Goal: Information Seeking & Learning: Learn about a topic

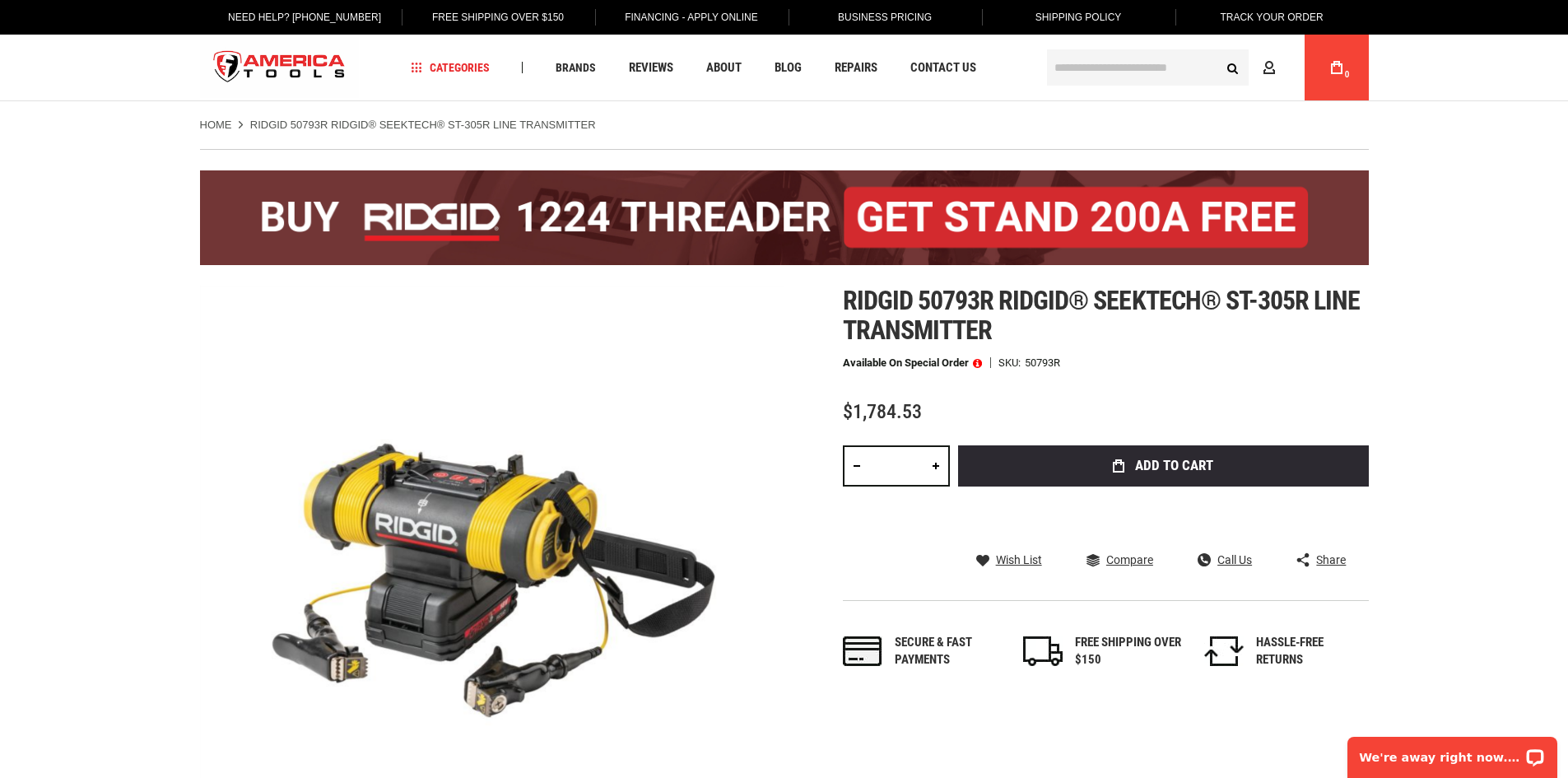
click at [464, 229] on img at bounding box center [784, 218] width 1168 height 94
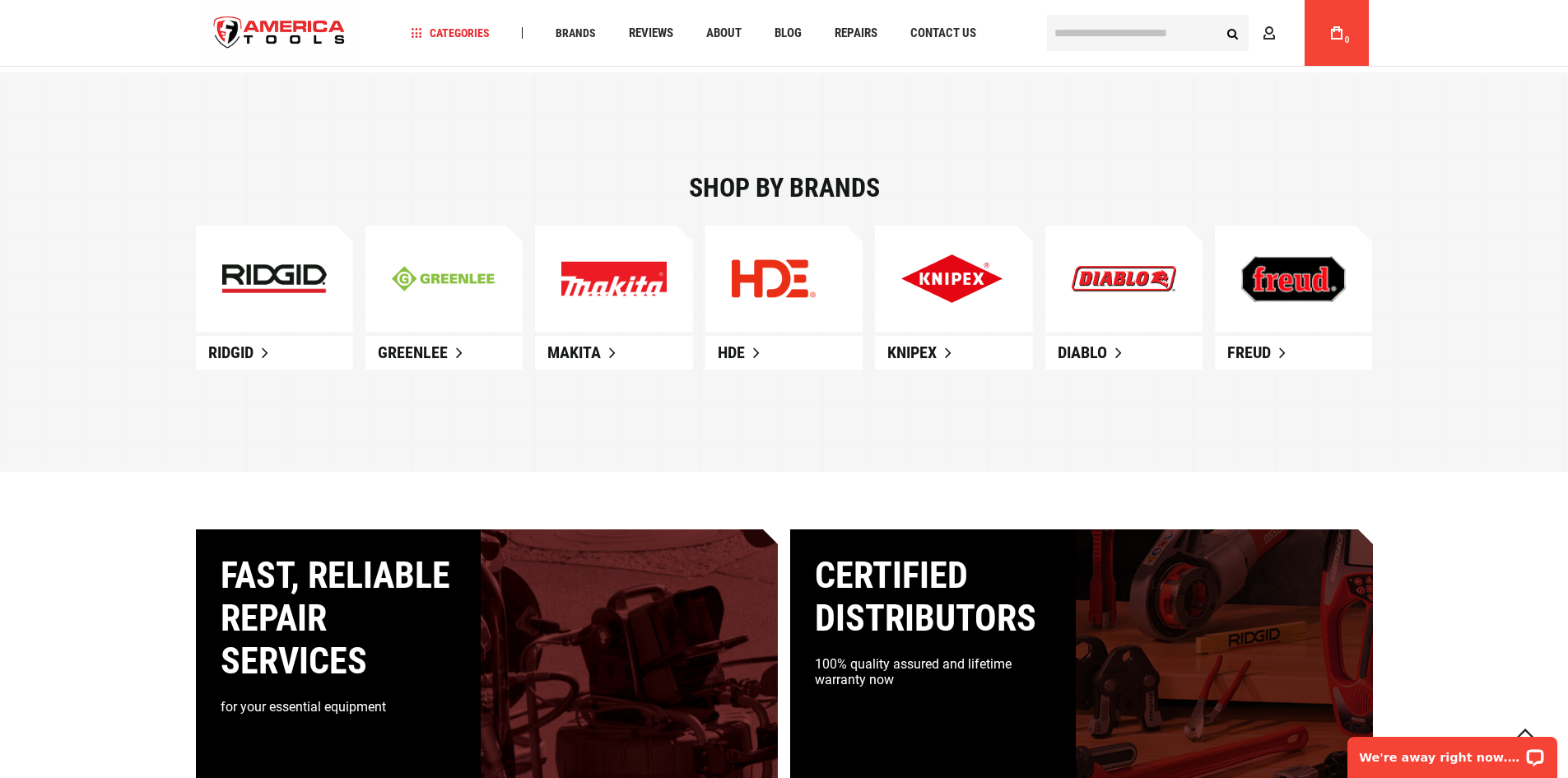
scroll to position [1070, 0]
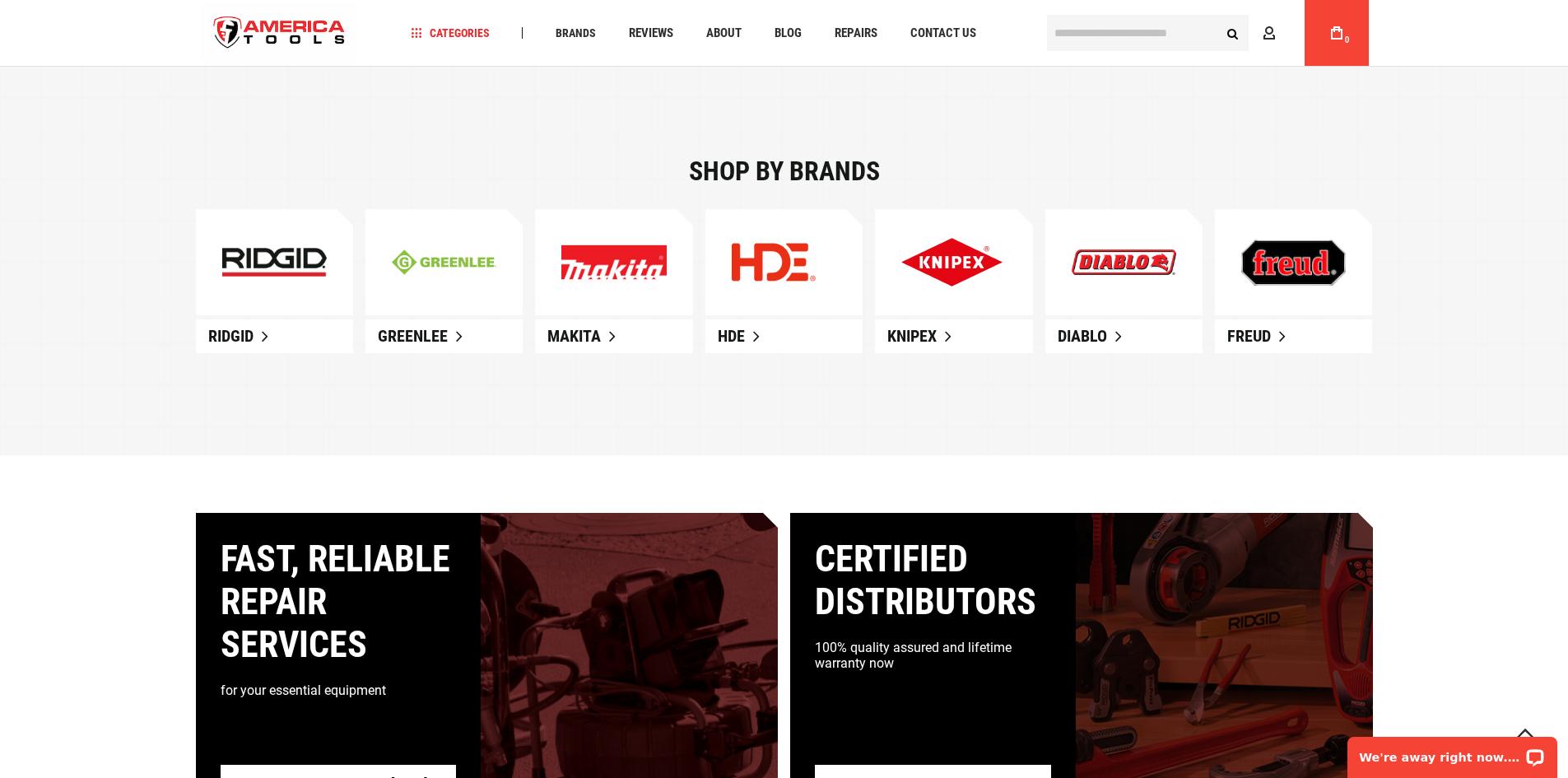
click at [229, 251] on img at bounding box center [275, 262] width 104 height 30
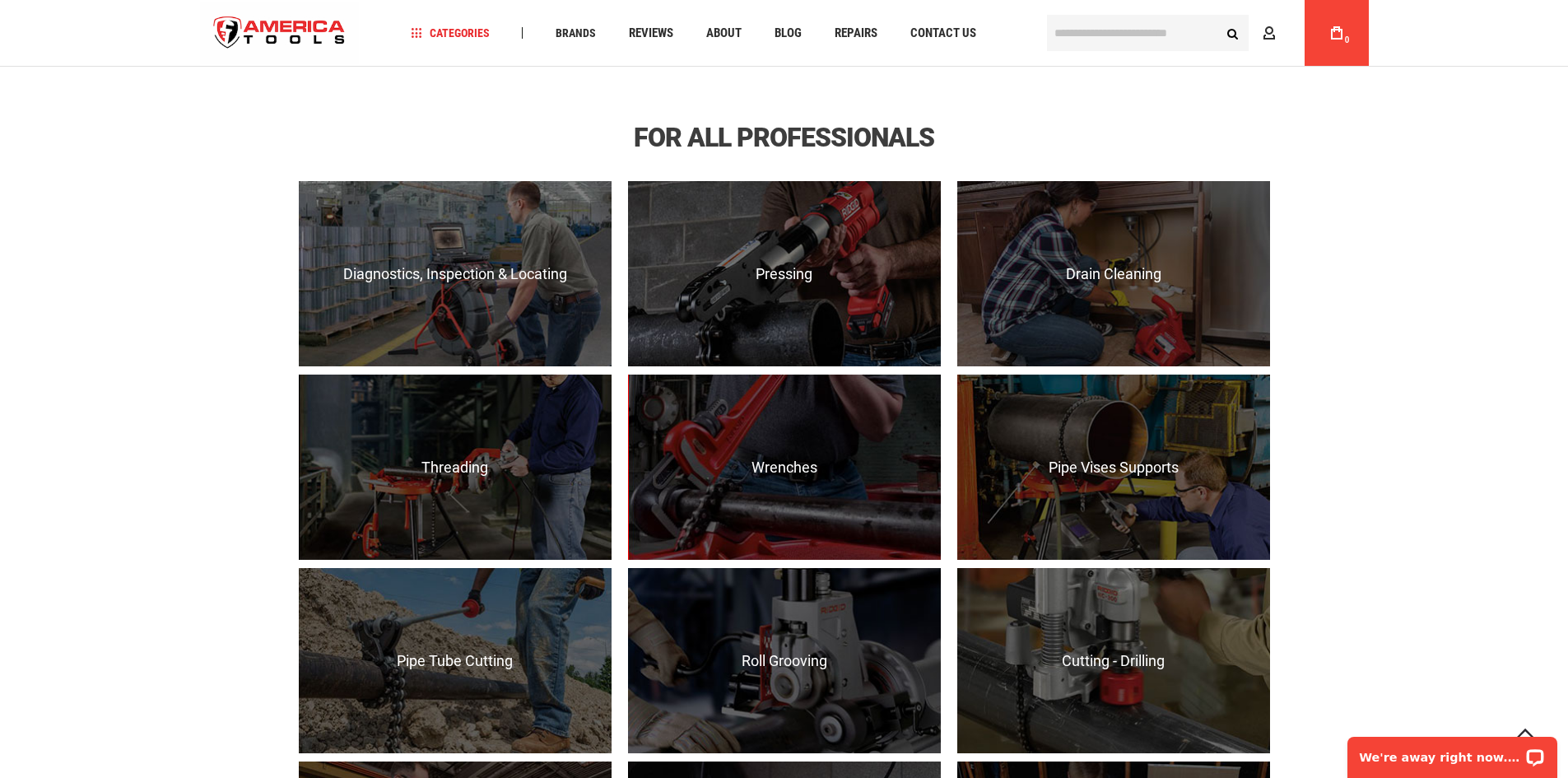
scroll to position [1152, 0]
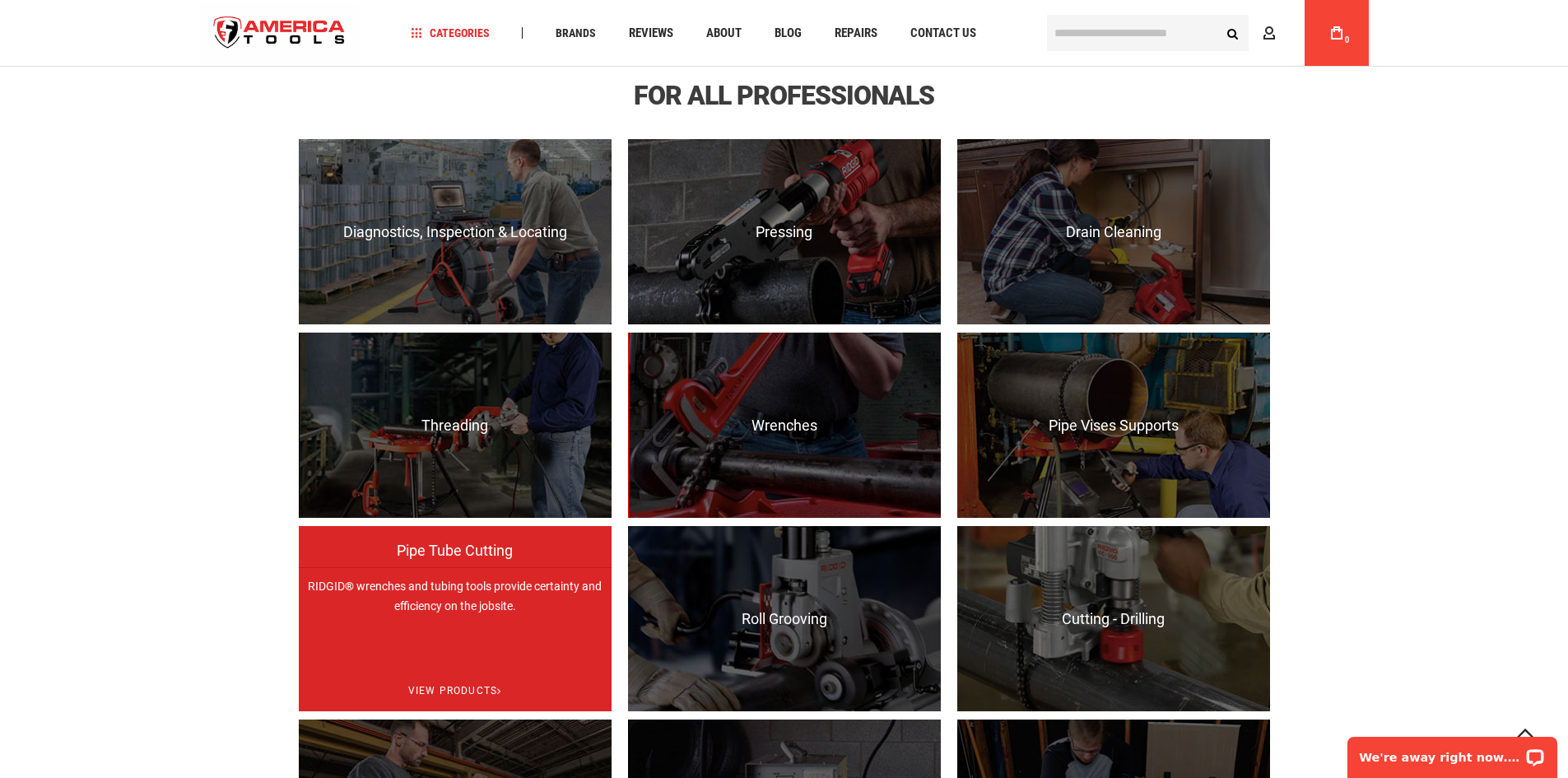
click at [430, 654] on p "RIDGID® wrenches and tubing tools provide certainty and efficiency on the jobsi…" at bounding box center [455, 659] width 312 height 185
click at [417, 687] on span "View Products" at bounding box center [455, 691] width 312 height 42
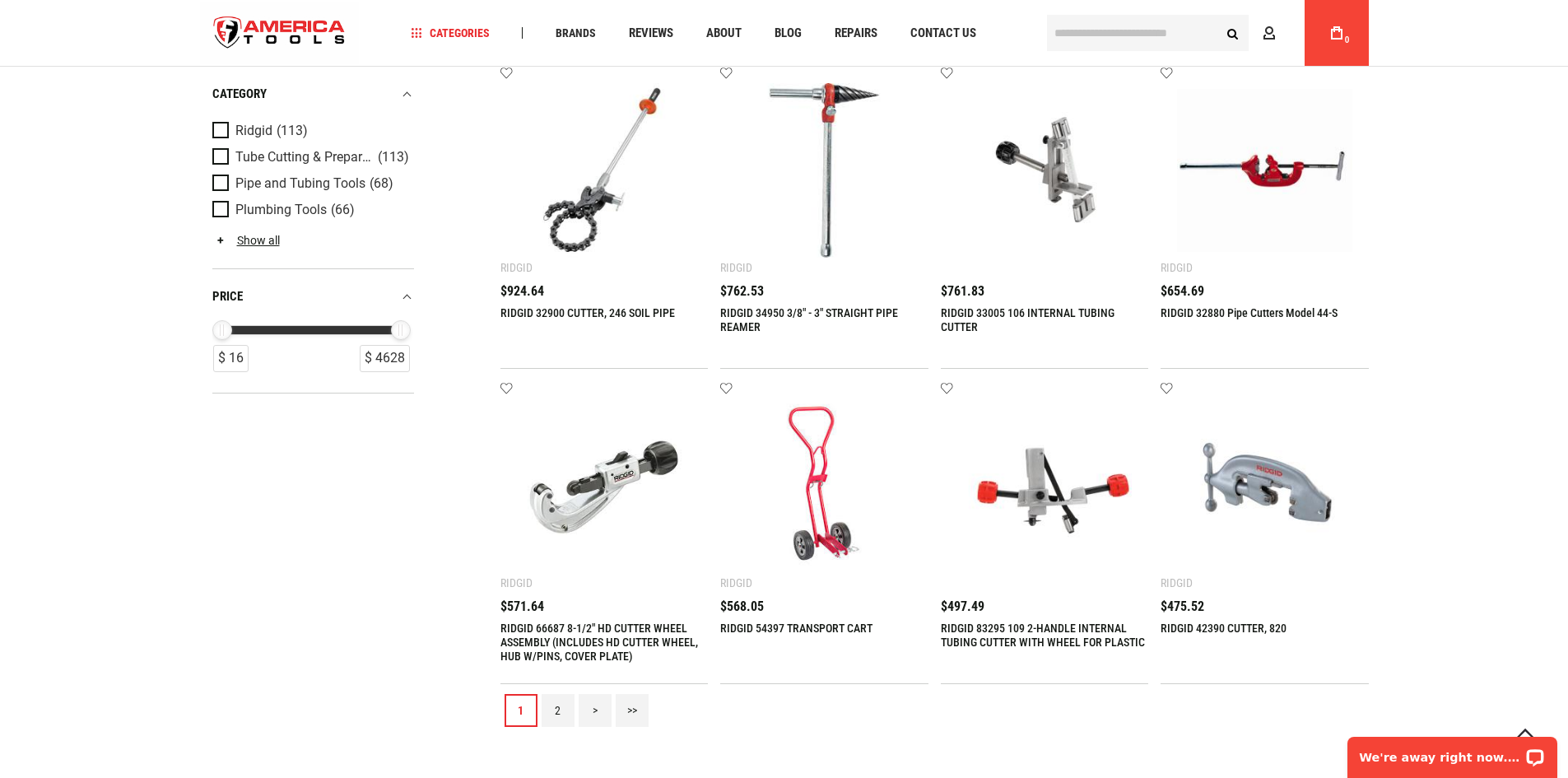
scroll to position [1400, 0]
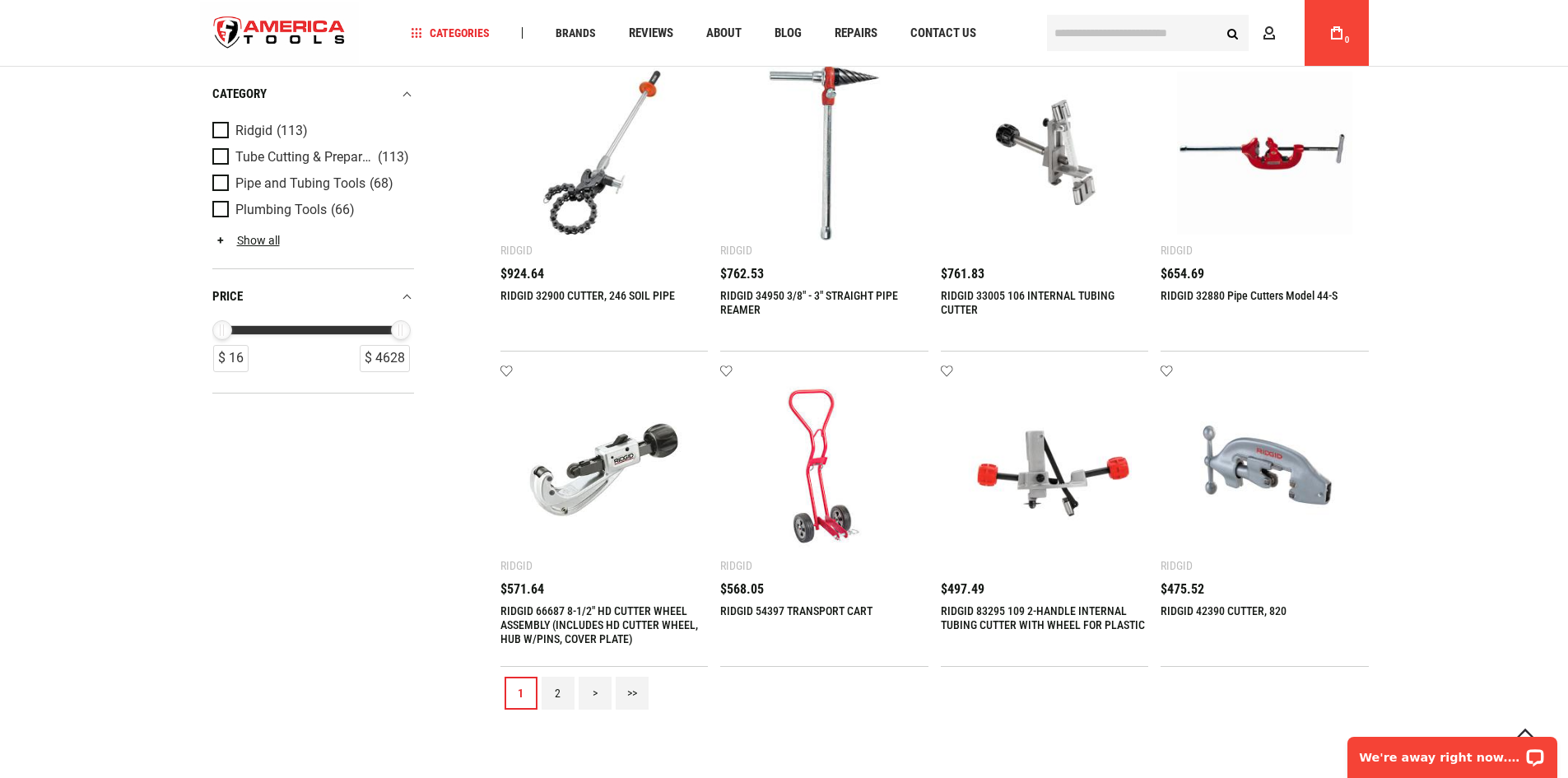
click at [560, 684] on link "2" at bounding box center [558, 693] width 33 height 33
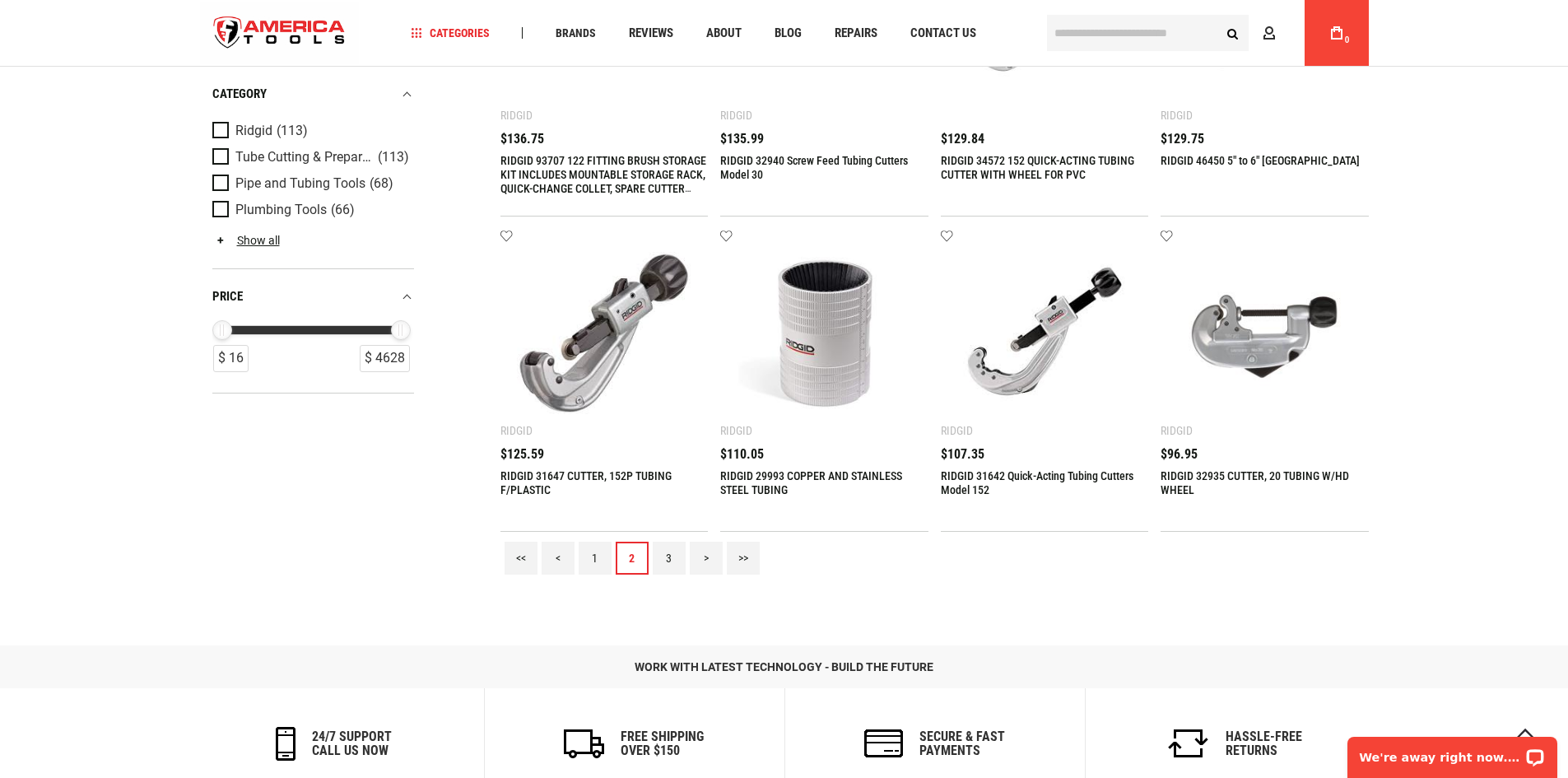
scroll to position [1564, 0]
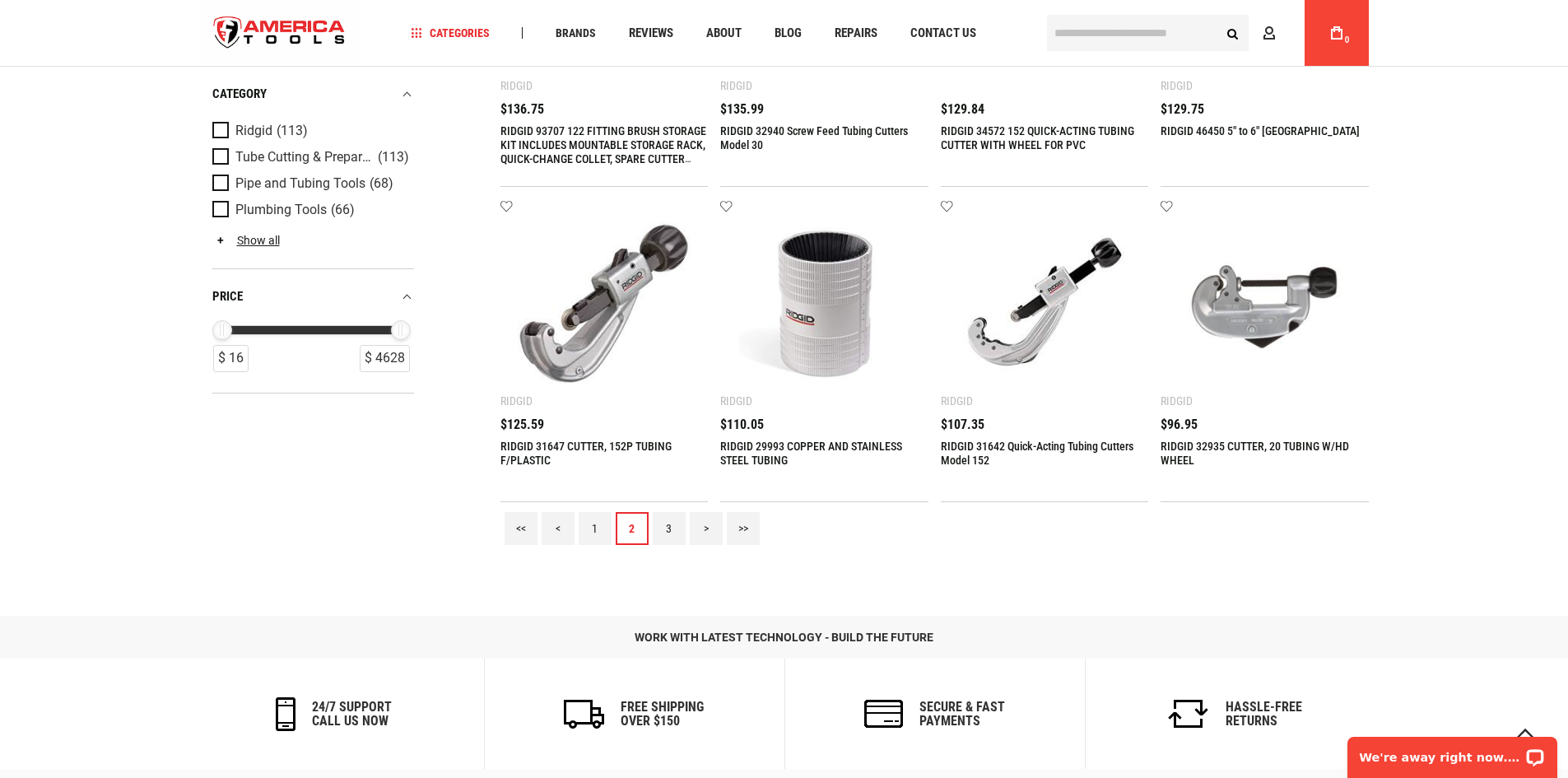
click at [657, 523] on link "3" at bounding box center [669, 528] width 33 height 33
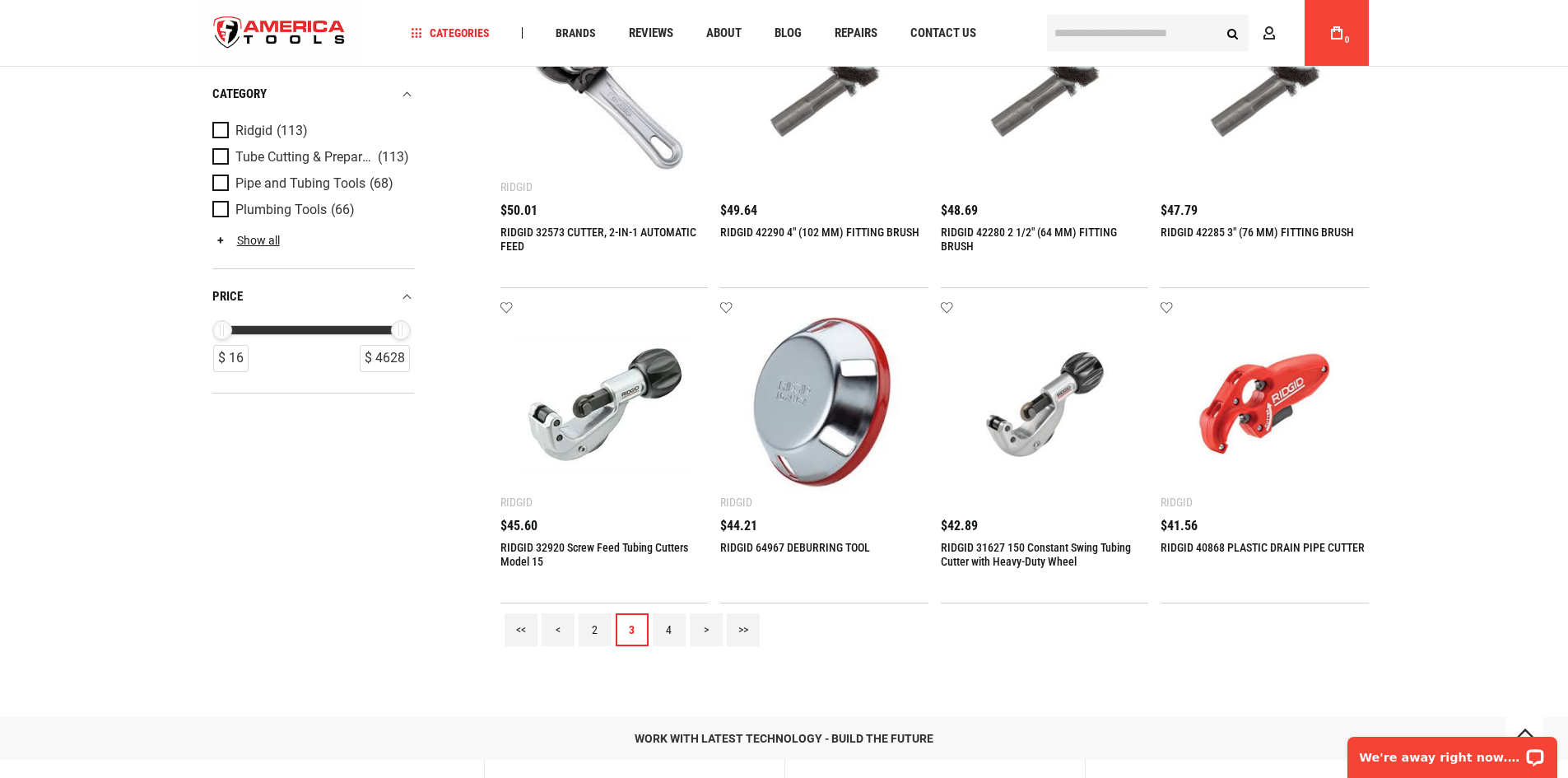
scroll to position [1482, 0]
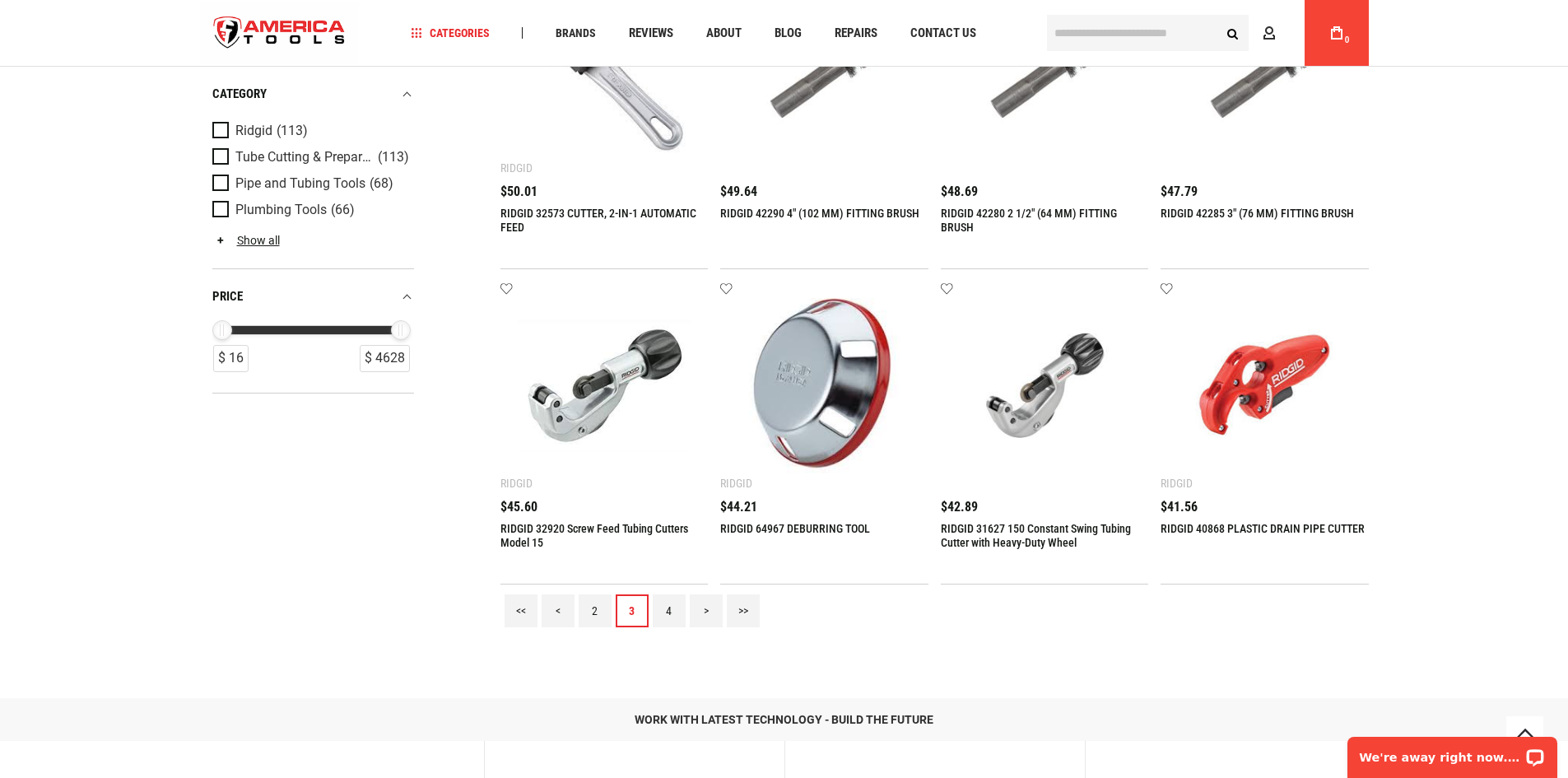
click at [678, 612] on link "4" at bounding box center [669, 610] width 33 height 33
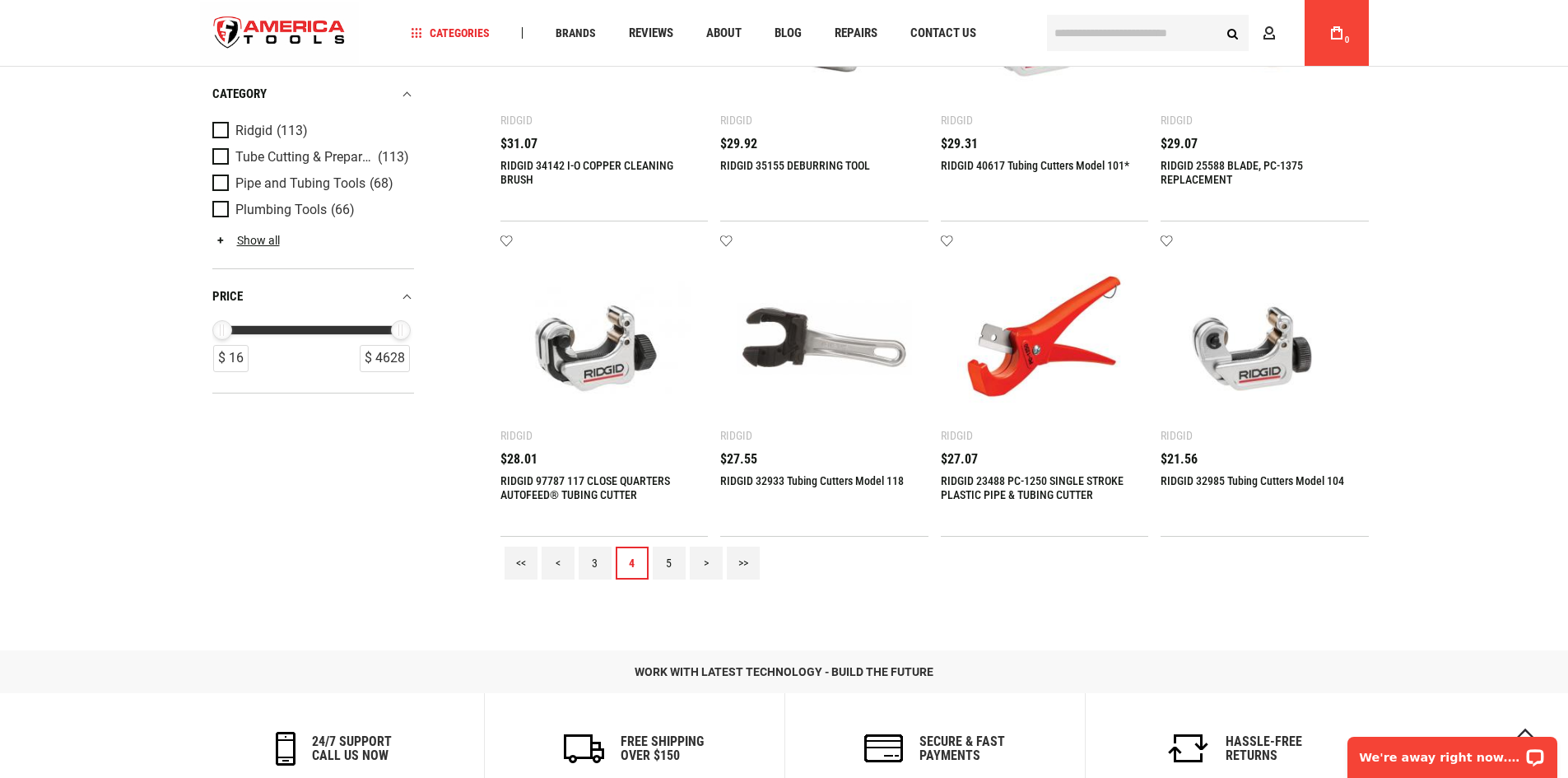
scroll to position [1564, 0]
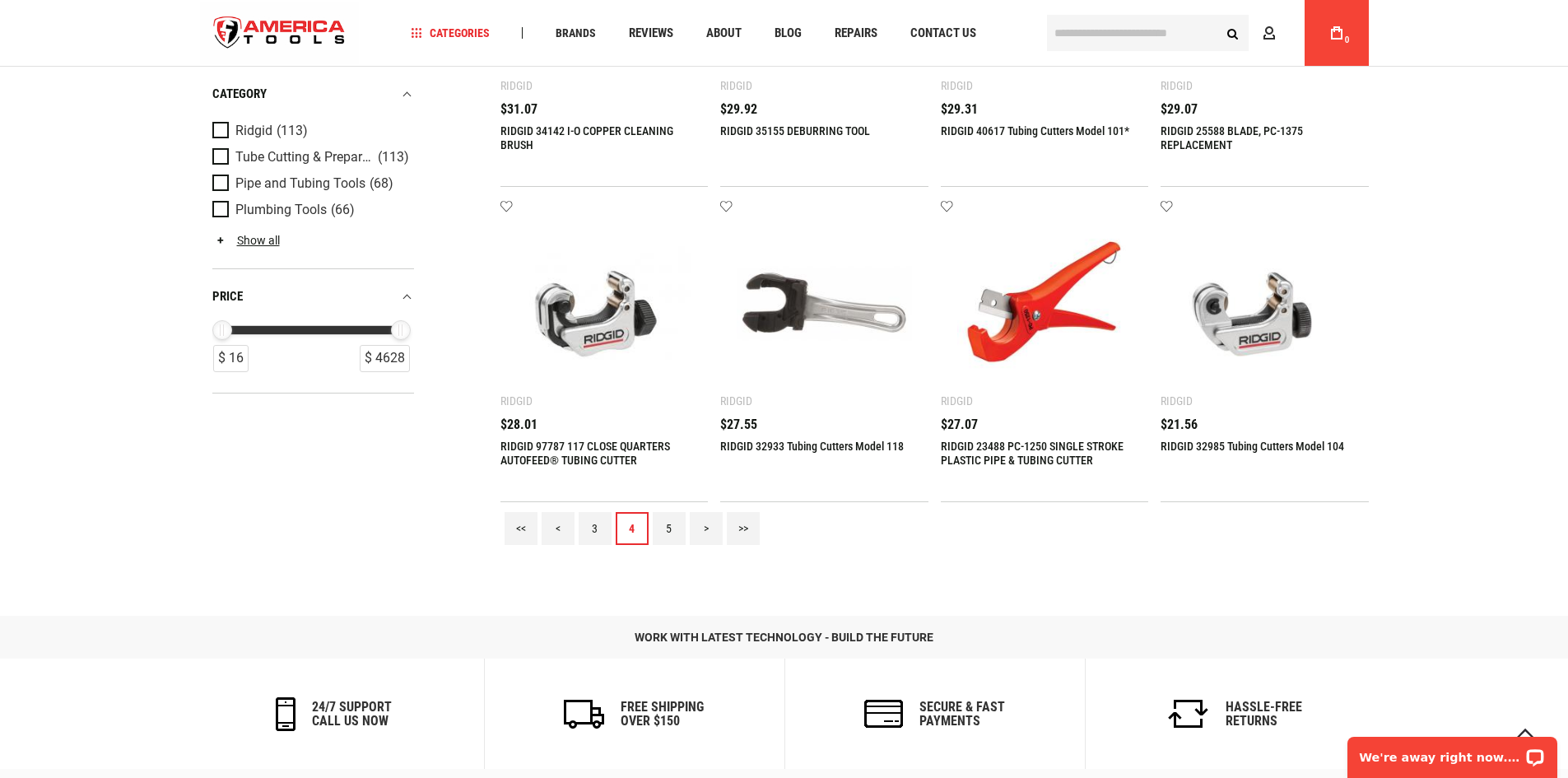
click at [662, 526] on link "5" at bounding box center [669, 528] width 33 height 33
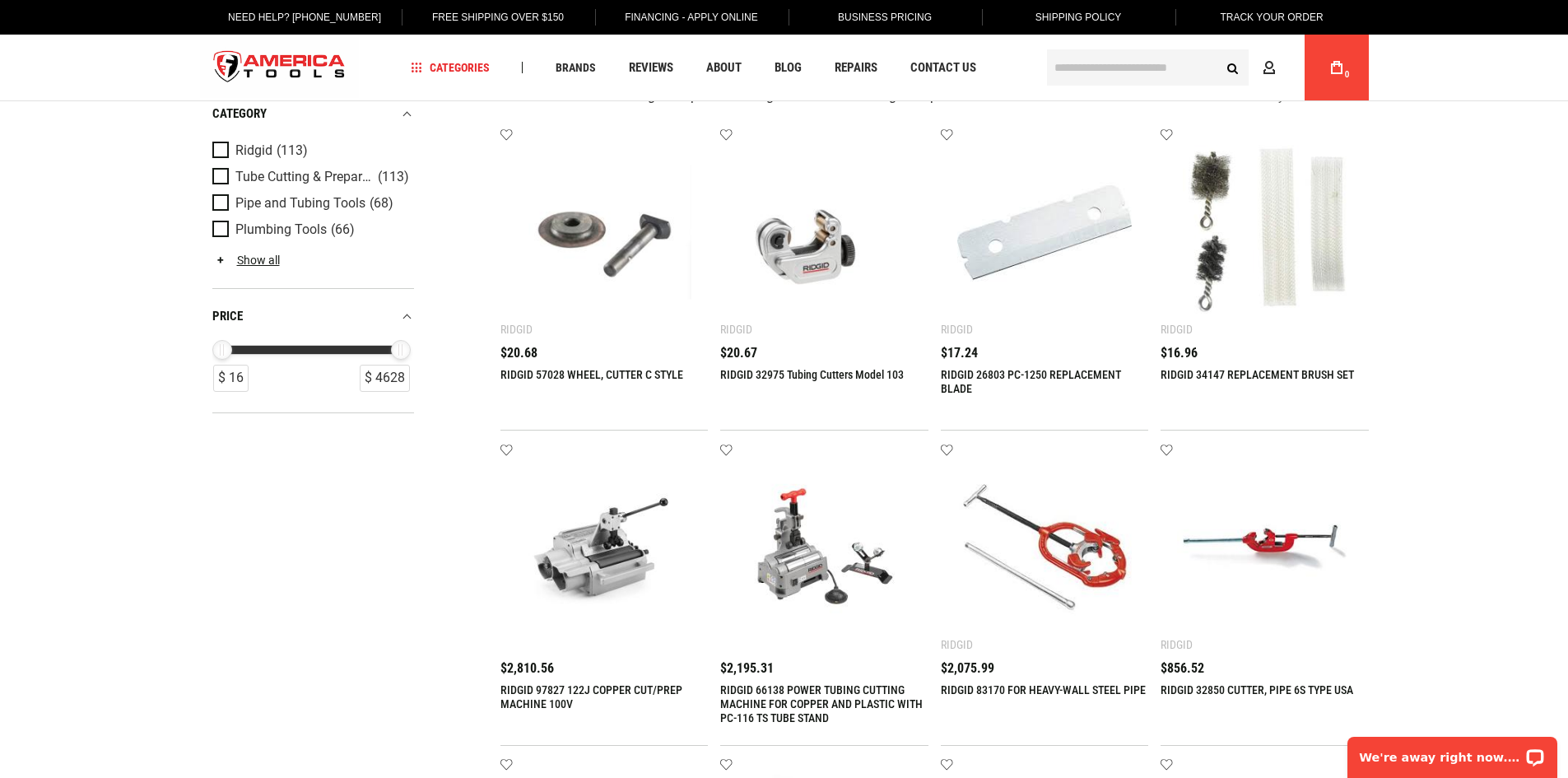
scroll to position [0, 0]
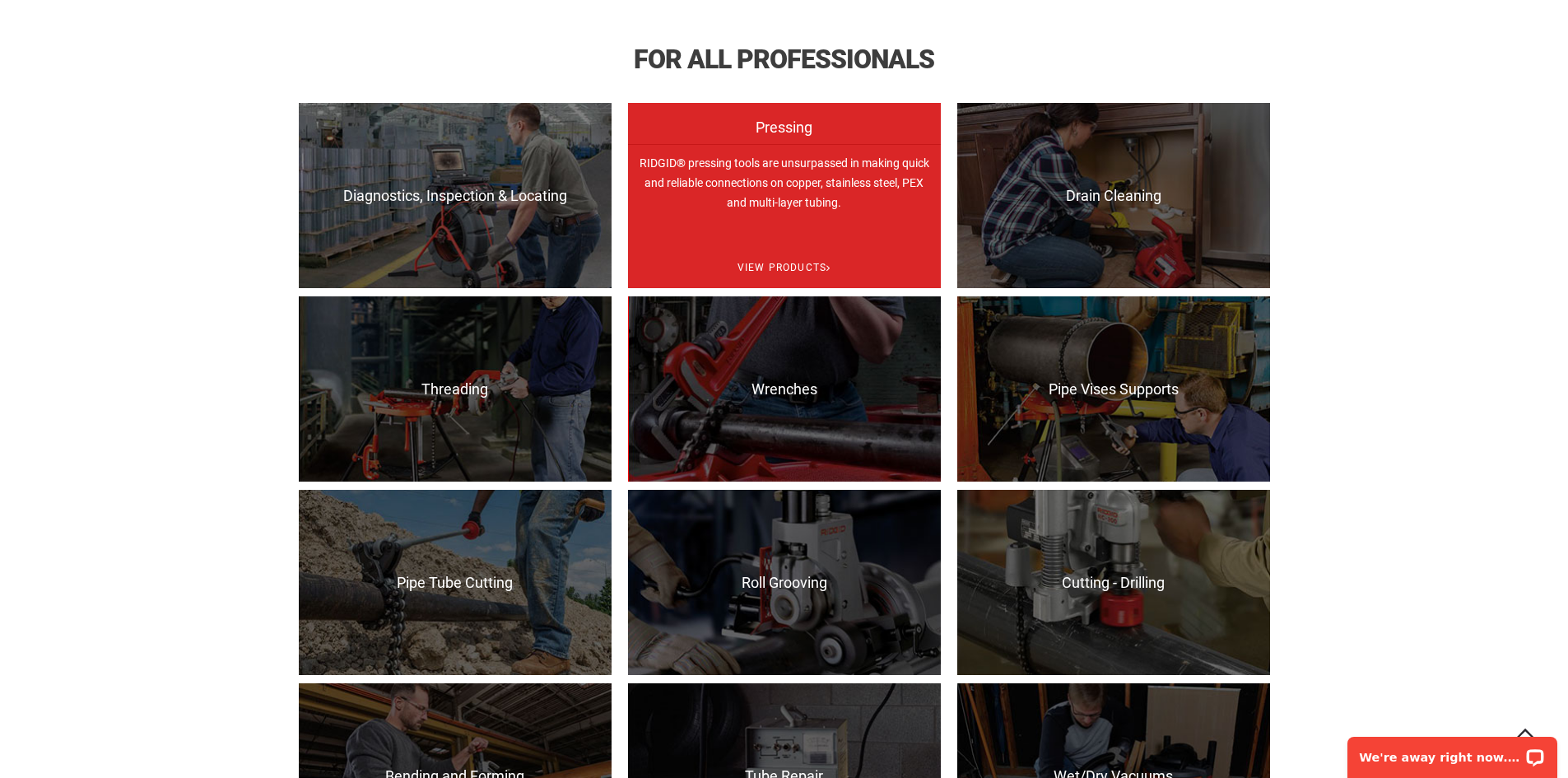
click at [748, 149] on span "Pressing" at bounding box center [784, 136] width 312 height 33
click at [797, 262] on span "View Products" at bounding box center [784, 268] width 312 height 42
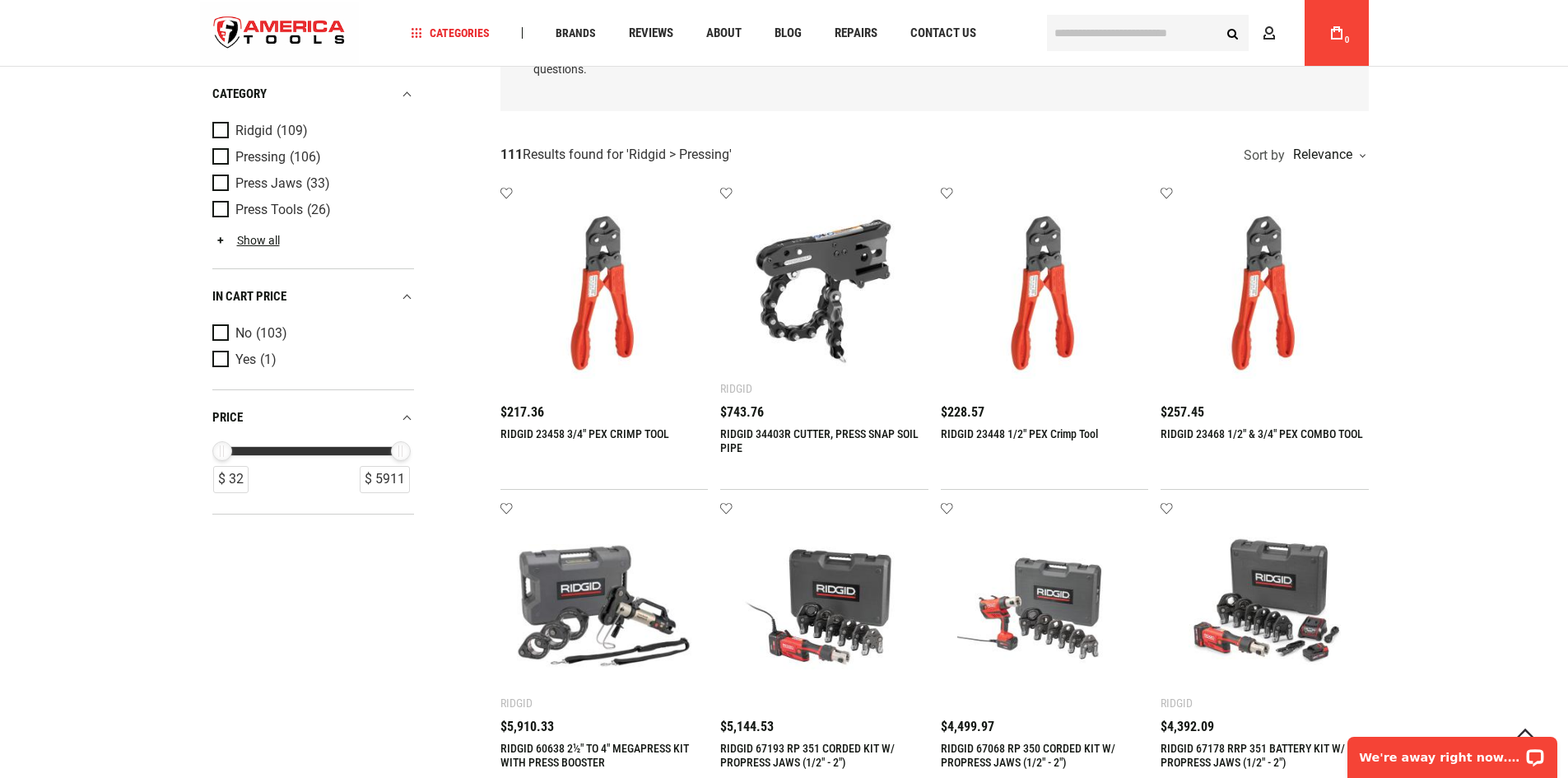
scroll to position [247, 0]
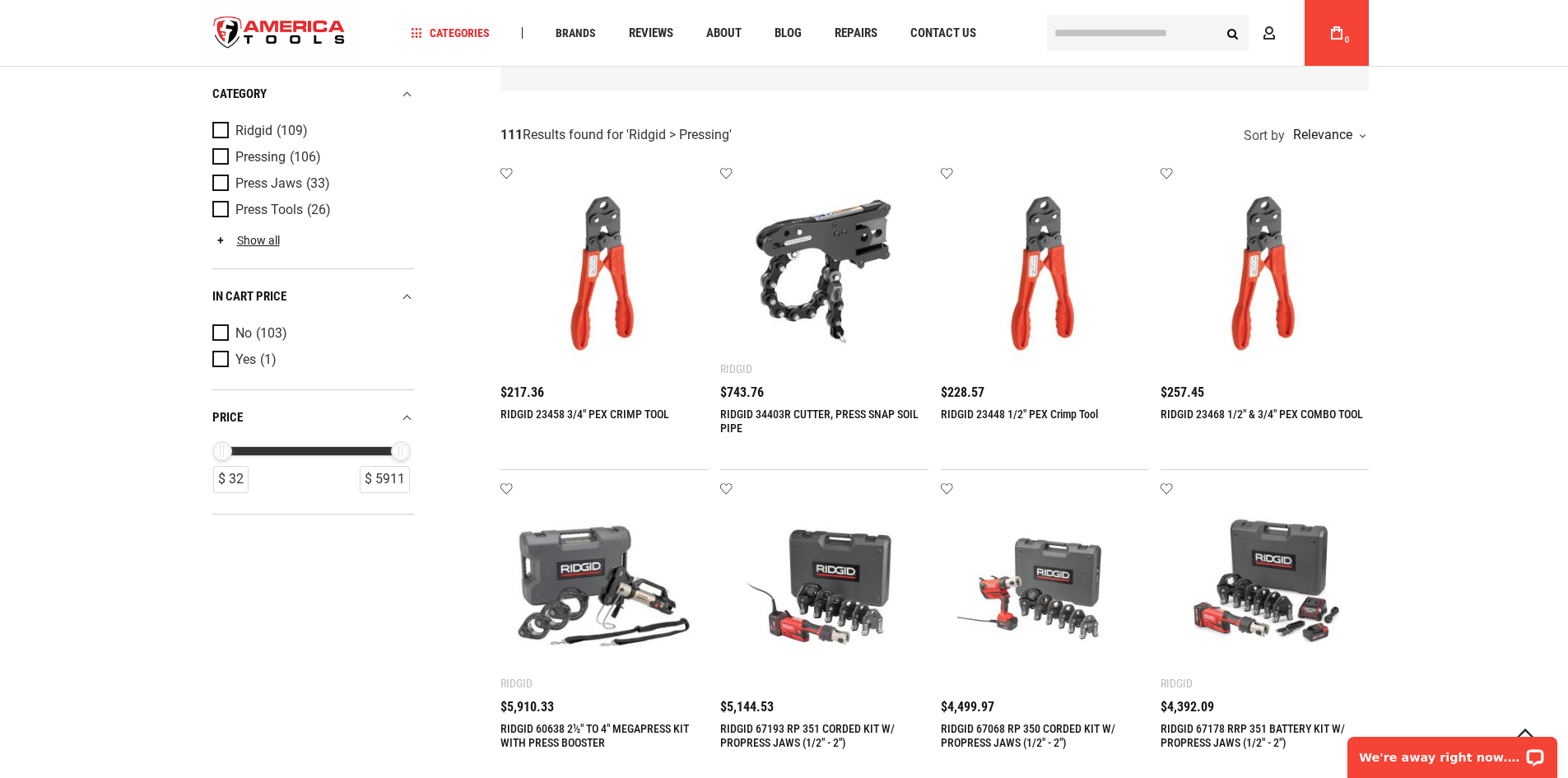
click at [778, 315] on img at bounding box center [824, 271] width 175 height 175
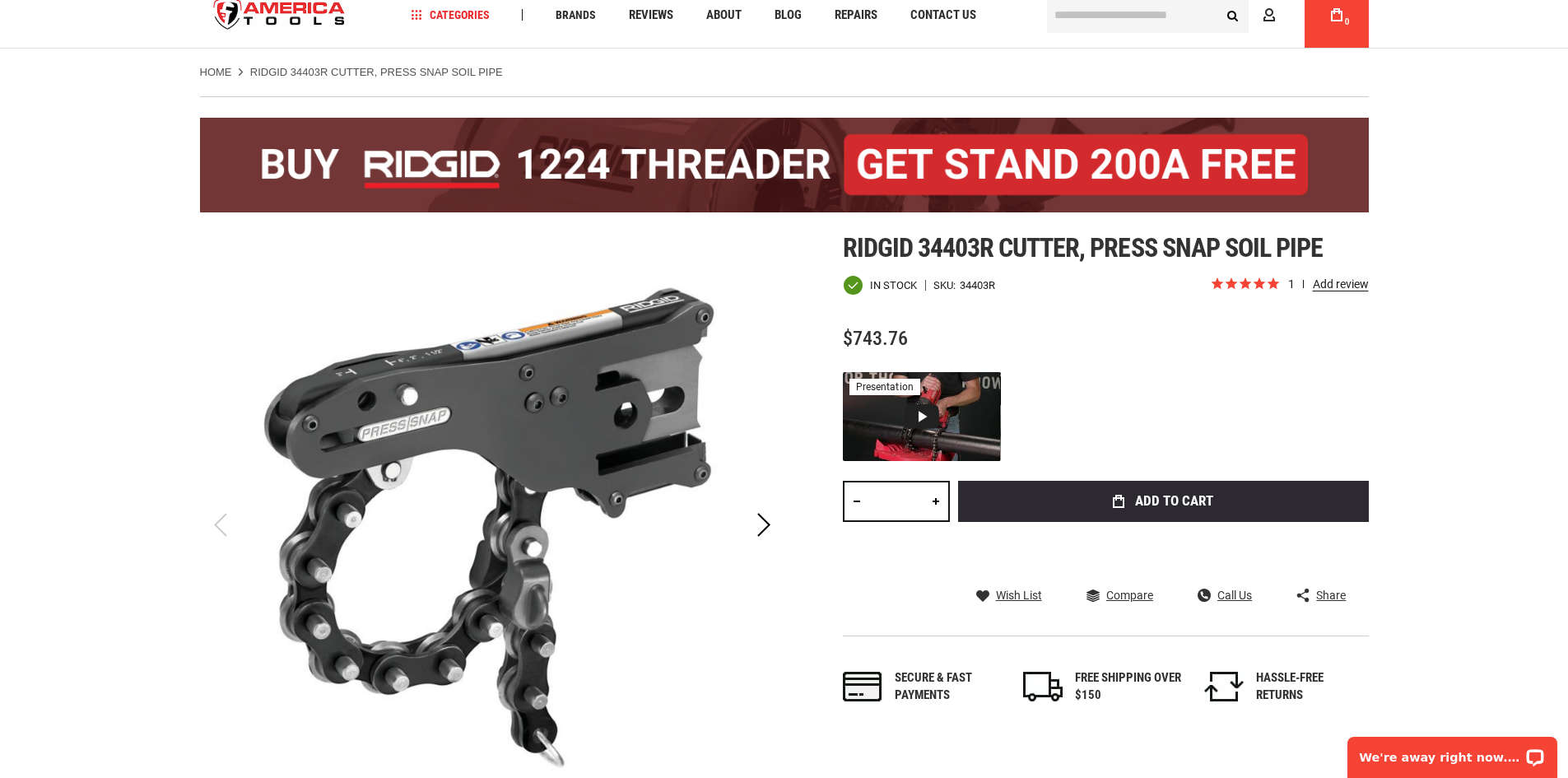
scroll to position [82, 0]
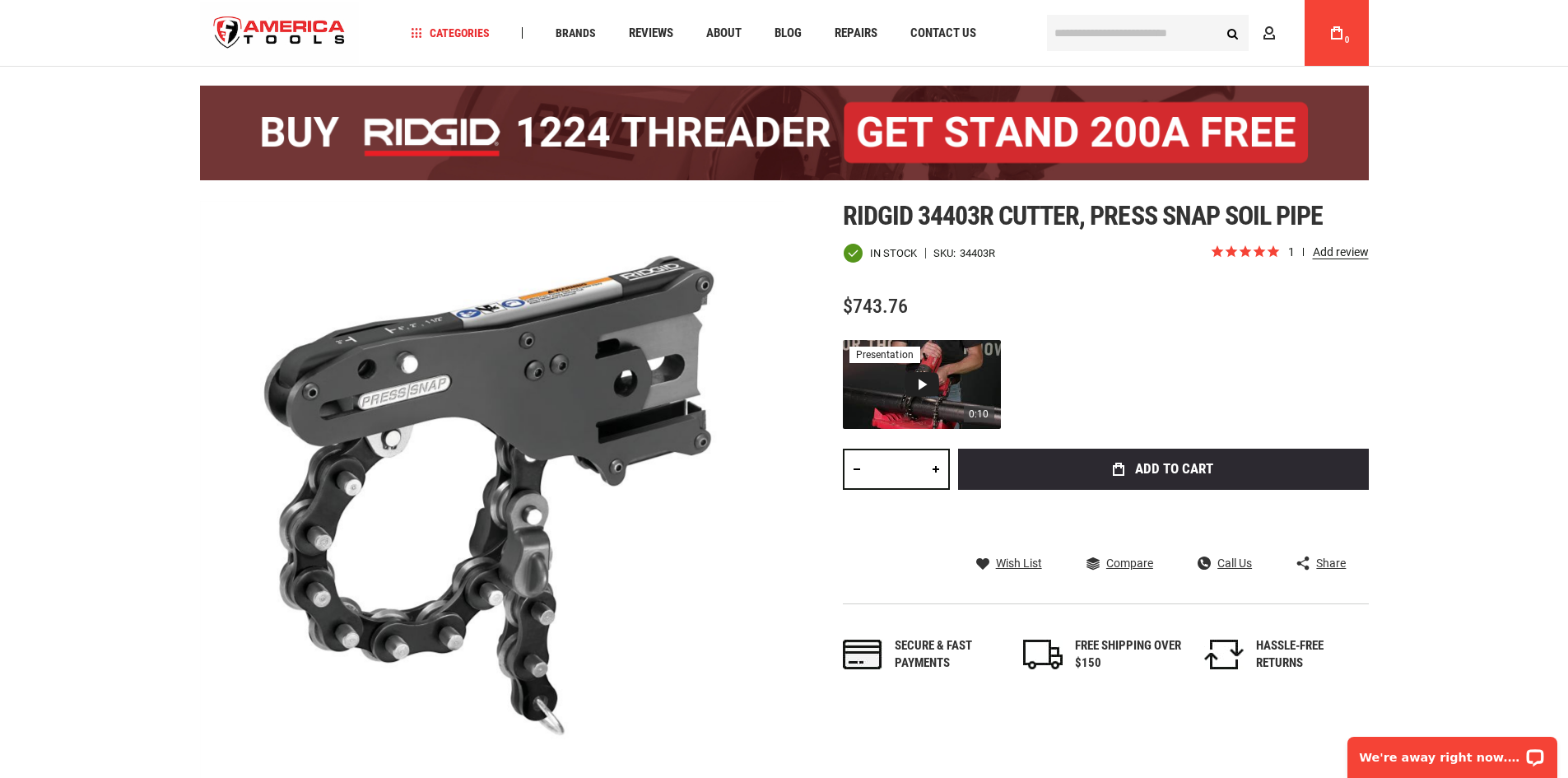
click at [853, 364] on div "0:10 presentation" at bounding box center [921, 385] width 158 height 89
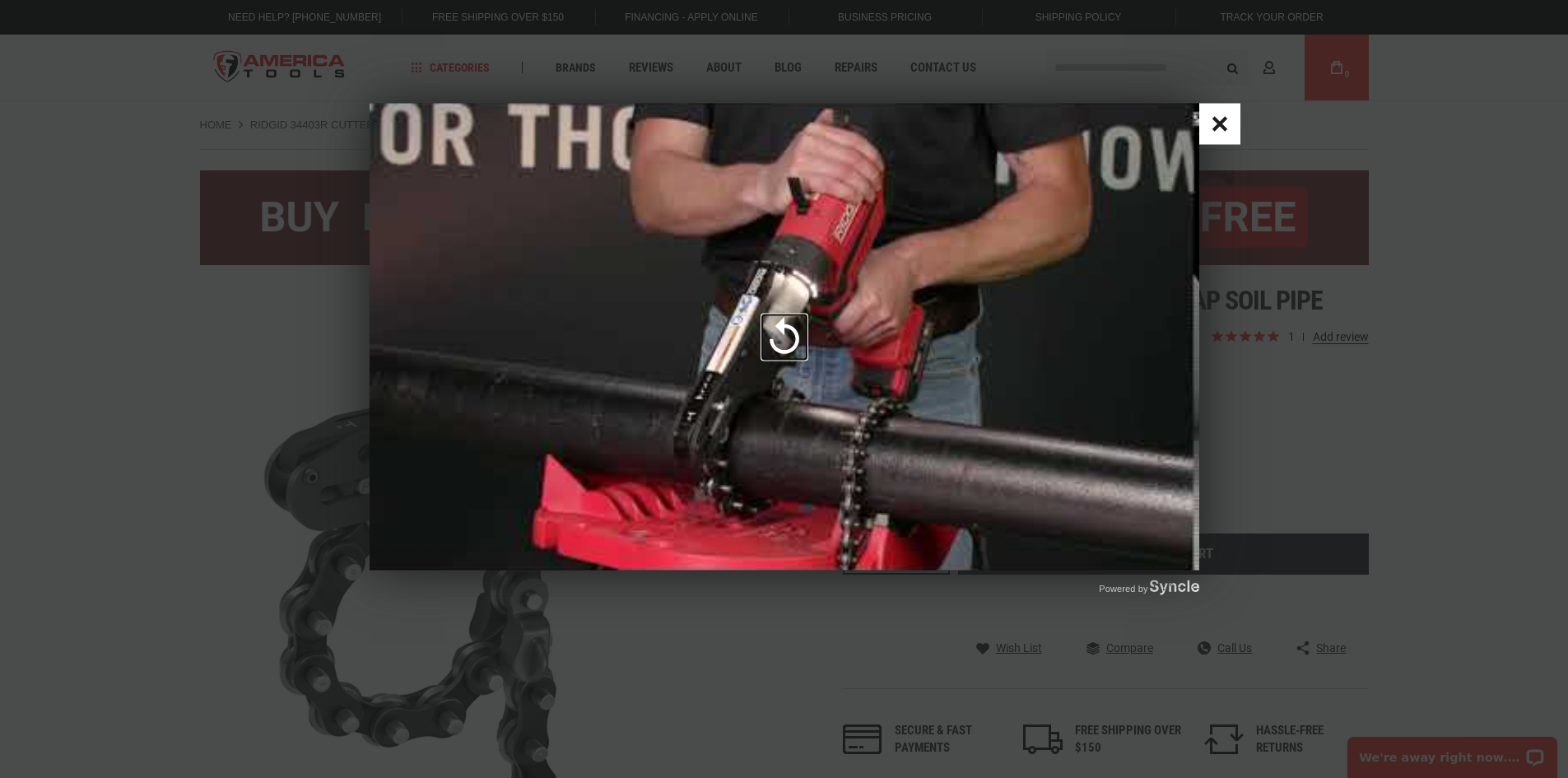
click at [762, 335] on button "Popup with video player" at bounding box center [784, 336] width 44 height 44
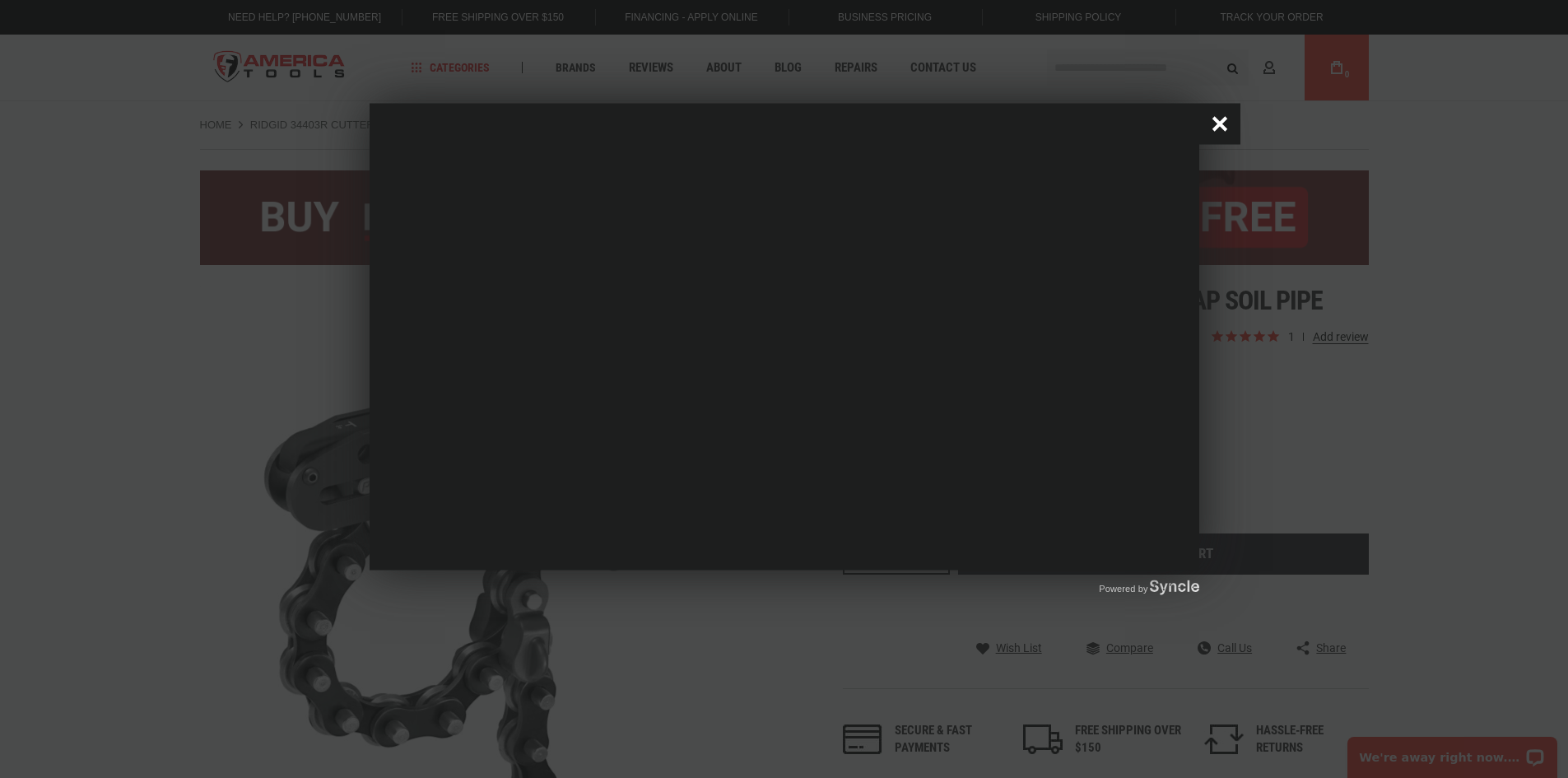
click at [1217, 120] on button "Close popup window" at bounding box center [1219, 124] width 41 height 41
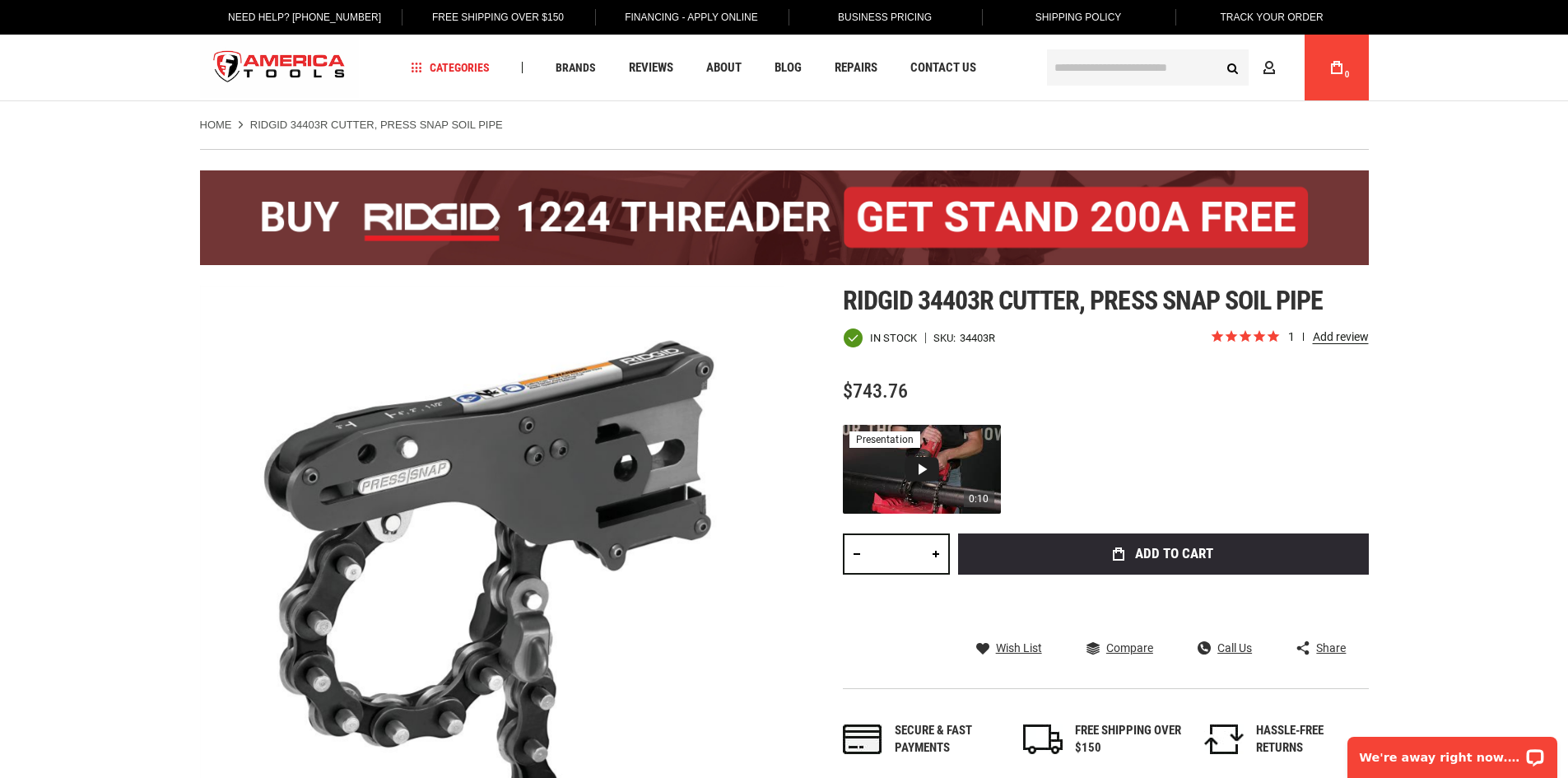
scroll to position [82, 0]
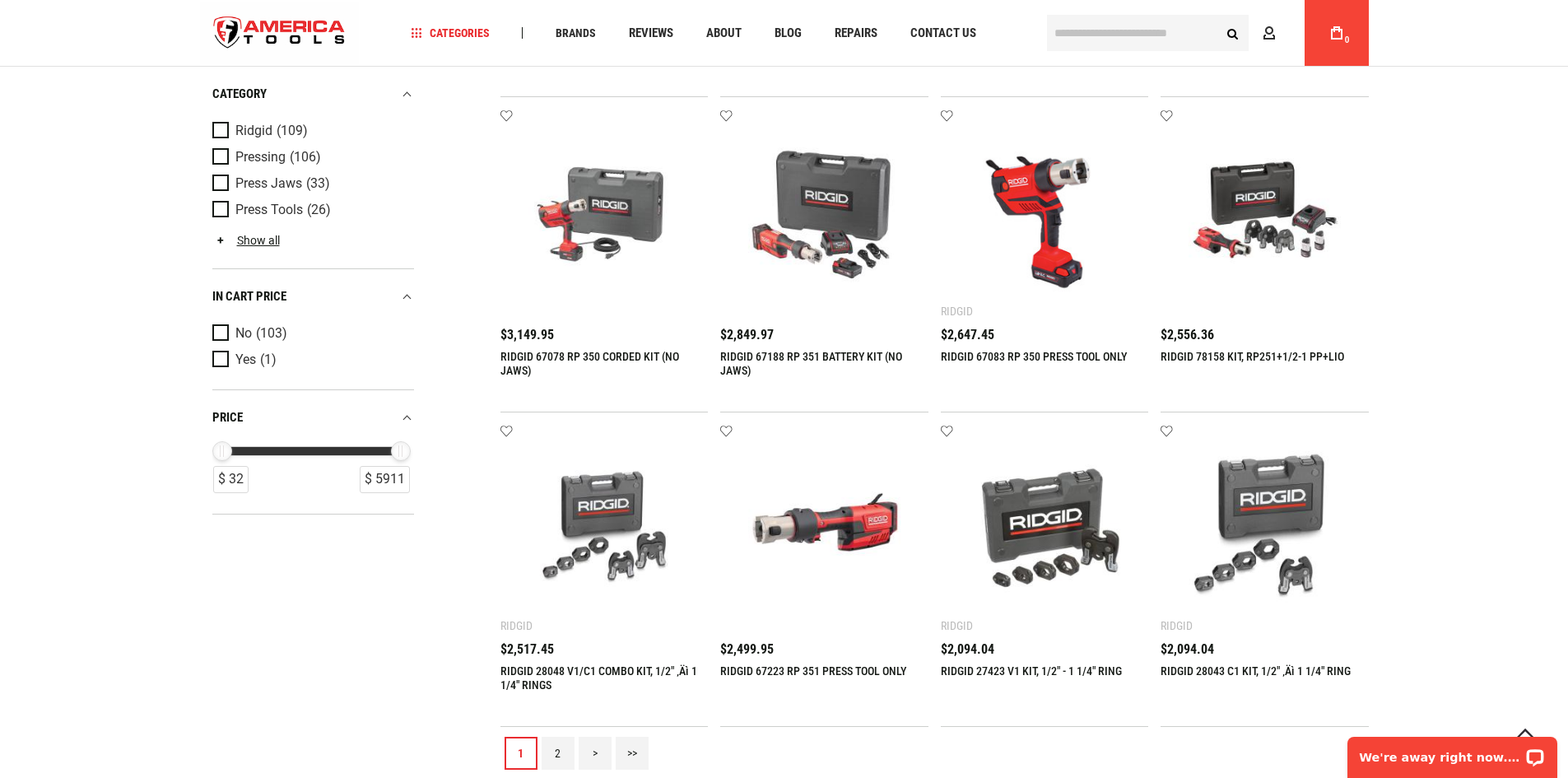
scroll to position [1647, 0]
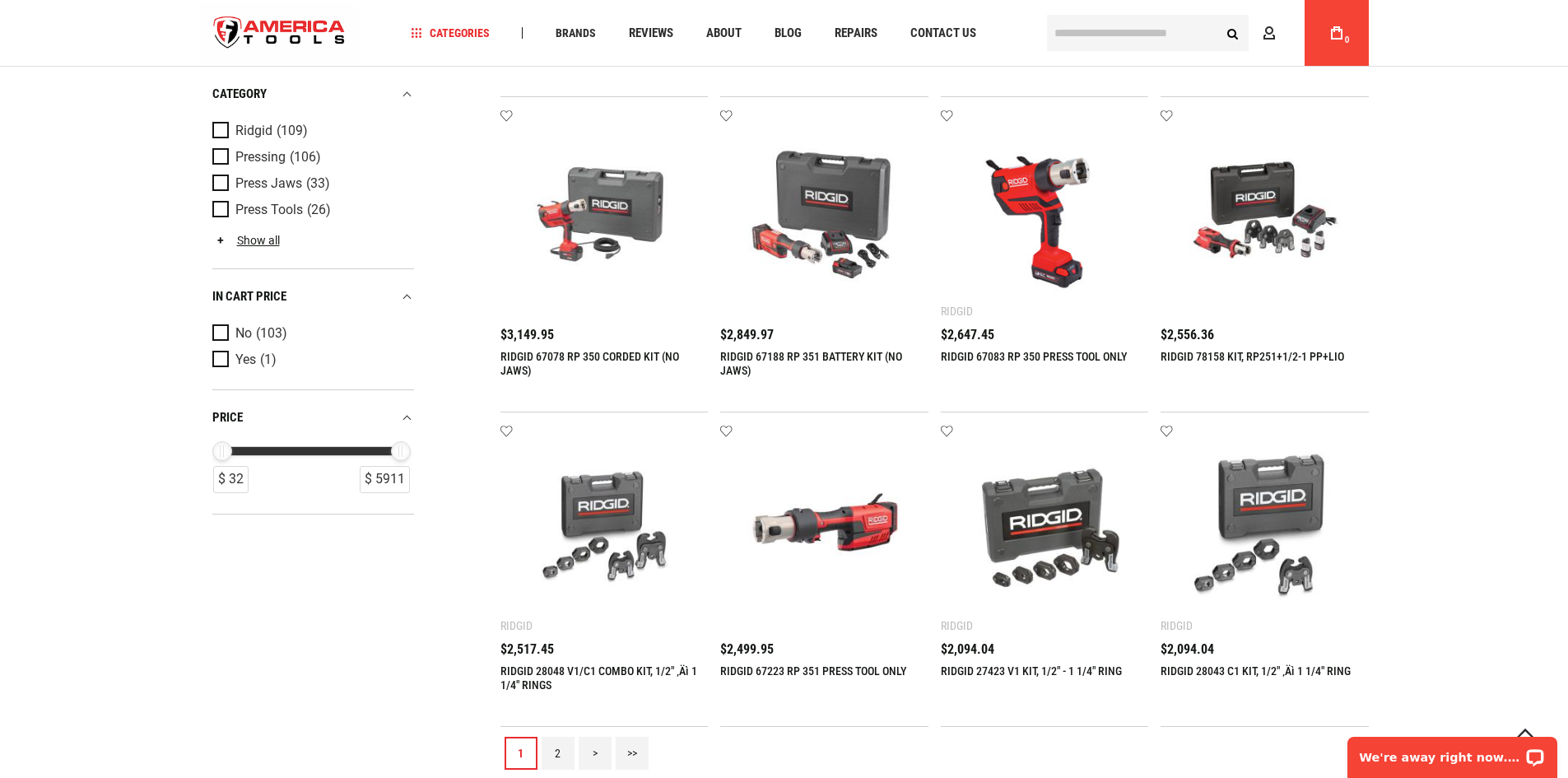
click at [550, 760] on link "2" at bounding box center [558, 753] width 33 height 33
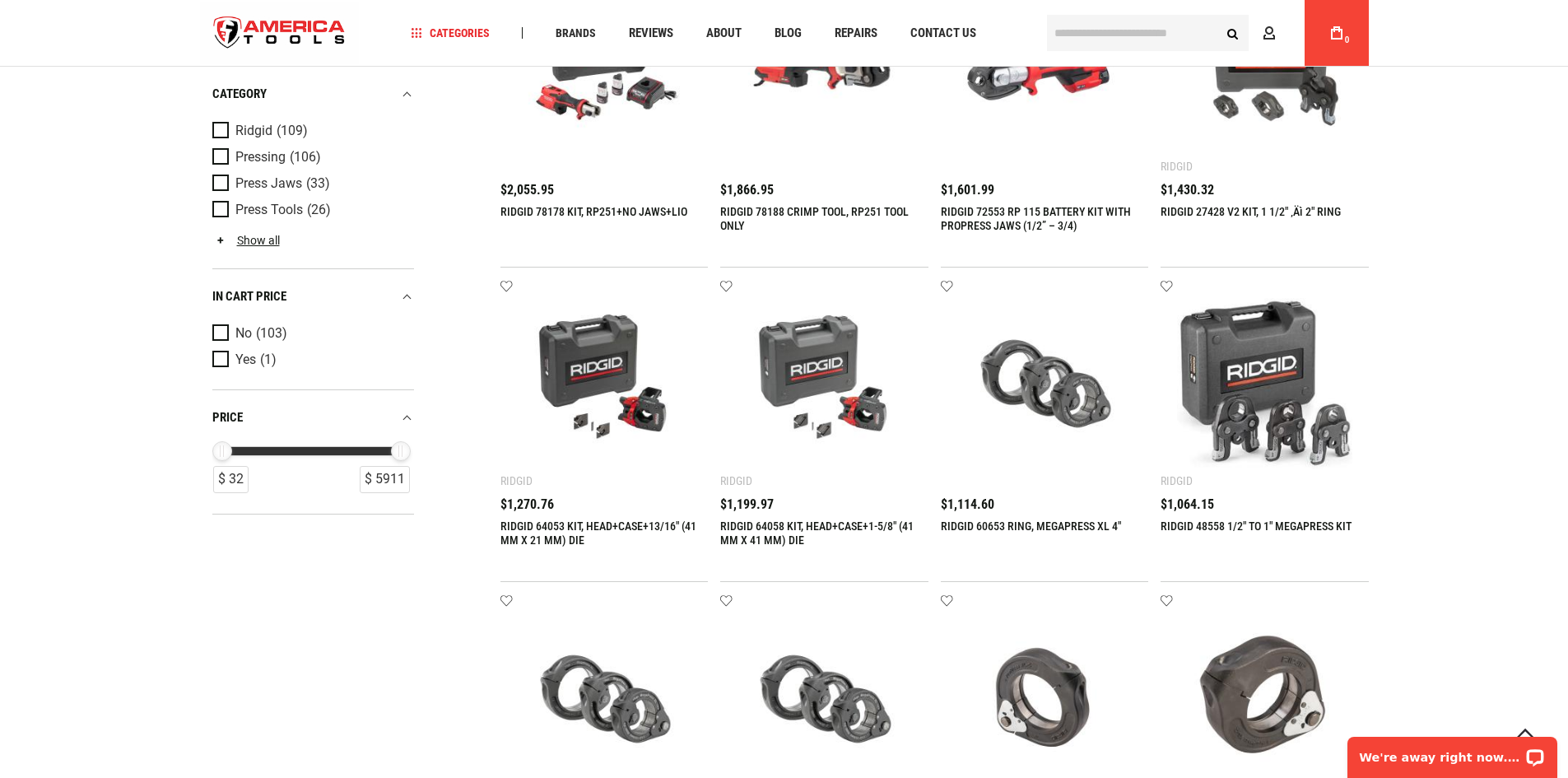
scroll to position [494, 0]
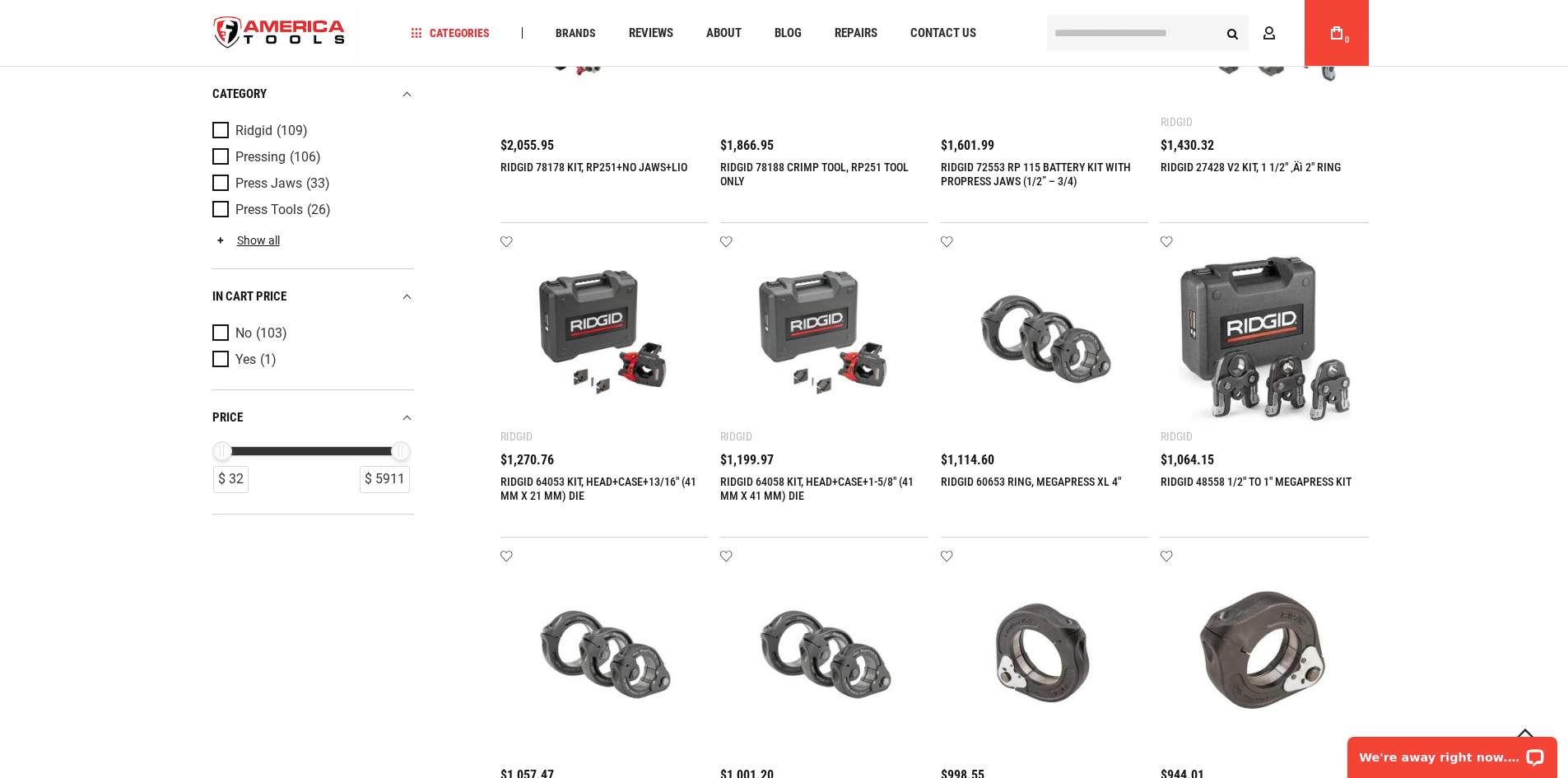
click at [596, 349] on img at bounding box center [604, 339] width 175 height 175
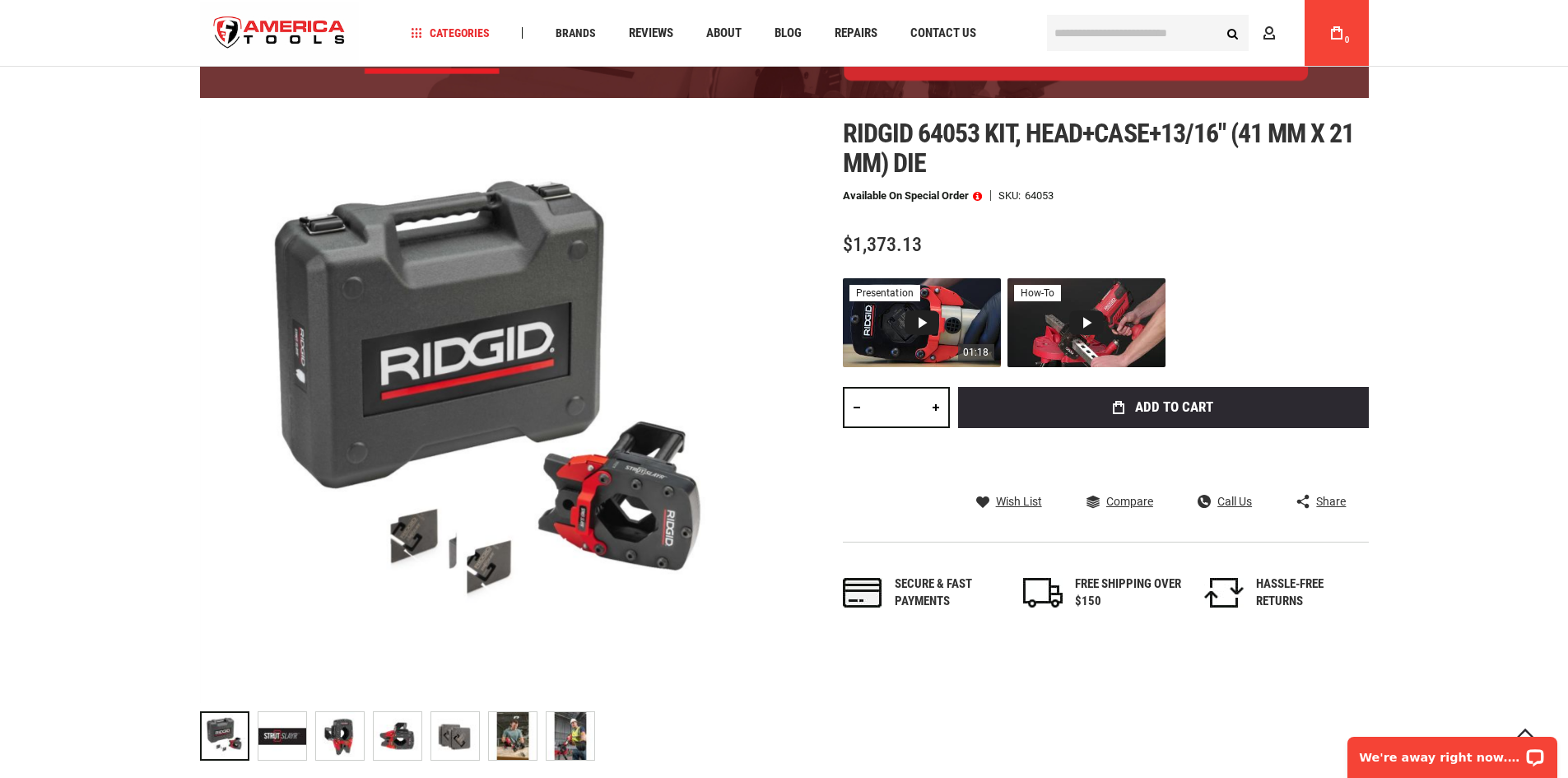
click at [950, 333] on div "01:18 presentation" at bounding box center [921, 323] width 158 height 89
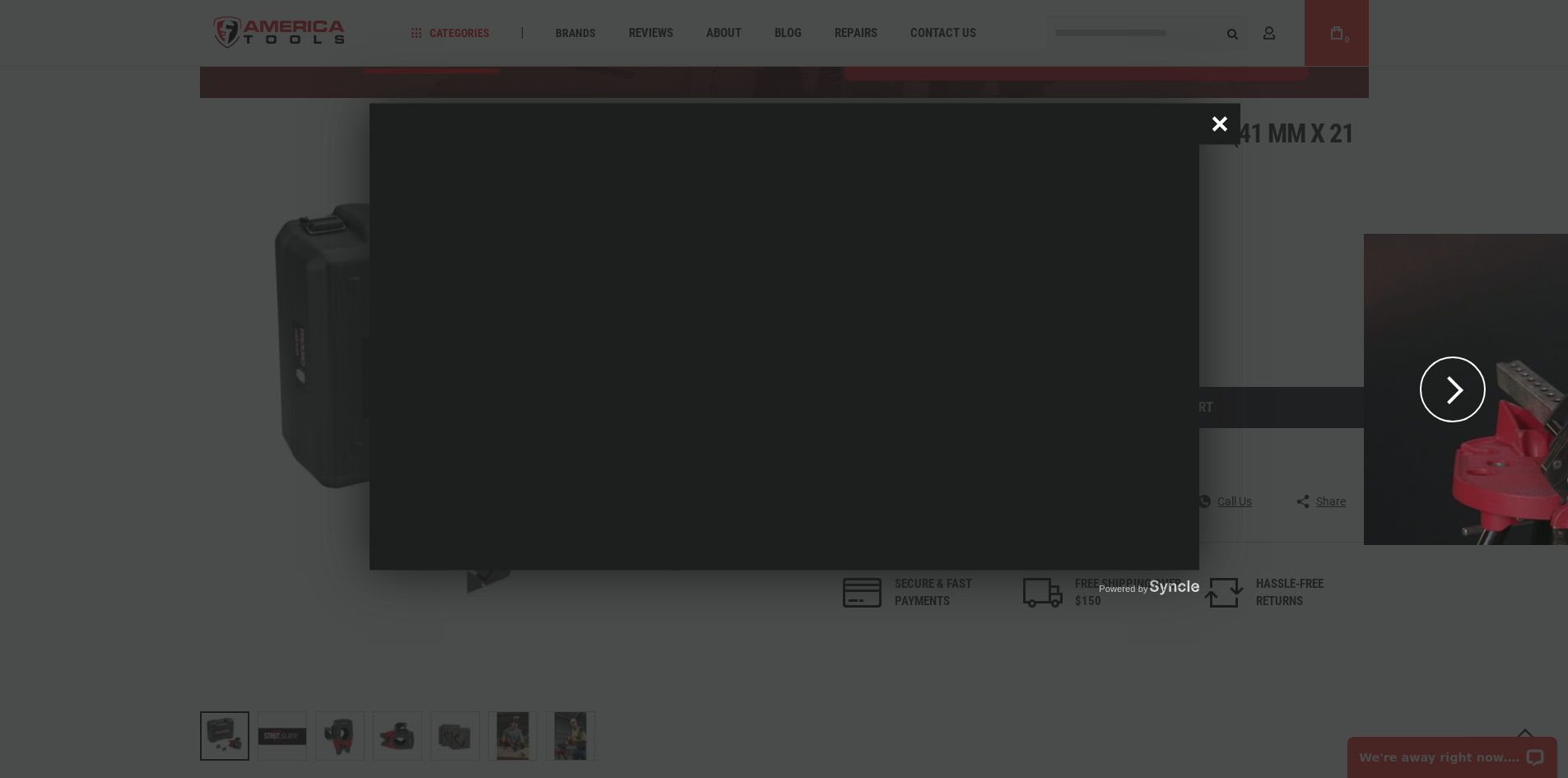
click at [1207, 129] on button "Close popup window" at bounding box center [1219, 124] width 41 height 41
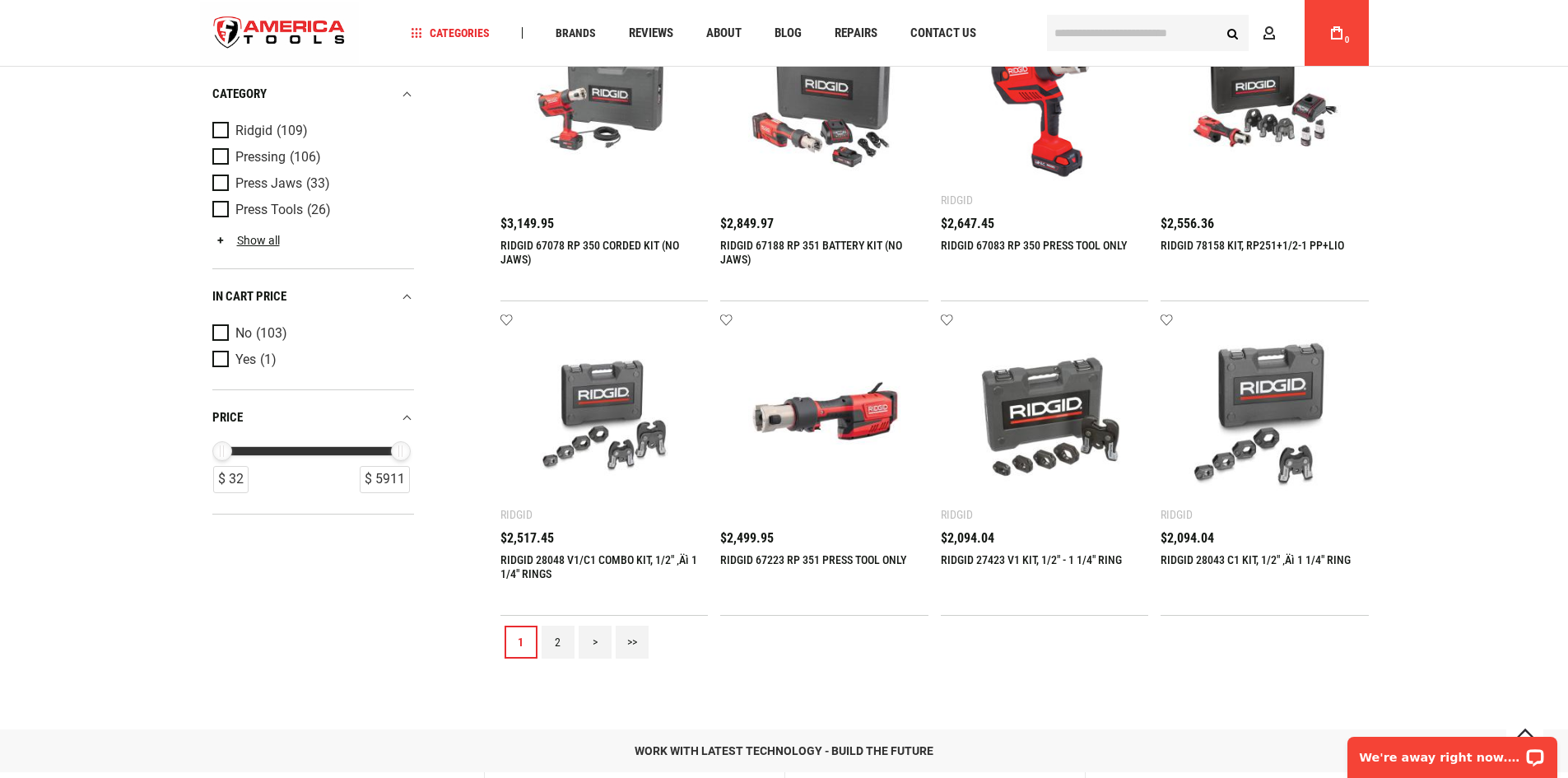
scroll to position [1669, 0]
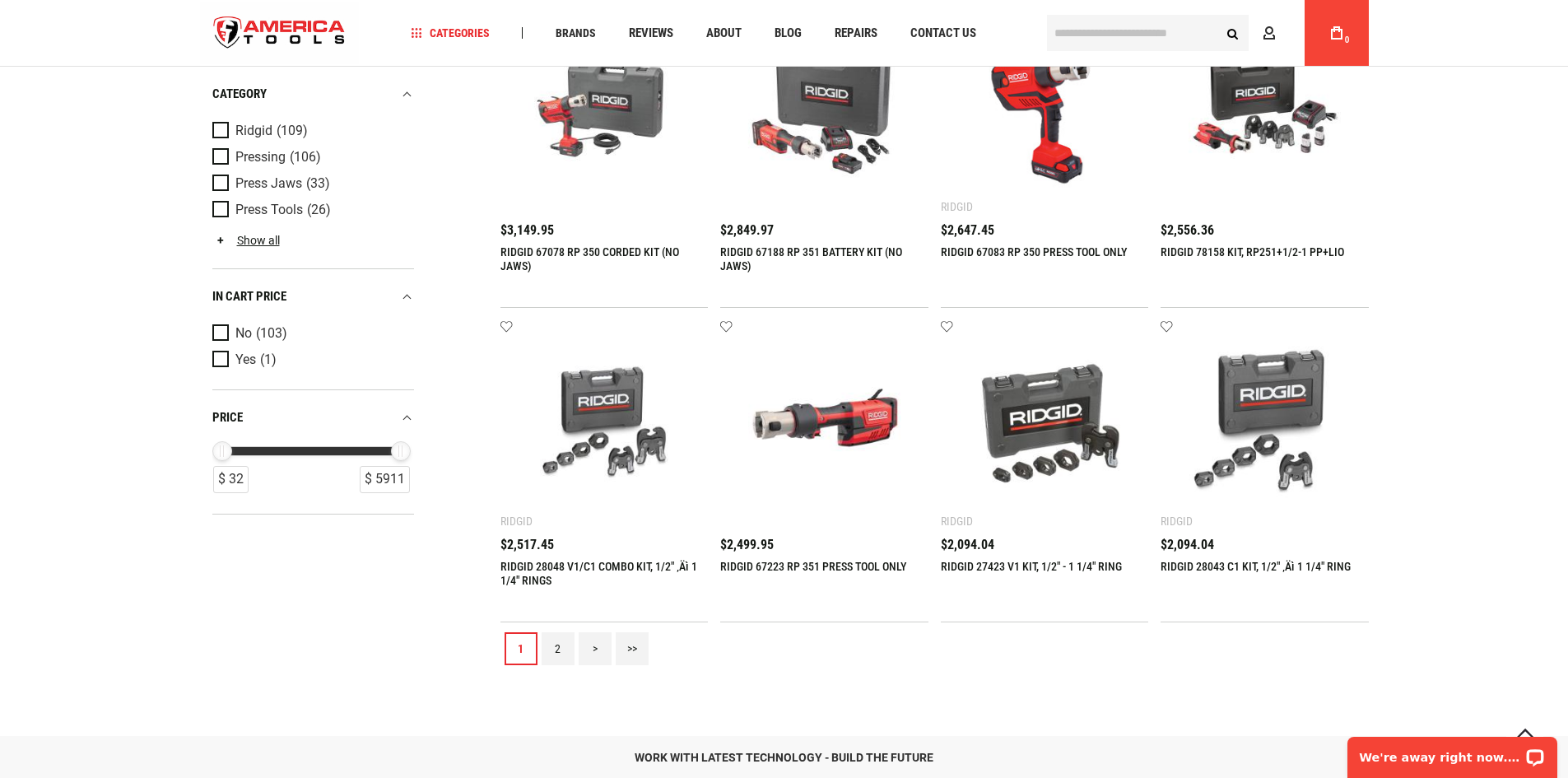
click at [554, 662] on link "2" at bounding box center [558, 649] width 33 height 33
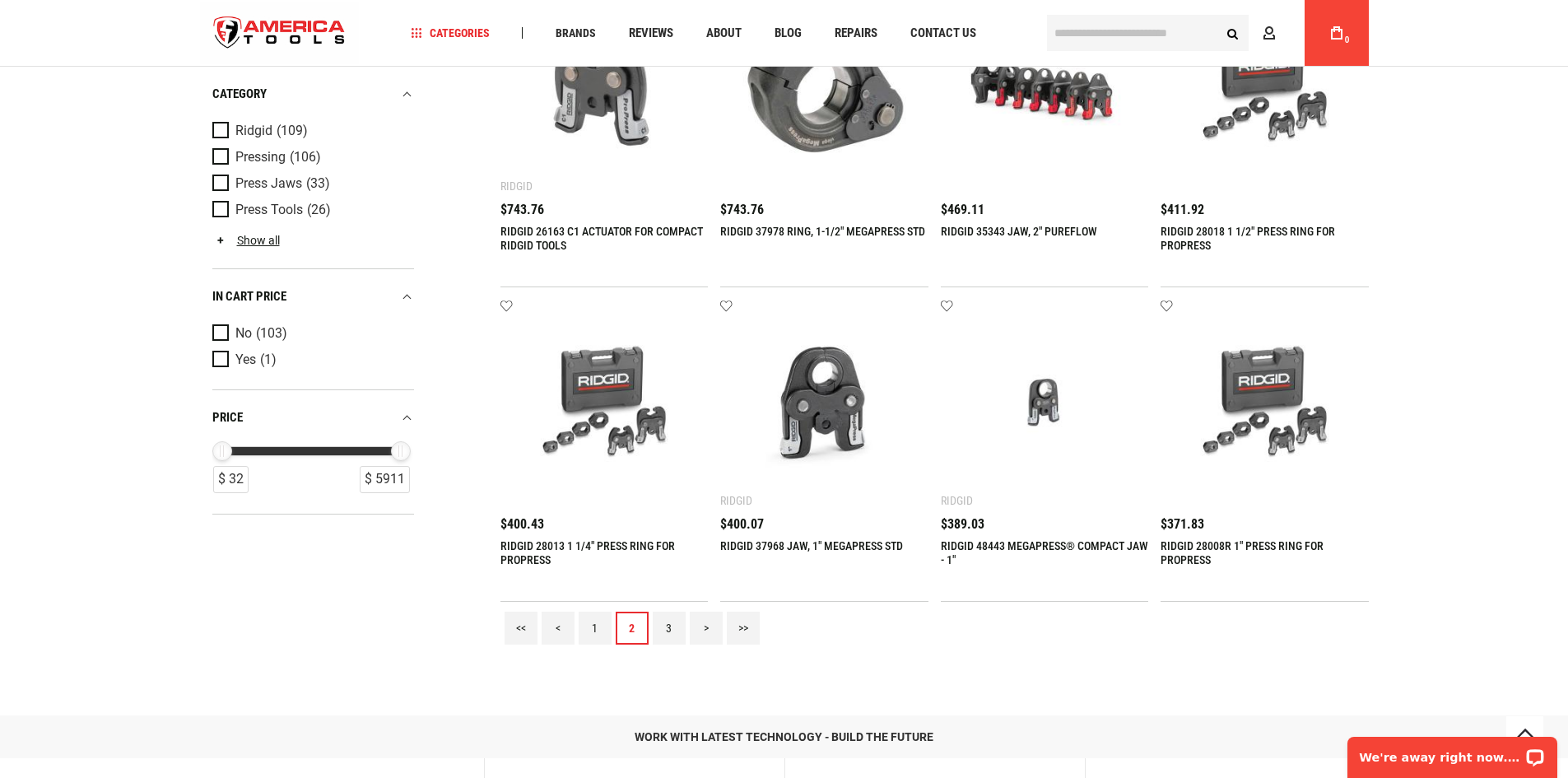
scroll to position [1729, 0]
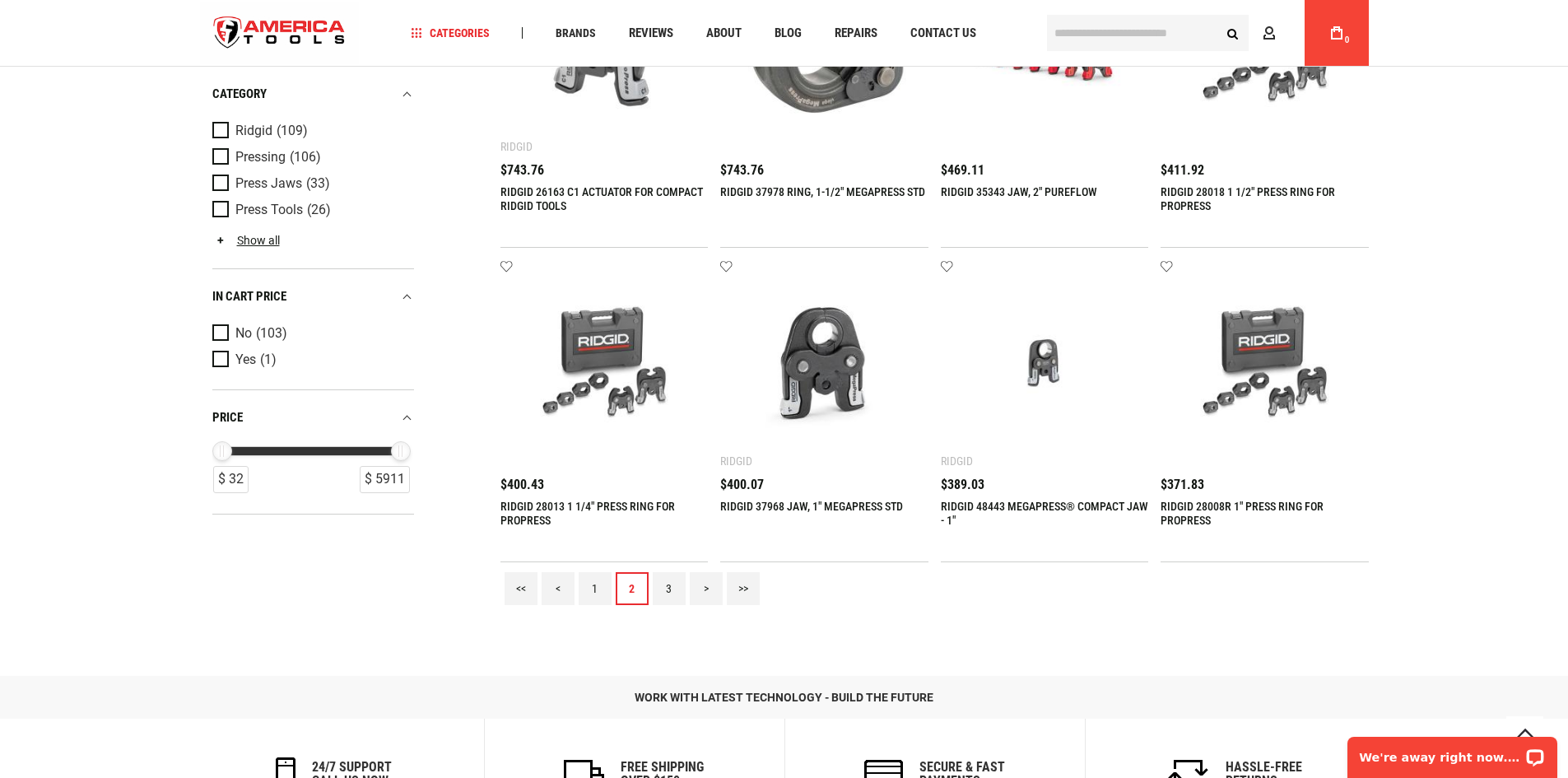
click at [657, 578] on link "3" at bounding box center [669, 588] width 33 height 33
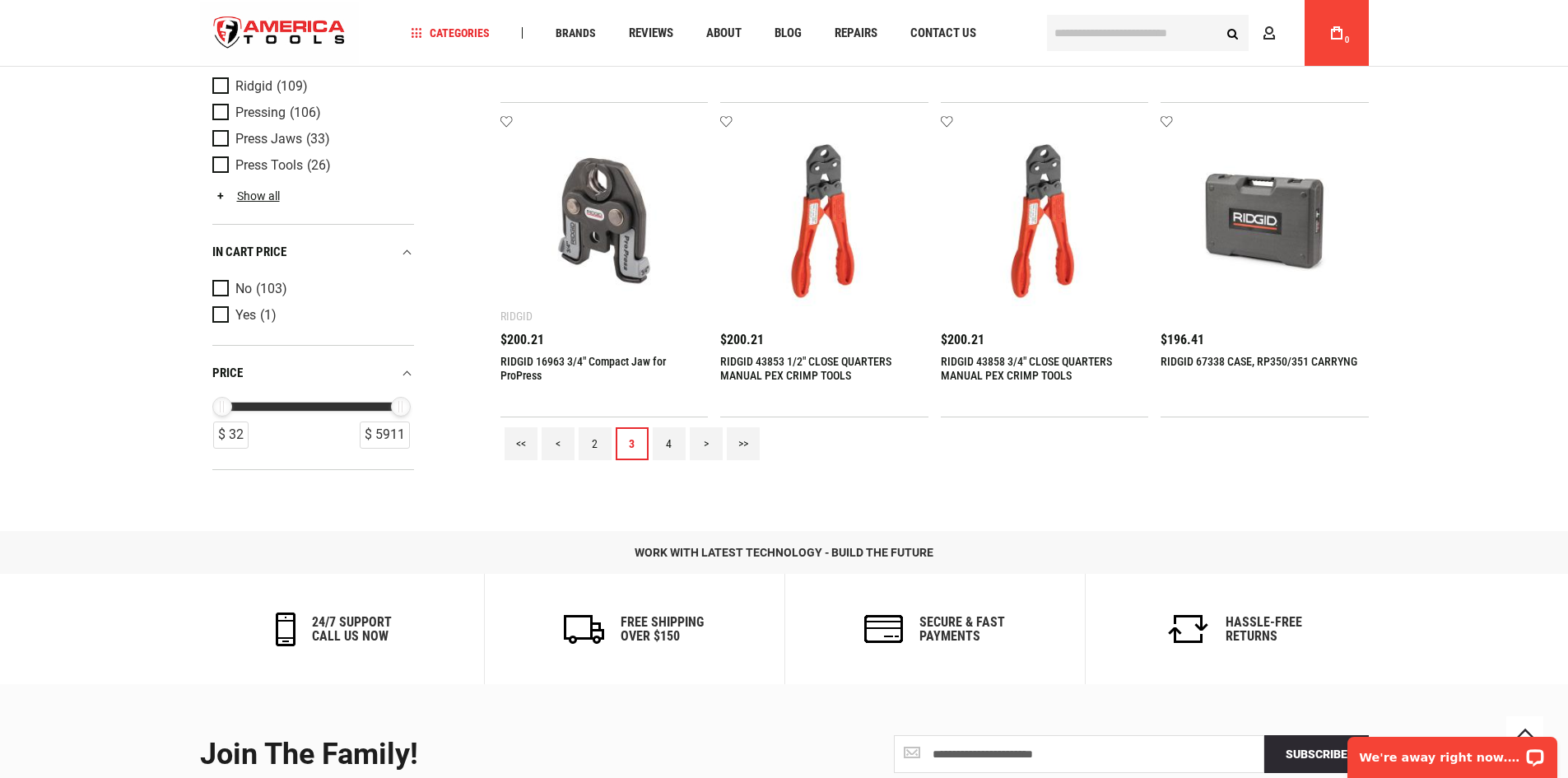
scroll to position [1834, 0]
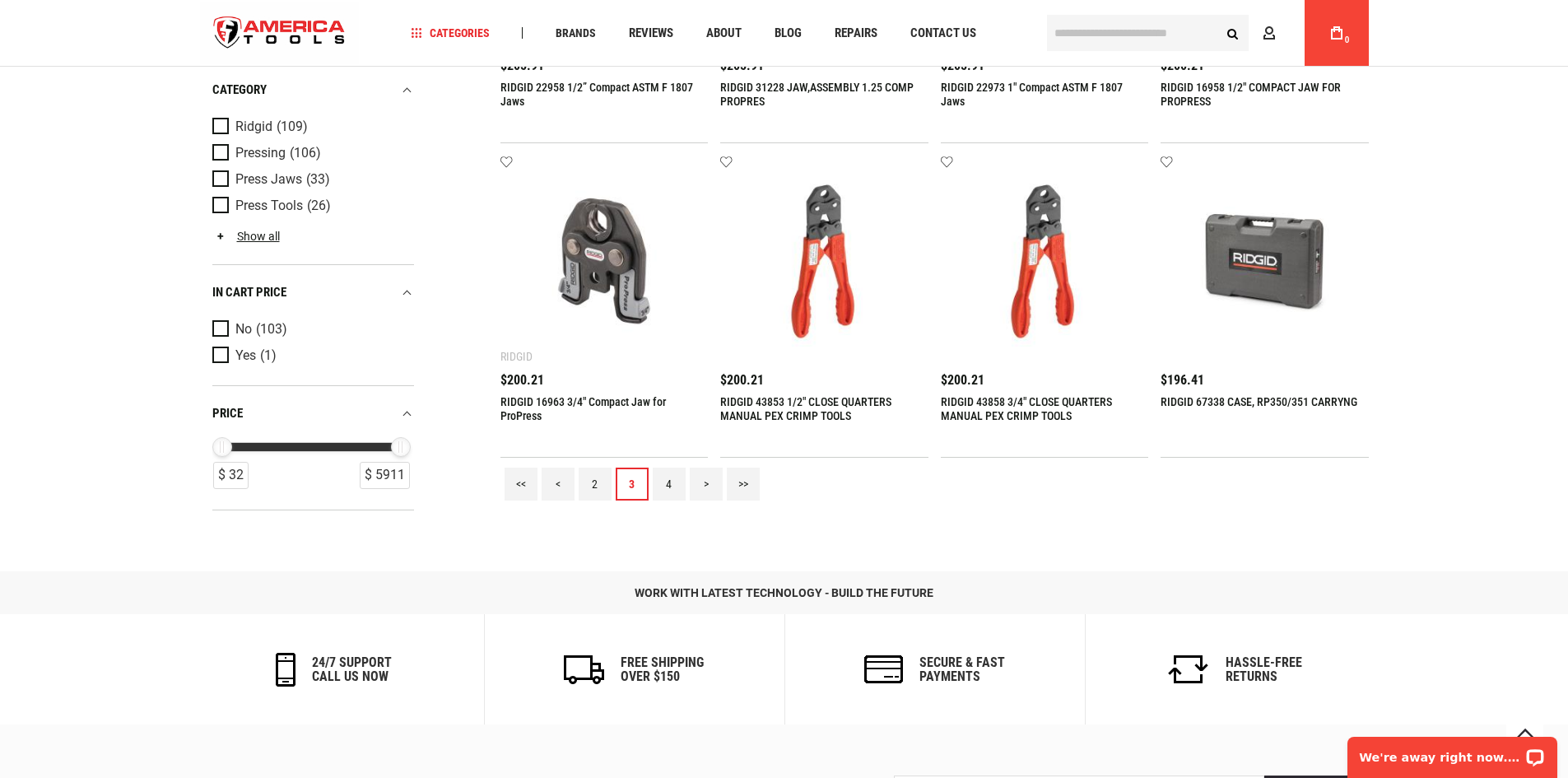
click at [673, 478] on link "4" at bounding box center [669, 484] width 33 height 33
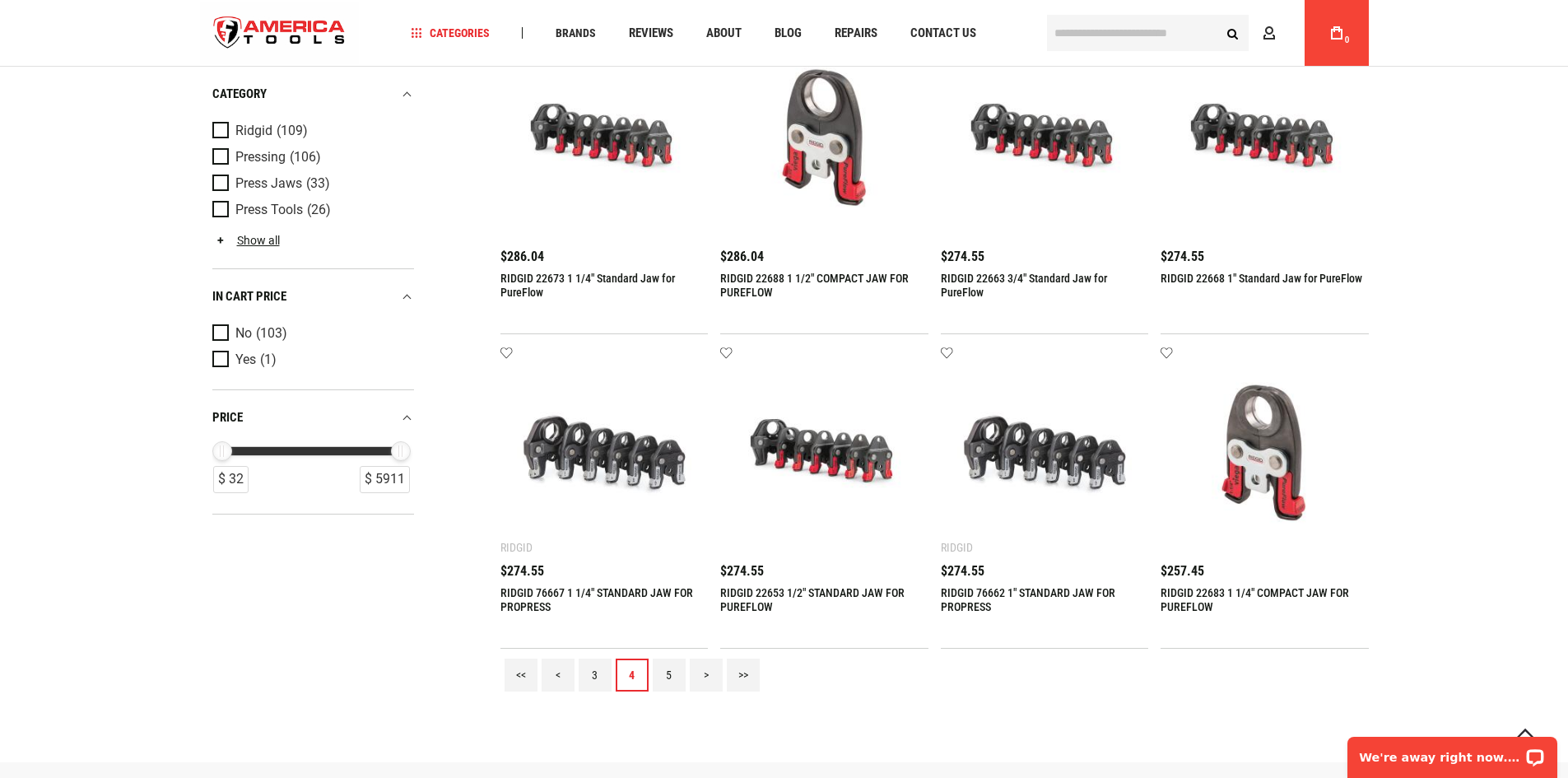
scroll to position [1647, 0]
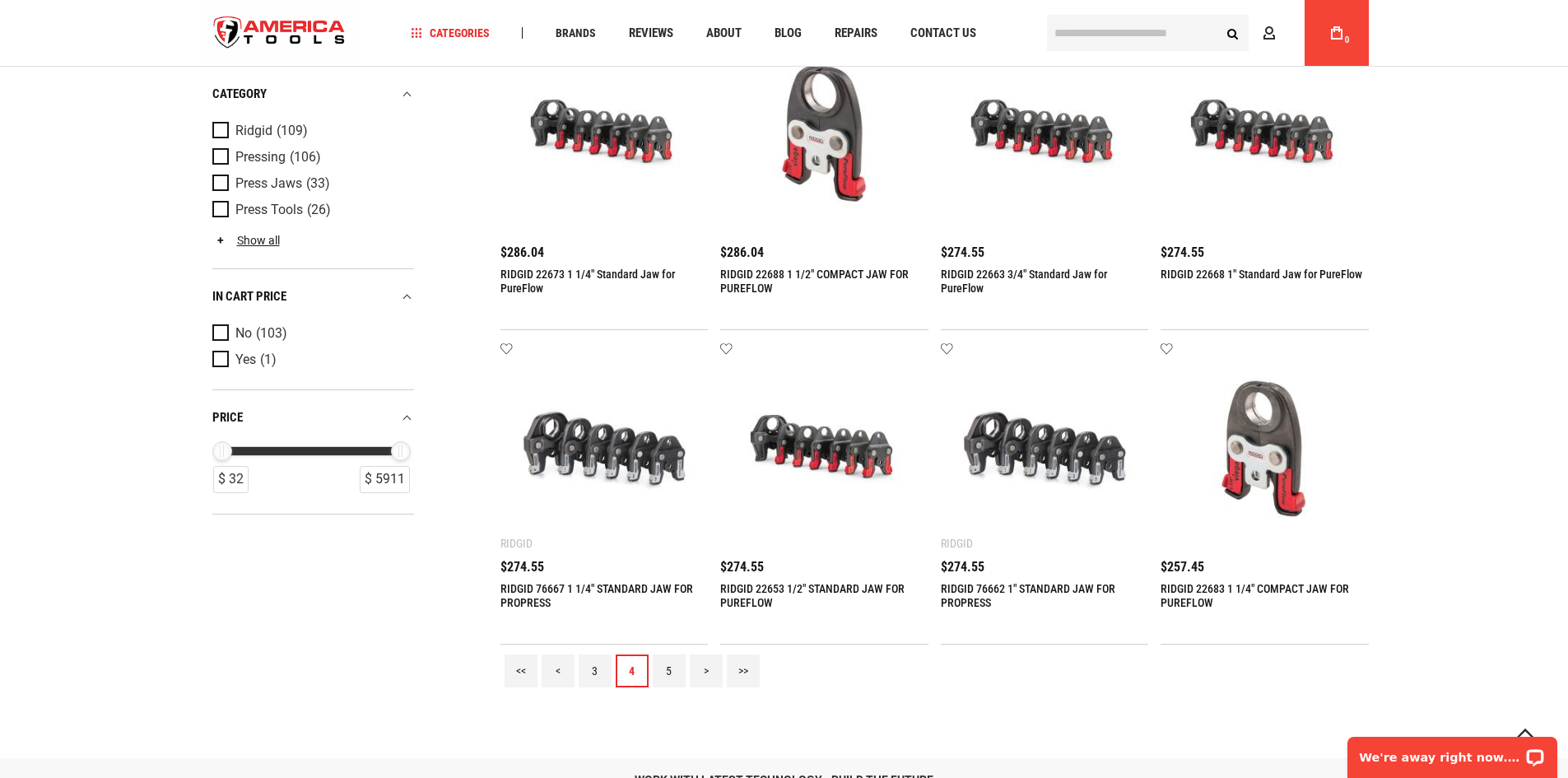
click at [866, 475] on img at bounding box center [824, 446] width 175 height 175
click at [803, 586] on link "RIDGID 22653 1/2" STANDARD JAW FOR PUREFLOW" at bounding box center [811, 596] width 184 height 27
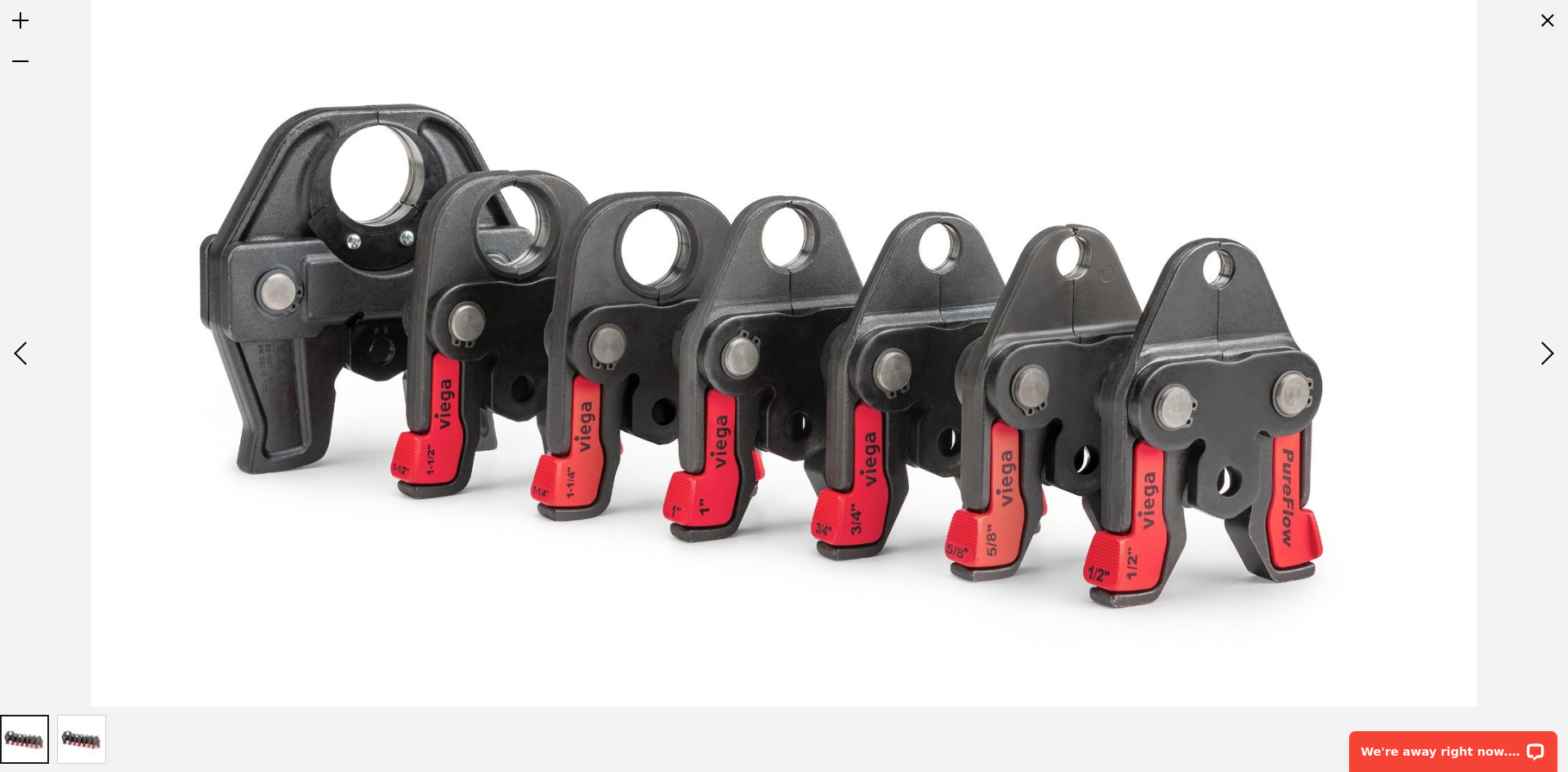
click at [1205, 393] on img at bounding box center [784, 353] width 1387 height 707
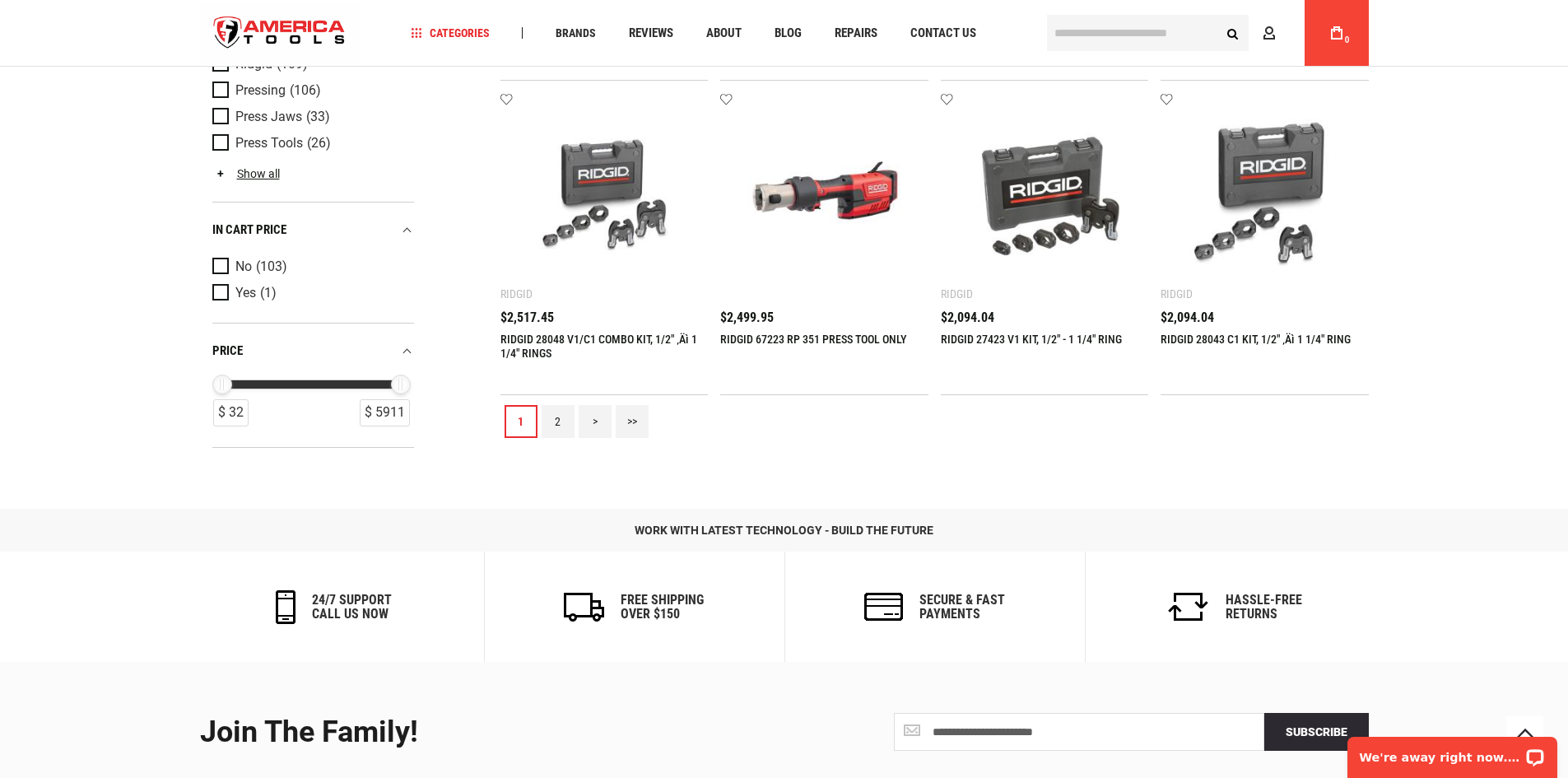
scroll to position [1834, 0]
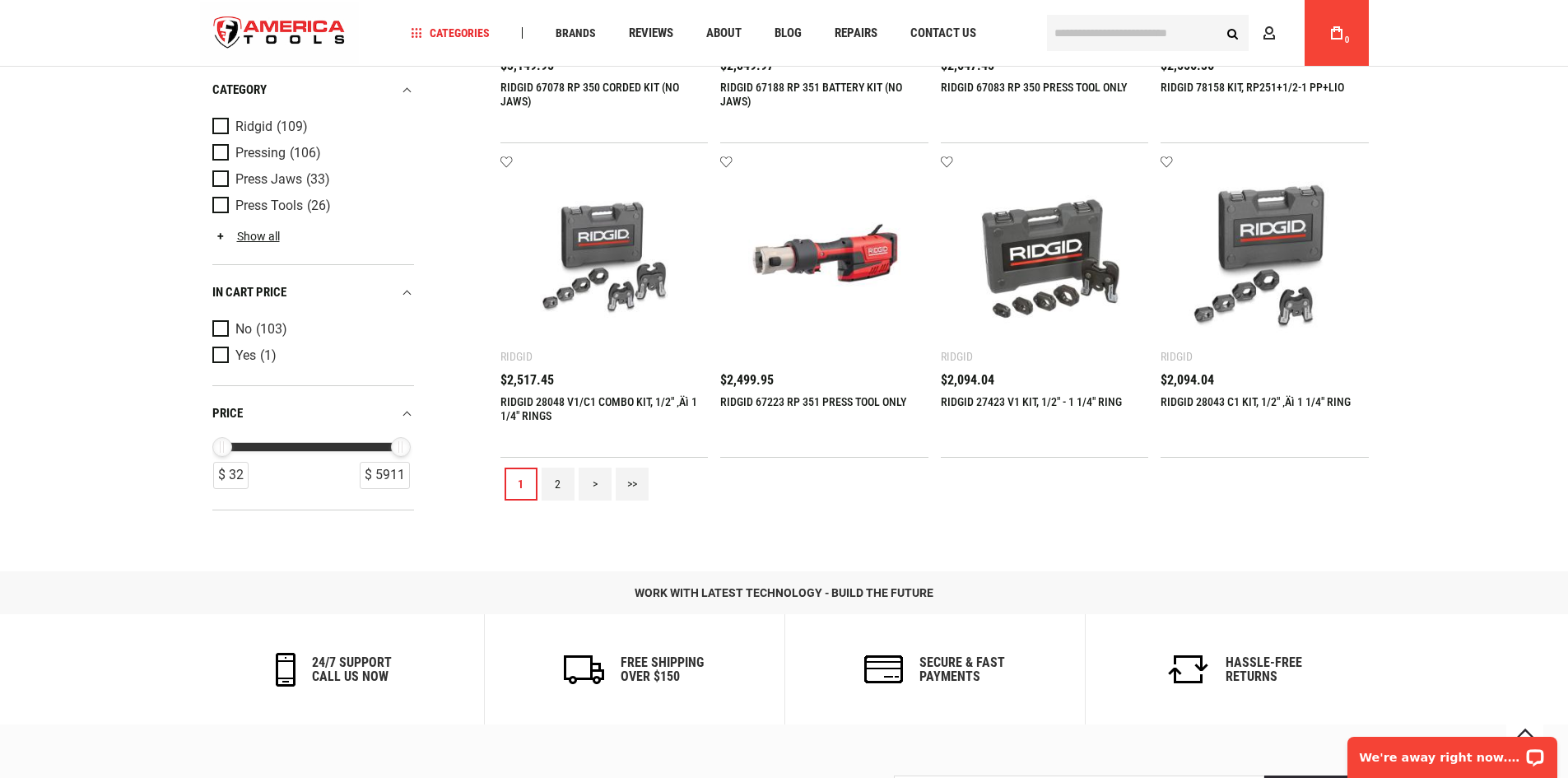
click at [539, 476] on div "1 2 > >>" at bounding box center [934, 484] width 868 height 53
click at [548, 480] on link "2" at bounding box center [558, 484] width 33 height 33
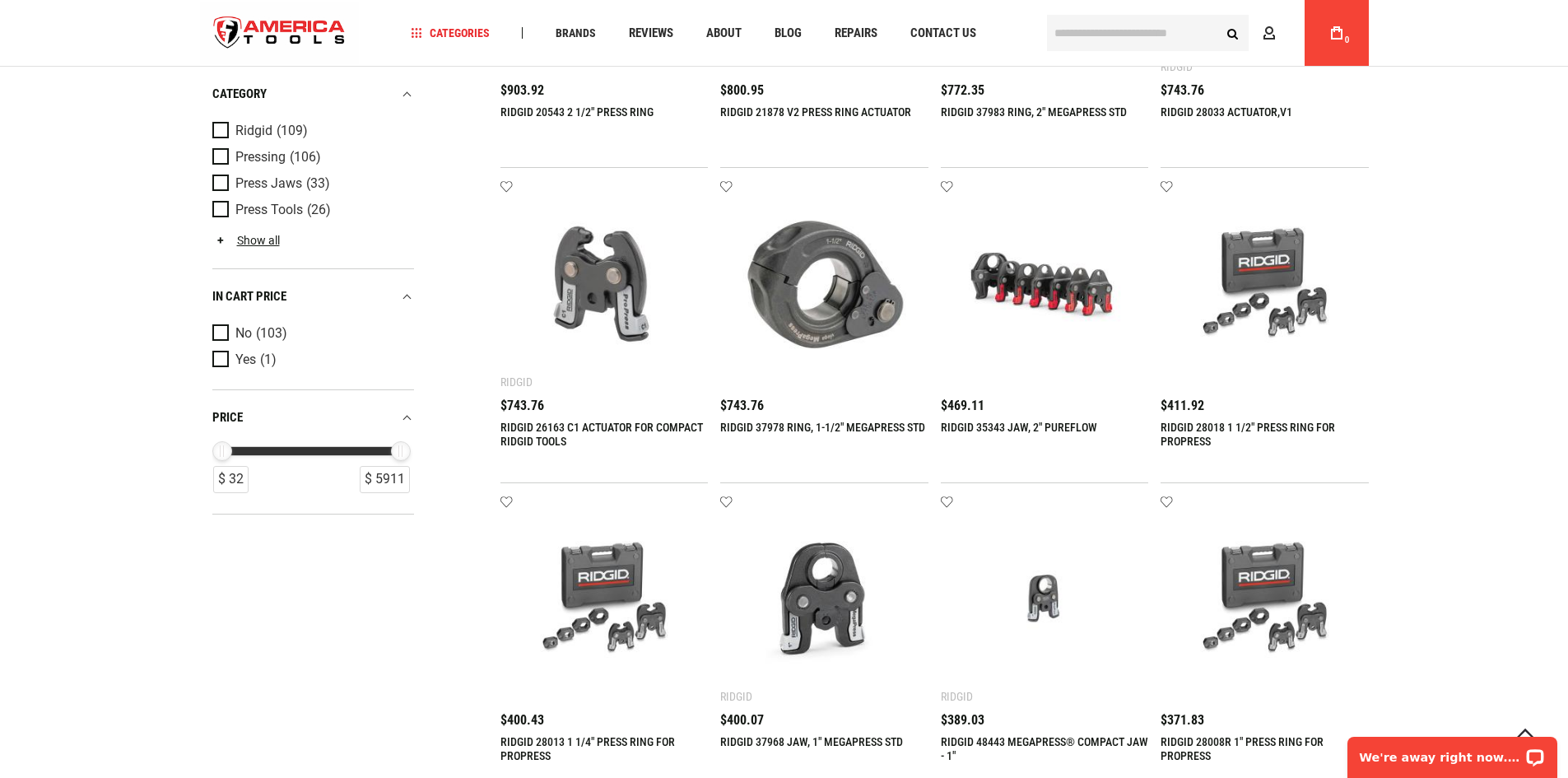
scroll to position [1504, 0]
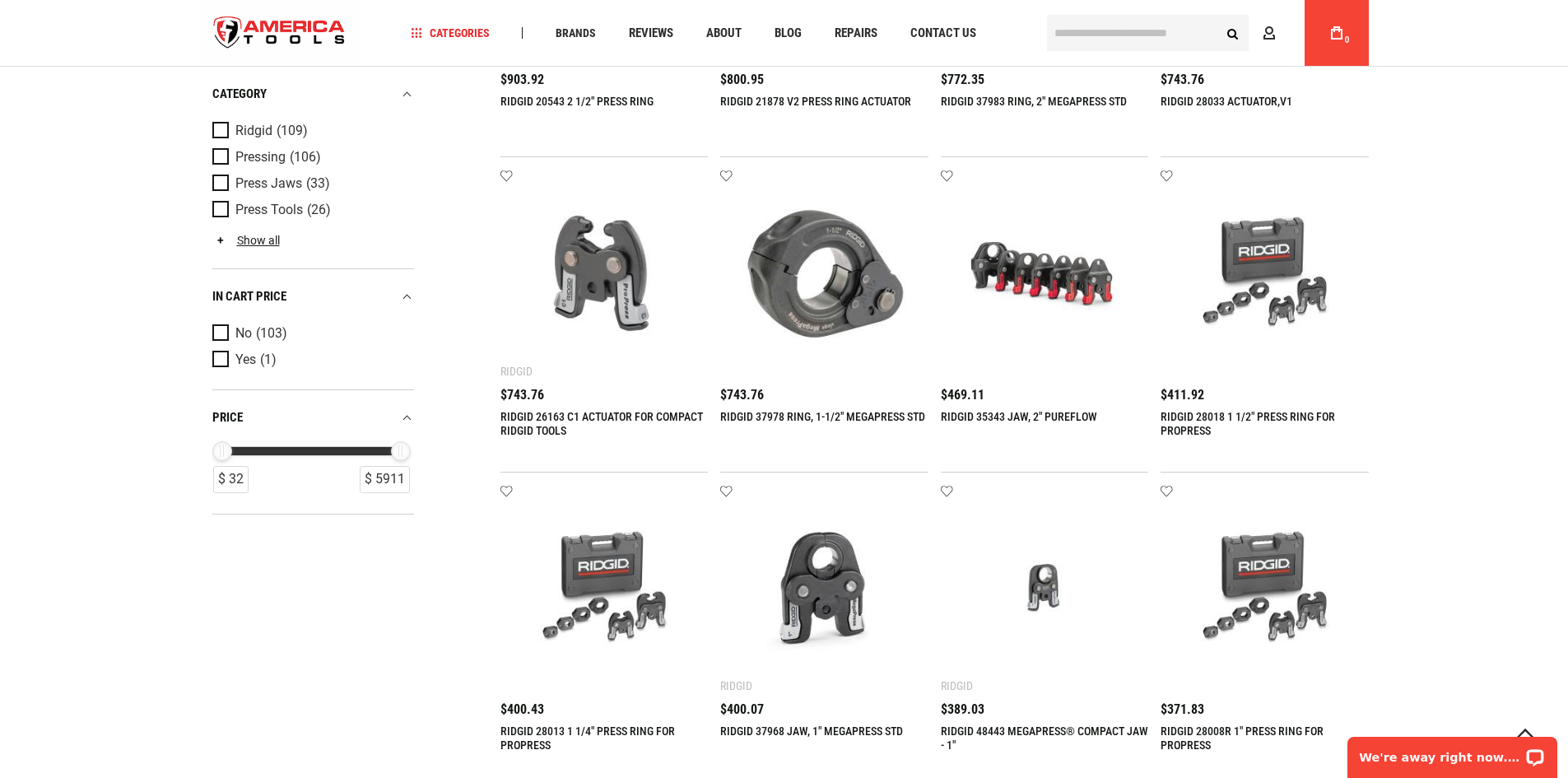
click at [586, 302] on img at bounding box center [604, 274] width 175 height 175
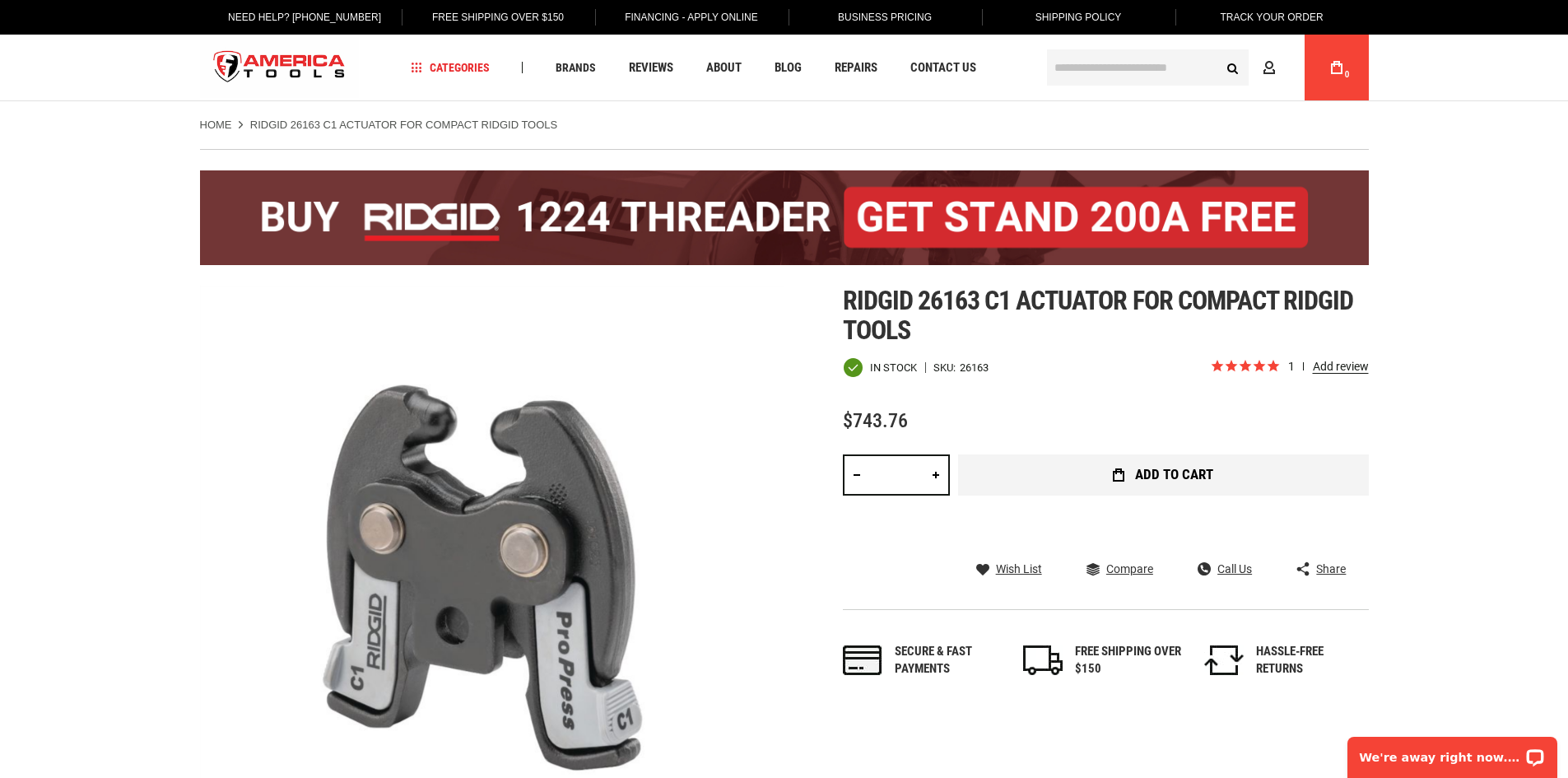
click at [1174, 476] on span "Add to Cart" at bounding box center [1173, 474] width 78 height 14
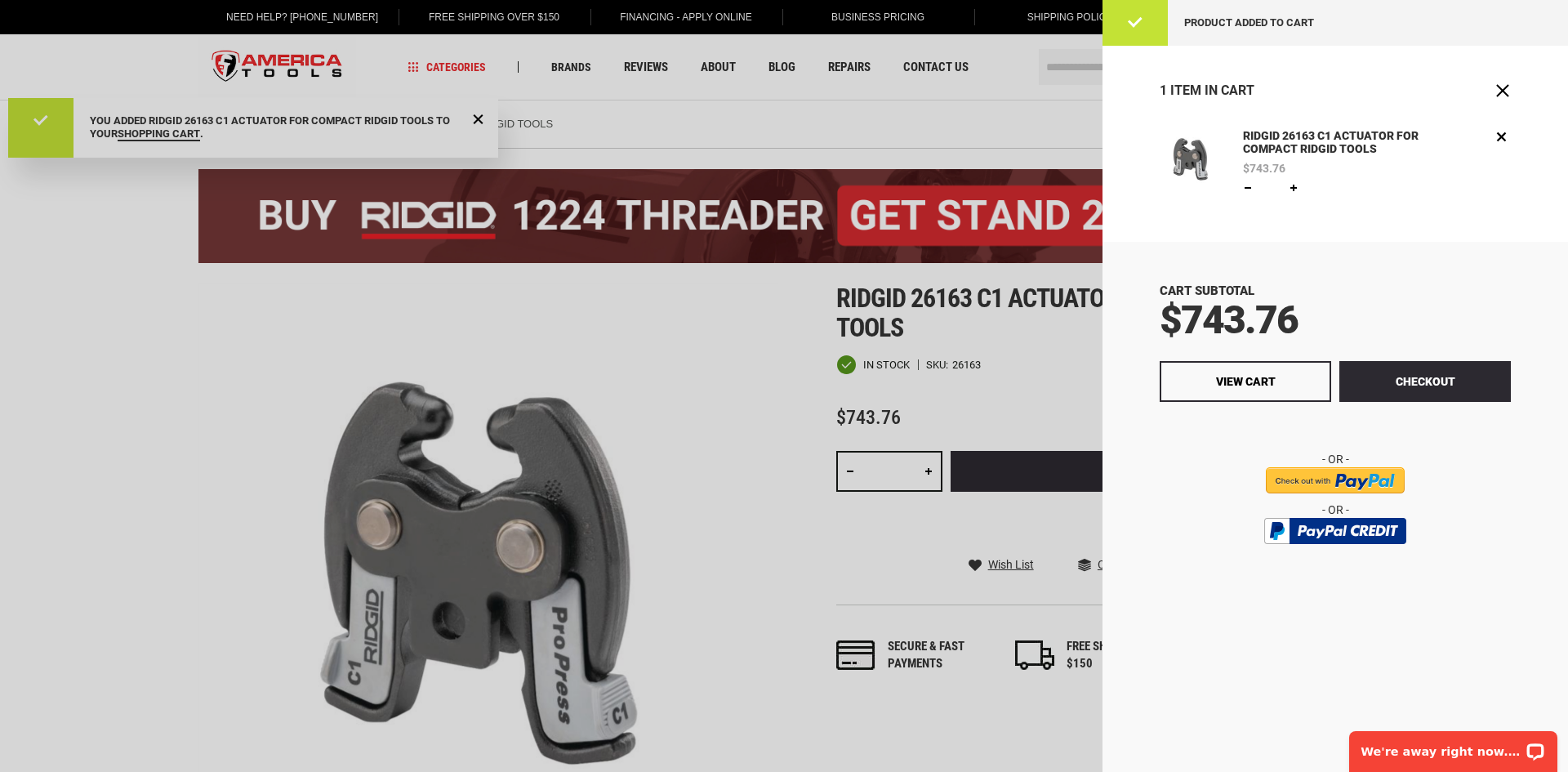
click at [137, 422] on div at bounding box center [784, 386] width 1568 height 772
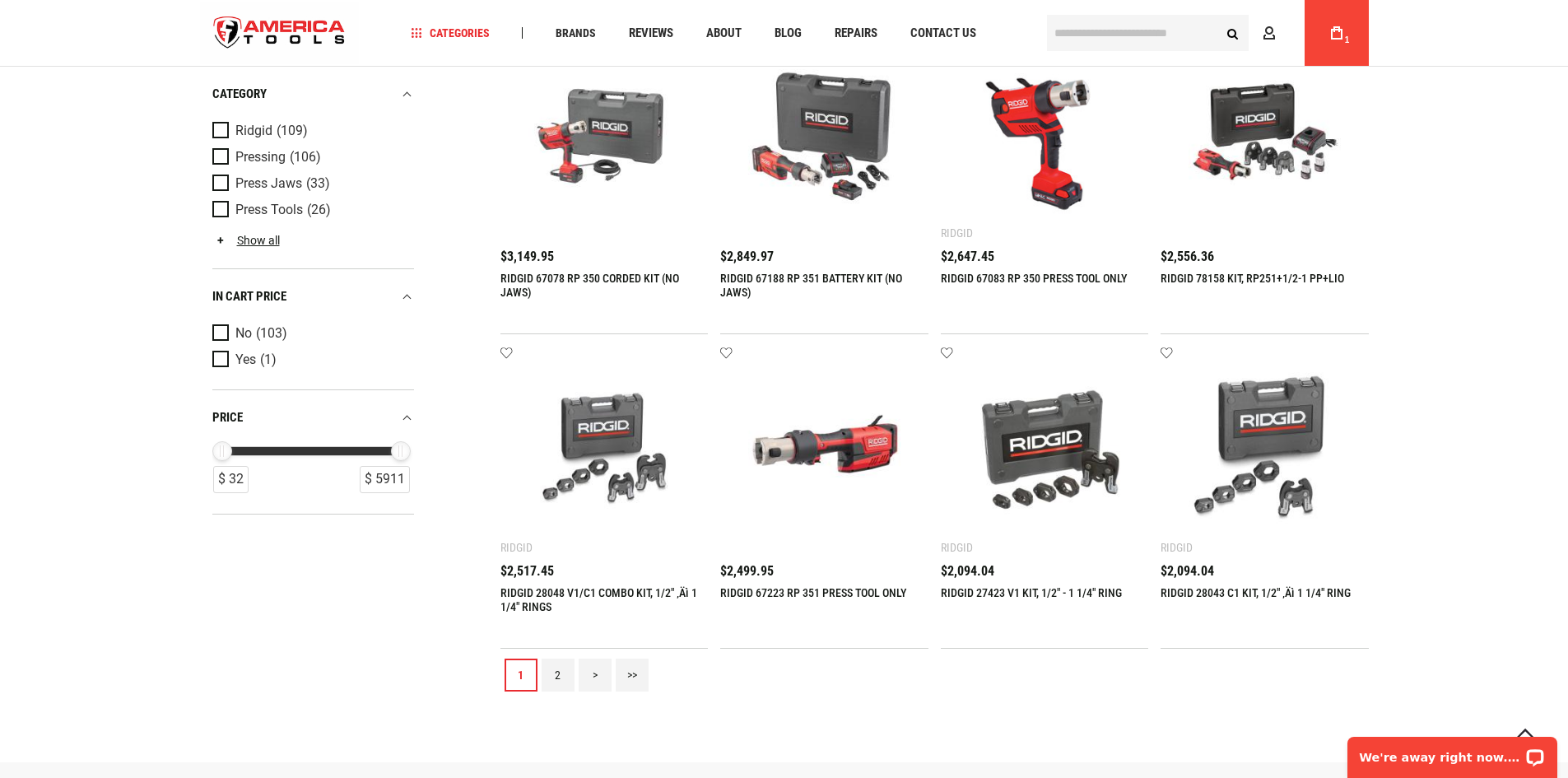
scroll to position [1647, 0]
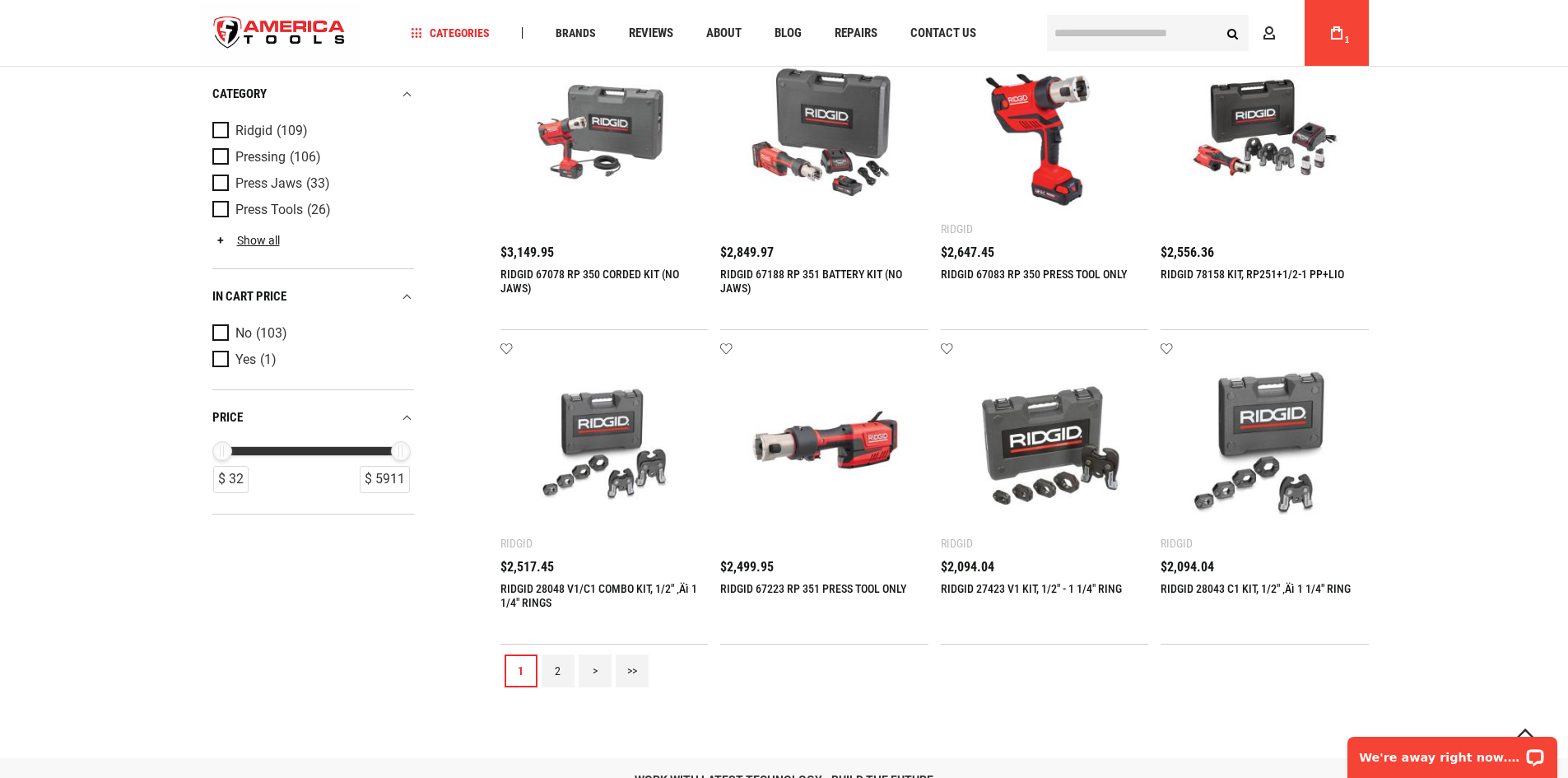
click at [545, 666] on link "2" at bounding box center [558, 671] width 33 height 33
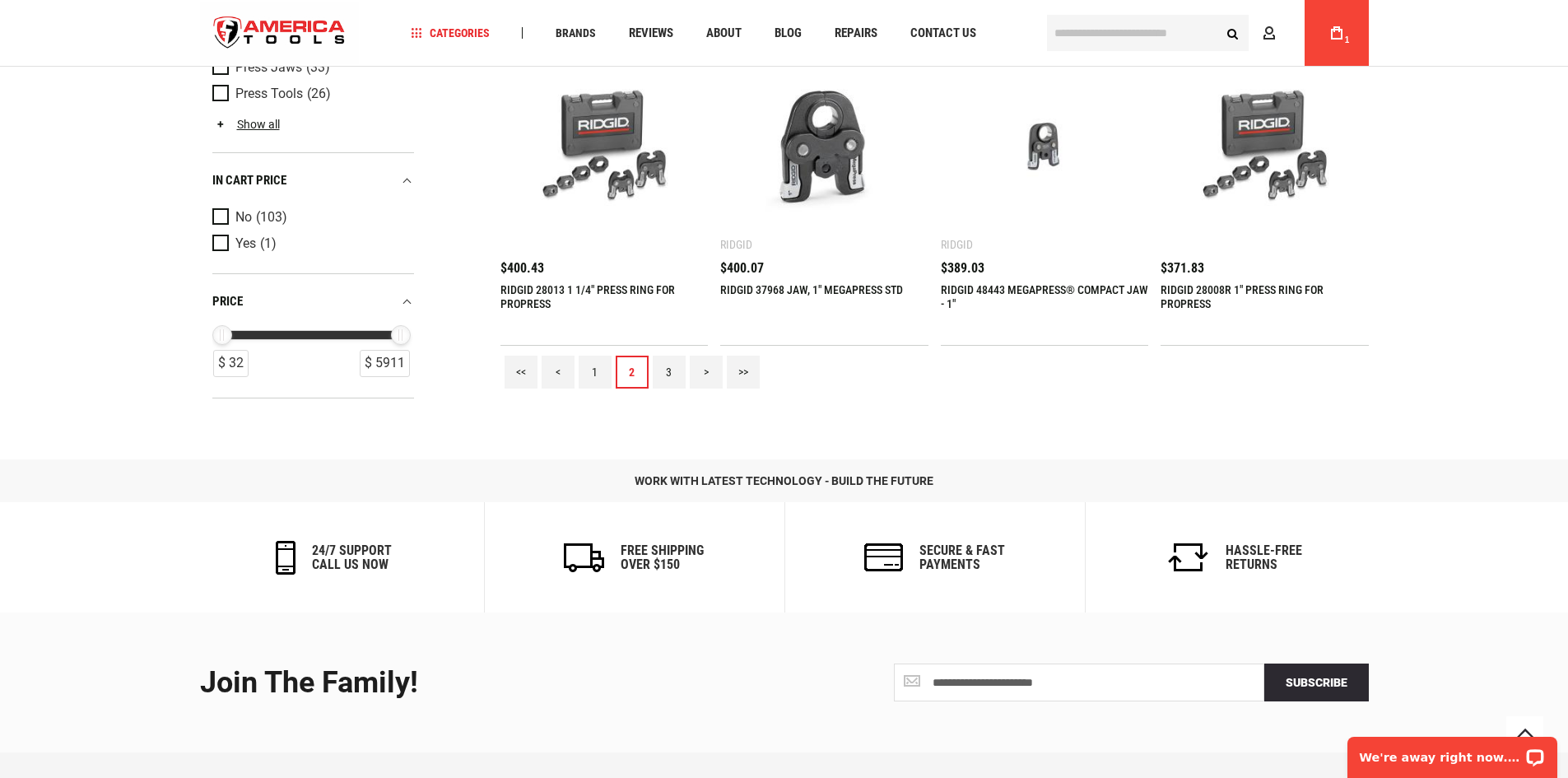
scroll to position [1916, 0]
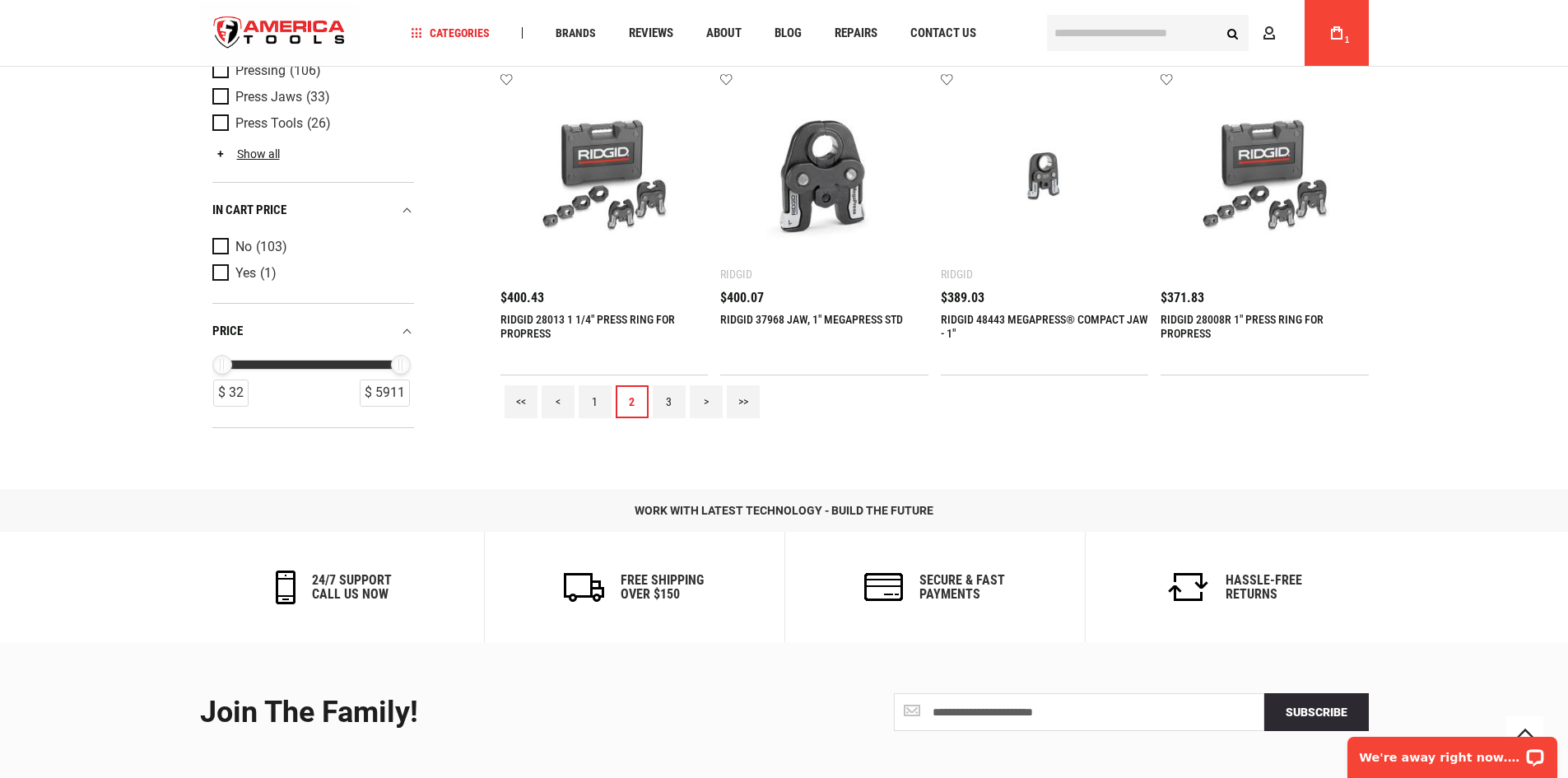
click at [596, 400] on link "1" at bounding box center [595, 402] width 33 height 33
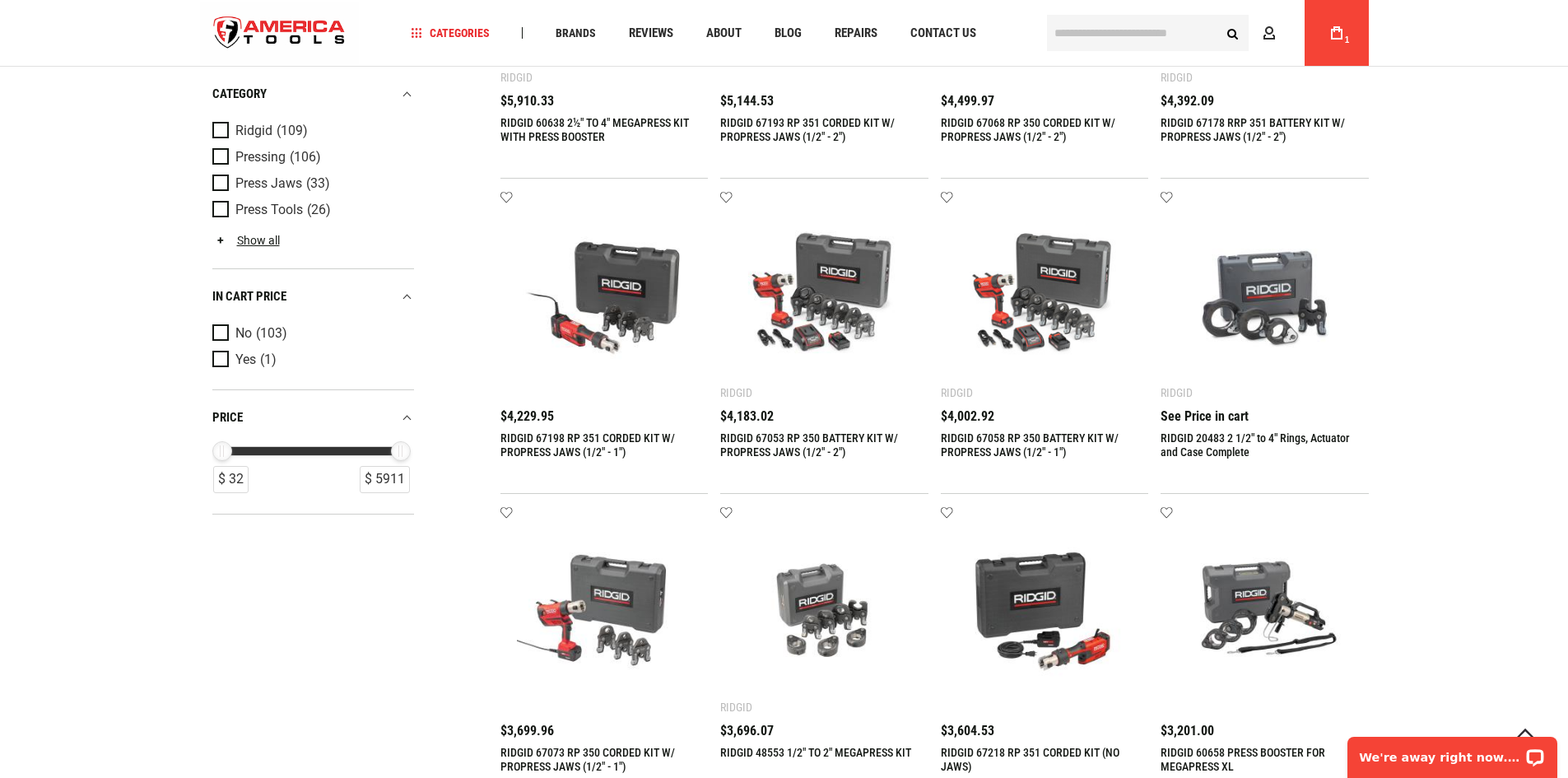
scroll to position [905, 0]
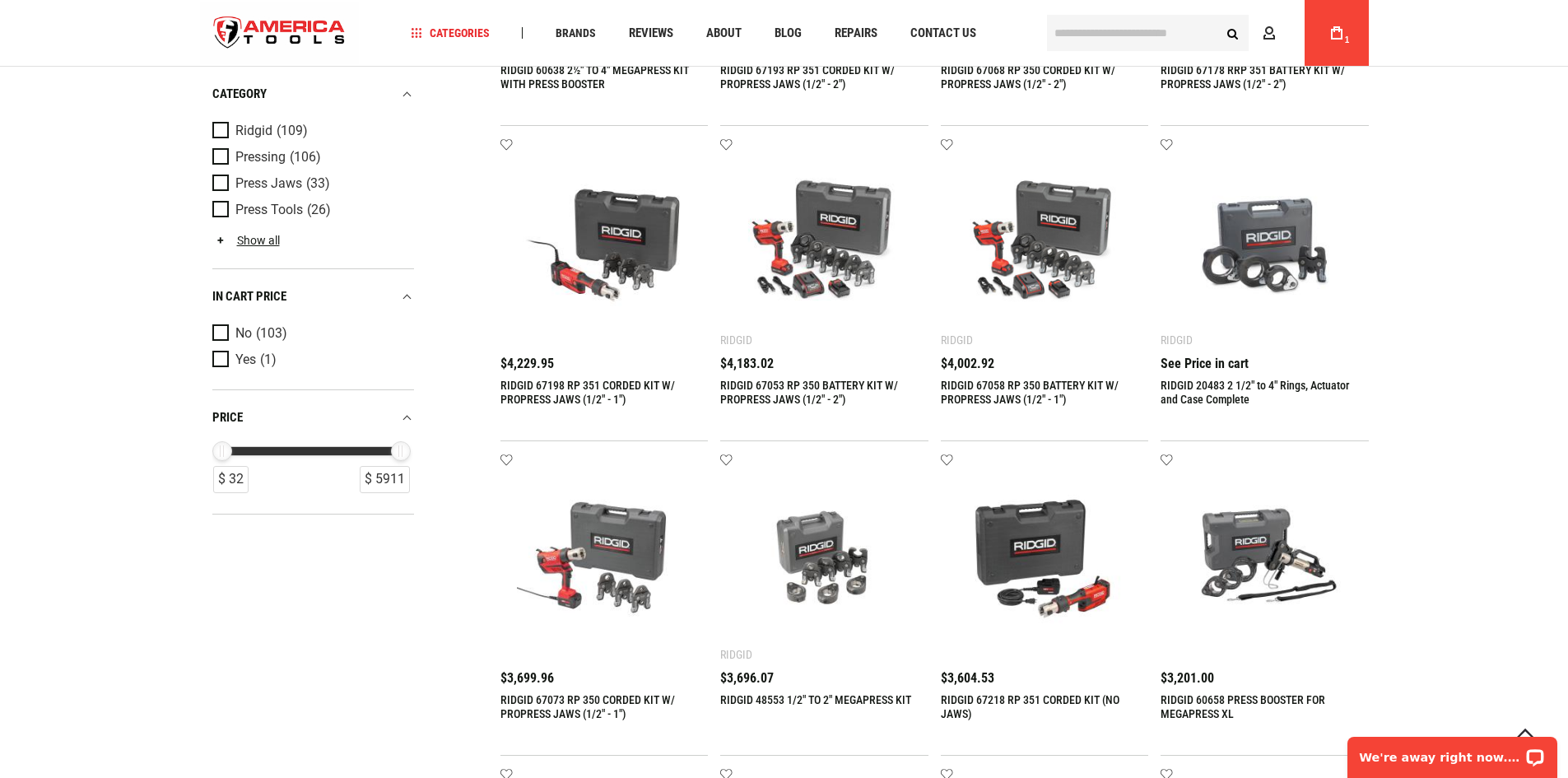
click at [846, 380] on link "RIDGID 67053 RP 350 BATTERY KIT W/ PROPRESS JAWS (1/2" - 2")" at bounding box center [809, 392] width 177 height 27
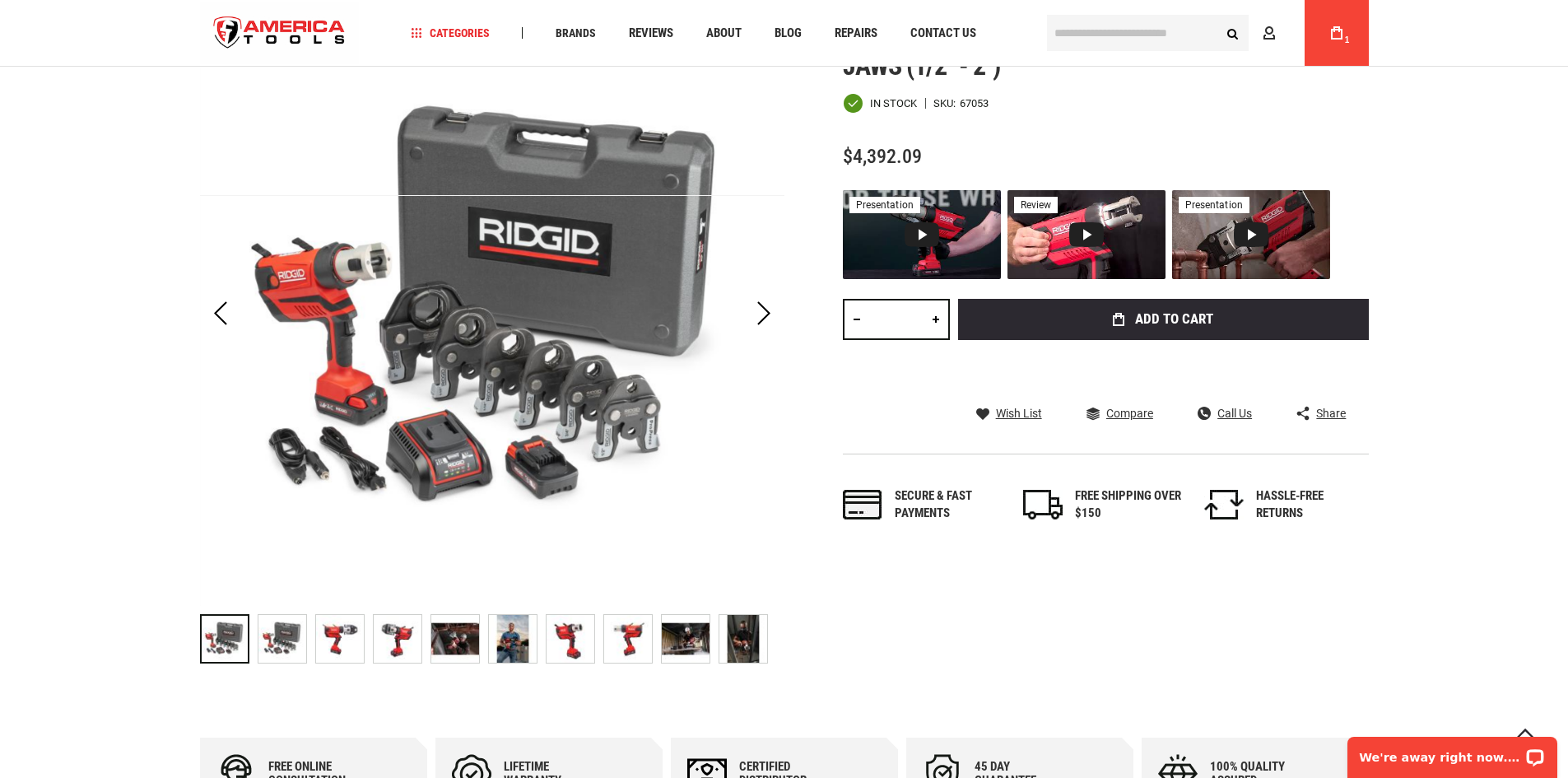
scroll to position [330, 0]
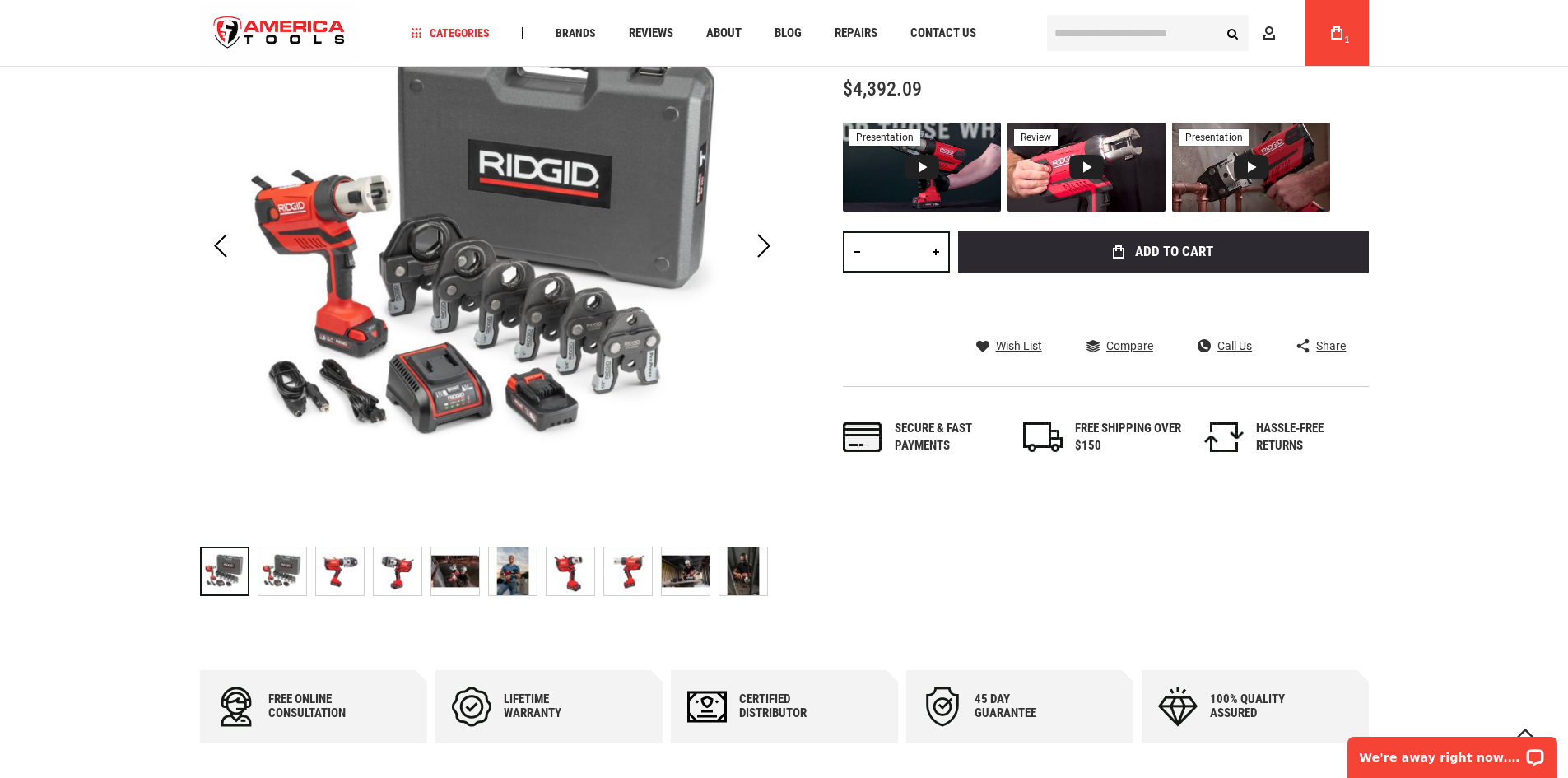
click at [348, 574] on img at bounding box center [340, 572] width 48 height 48
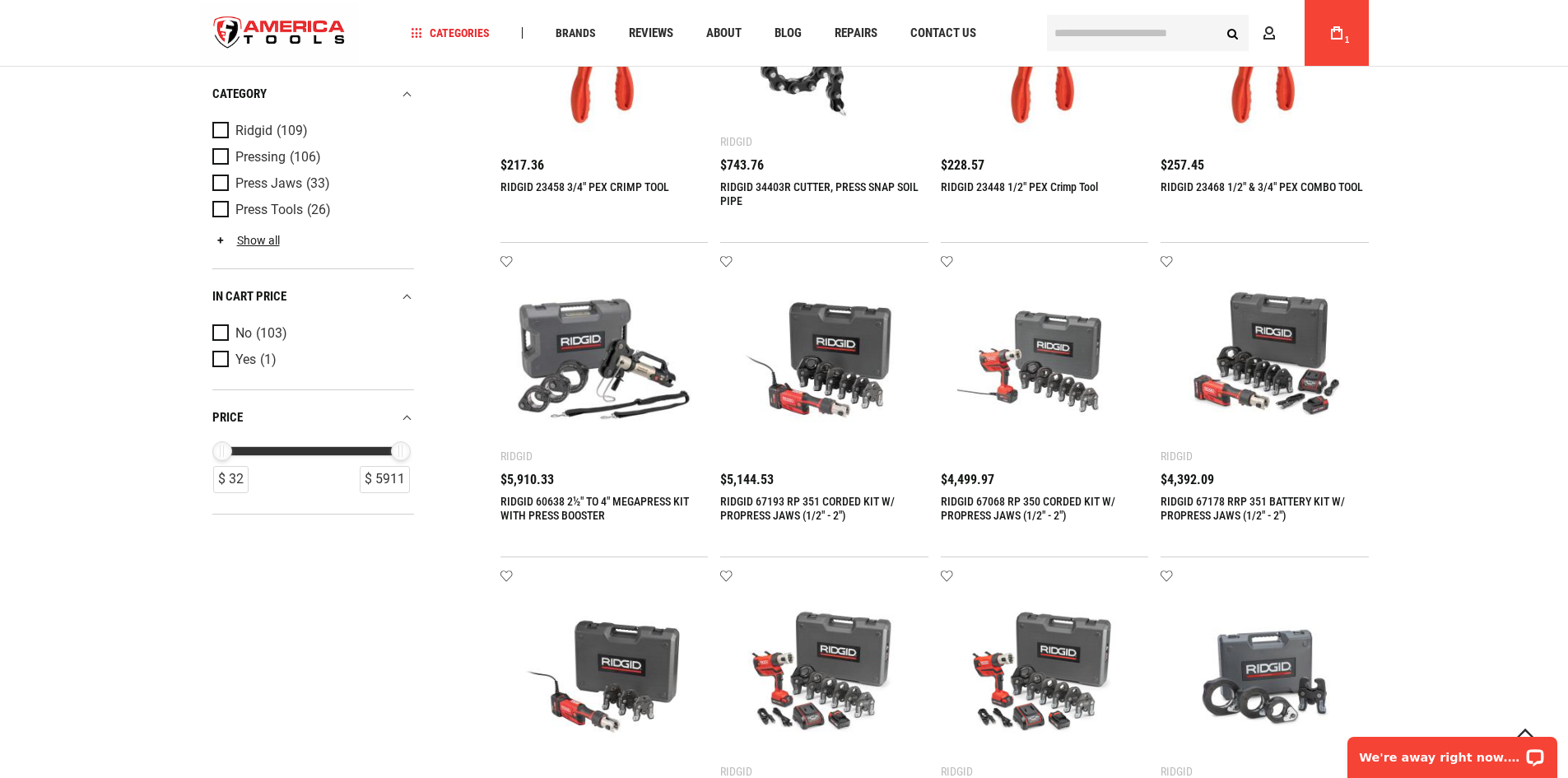
scroll to position [494, 0]
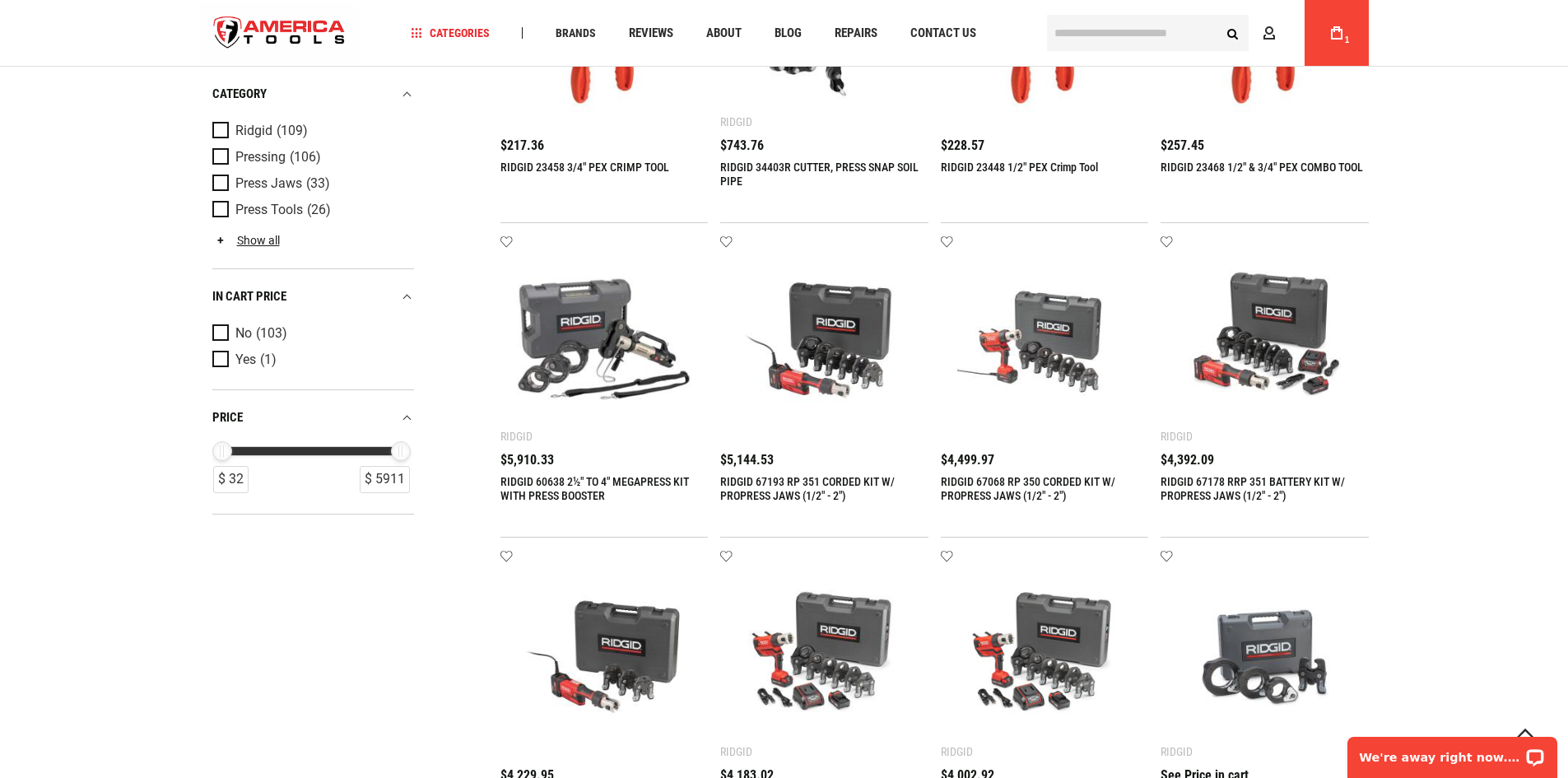
click at [1238, 373] on img at bounding box center [1264, 339] width 175 height 175
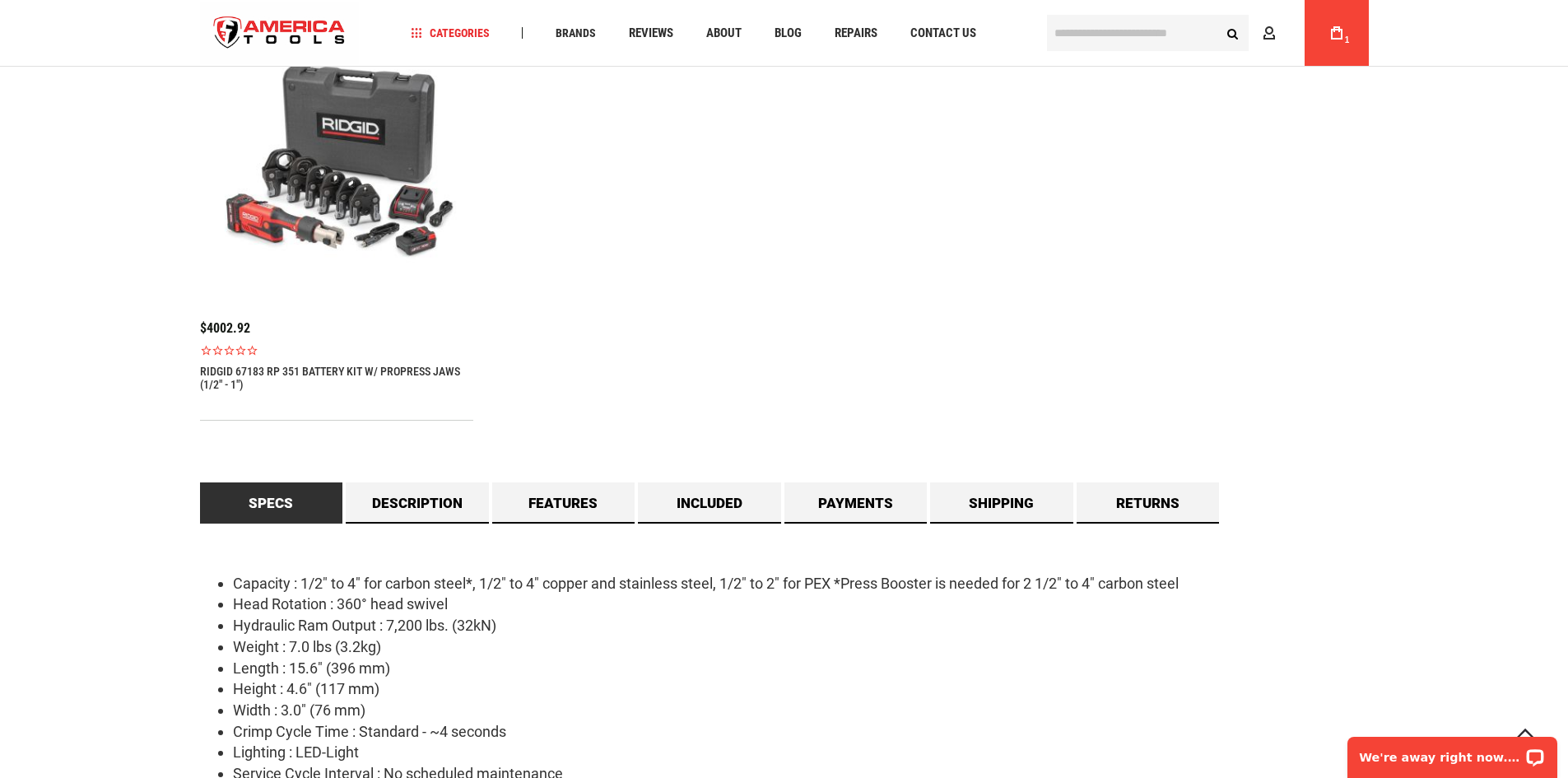
scroll to position [1152, 0]
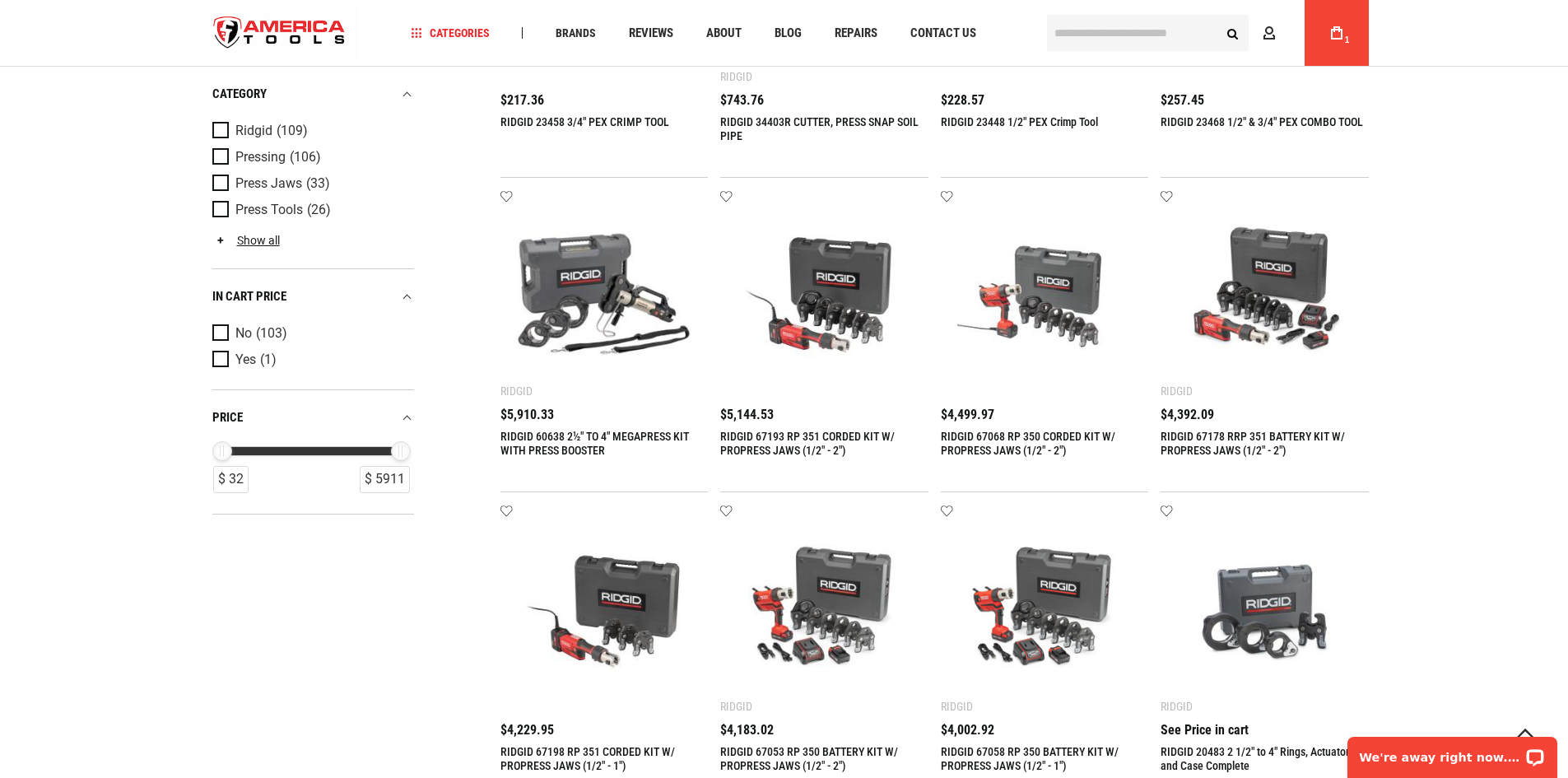
scroll to position [577, 0]
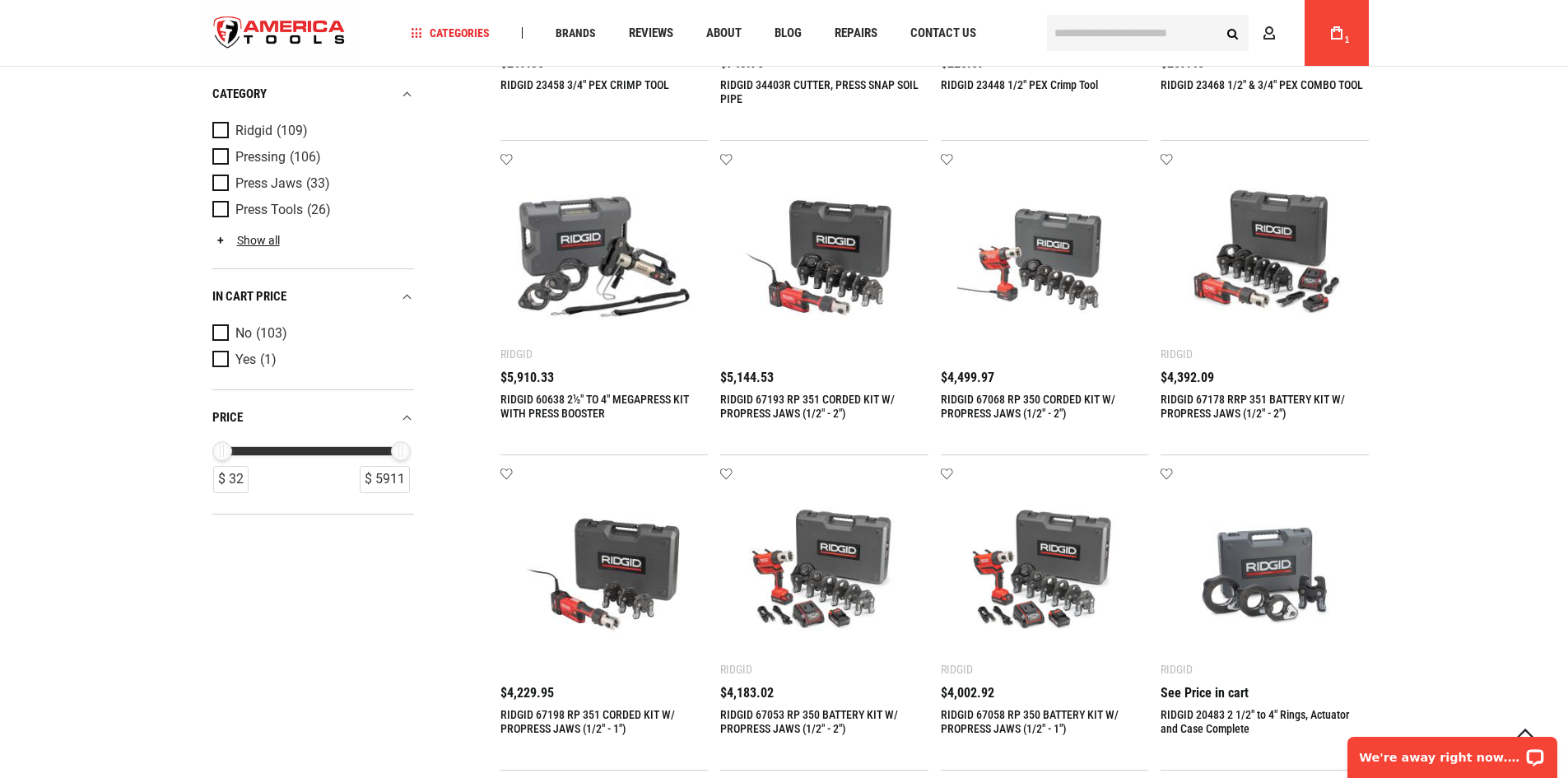
click at [833, 550] on img at bounding box center [824, 572] width 175 height 175
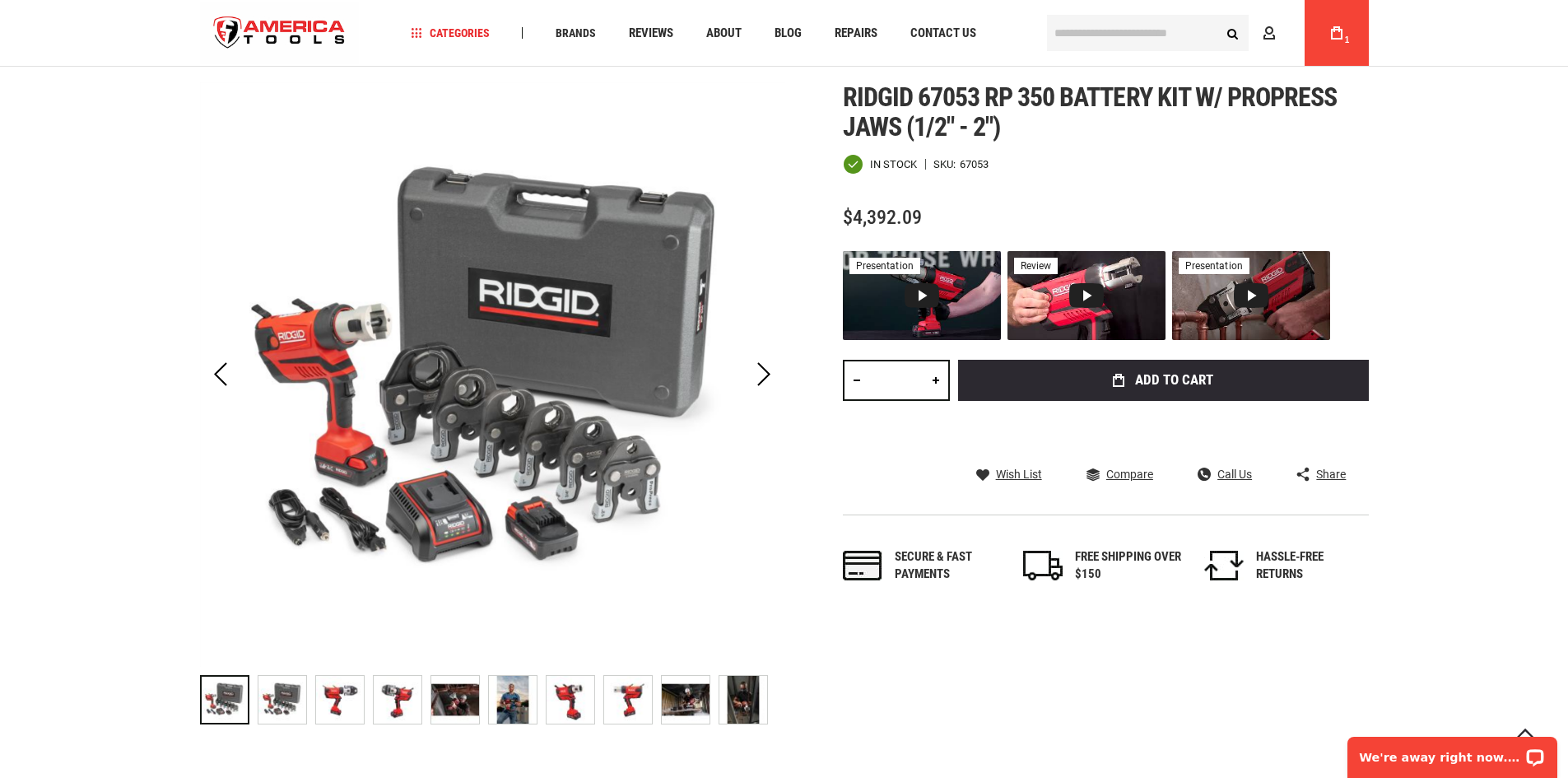
scroll to position [165, 0]
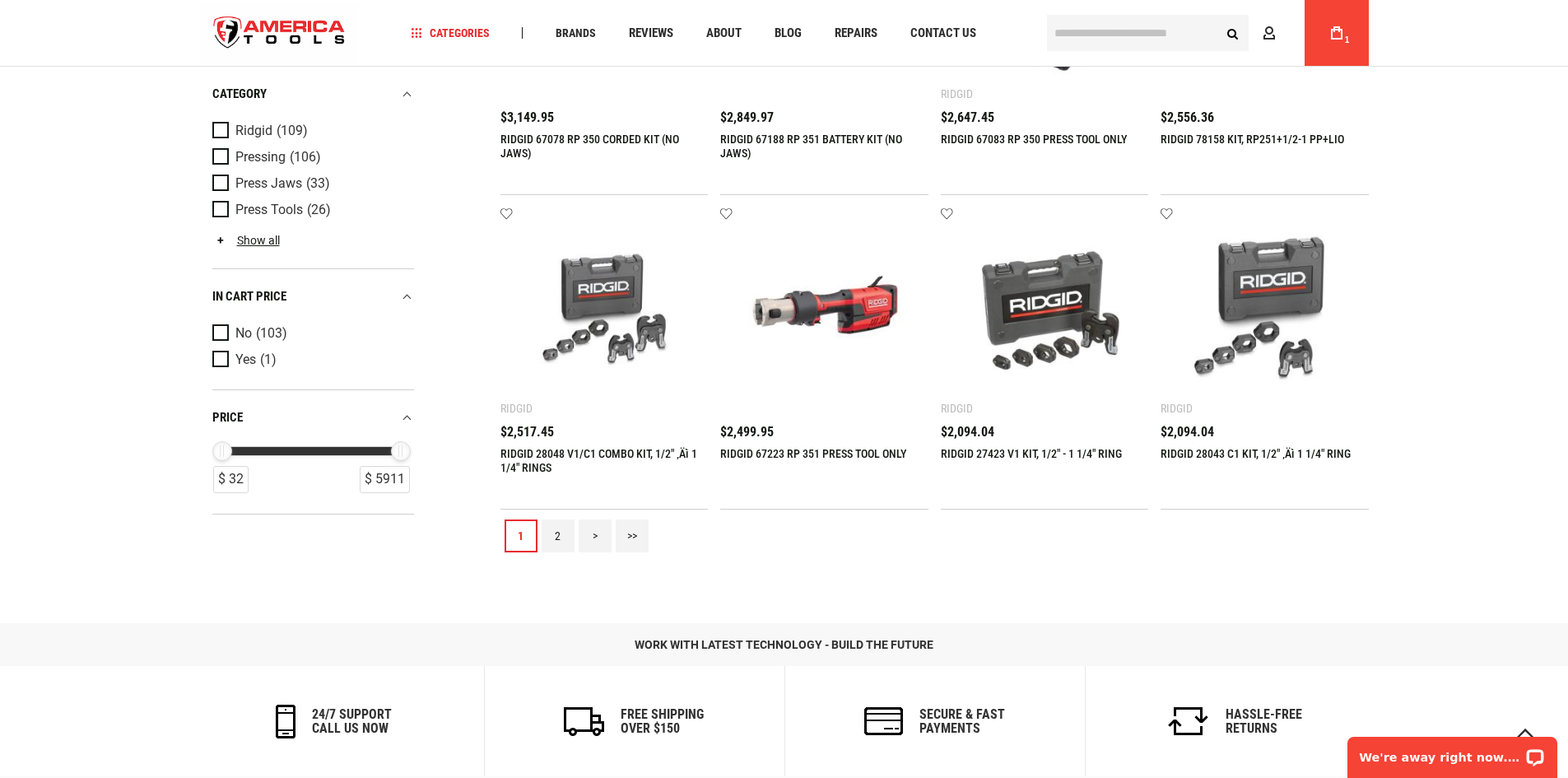
scroll to position [1811, 0]
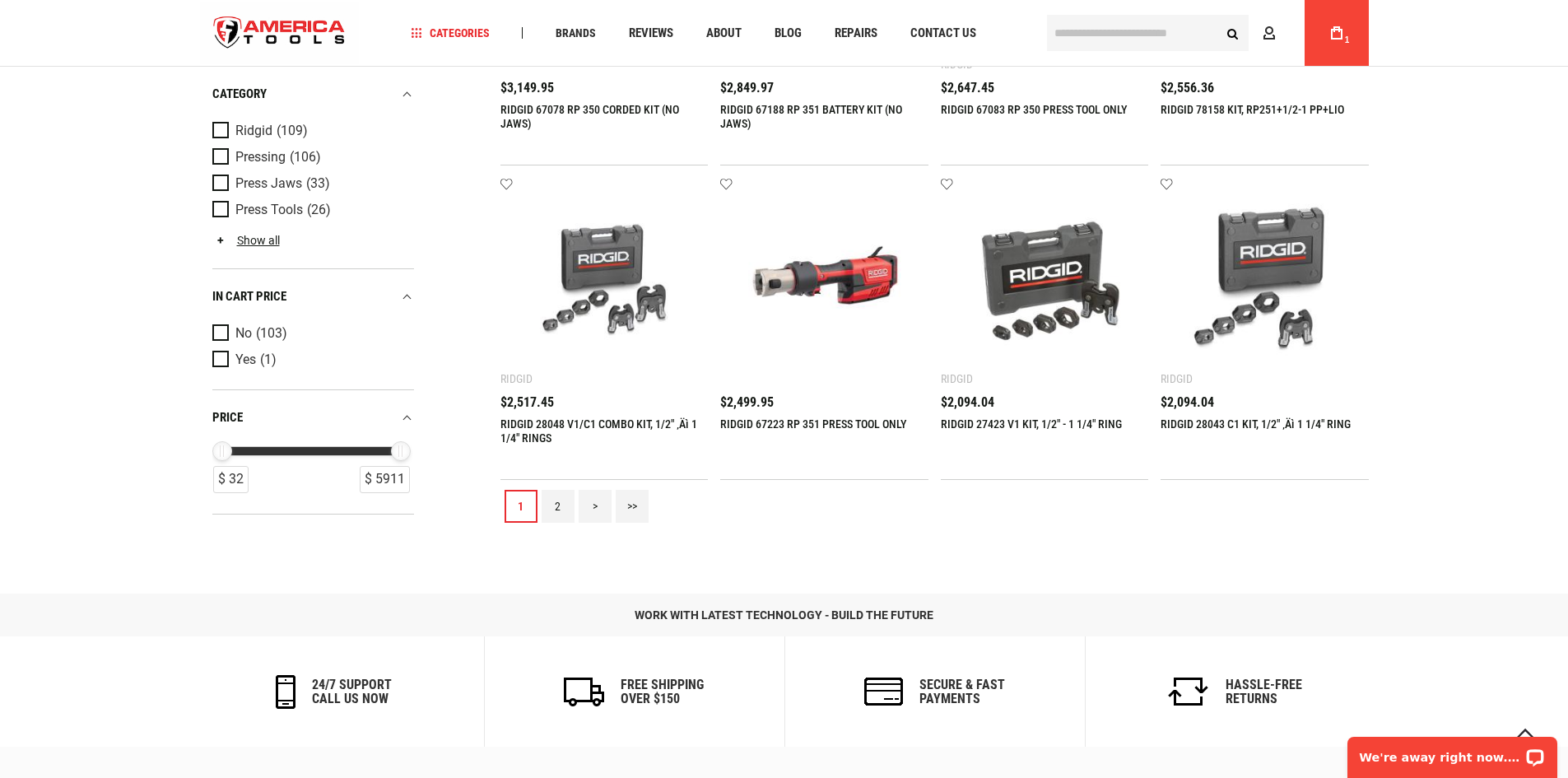
click at [566, 507] on link "2" at bounding box center [558, 506] width 33 height 33
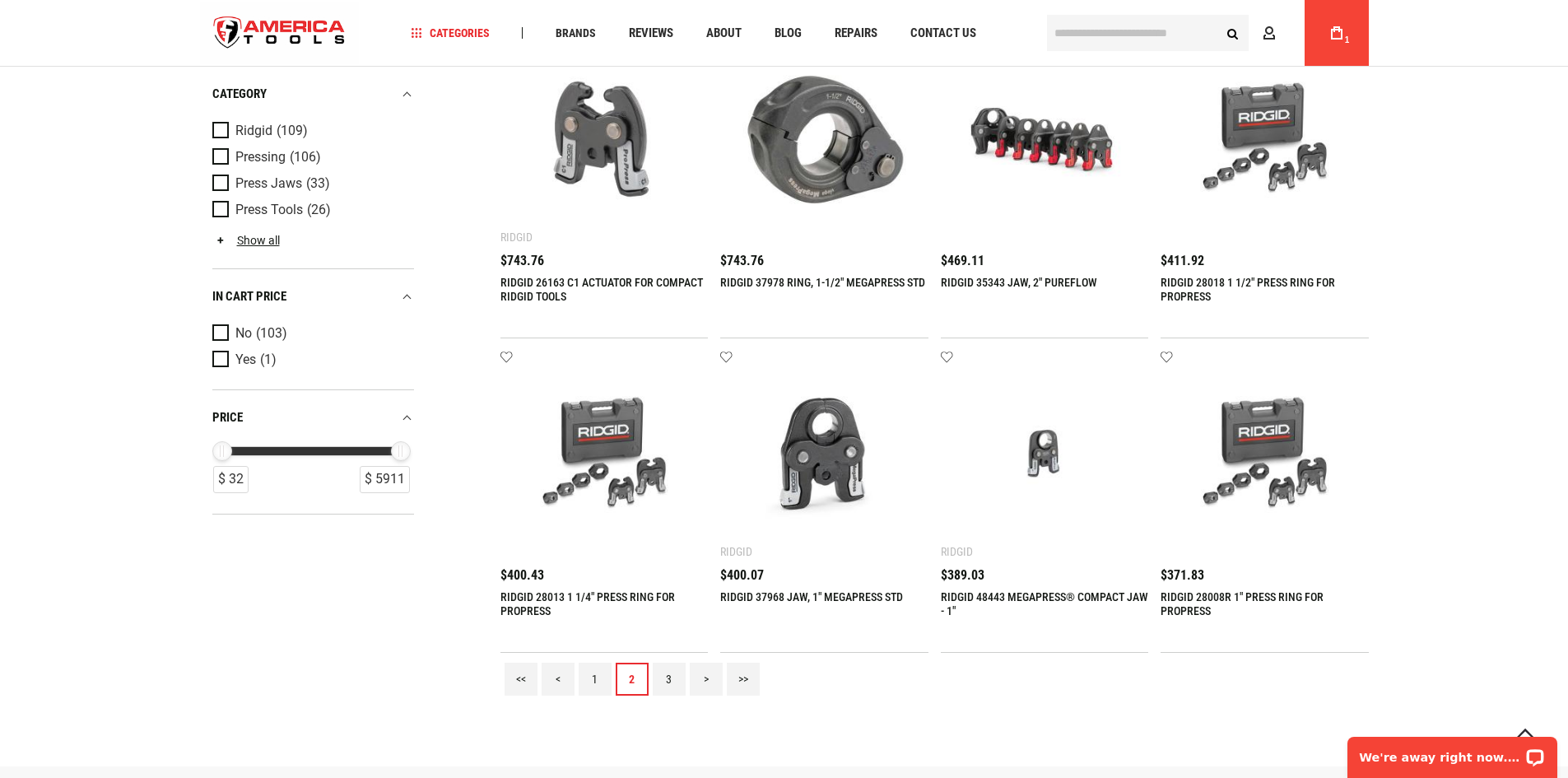
scroll to position [1729, 0]
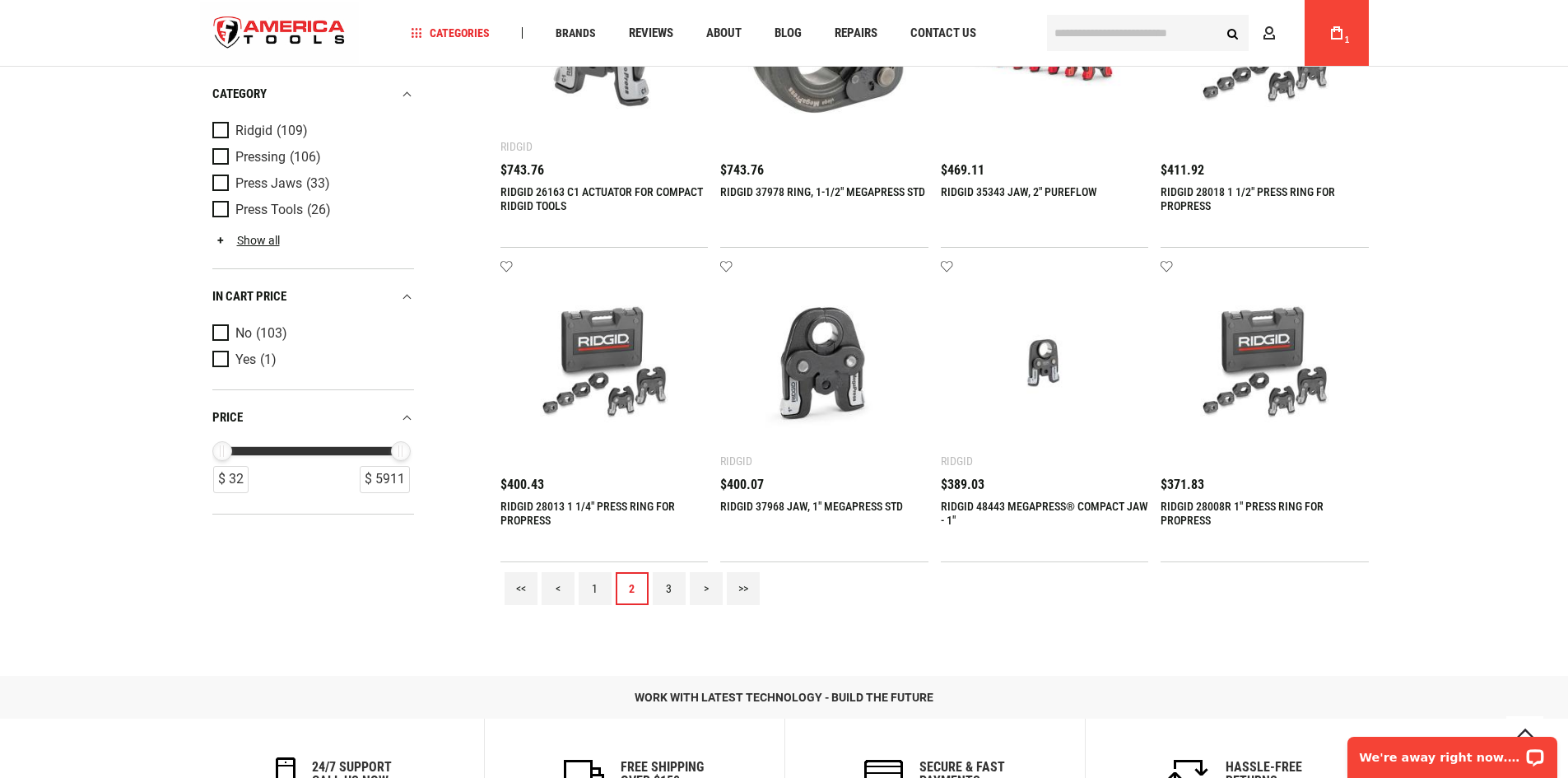
click at [658, 586] on link "3" at bounding box center [669, 588] width 33 height 33
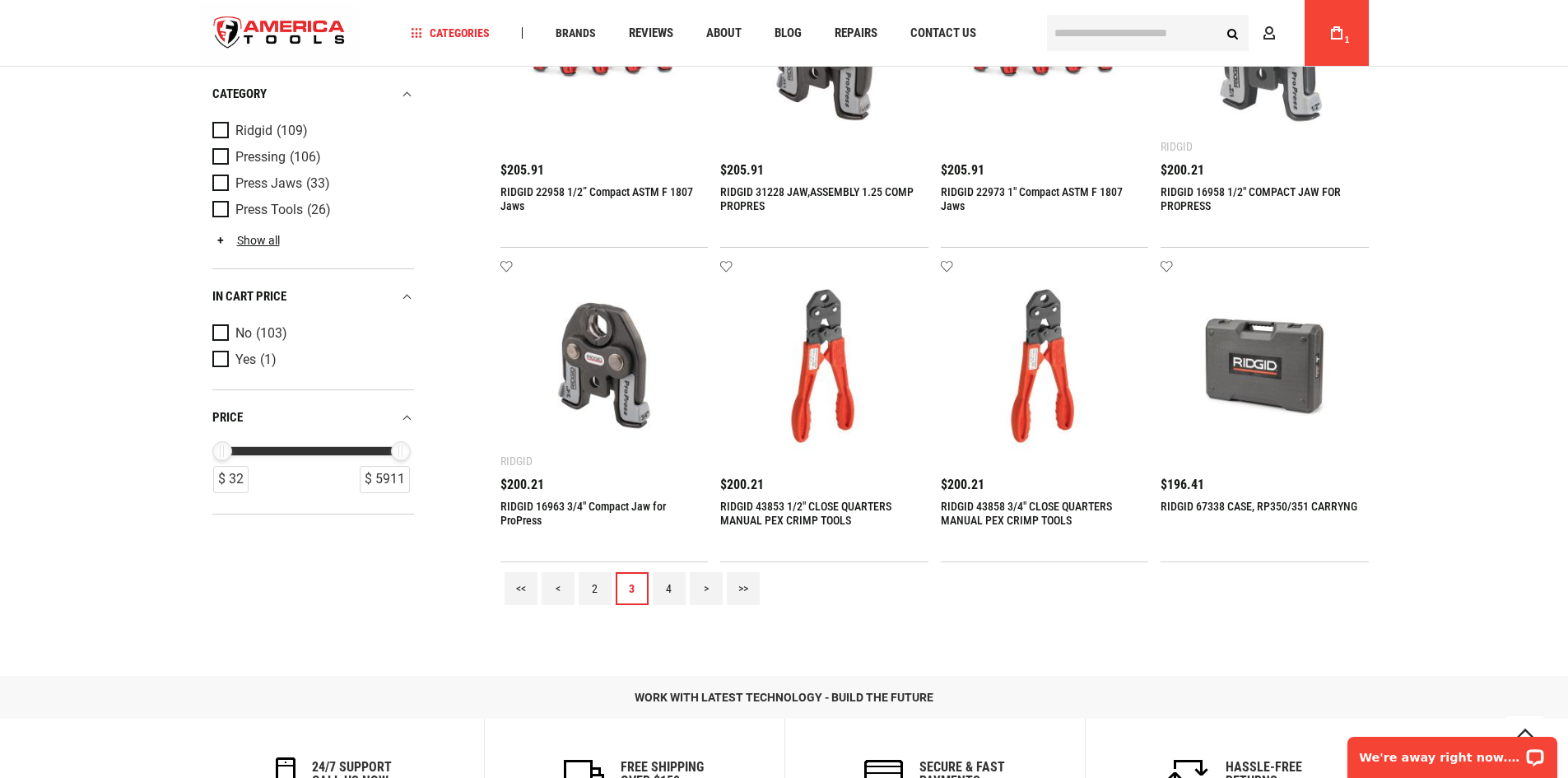
click at [676, 577] on link "4" at bounding box center [669, 588] width 33 height 33
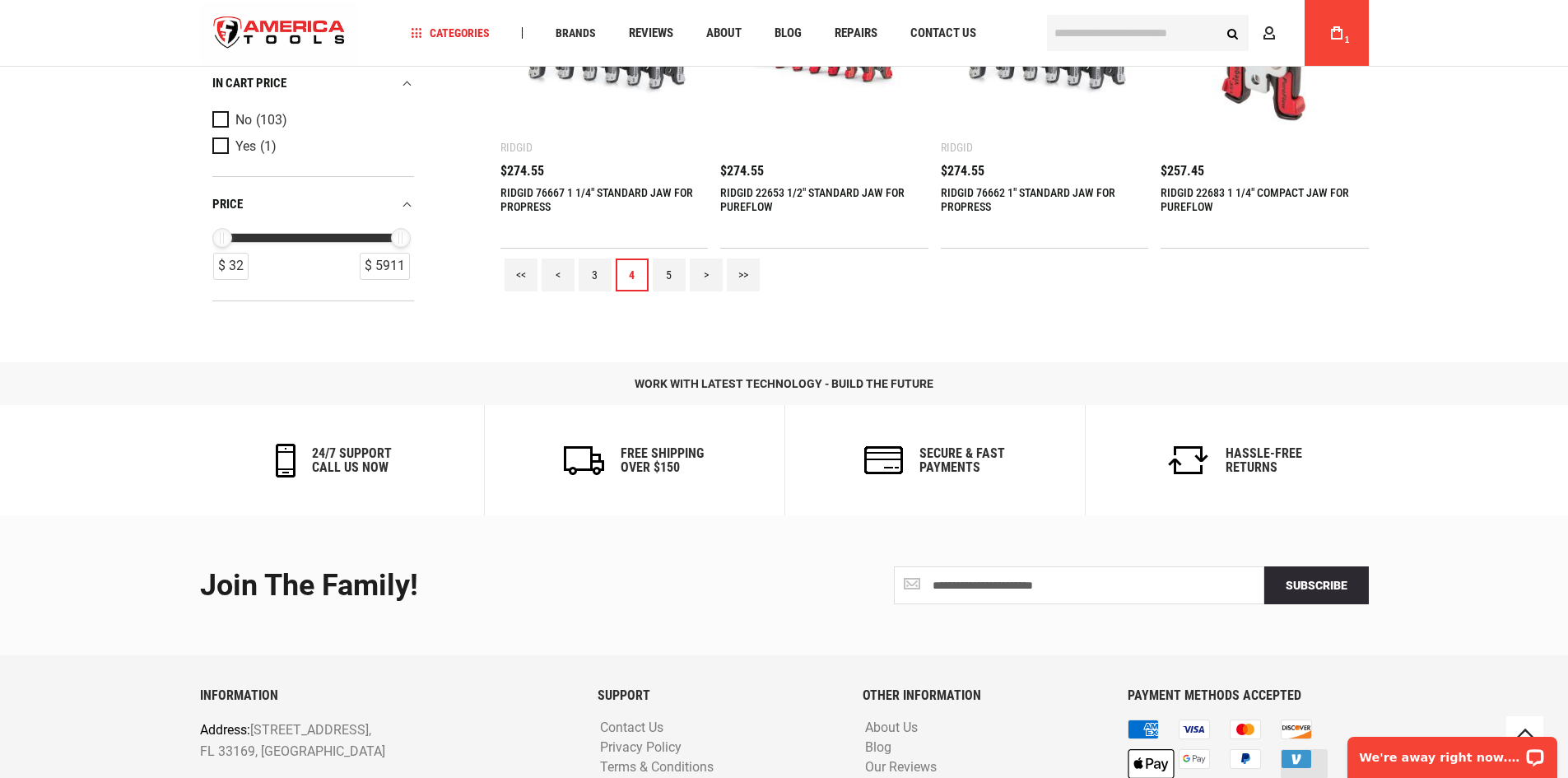
scroll to position [2162, 0]
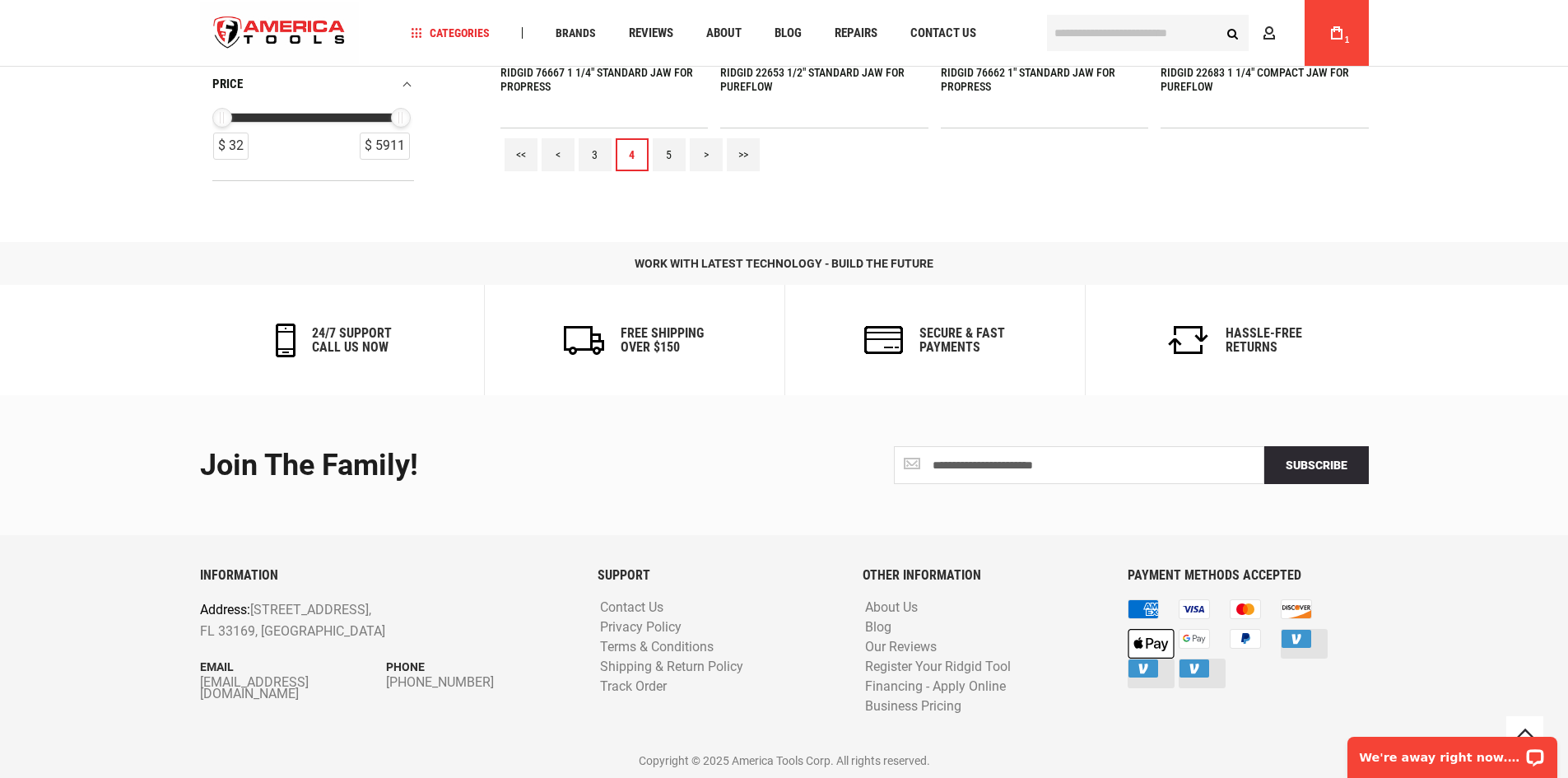
click at [651, 155] on div "<< < 3 4 5 > >>" at bounding box center [934, 154] width 868 height 53
click at [660, 152] on link "5" at bounding box center [669, 154] width 33 height 33
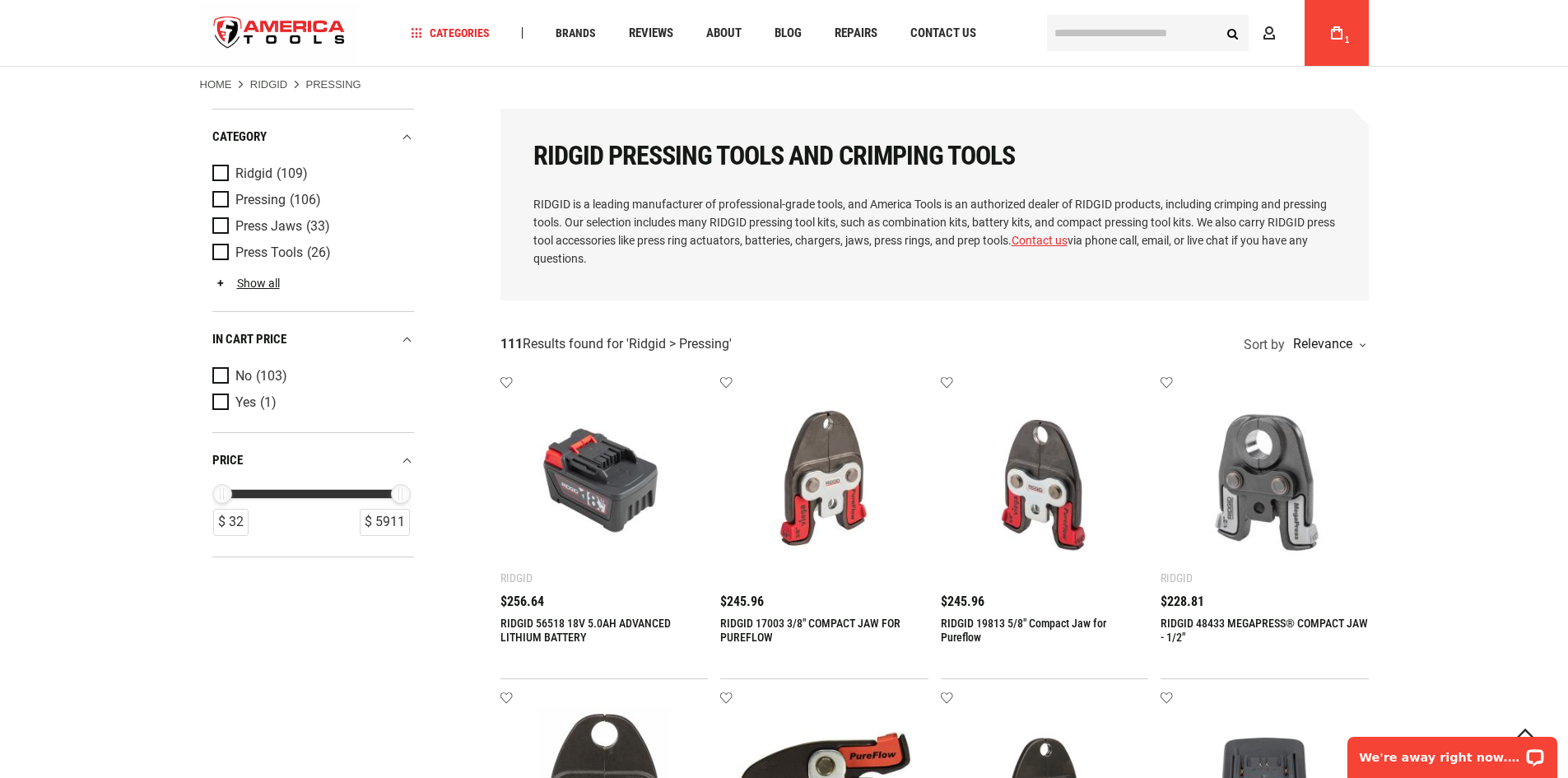
scroll to position [0, 0]
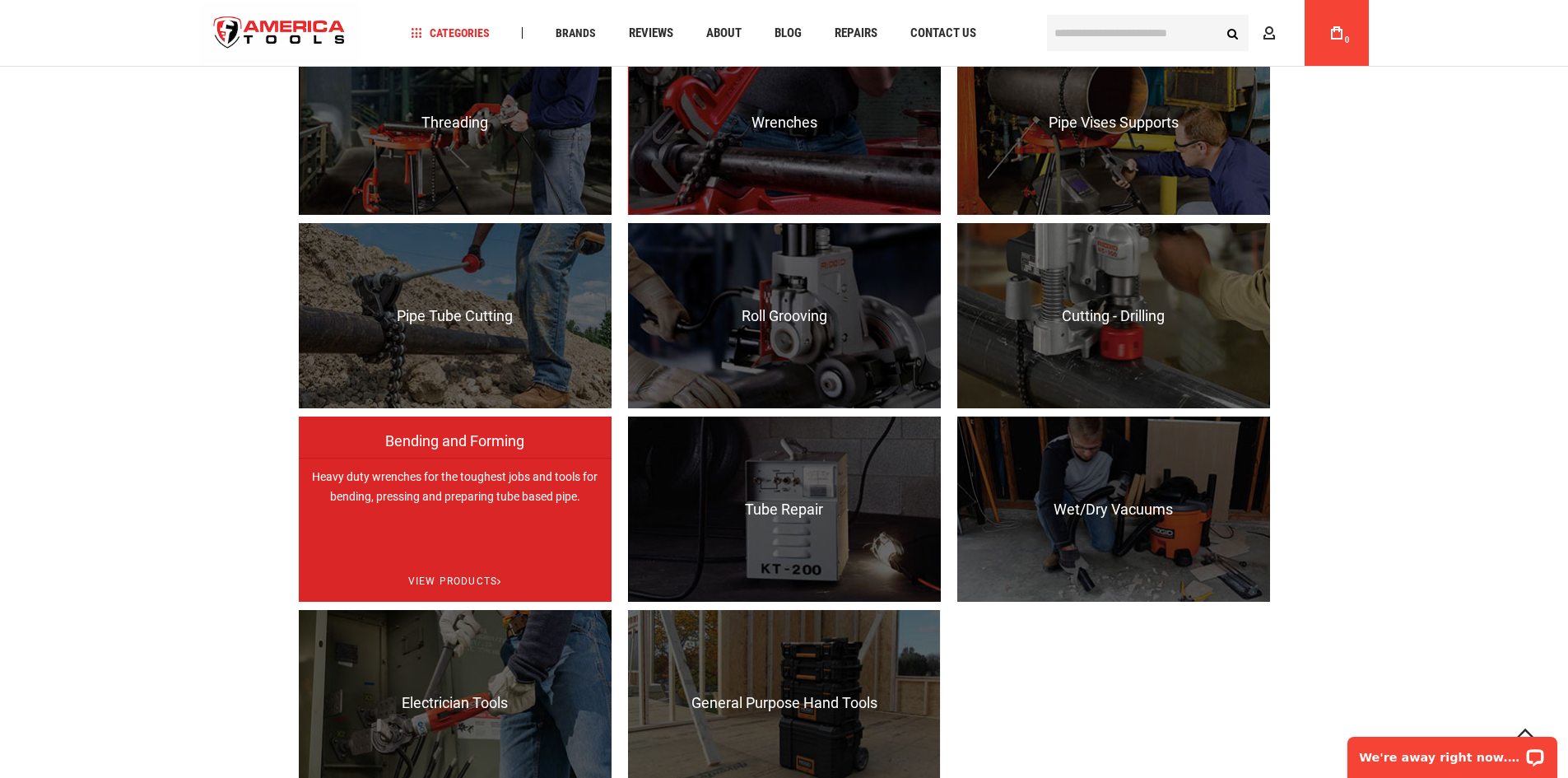
scroll to position [1518, 0]
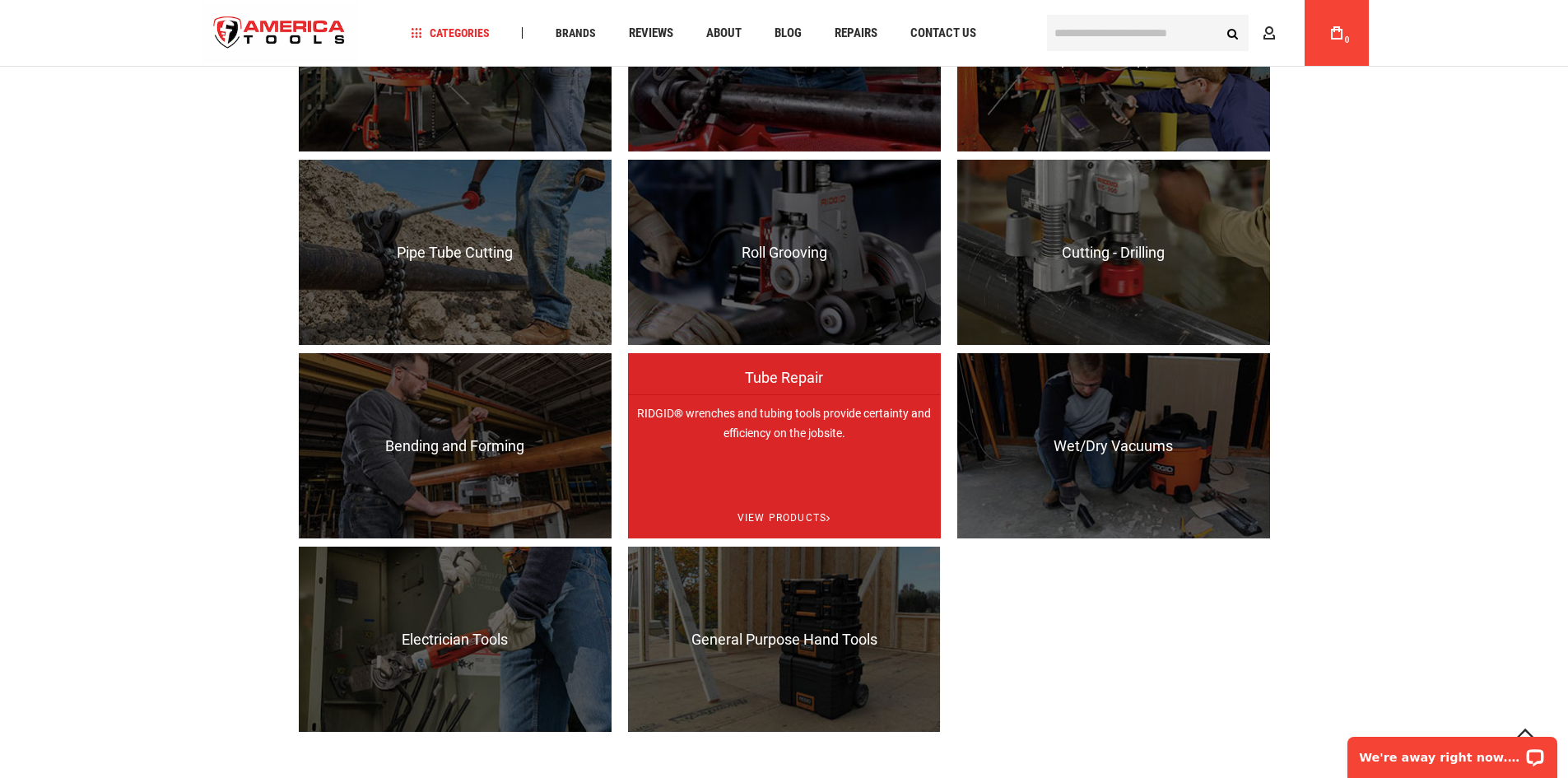
click at [757, 481] on p "RIDGID® wrenches and tubing tools provide certainty and efficiency on the jobsi…" at bounding box center [784, 487] width 312 height 185
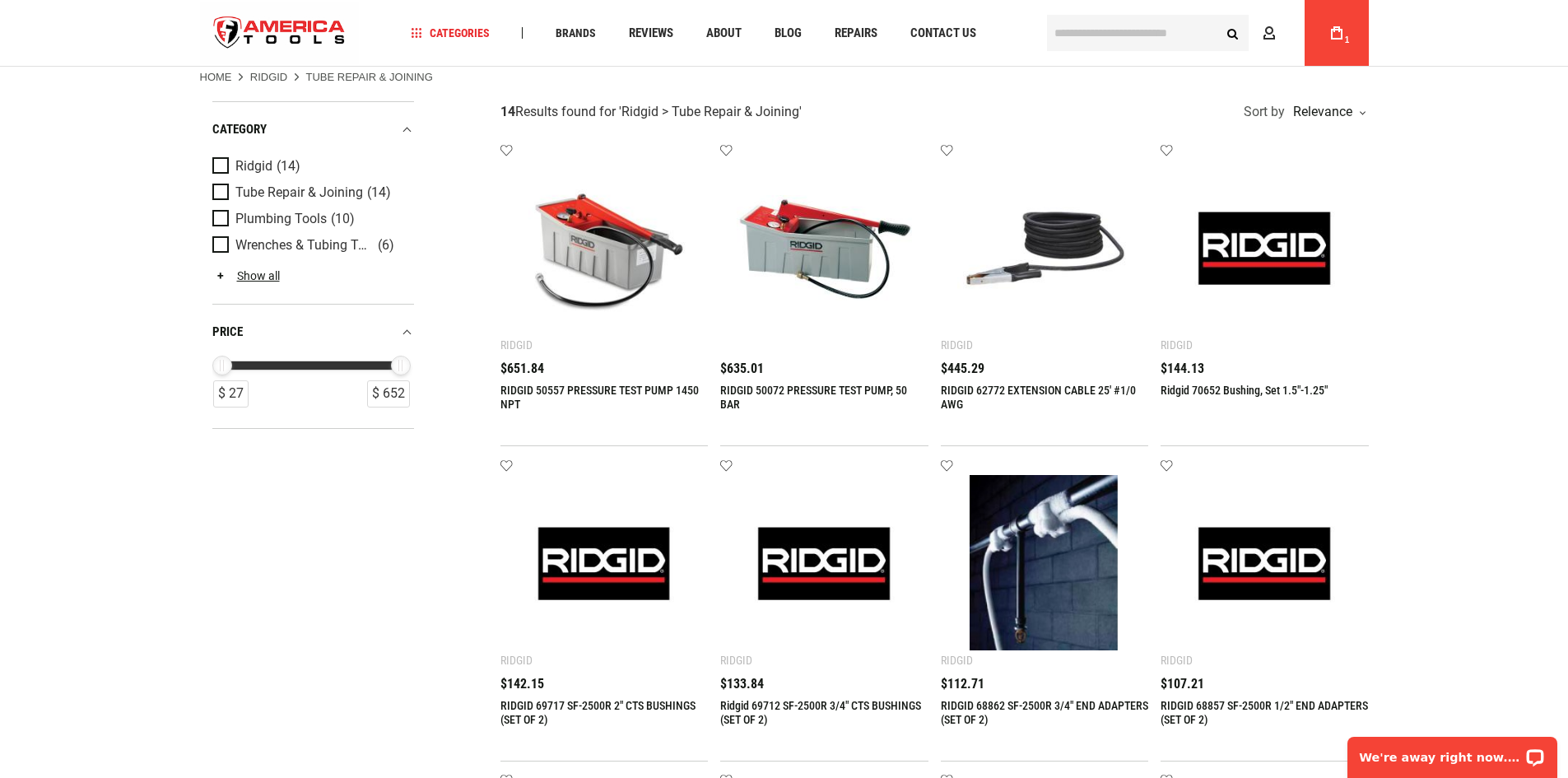
scroll to position [82, 0]
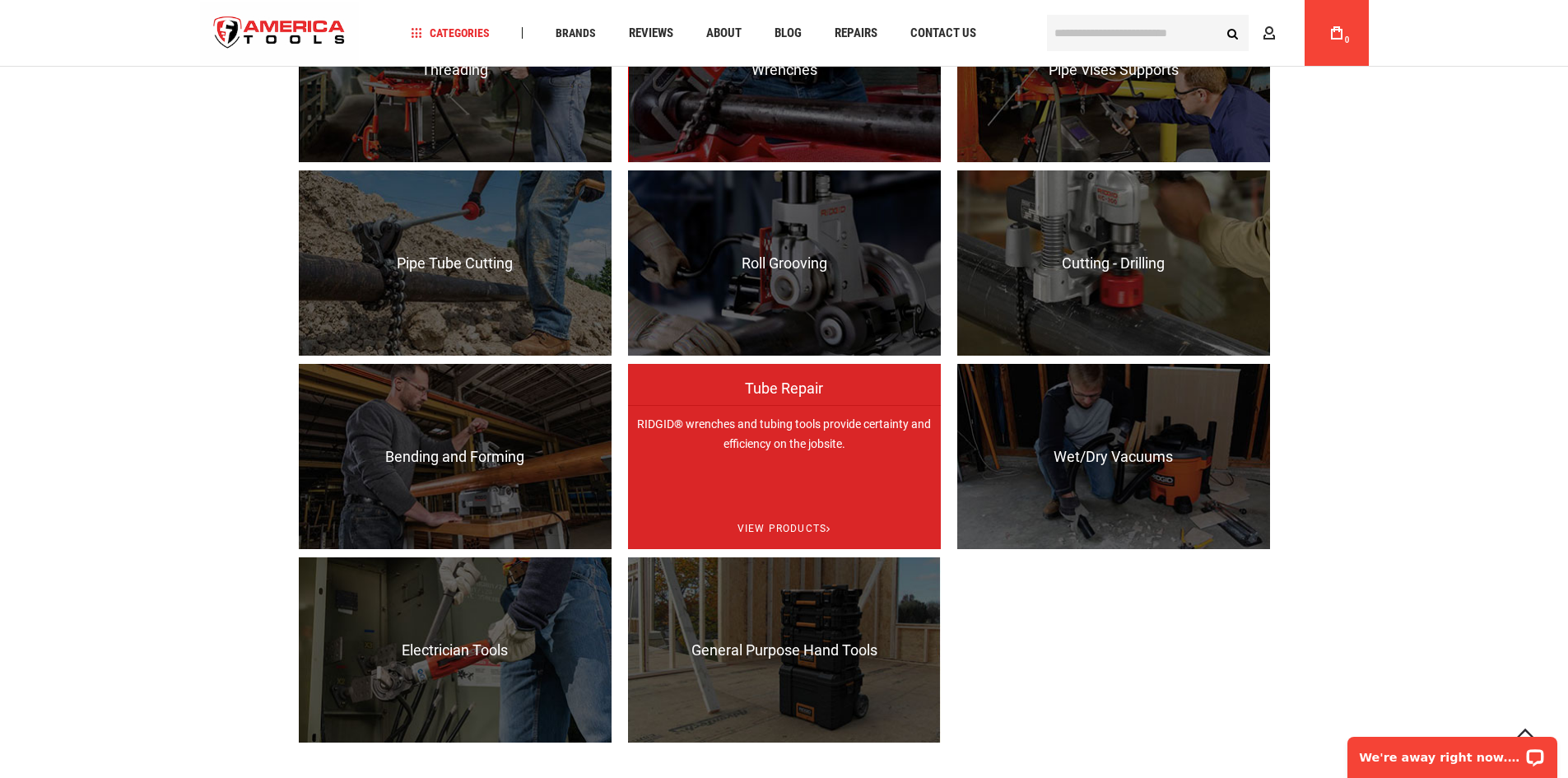
click at [866, 478] on p "RIDGID® wrenches and tubing tools provide certainty and efficiency on the jobsi…" at bounding box center [784, 497] width 312 height 185
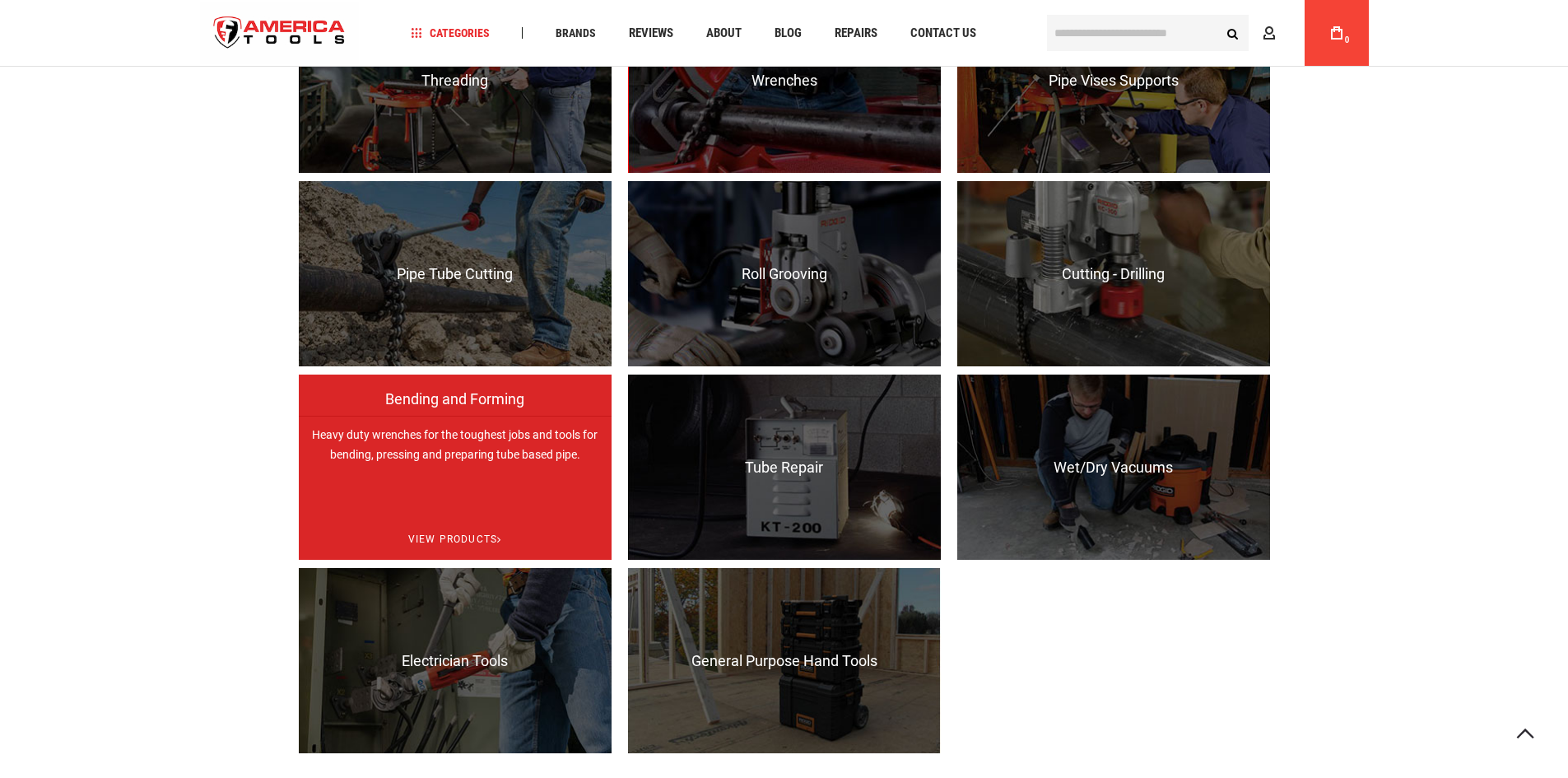
click at [382, 485] on p "Heavy duty wrenches for the toughest jobs and tools for bending, pressing and p…" at bounding box center [455, 508] width 312 height 185
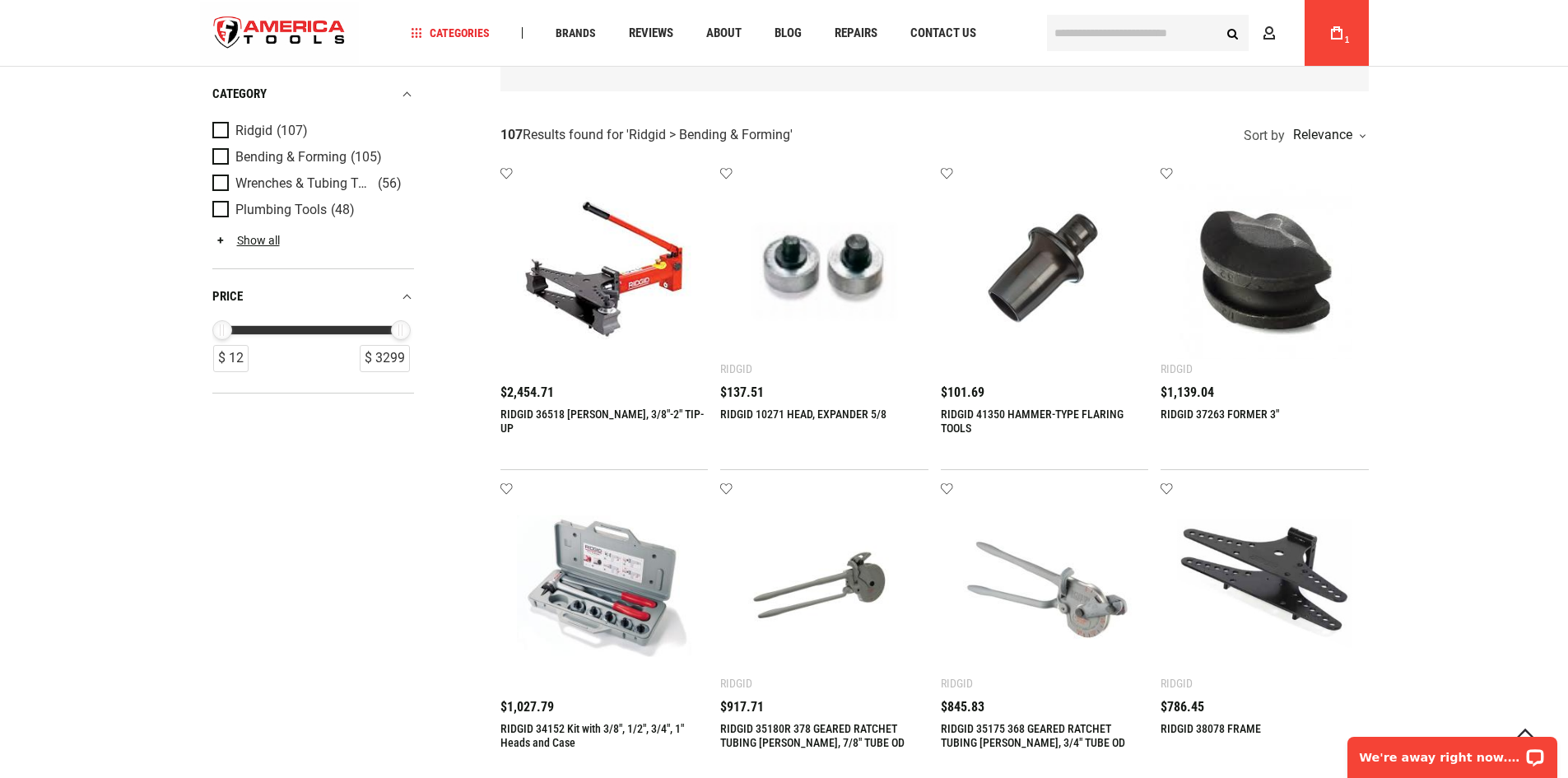
scroll to position [330, 0]
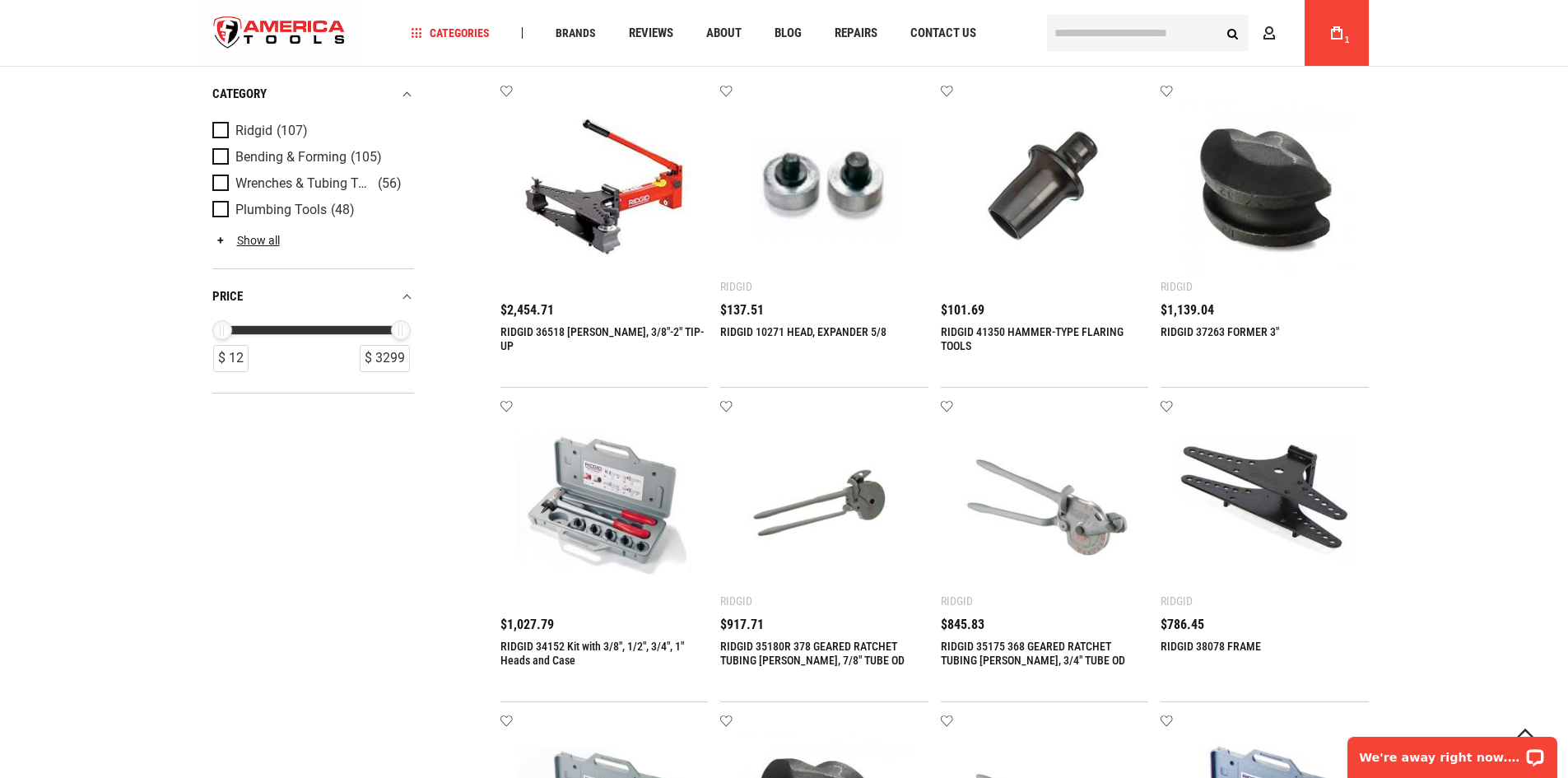
click at [1018, 207] on img at bounding box center [1045, 189] width 175 height 175
click at [991, 331] on link "RIDGID 41350 HAMMER-TYPE FLARING TOOLS" at bounding box center [1032, 338] width 183 height 27
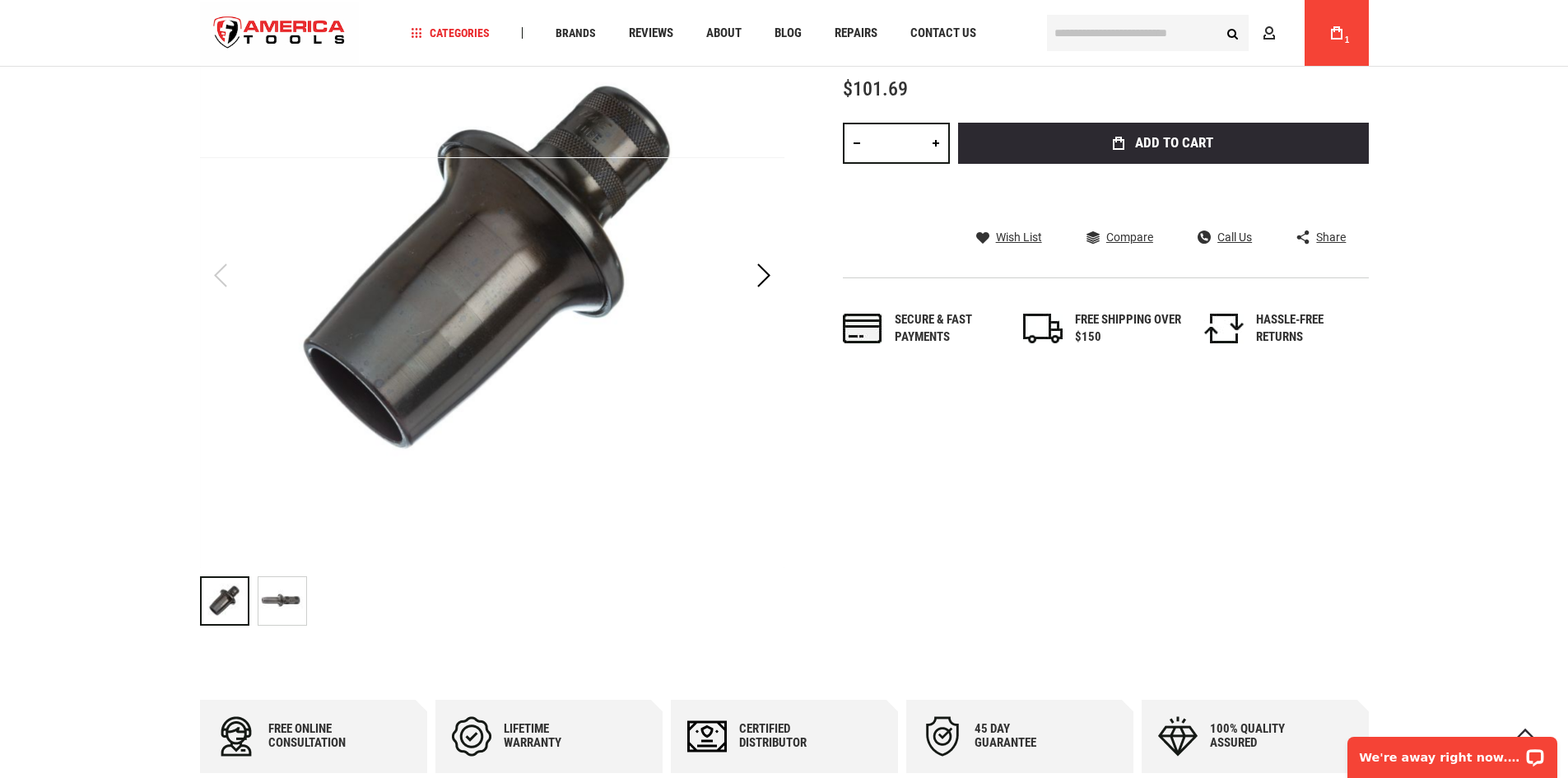
scroll to position [330, 0]
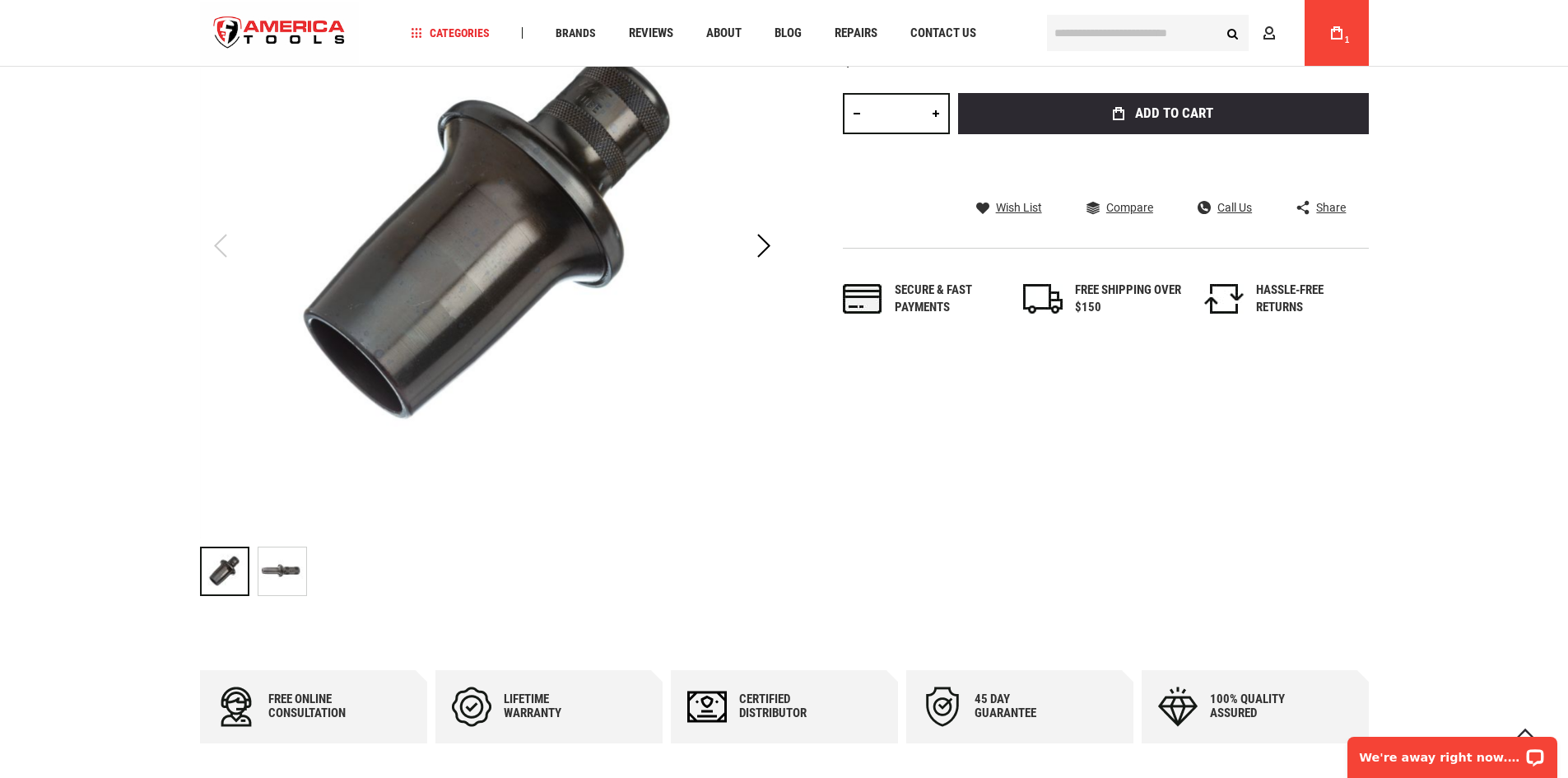
click at [271, 585] on img "RIDGID 41350 HAMMER-TYPE FLARING TOOLS" at bounding box center [282, 572] width 48 height 48
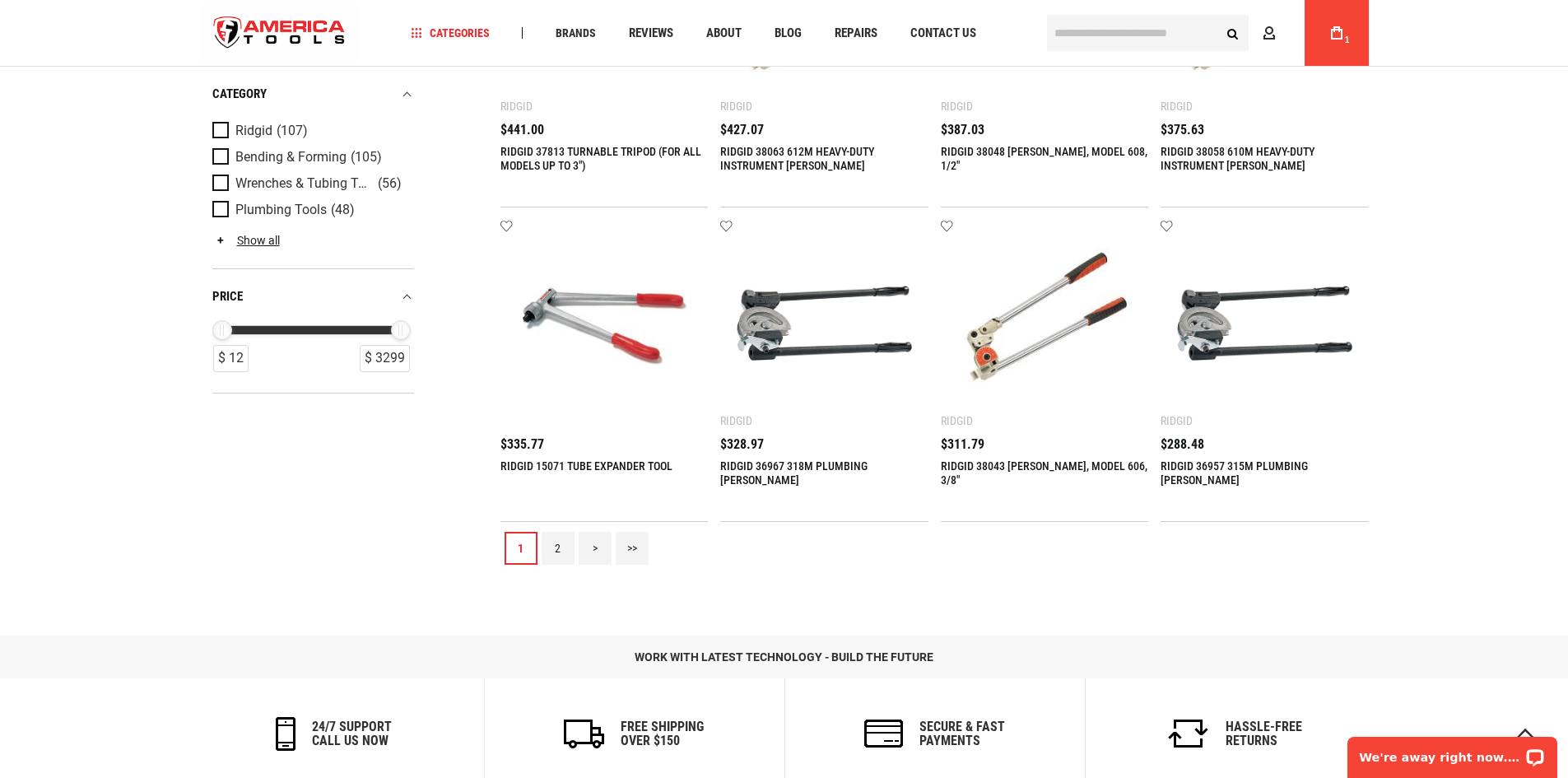
scroll to position [1811, 0]
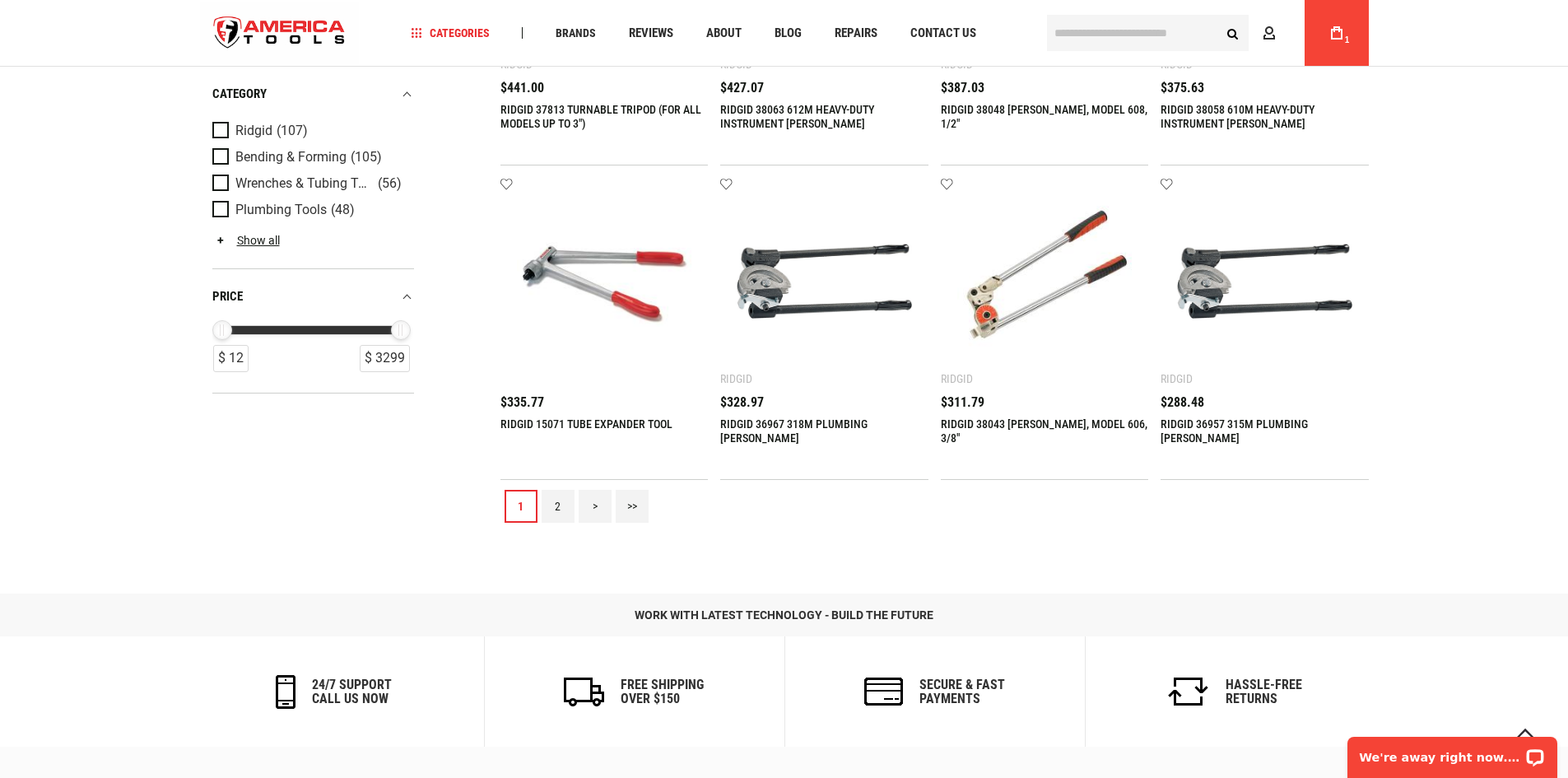
click at [553, 516] on link "2" at bounding box center [558, 506] width 33 height 33
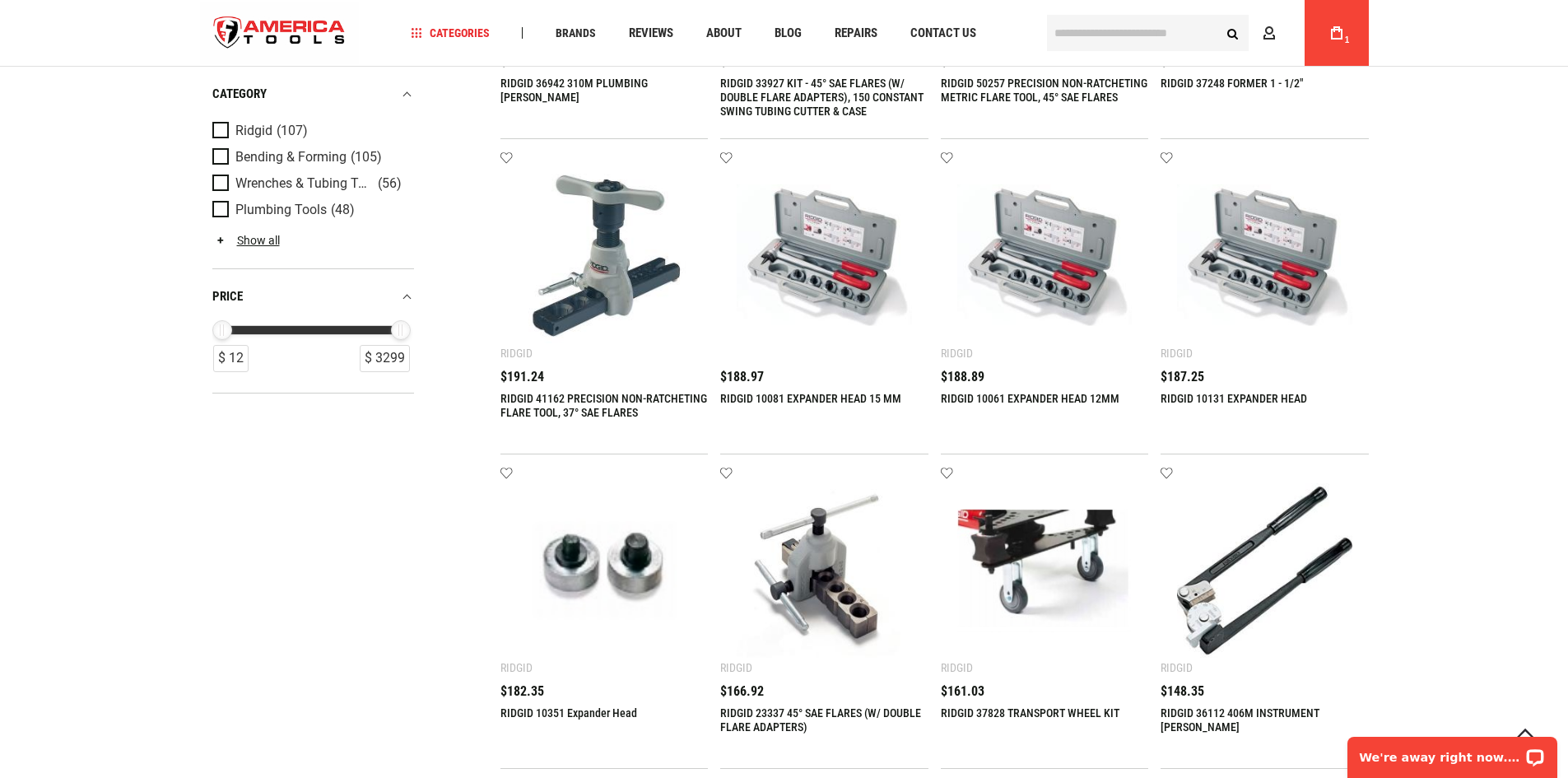
scroll to position [1647, 0]
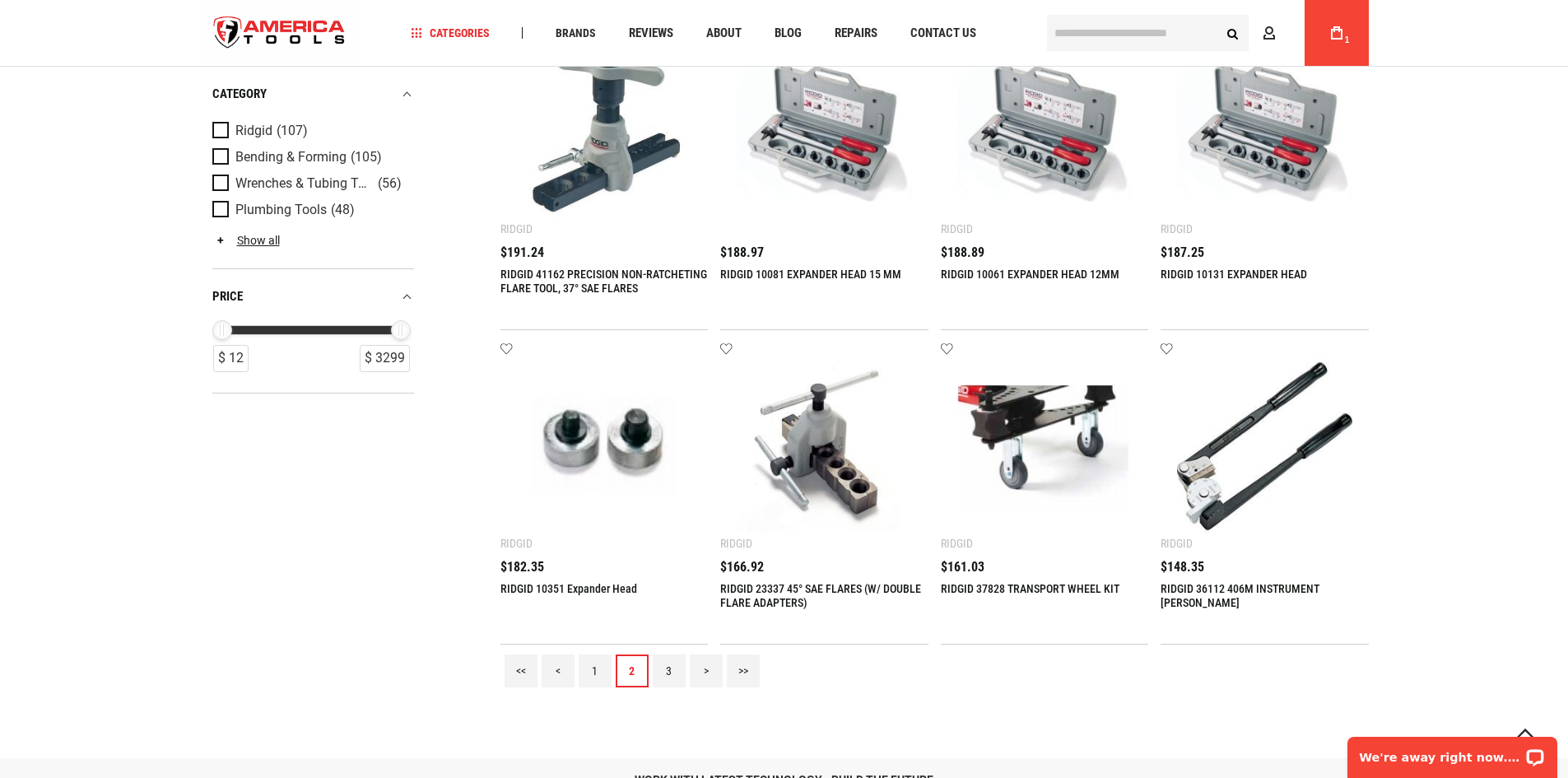
click at [674, 665] on link "3" at bounding box center [669, 671] width 33 height 33
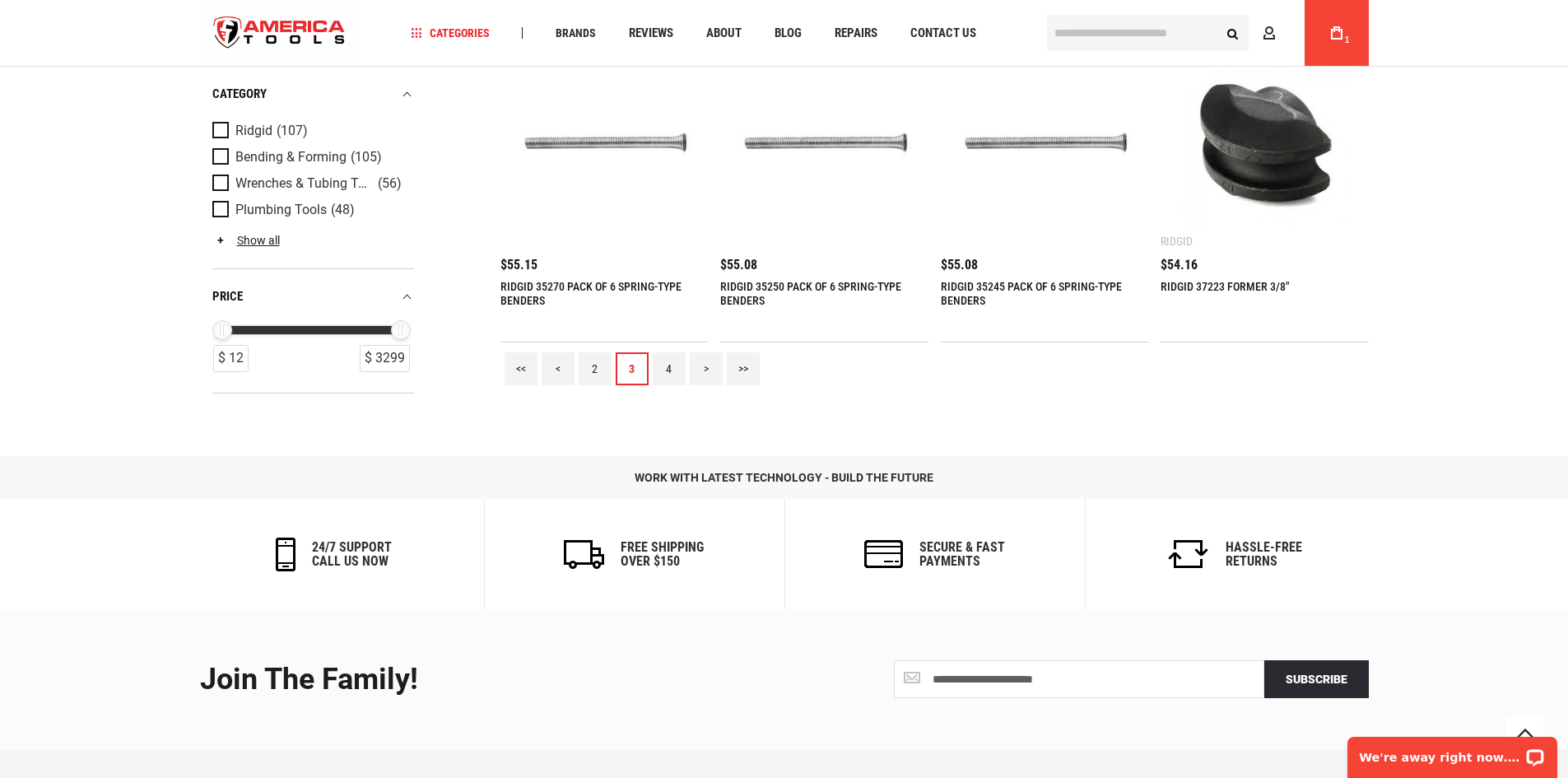
scroll to position [1975, 0]
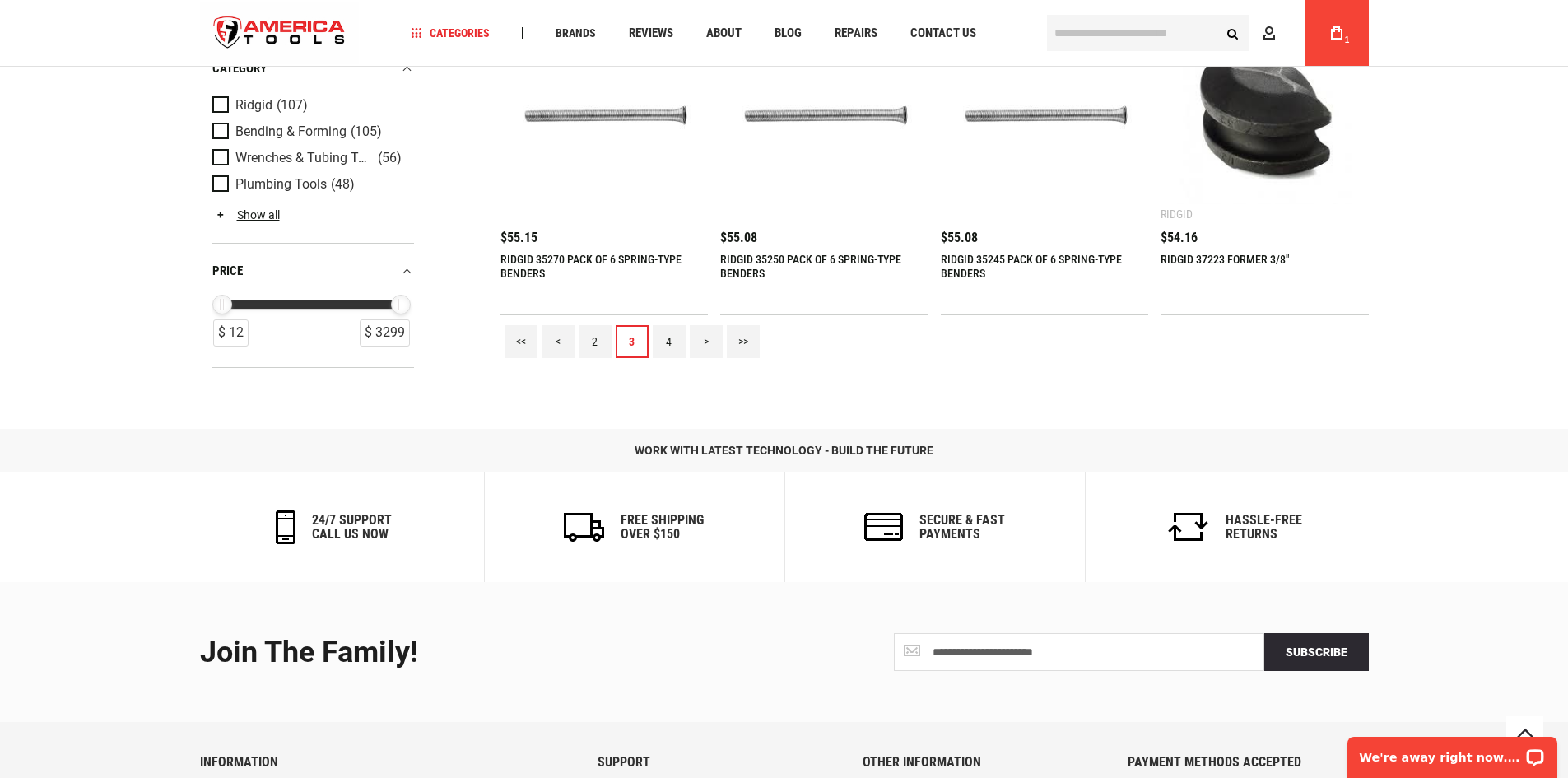
click at [661, 339] on link "4" at bounding box center [669, 341] width 33 height 33
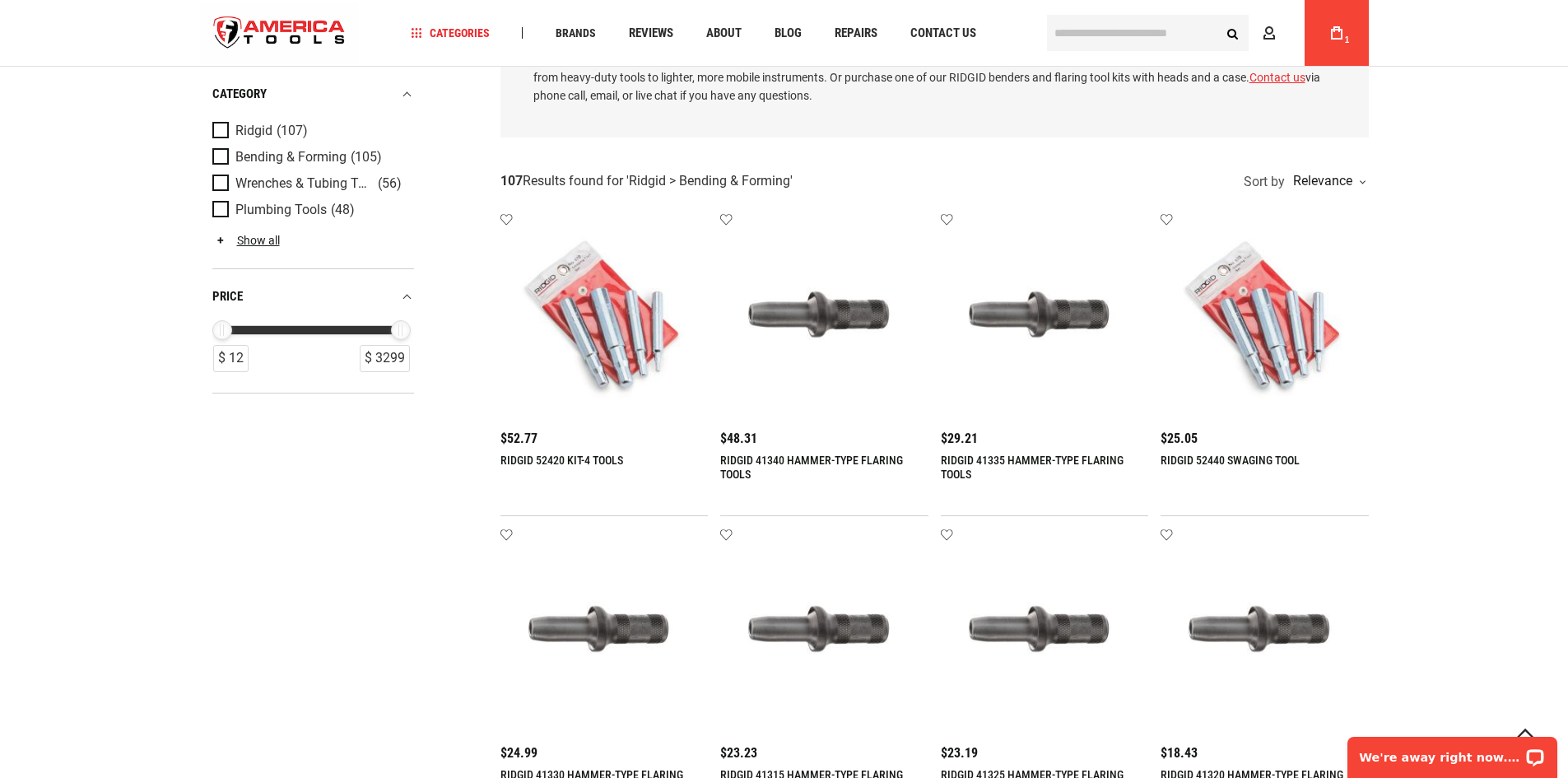
scroll to position [165, 0]
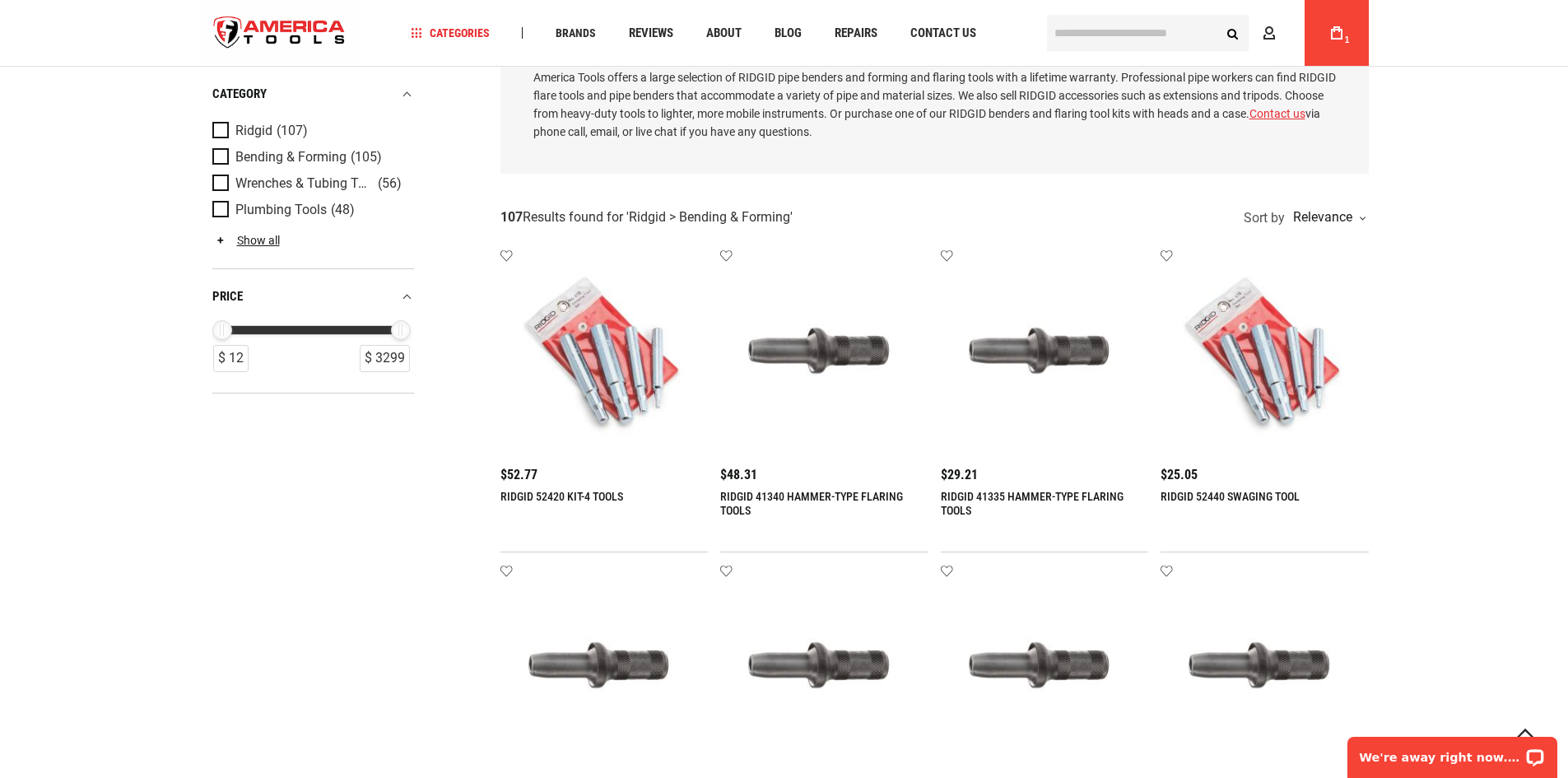
click at [567, 339] on img at bounding box center [604, 354] width 175 height 175
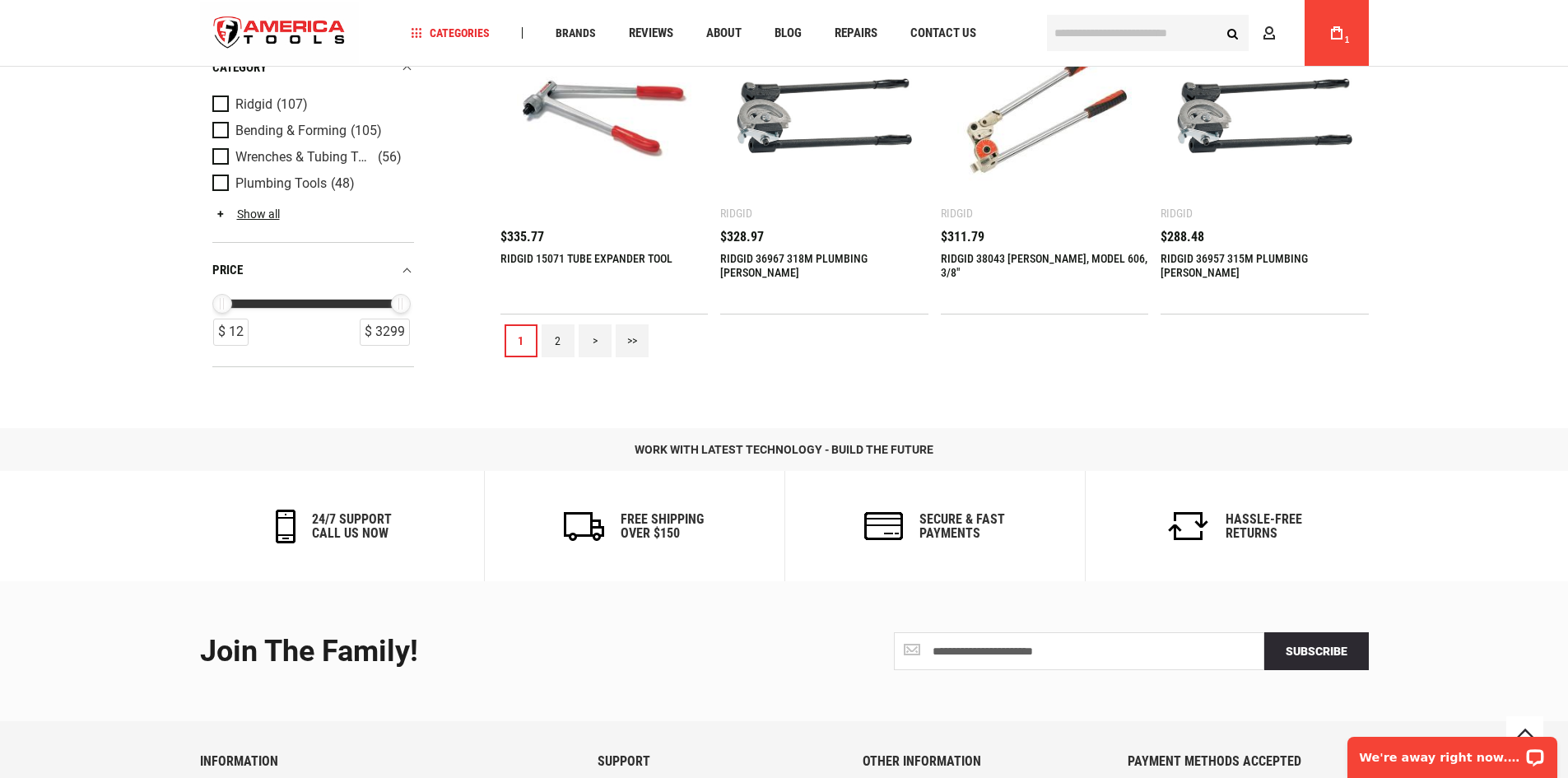
scroll to position [1975, 0]
click at [561, 339] on link "2" at bounding box center [558, 341] width 33 height 33
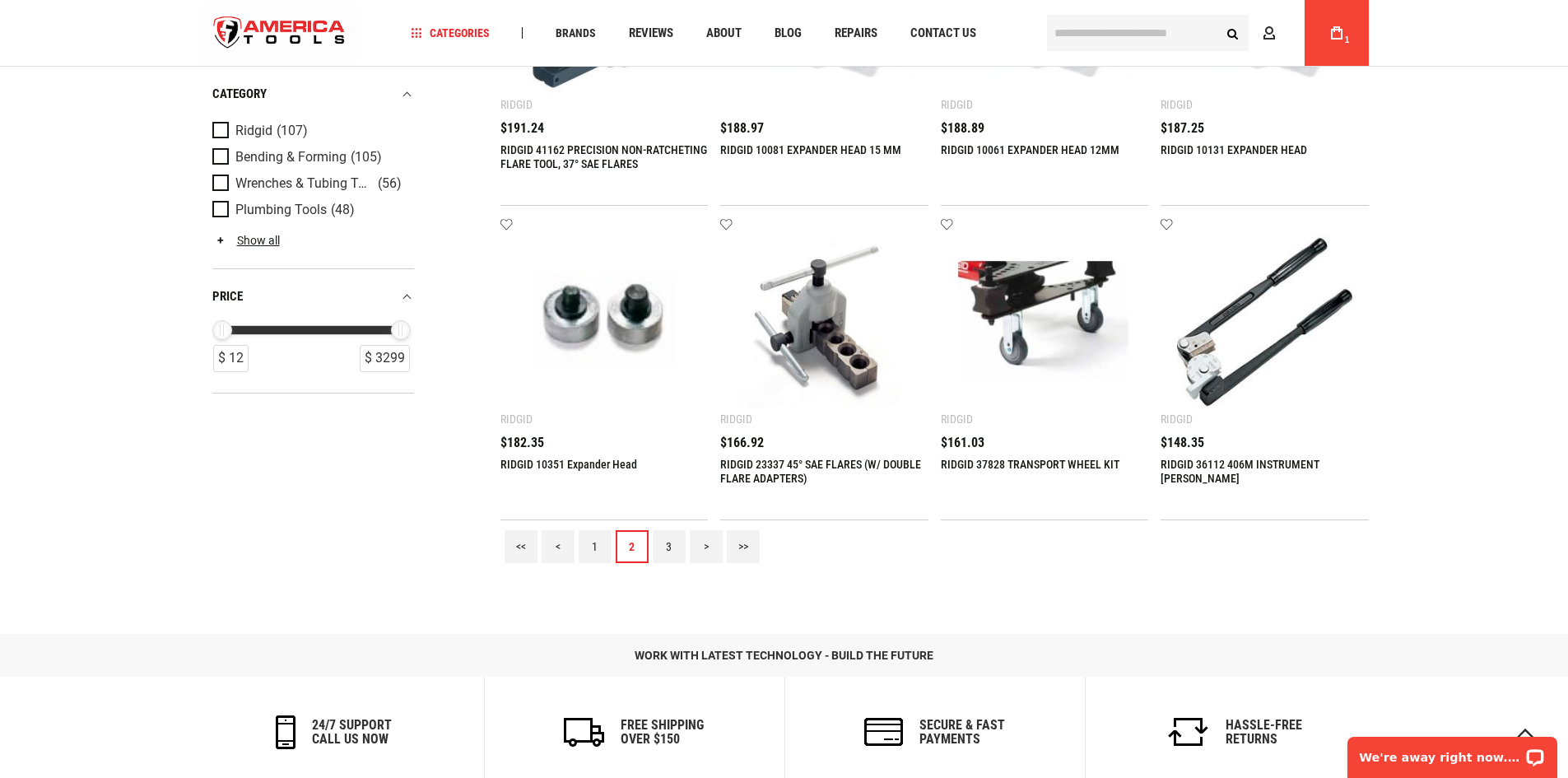
scroll to position [1811, 0]
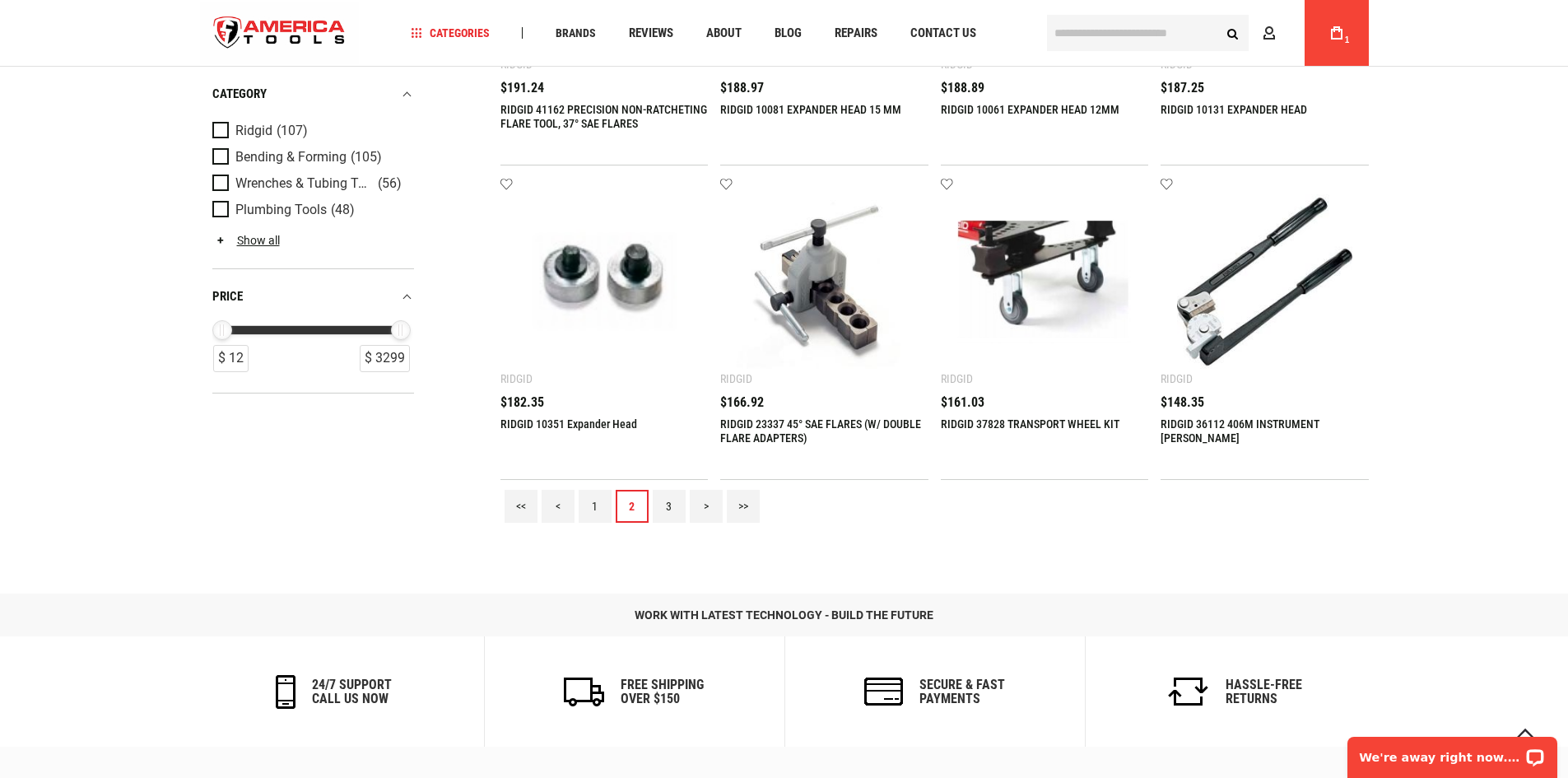
click at [656, 507] on link "3" at bounding box center [669, 506] width 33 height 33
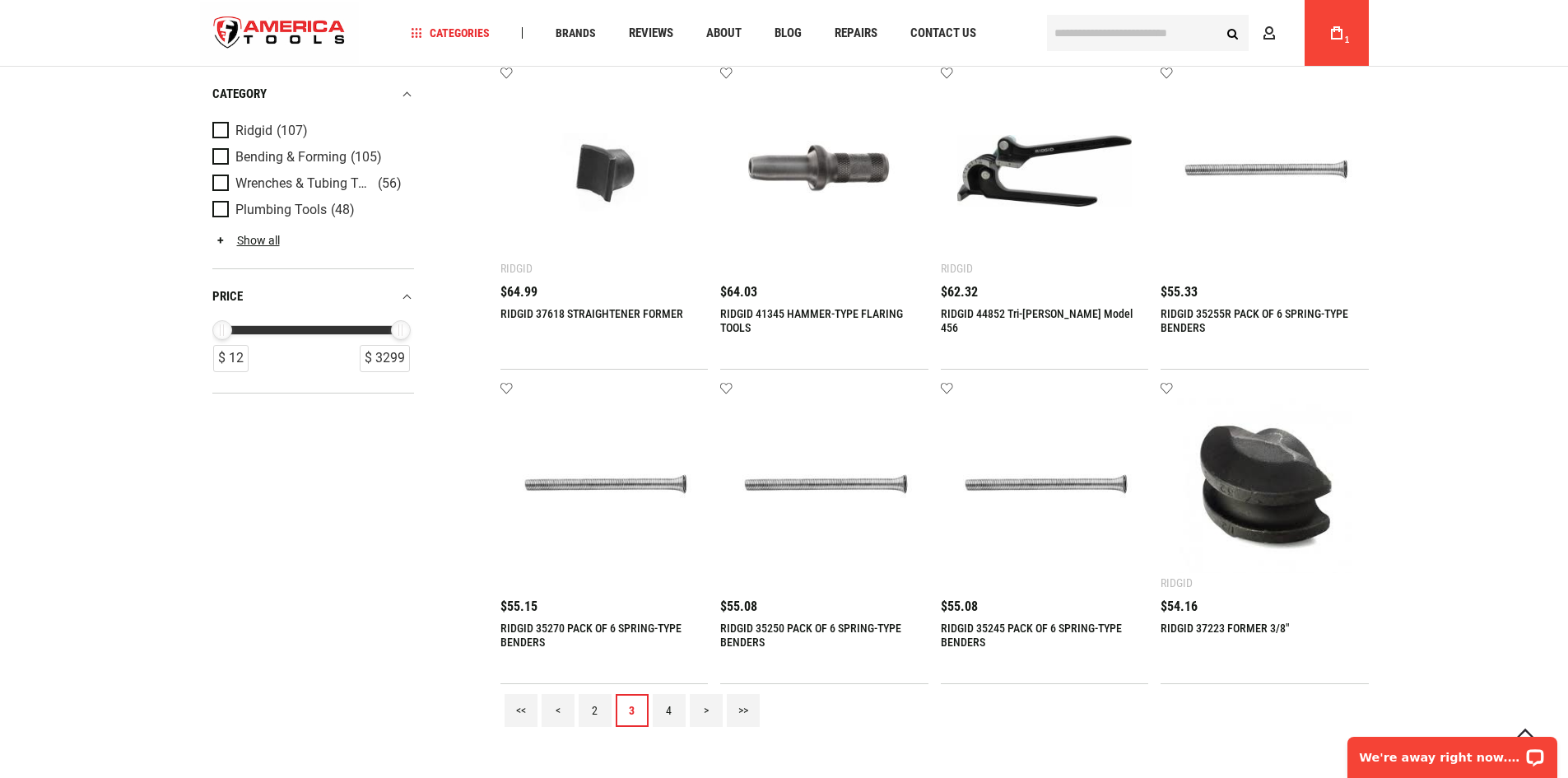
scroll to position [1647, 0]
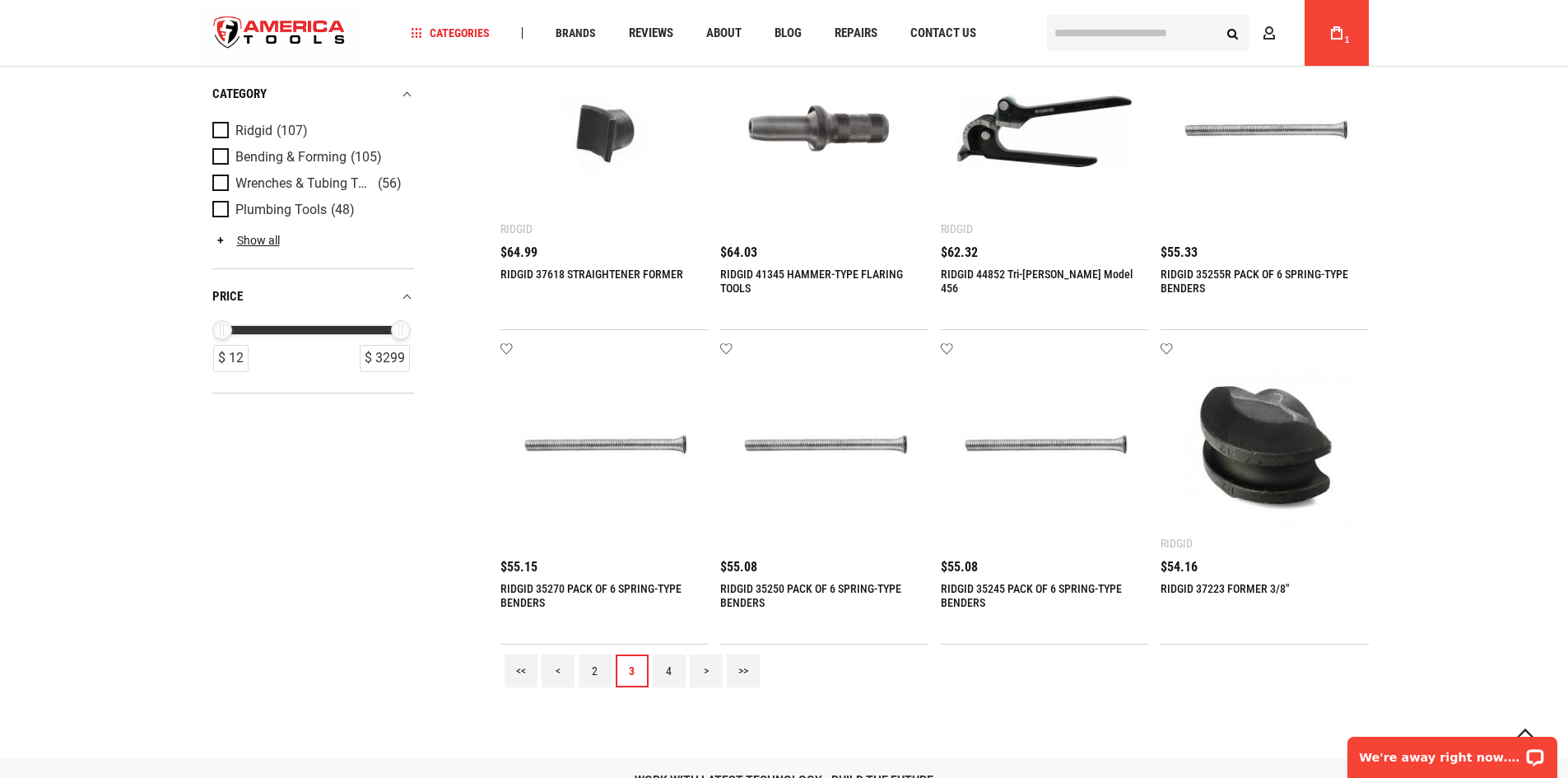
click at [656, 664] on link "4" at bounding box center [669, 671] width 33 height 33
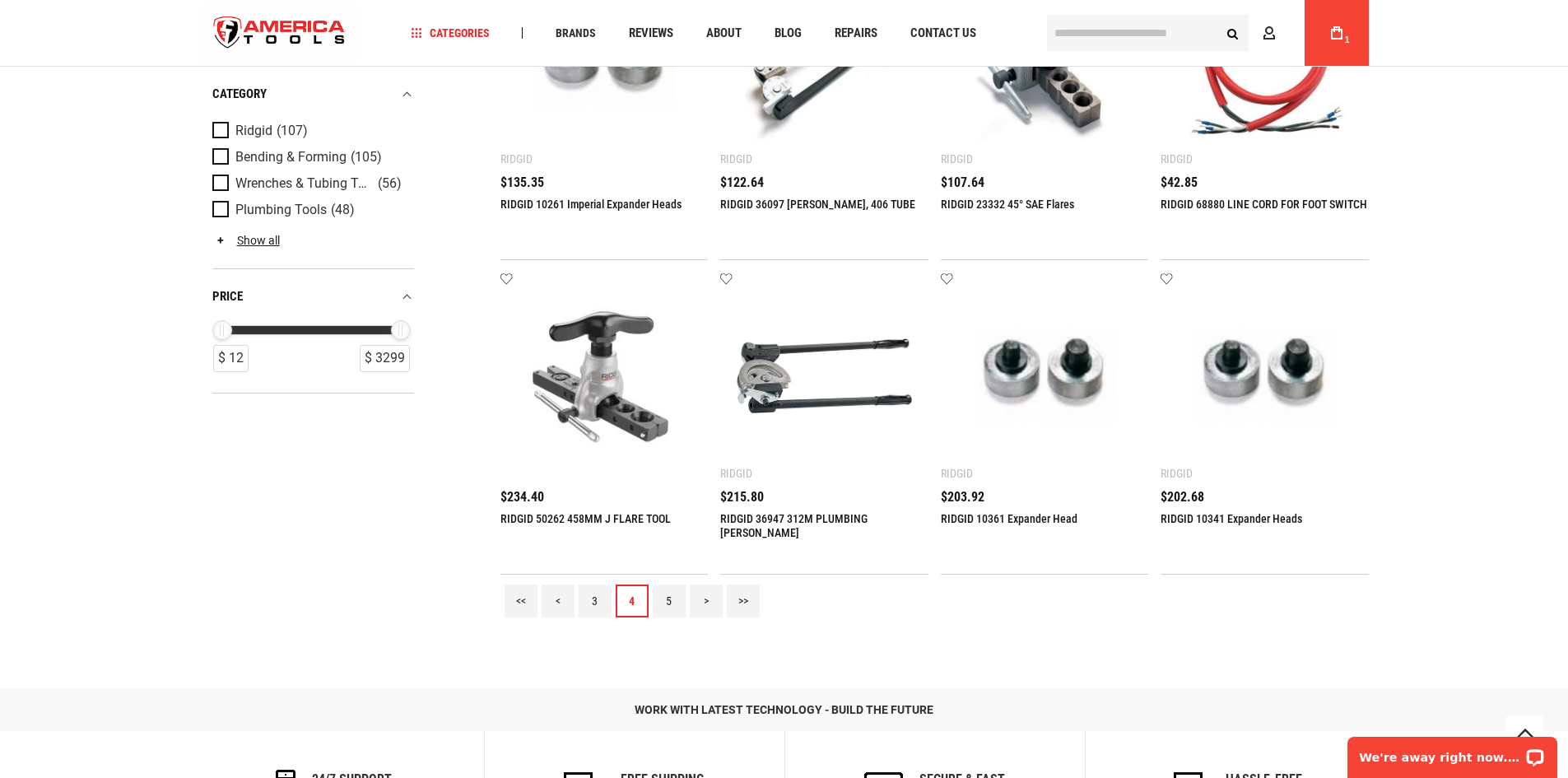
scroll to position [1729, 0]
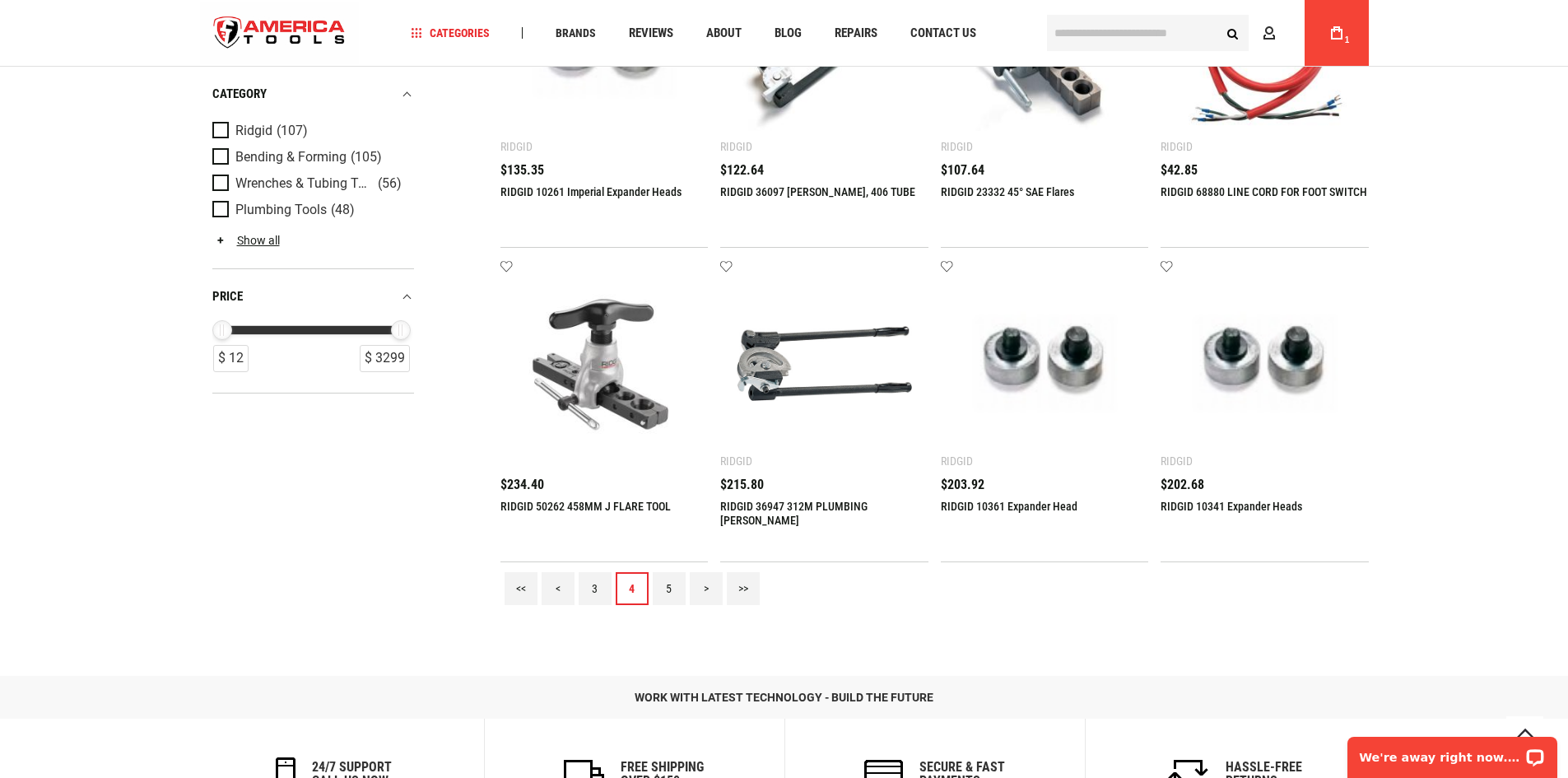
click at [662, 580] on link "5" at bounding box center [669, 588] width 33 height 33
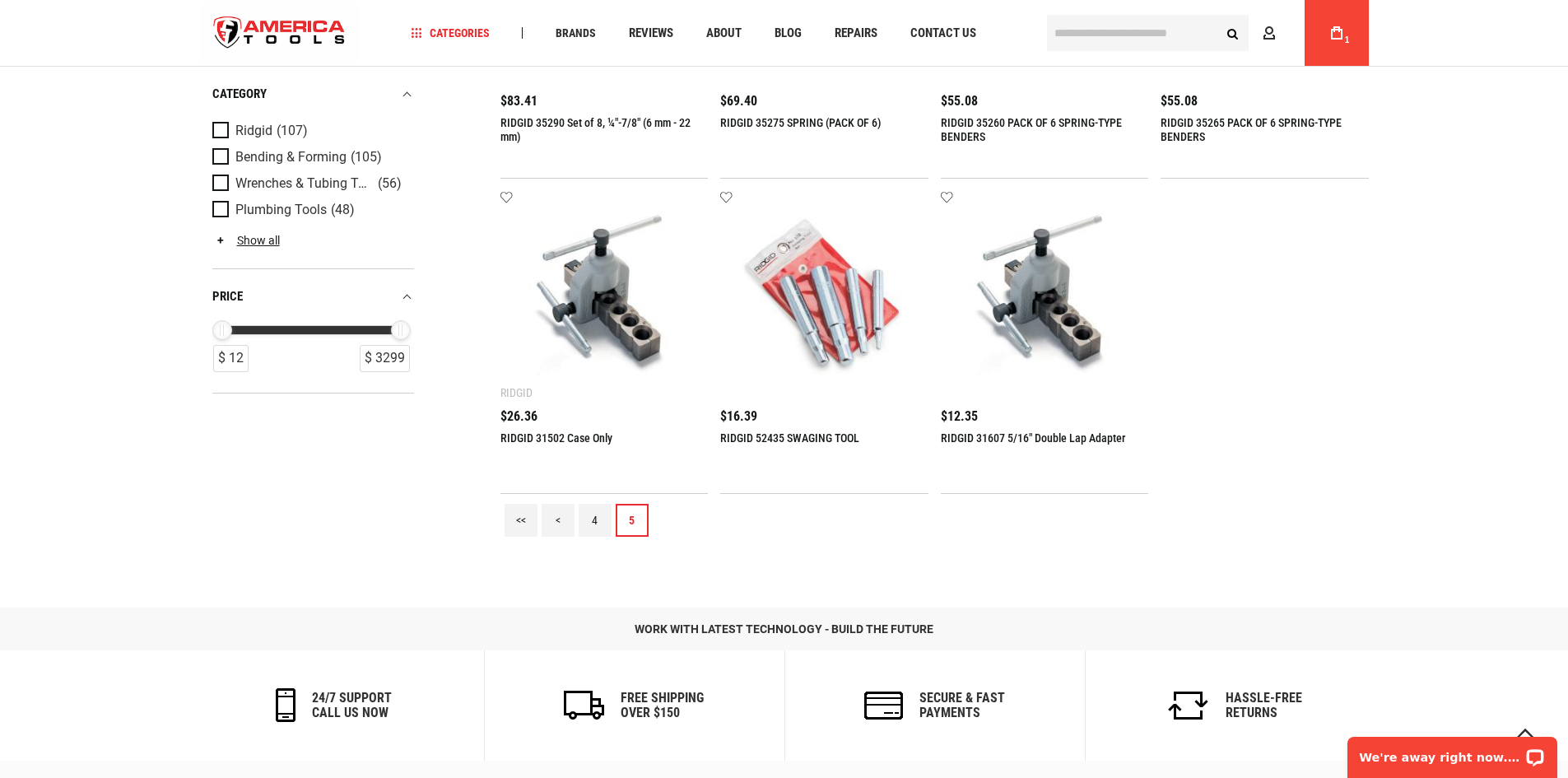
scroll to position [823, 0]
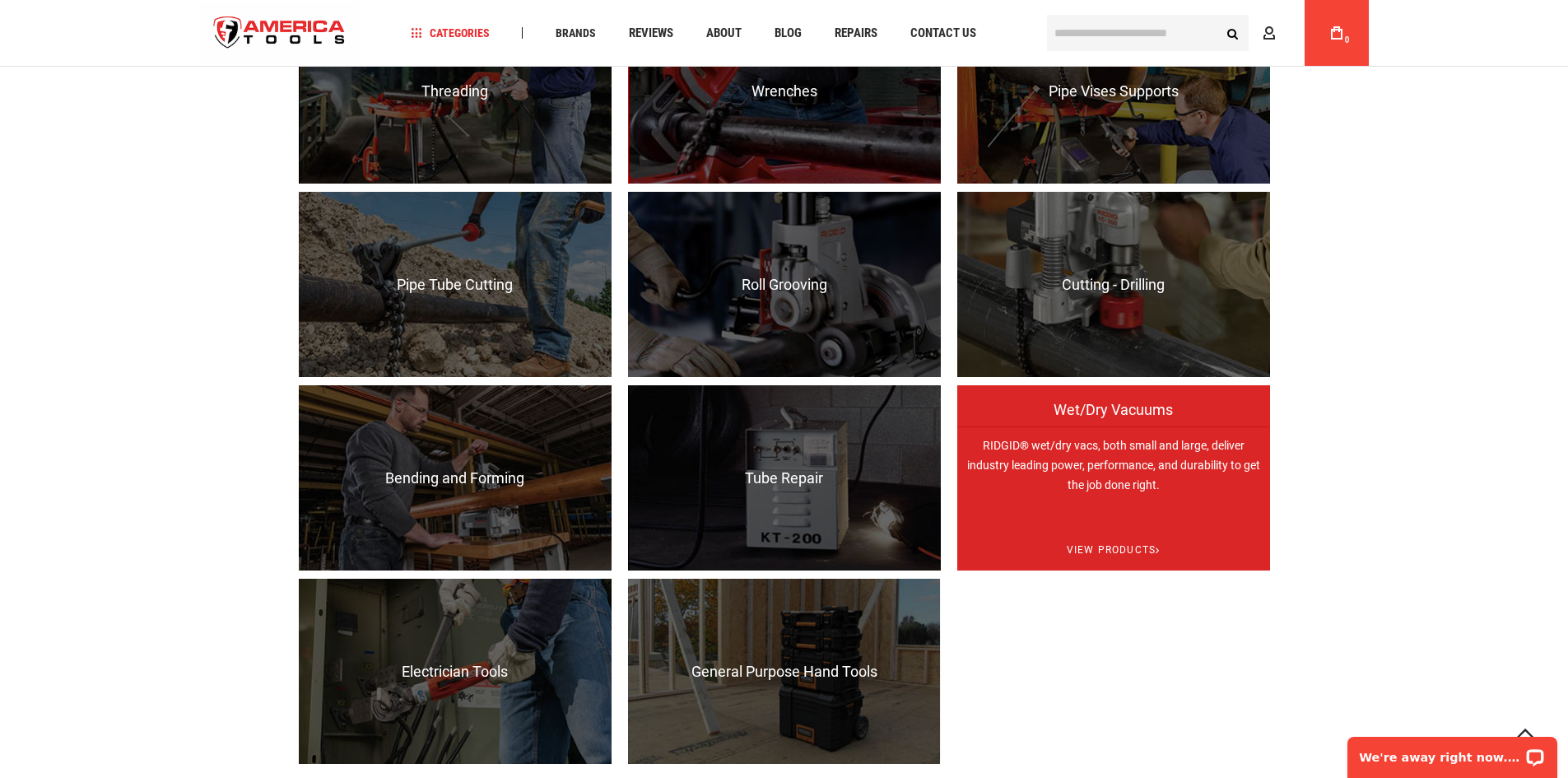
click at [1080, 445] on p "RIDGID® wet/dry vacs, both small and large, deliver industry leading power, per…" at bounding box center [1113, 519] width 312 height 185
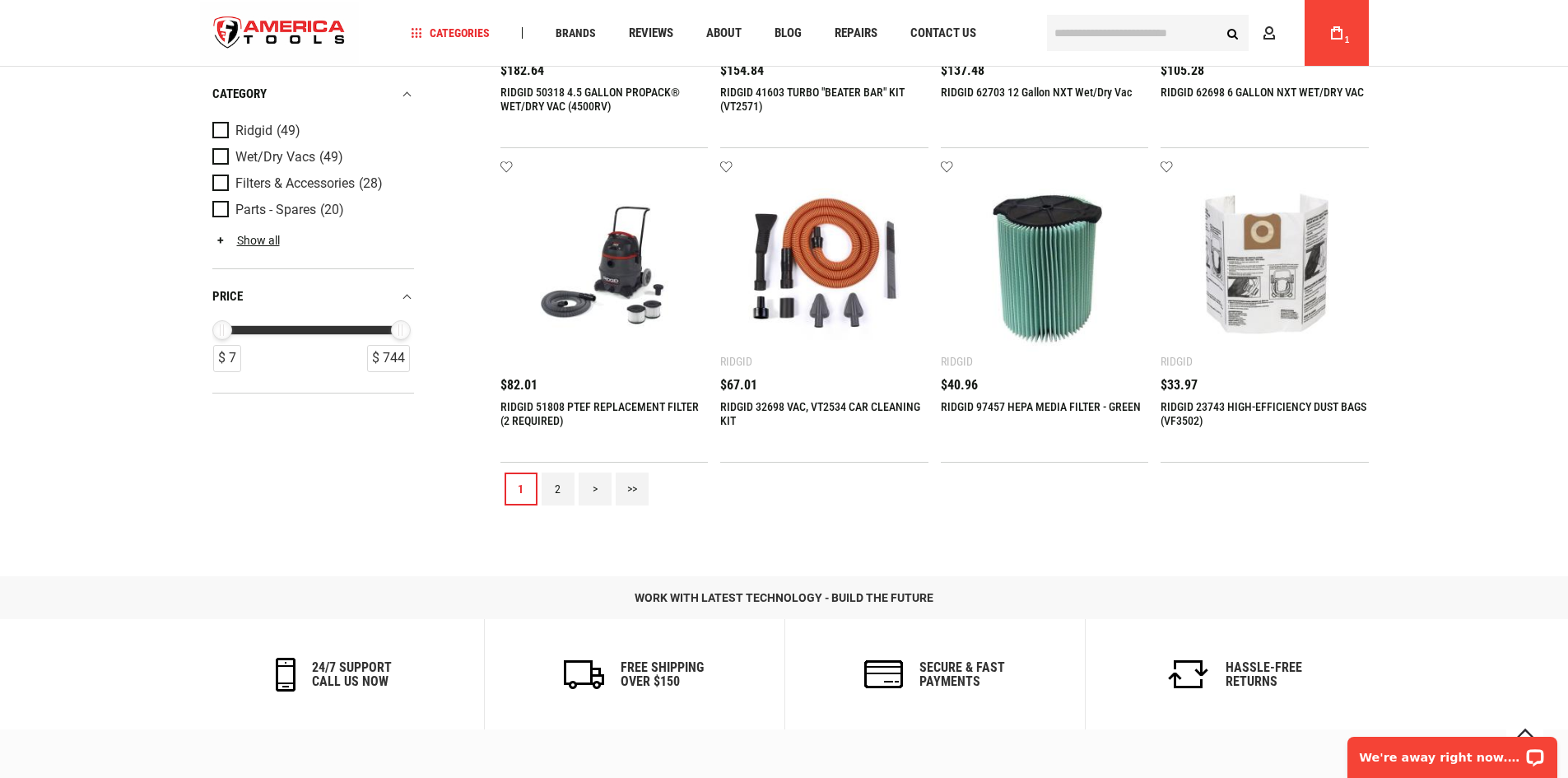
scroll to position [1811, 0]
click at [565, 504] on link "2" at bounding box center [558, 488] width 33 height 33
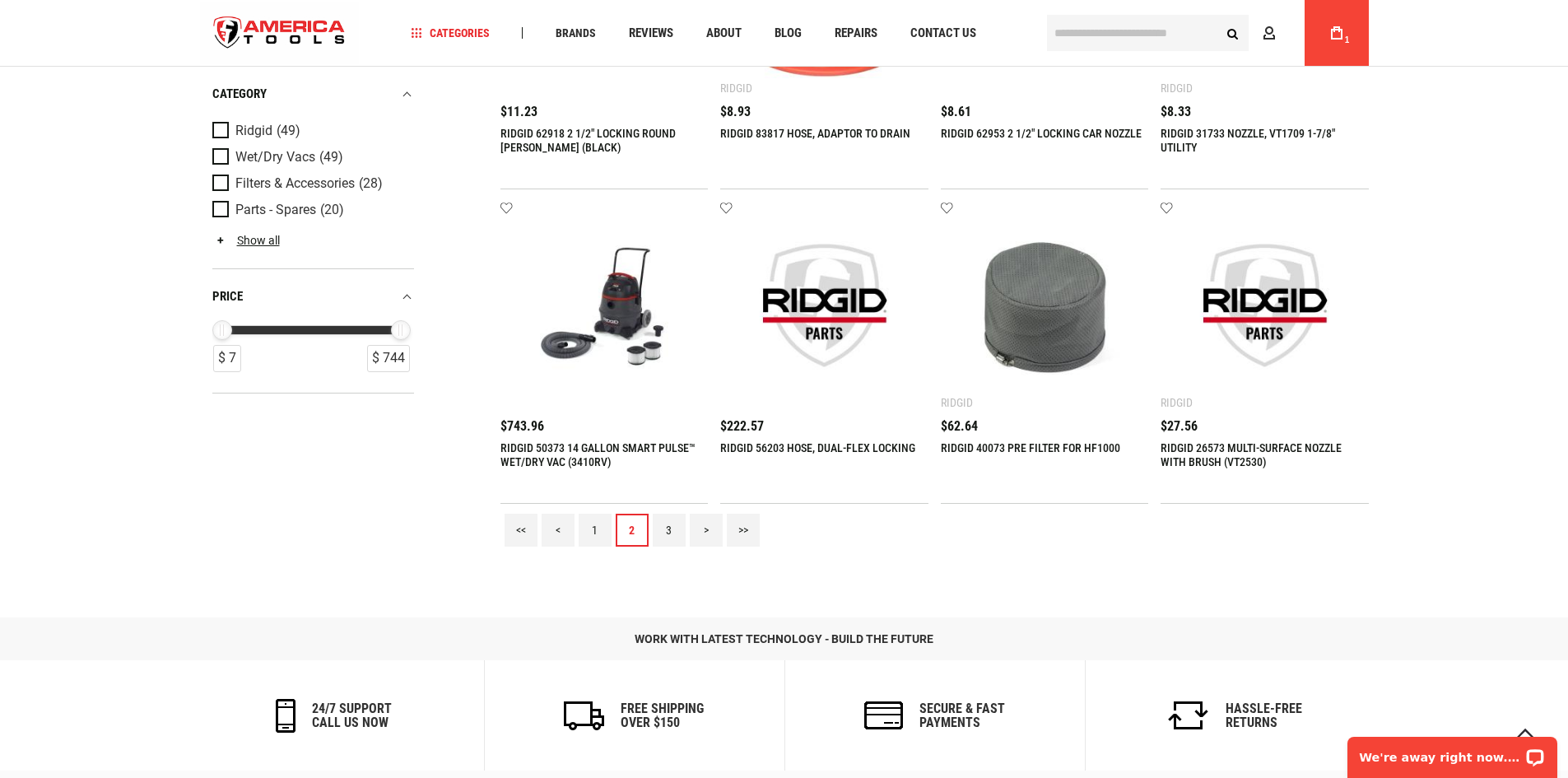
scroll to position [1729, 0]
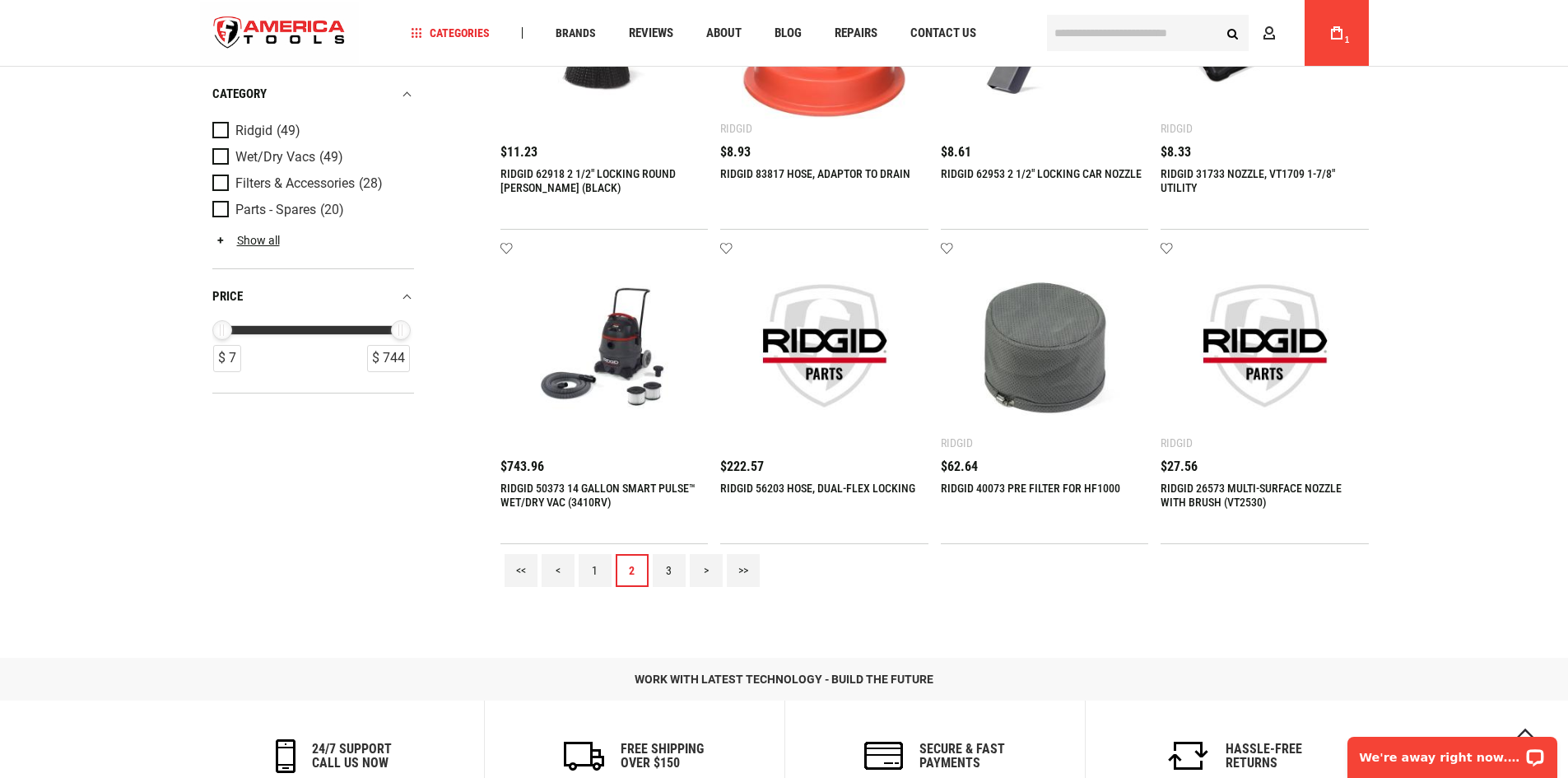
click at [676, 587] on link "3" at bounding box center [669, 571] width 33 height 33
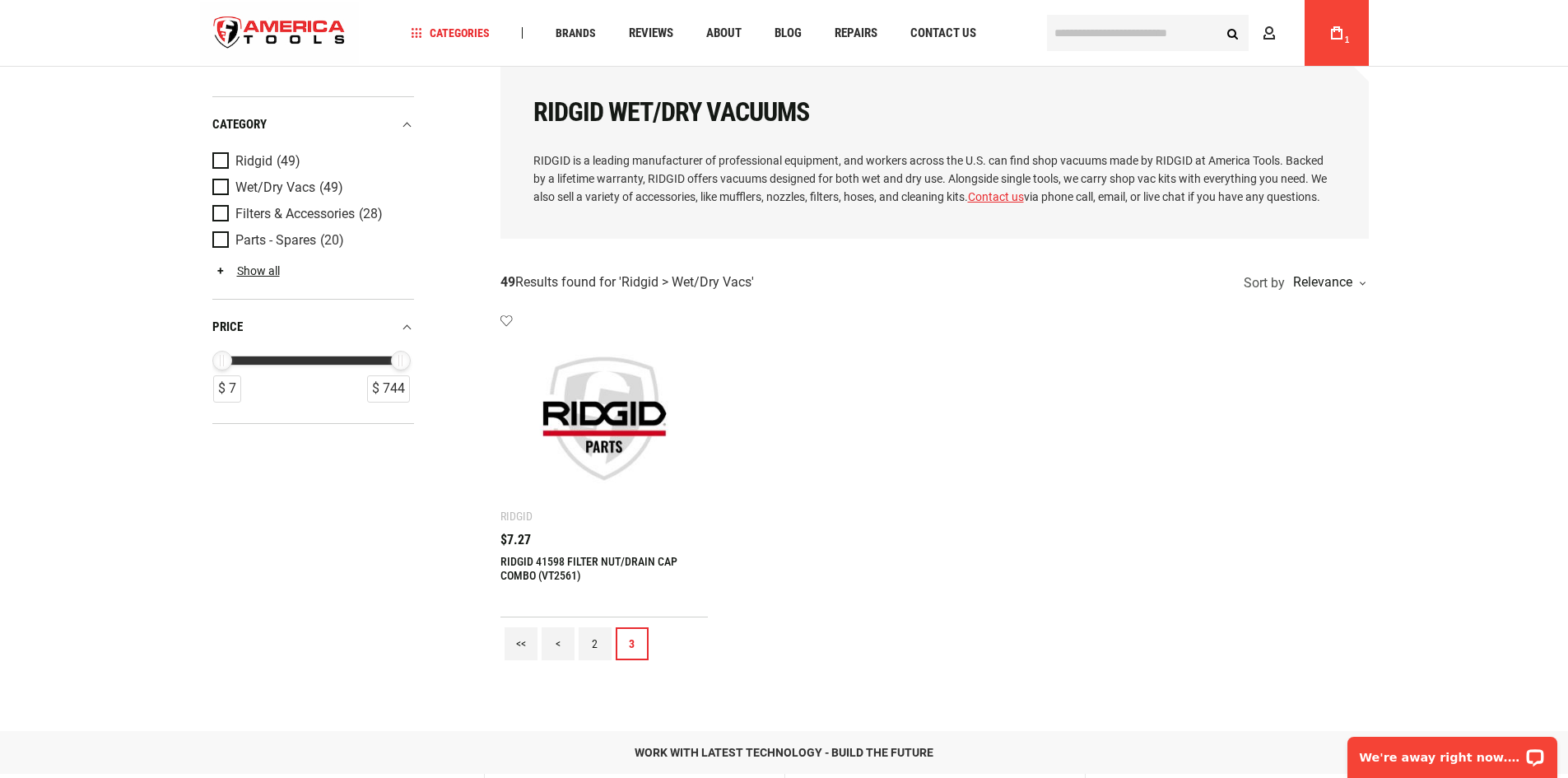
scroll to position [82, 0]
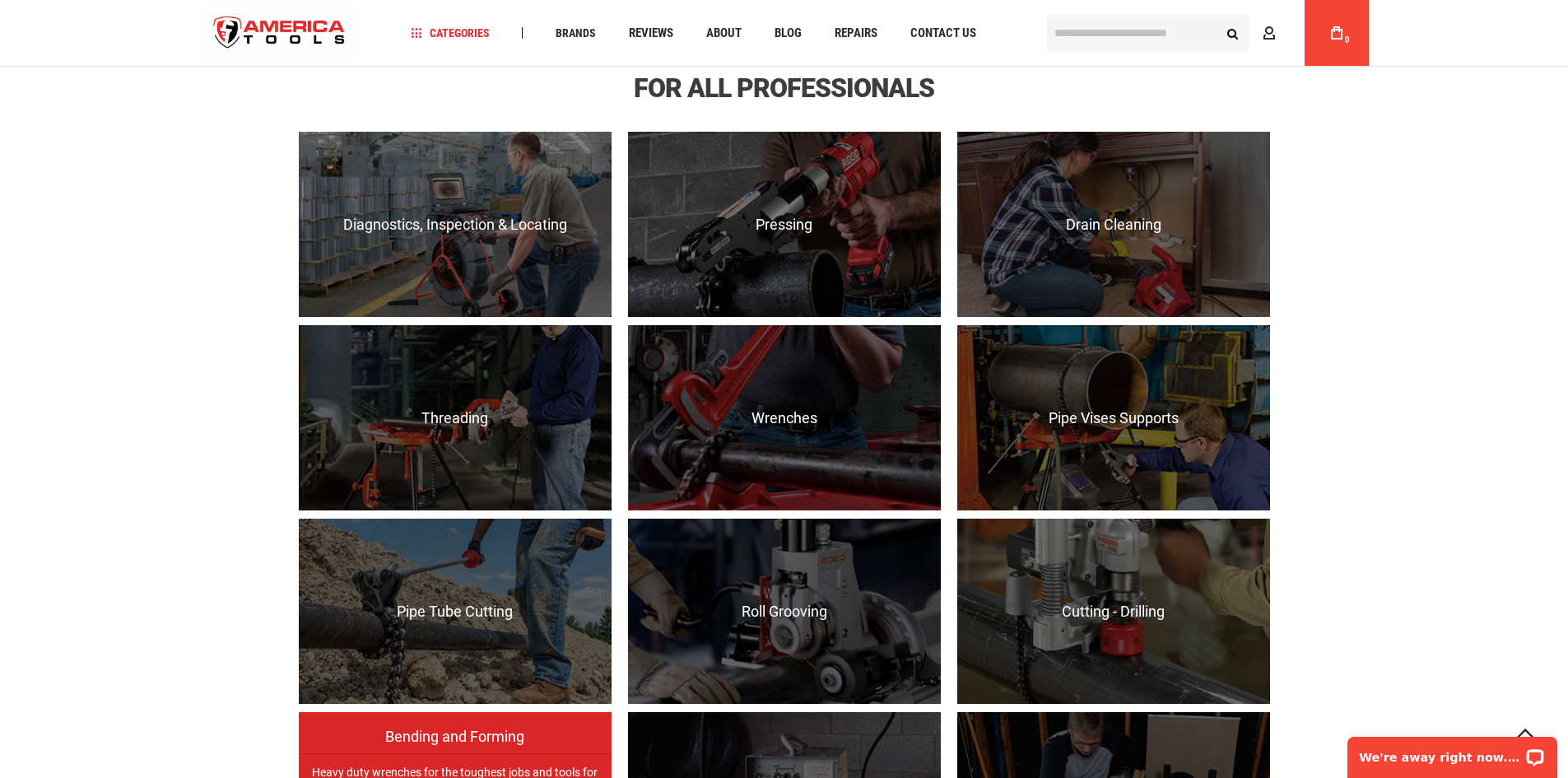
scroll to position [1146, 0]
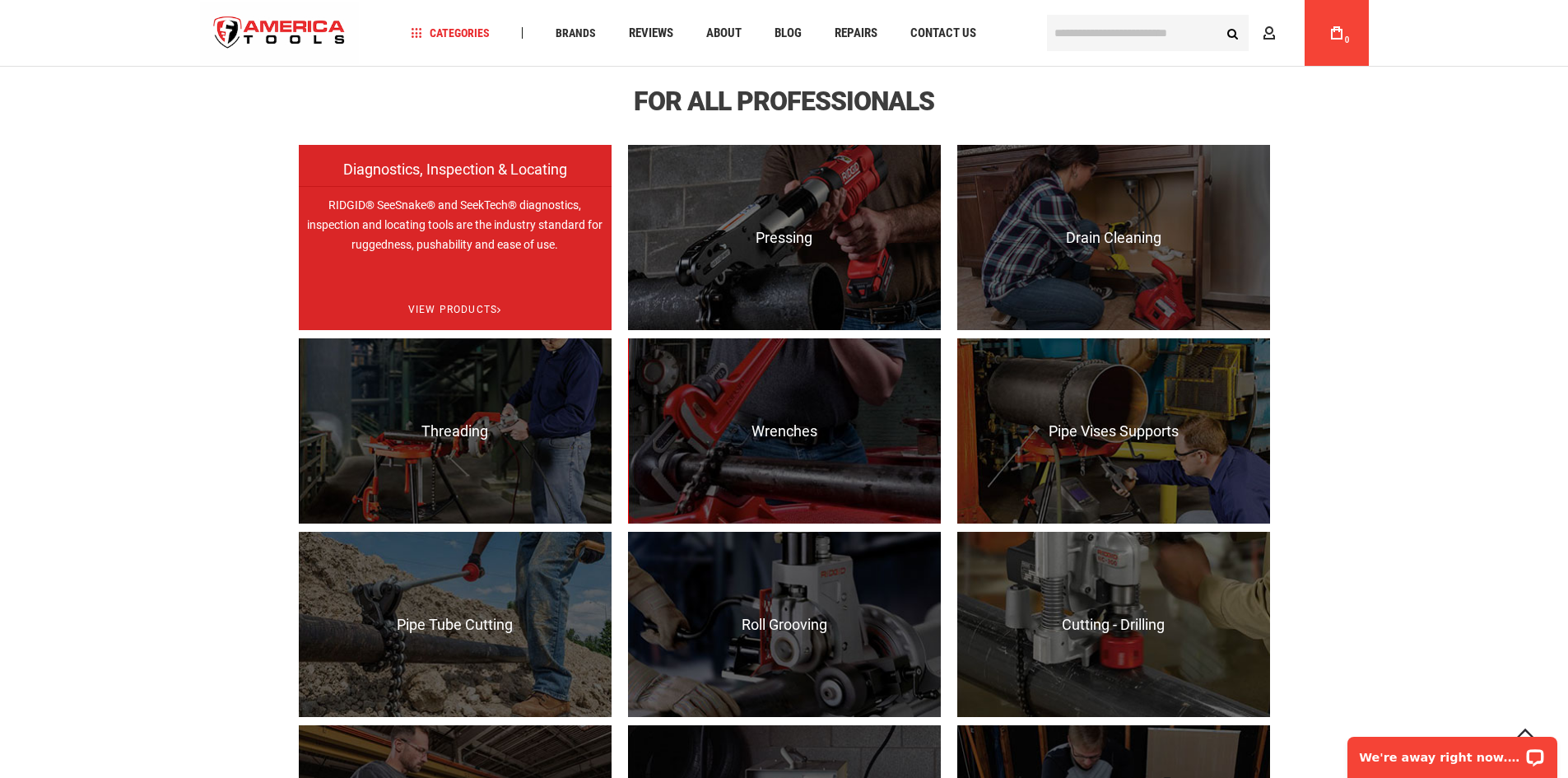
click at [441, 278] on p "RIDGID® SeeSnake® and SeekTech® diagnostics, inspection and locating tools are …" at bounding box center [455, 279] width 312 height 185
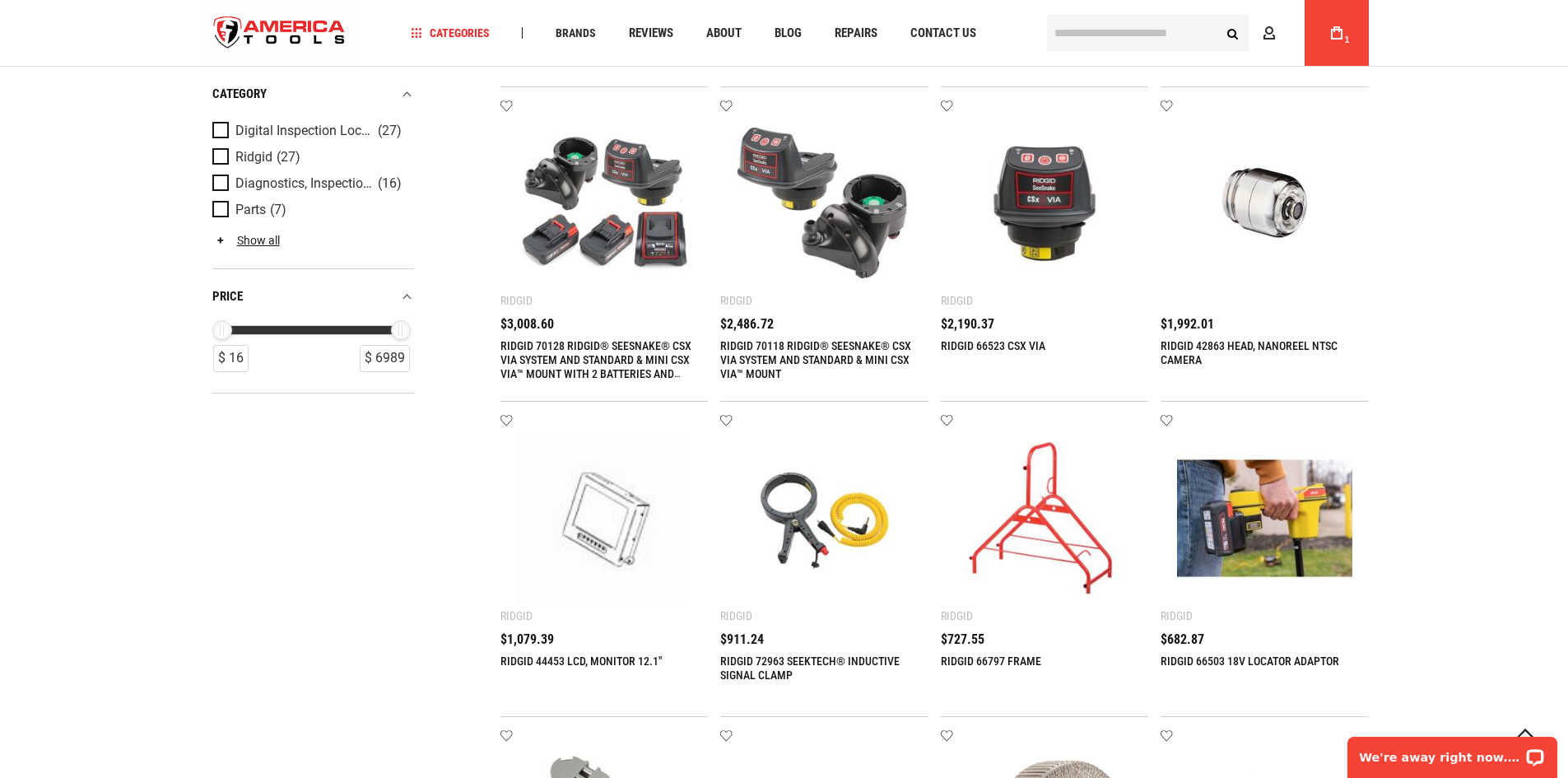
scroll to position [658, 0]
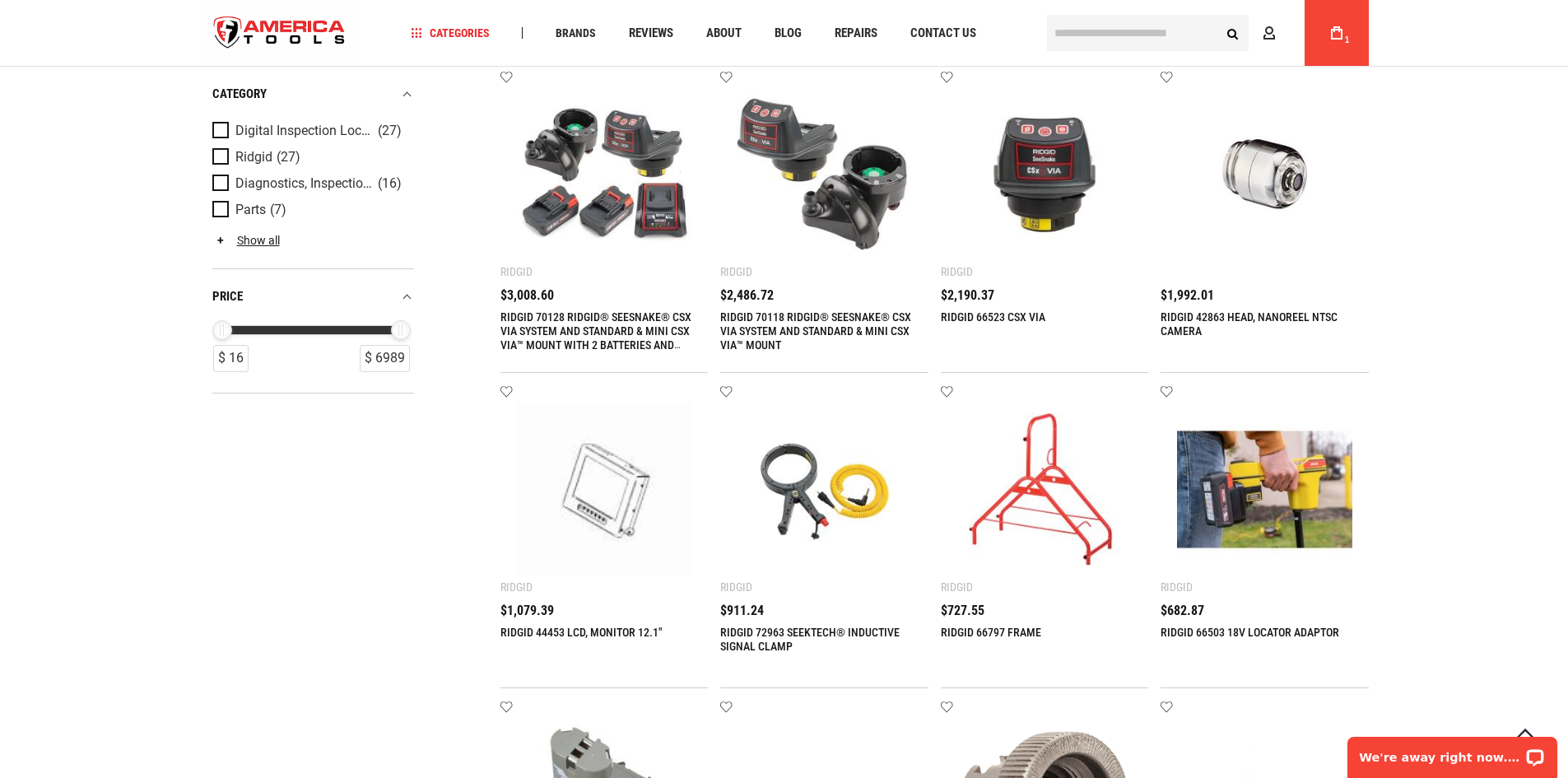
click at [821, 520] on img at bounding box center [824, 490] width 175 height 175
click at [746, 642] on link "RIDGID 72963 SEEKTECH® INDUCTIVE SIGNAL CLAMP" at bounding box center [810, 639] width 179 height 27
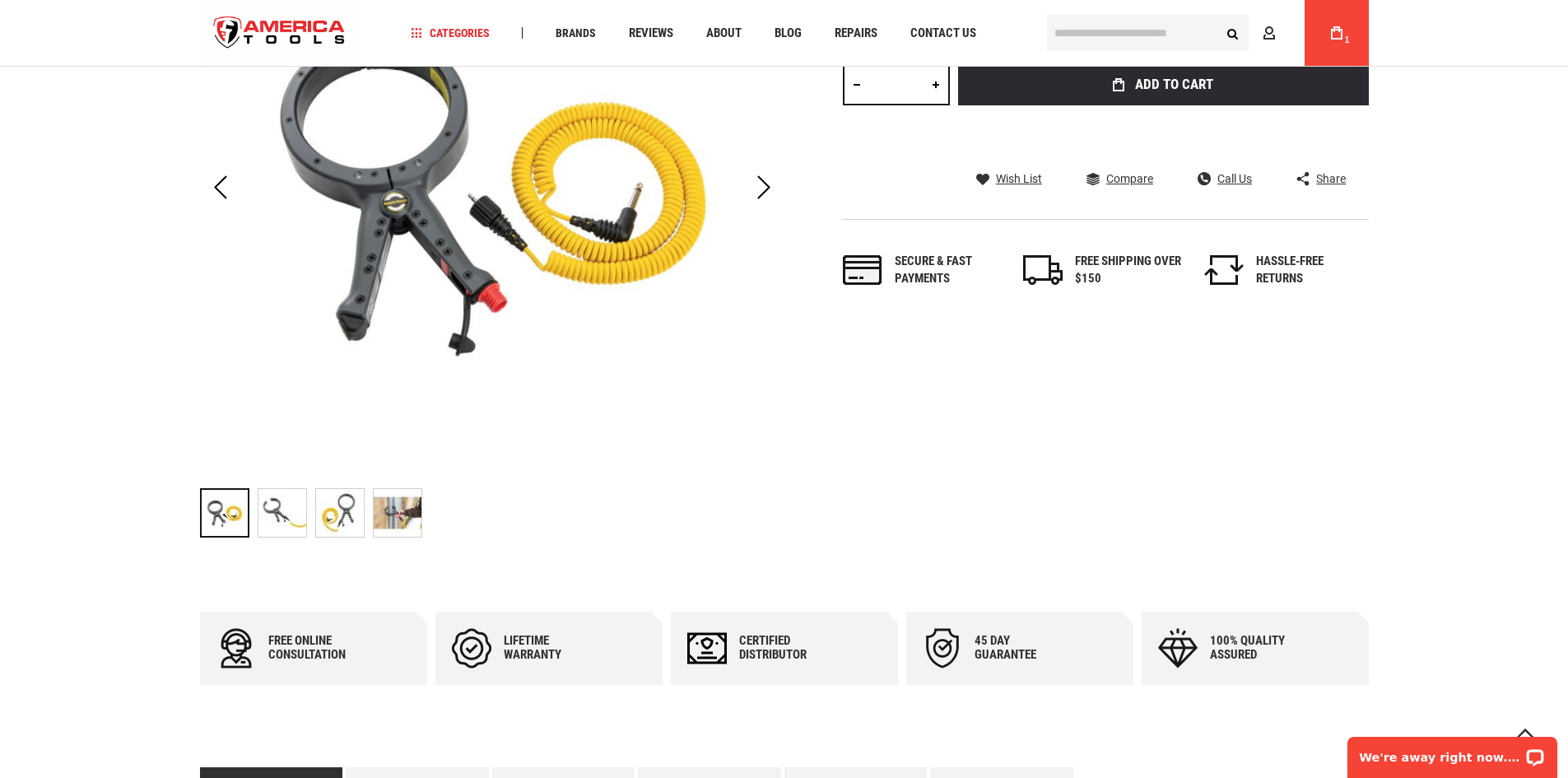
scroll to position [412, 0]
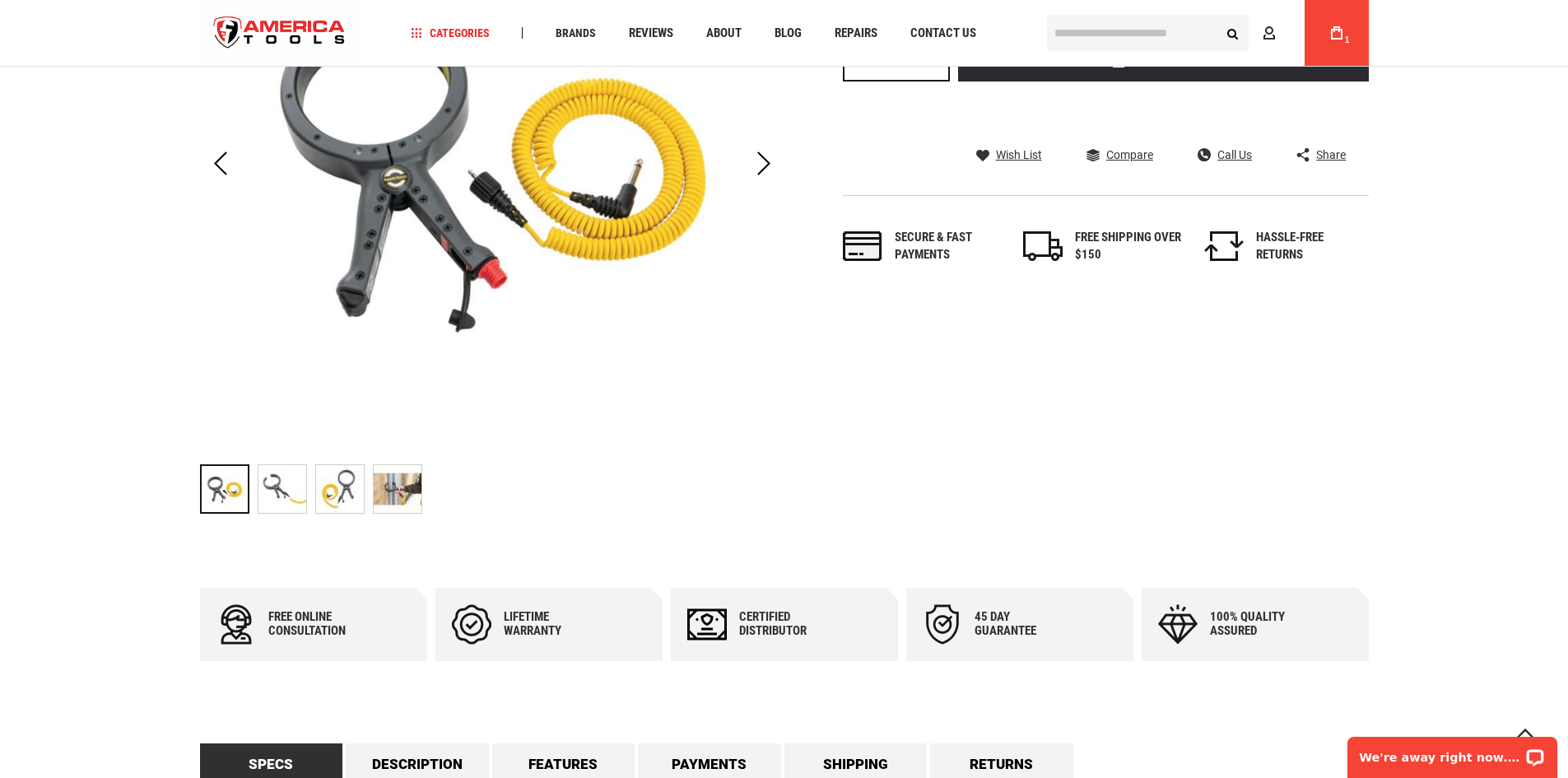
click at [410, 487] on img "RIDGID 72963 SEEKTECH® INDUCTIVE SIGNAL CLAMP" at bounding box center [398, 489] width 48 height 48
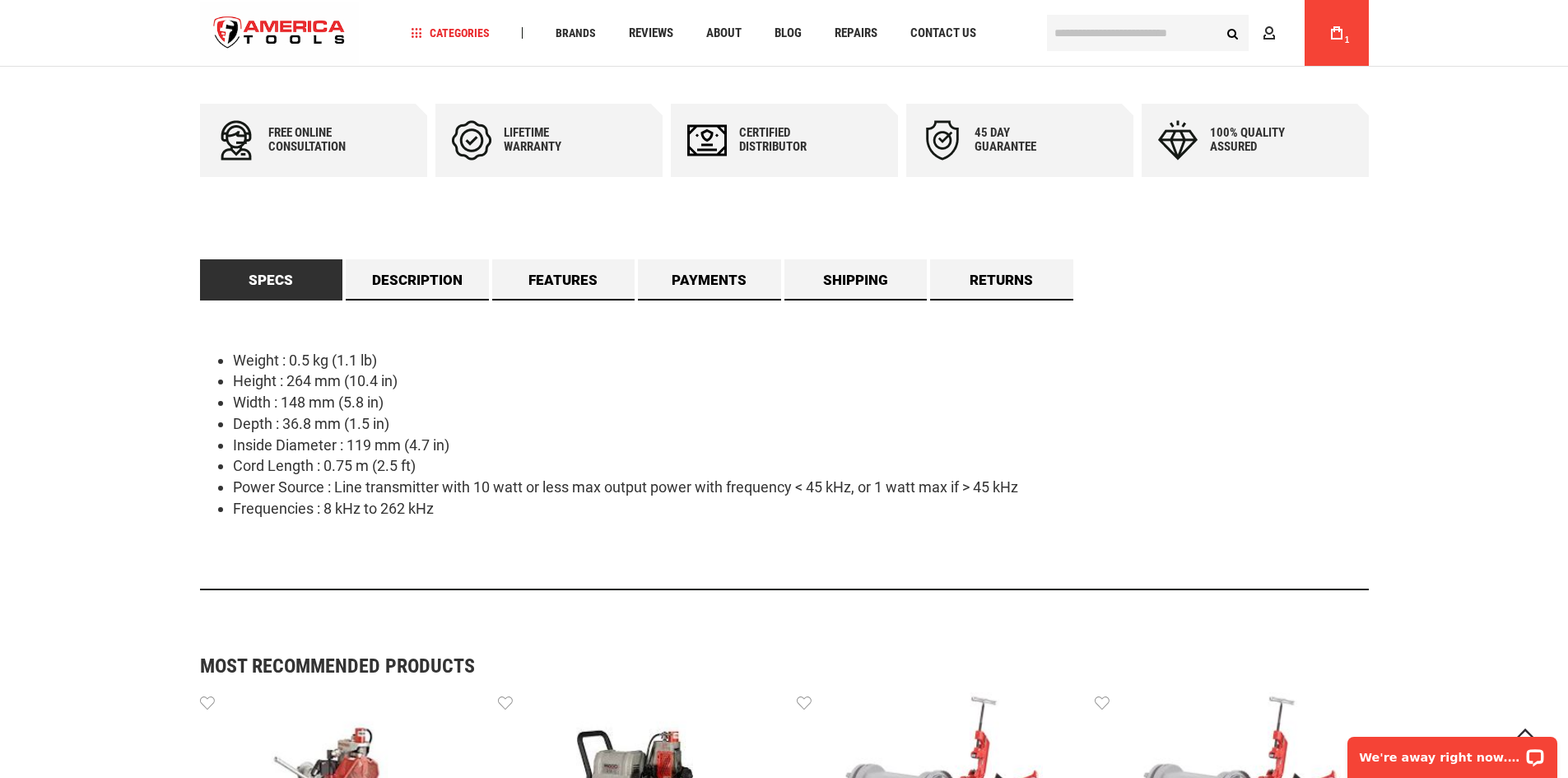
scroll to position [905, 0]
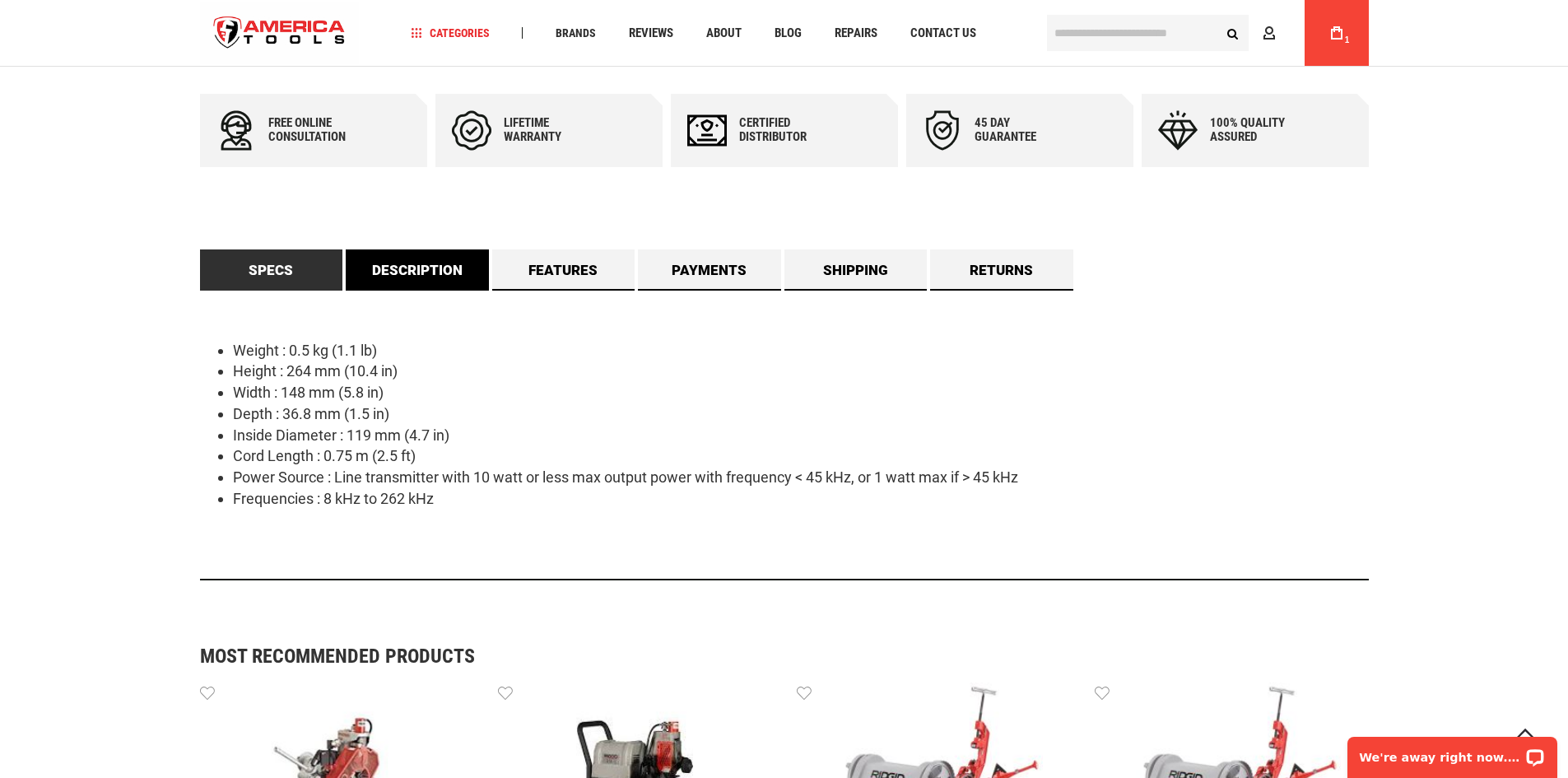
click at [425, 277] on link "Description" at bounding box center [417, 270] width 144 height 41
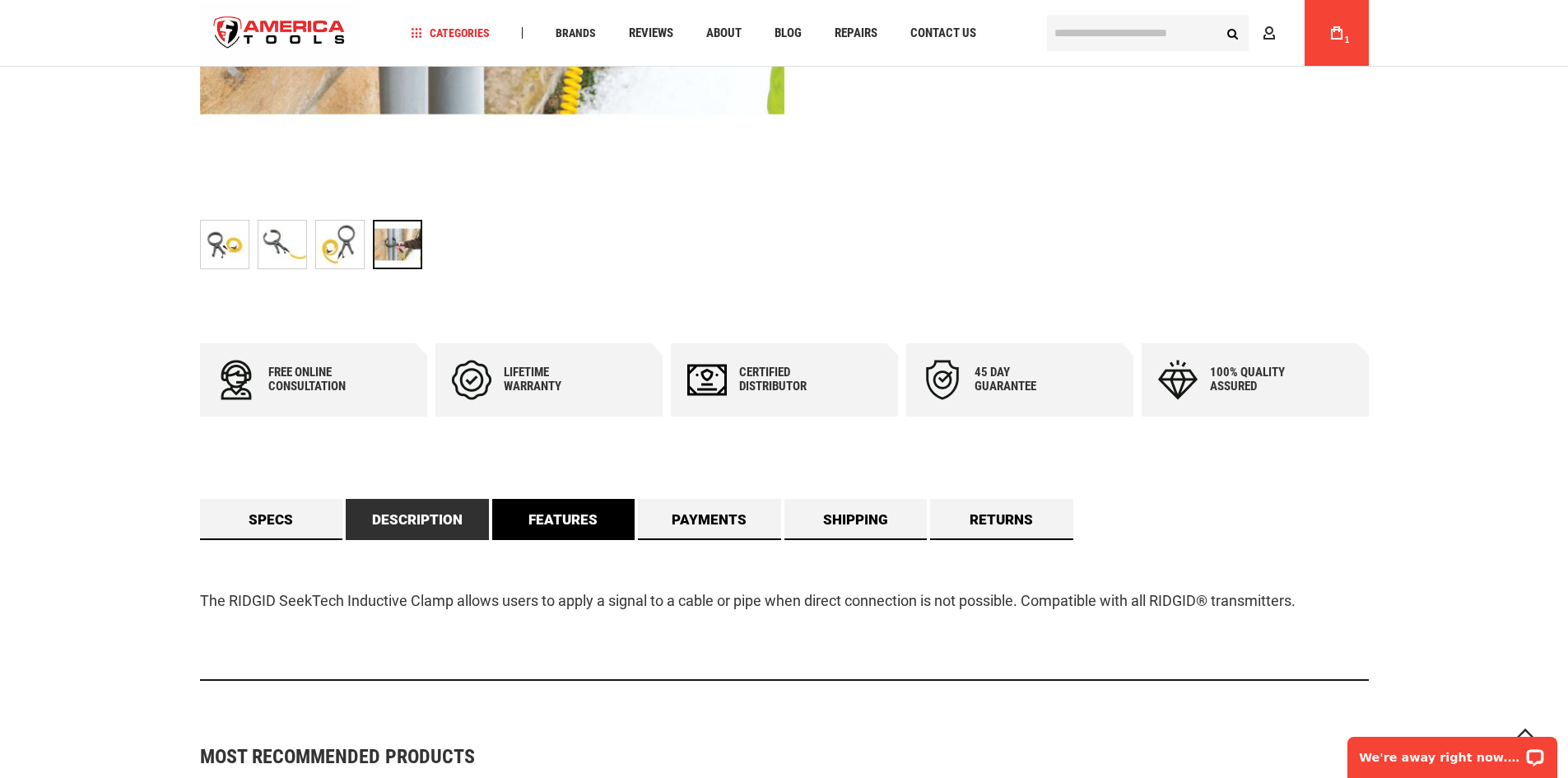
scroll to position [658, 0]
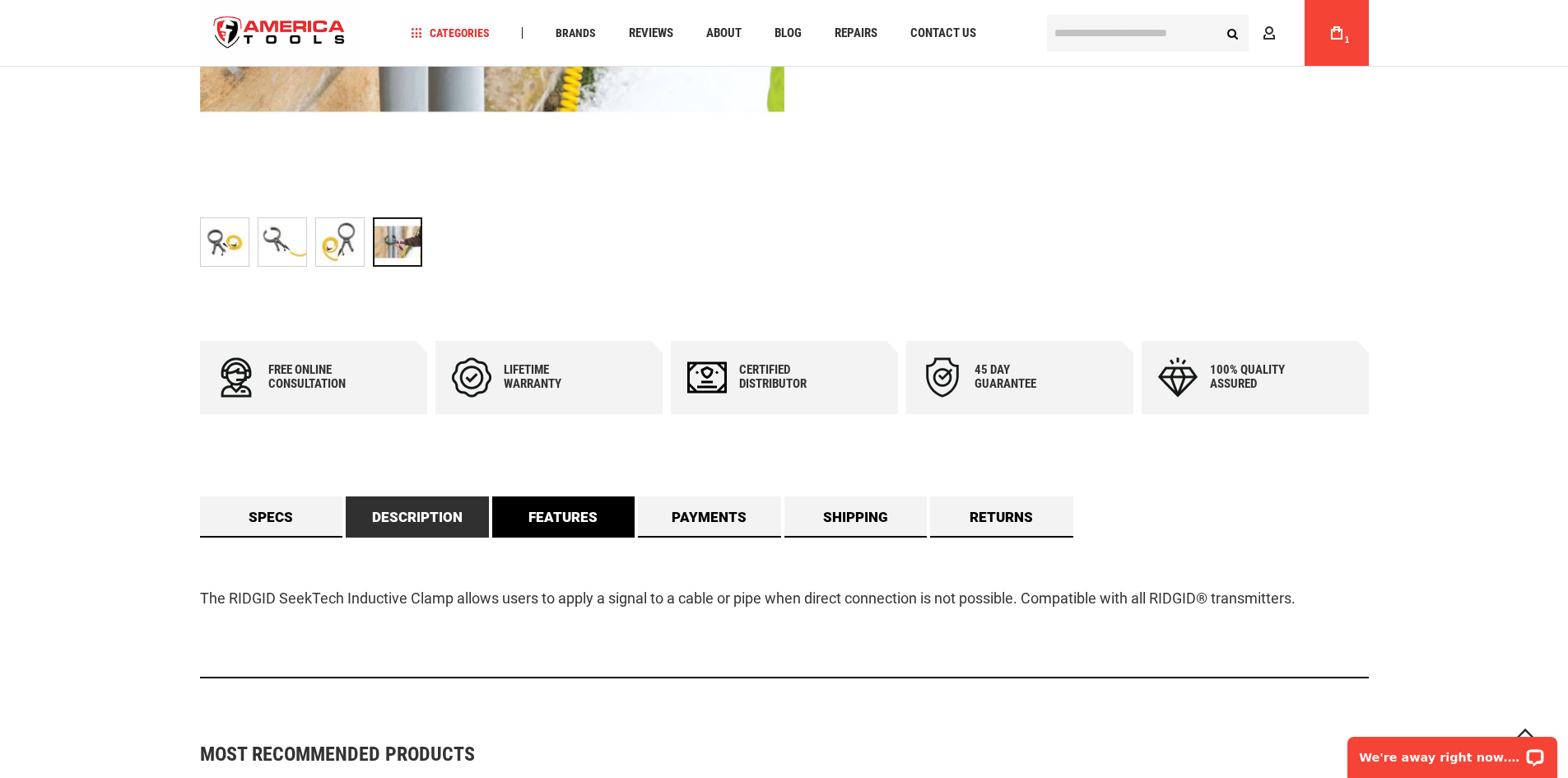
click at [614, 506] on link "Features" at bounding box center [564, 517] width 144 height 41
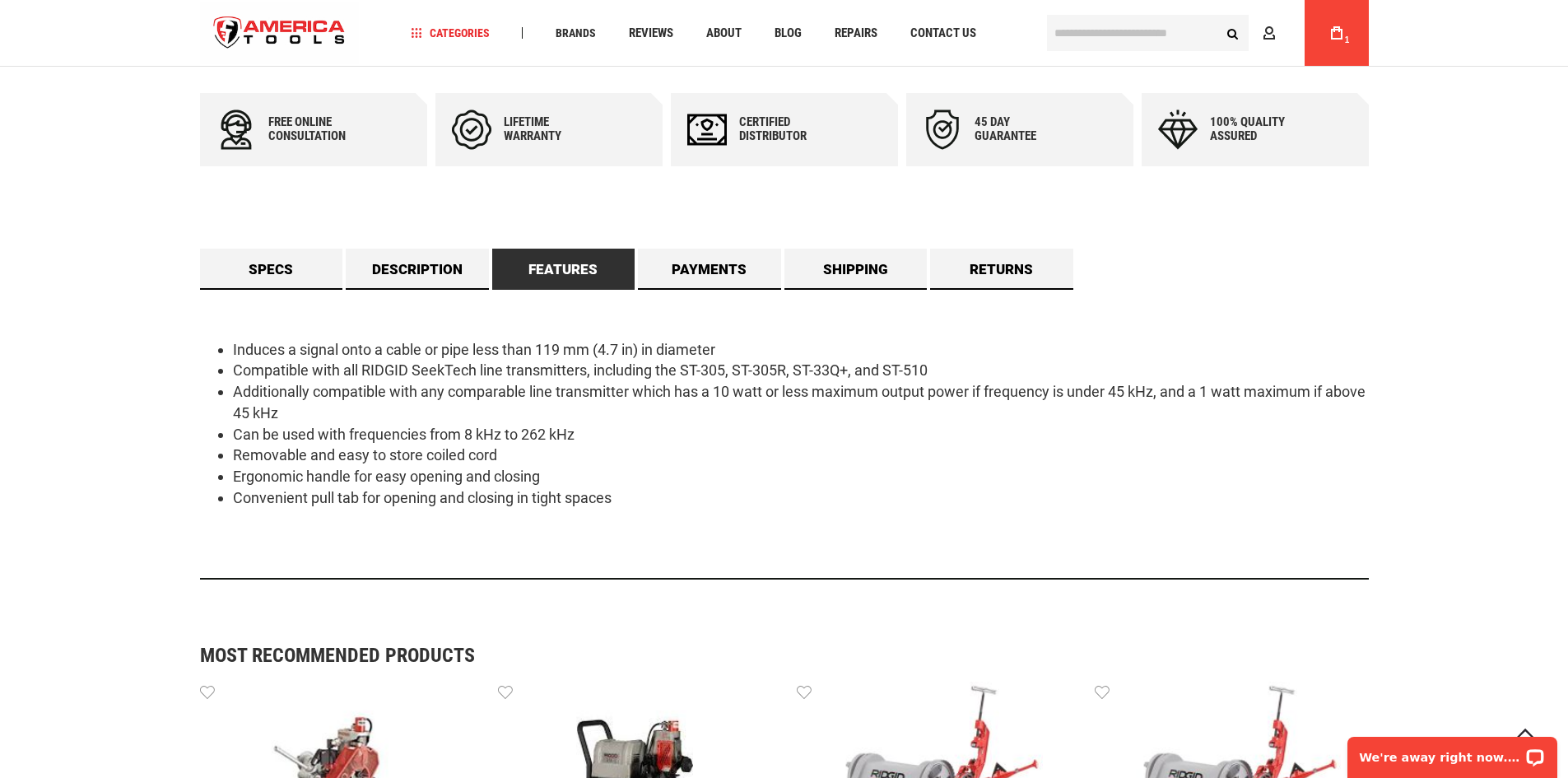
scroll to position [905, 0]
click at [371, 274] on link "Description" at bounding box center [417, 270] width 144 height 41
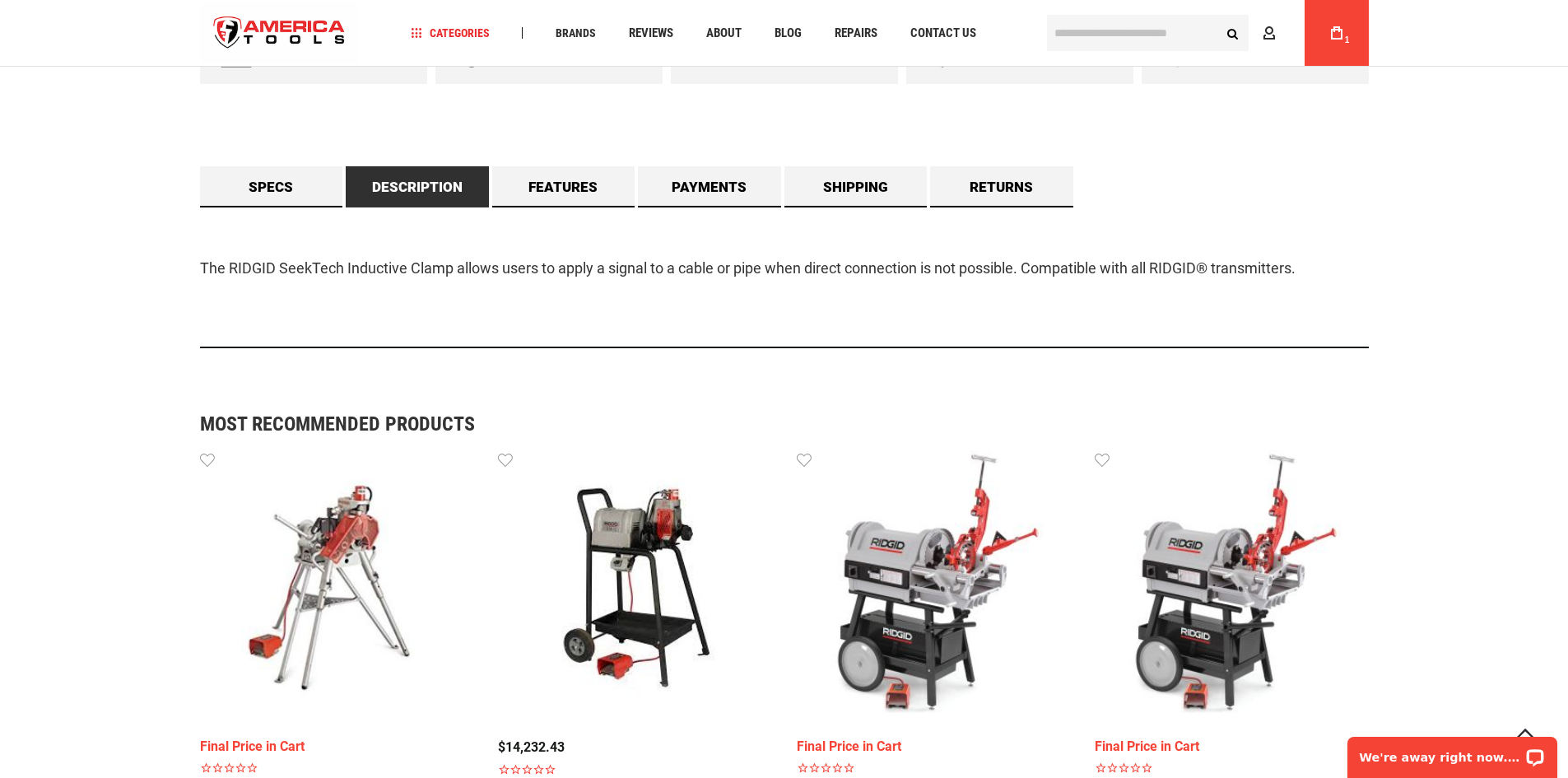
scroll to position [988, 0]
click at [238, 177] on link "Specs" at bounding box center [271, 187] width 144 height 41
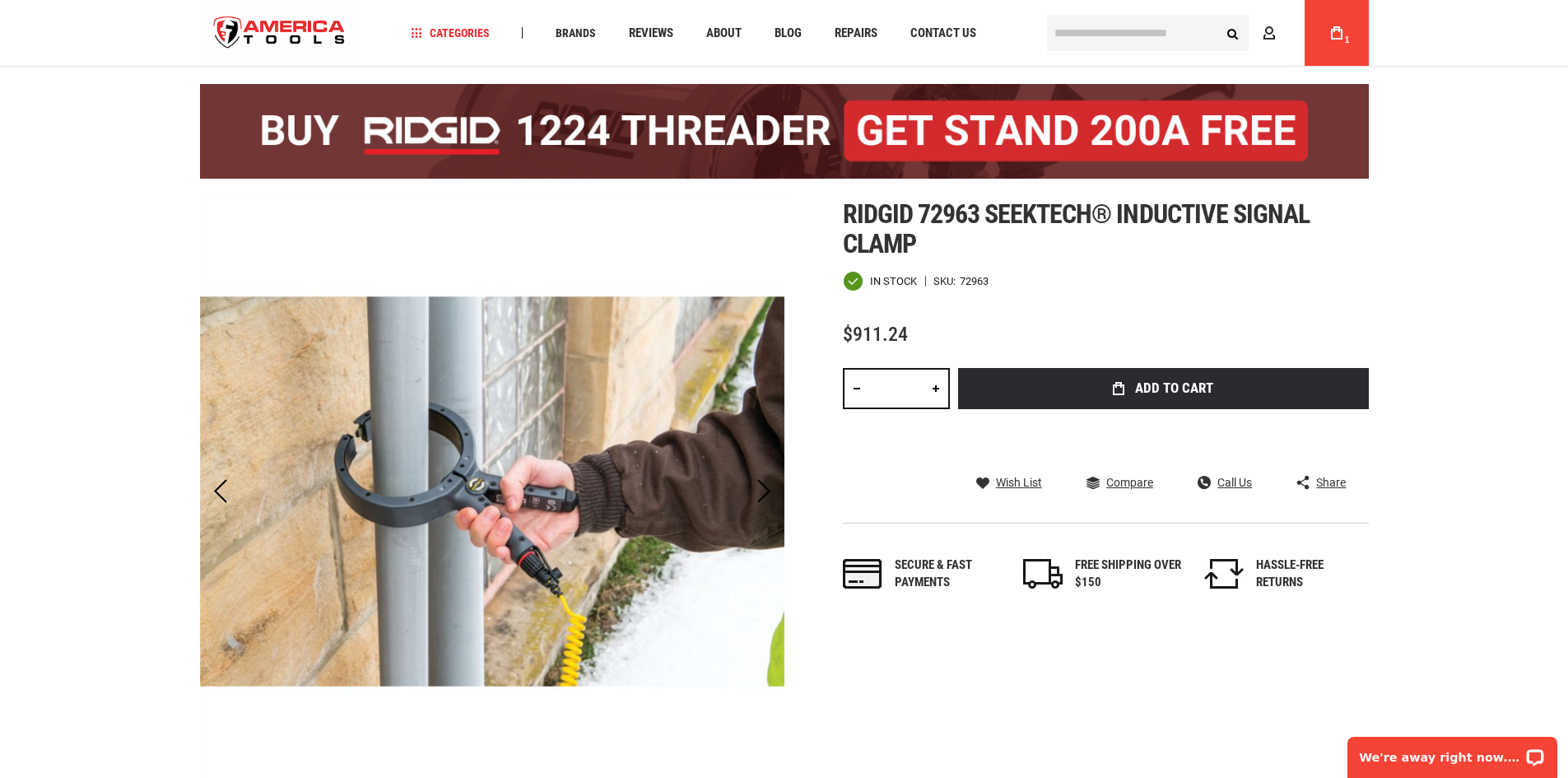
scroll to position [53, 0]
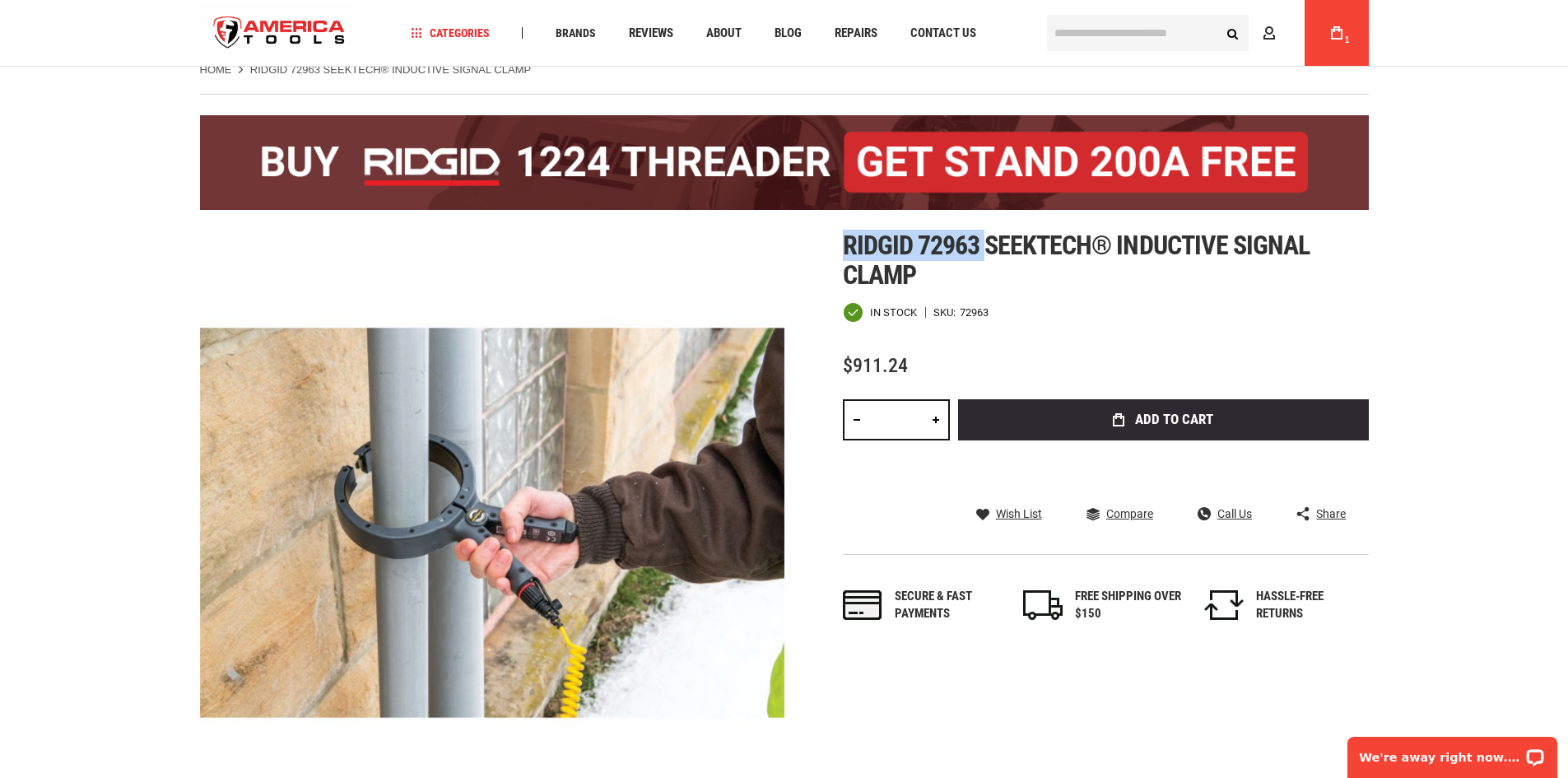
drag, startPoint x: 990, startPoint y: 243, endPoint x: 847, endPoint y: 248, distance: 143.1
click at [847, 248] on span "Ridgid 72963 seektech® inductive signal clamp" at bounding box center [1076, 259] width 467 height 61
copy span "Ridgid 72963"
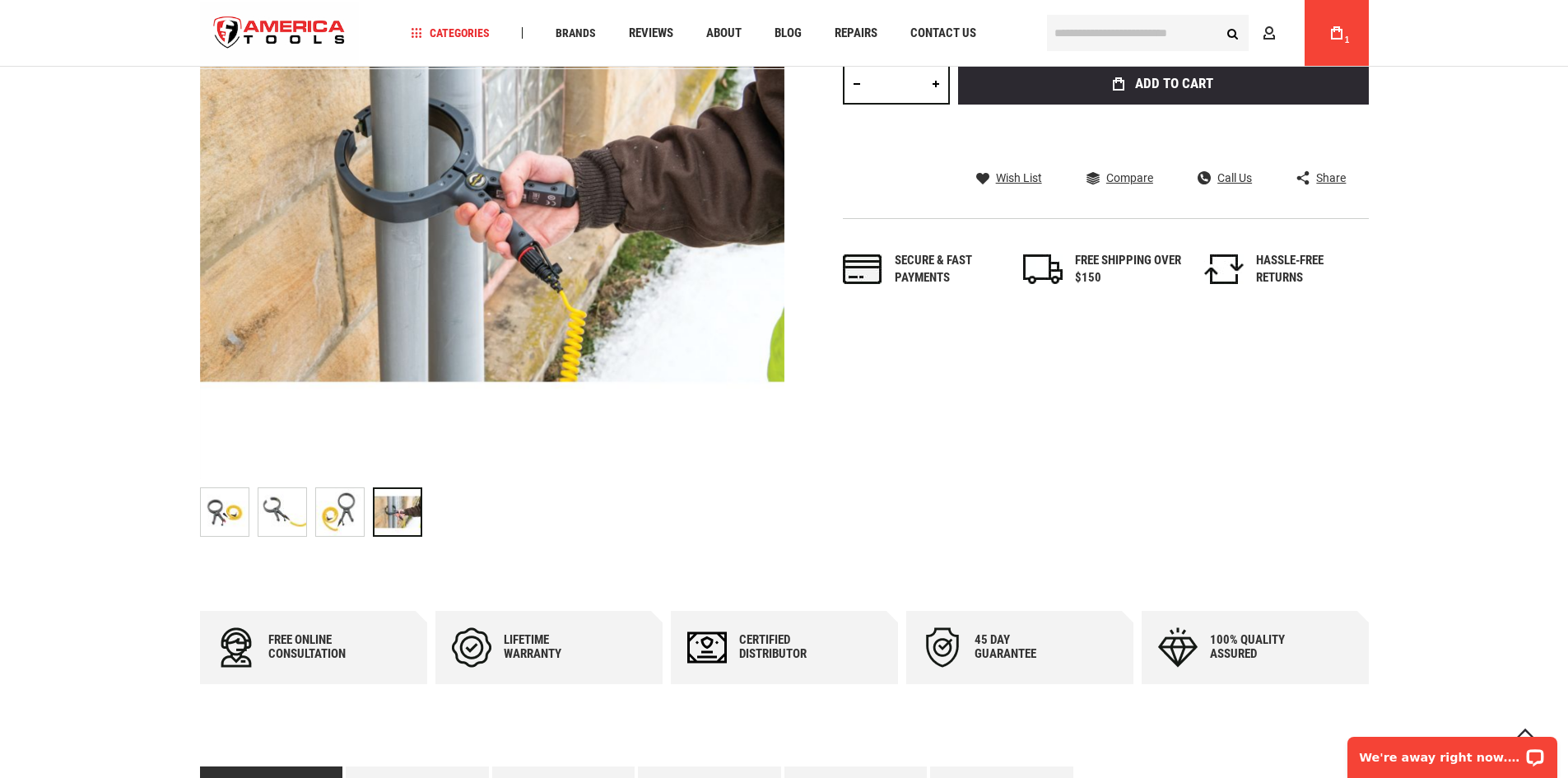
scroll to position [382, 0]
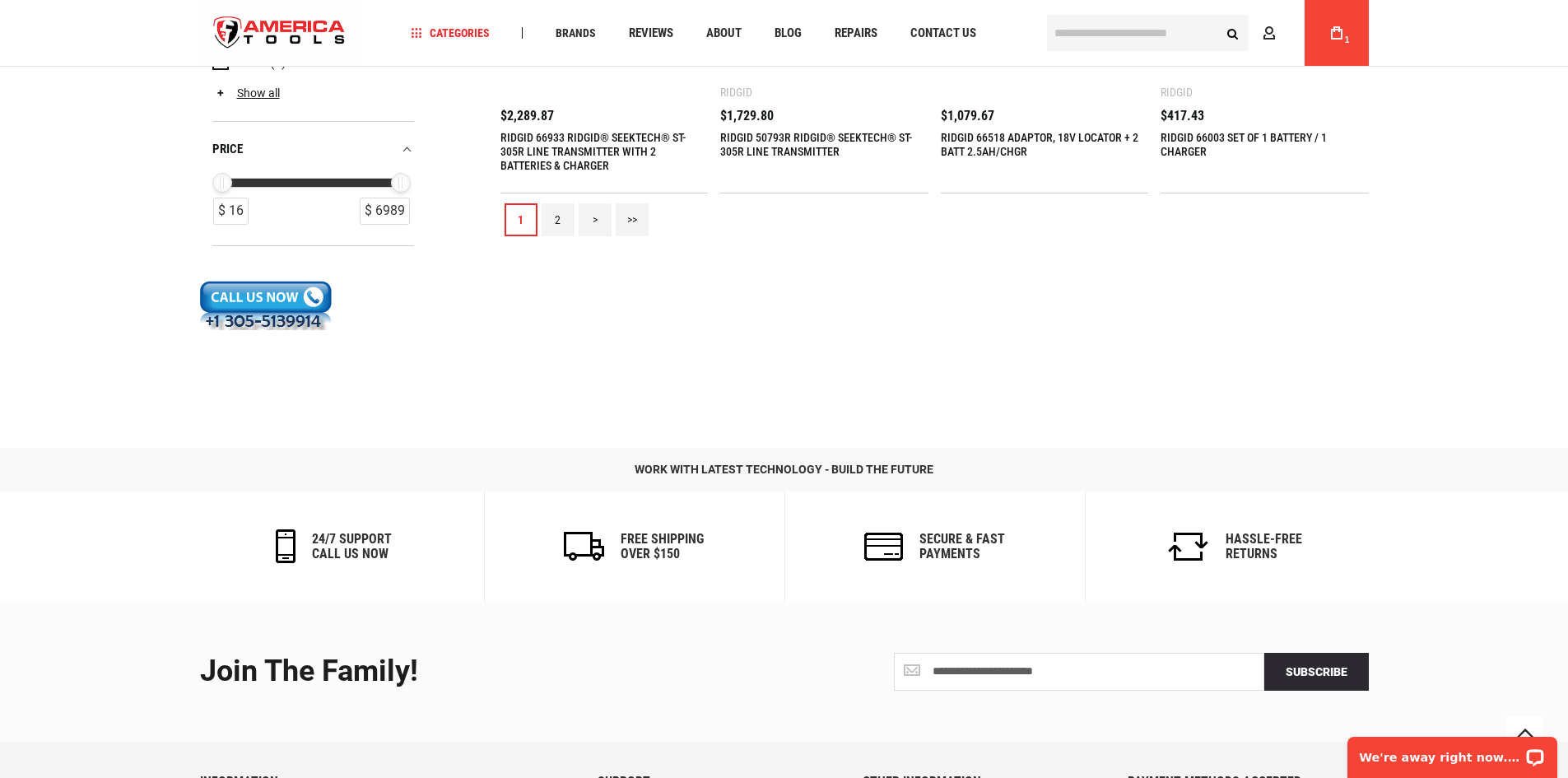
scroll to position [2058, 0]
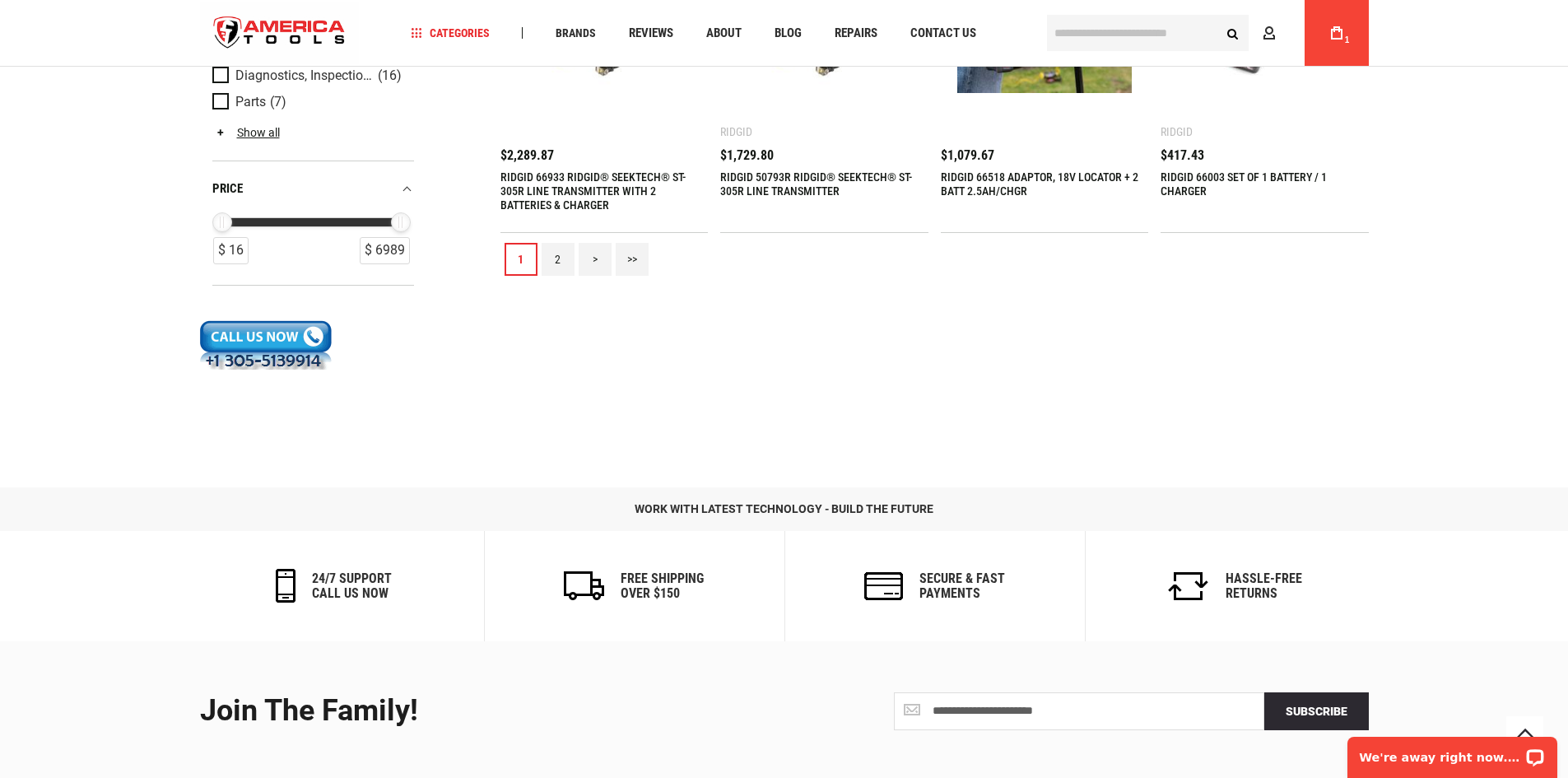
click at [544, 252] on link "2" at bounding box center [558, 259] width 33 height 33
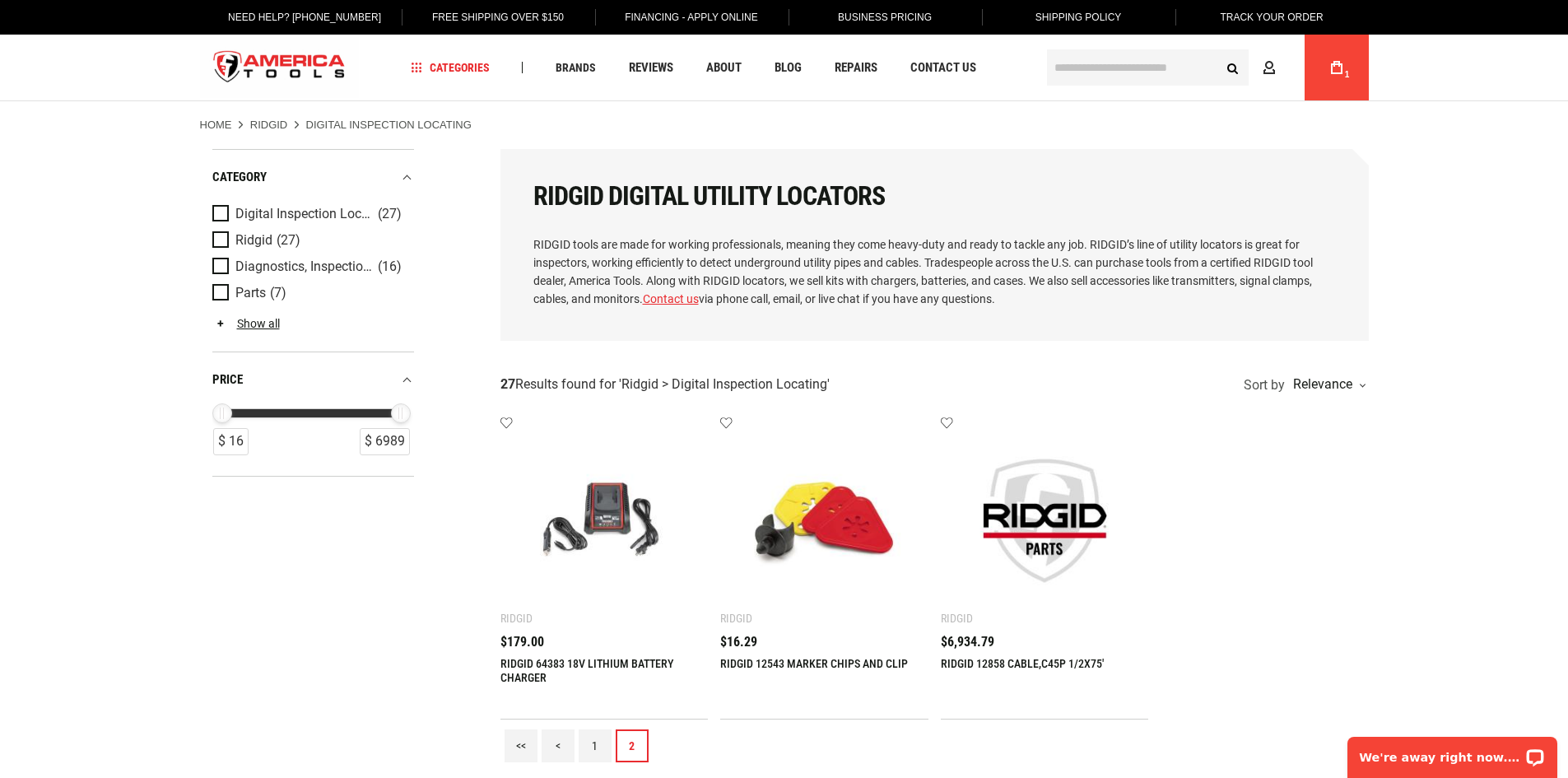
drag, startPoint x: 558, startPoint y: 748, endPoint x: 534, endPoint y: 730, distance: 30.0
click at [557, 747] on link "<" at bounding box center [558, 746] width 33 height 33
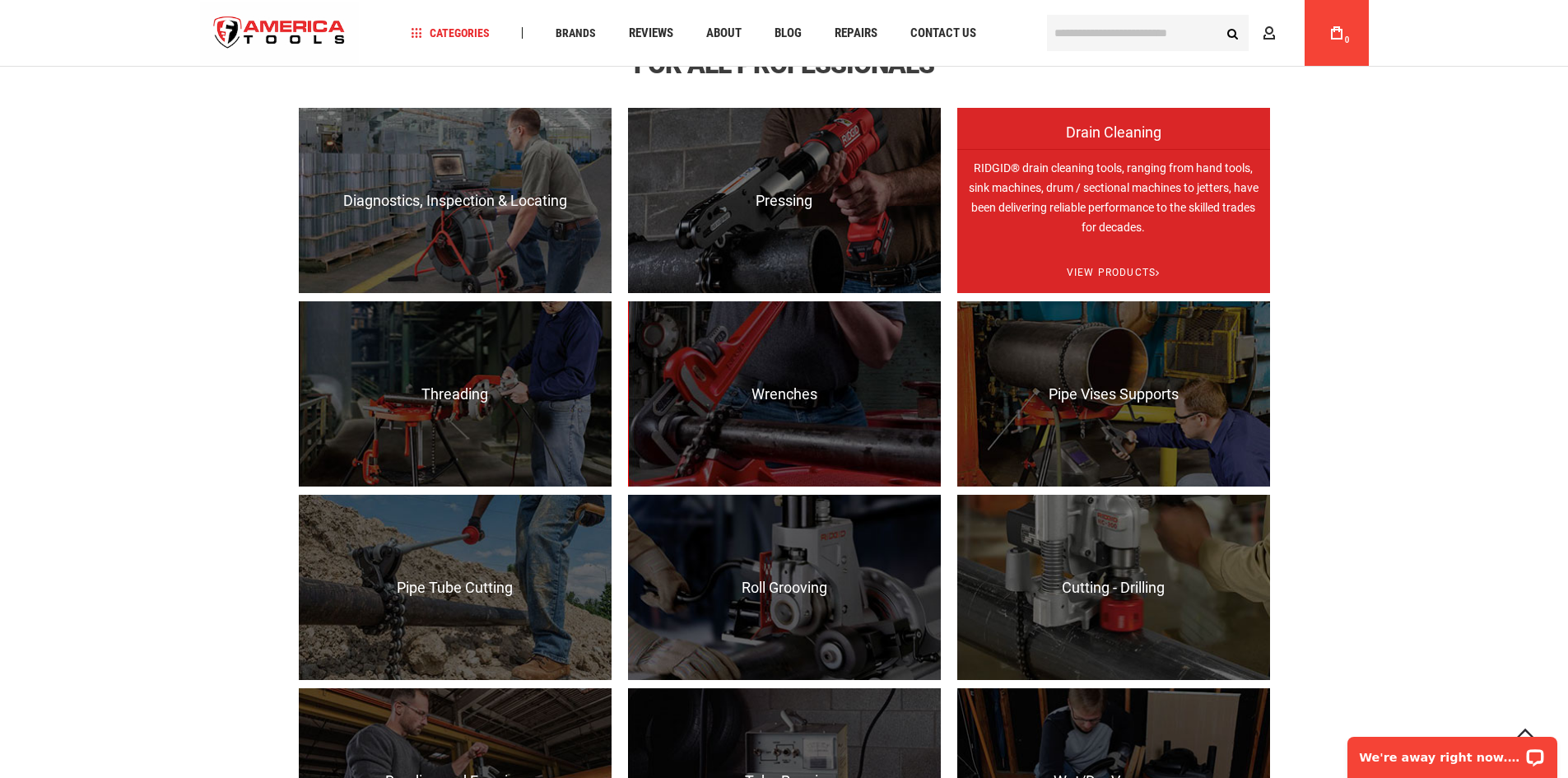
click at [1056, 149] on span "Drain Cleaning" at bounding box center [1113, 141] width 312 height 33
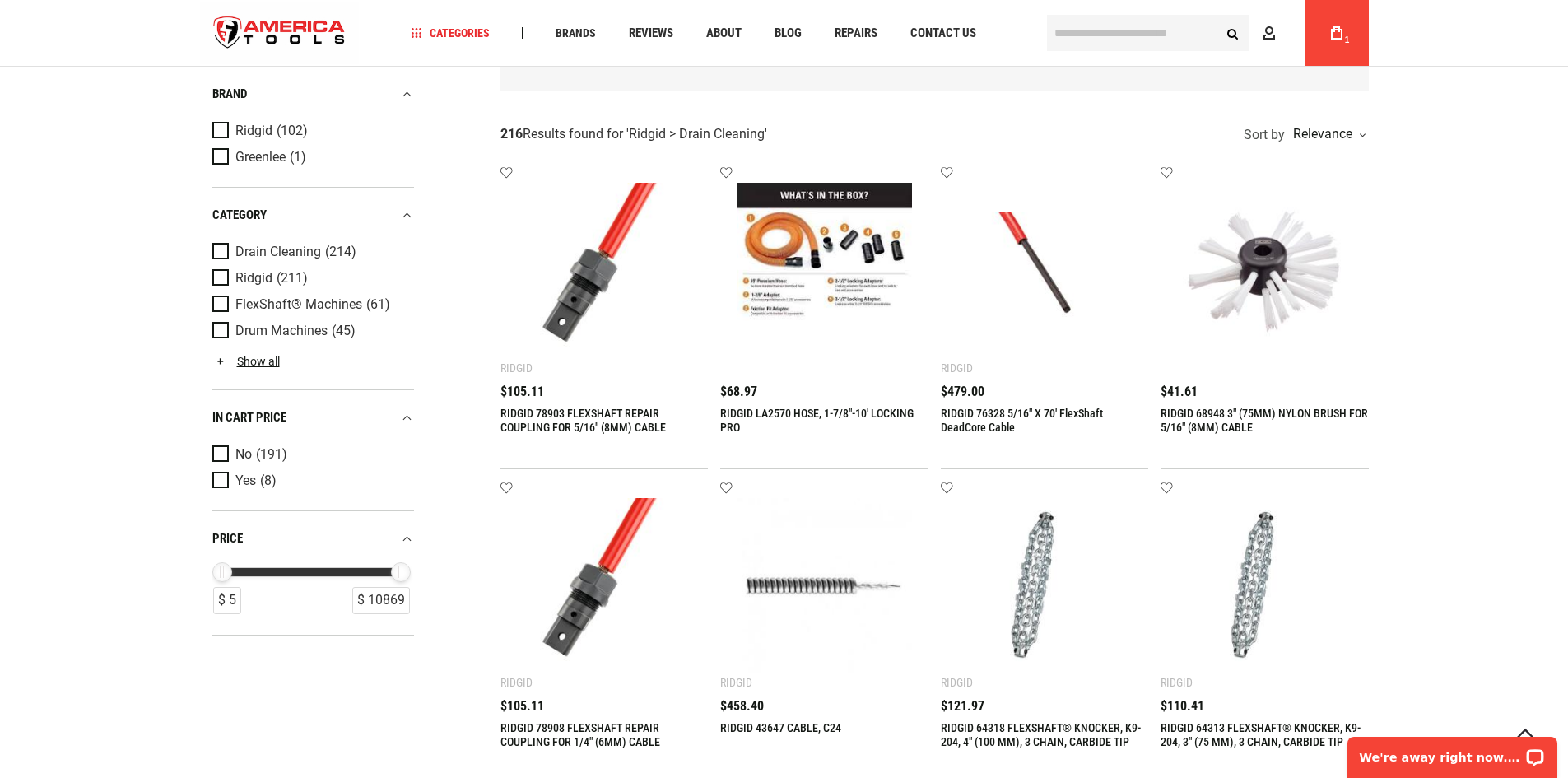
scroll to position [247, 0]
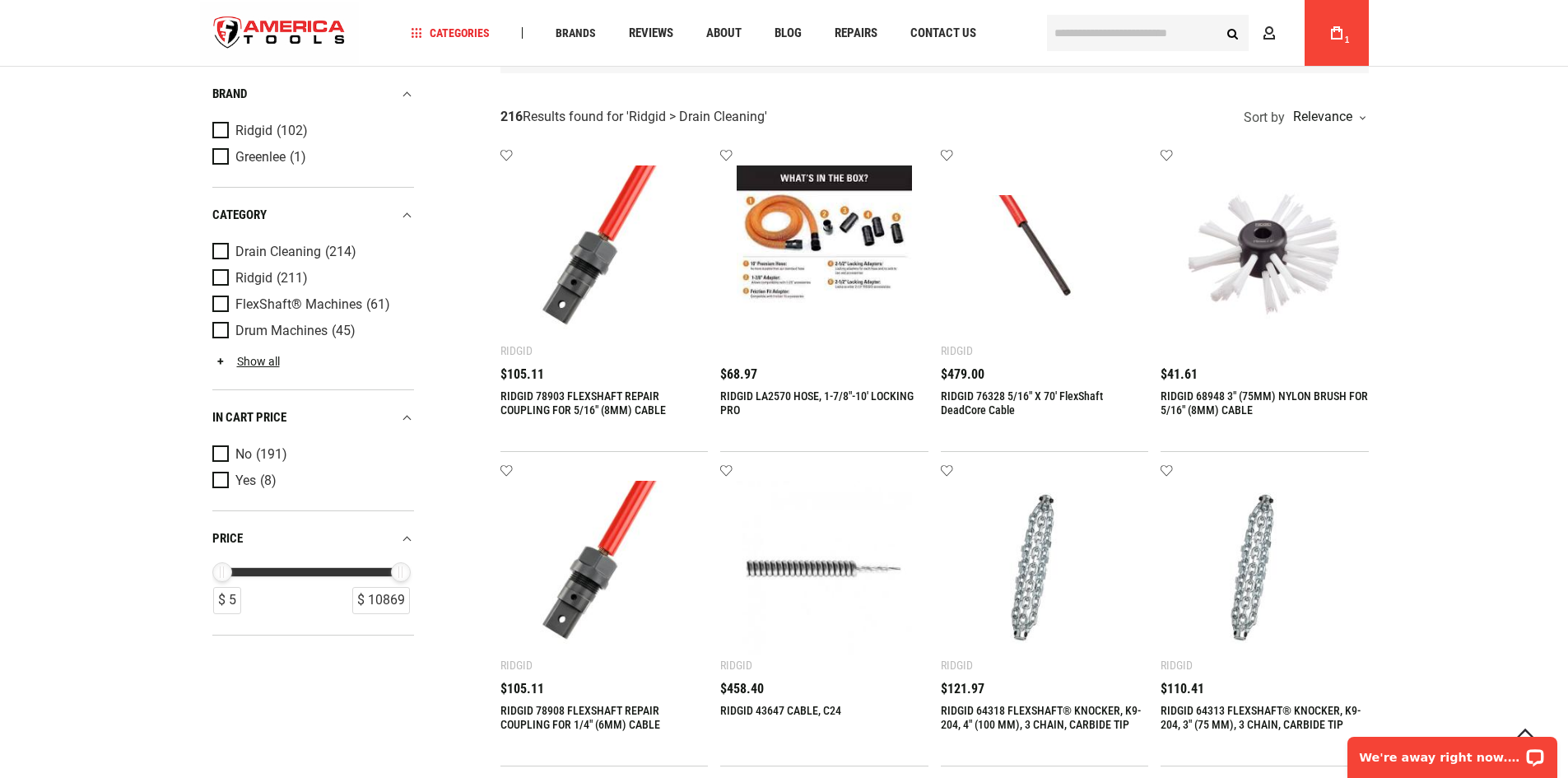
click at [579, 262] on img at bounding box center [604, 254] width 175 height 175
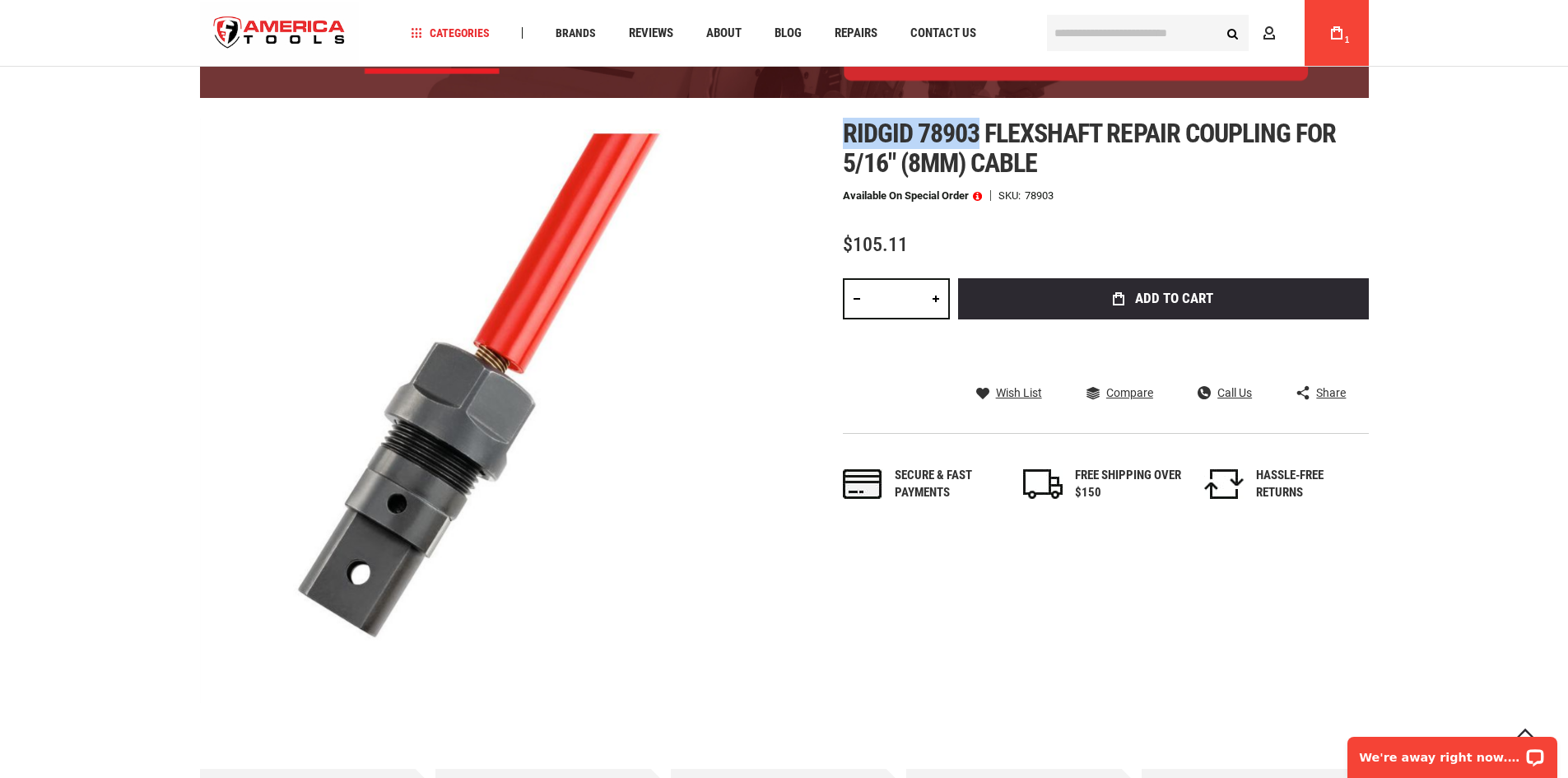
drag, startPoint x: 978, startPoint y: 130, endPoint x: 846, endPoint y: 130, distance: 132.0
click at [847, 130] on span "Ridgid 78903 flexshaft repair coupling for 5/16" (8mm) cable" at bounding box center [1089, 148] width 493 height 61
copy span "Ridgid 78903"
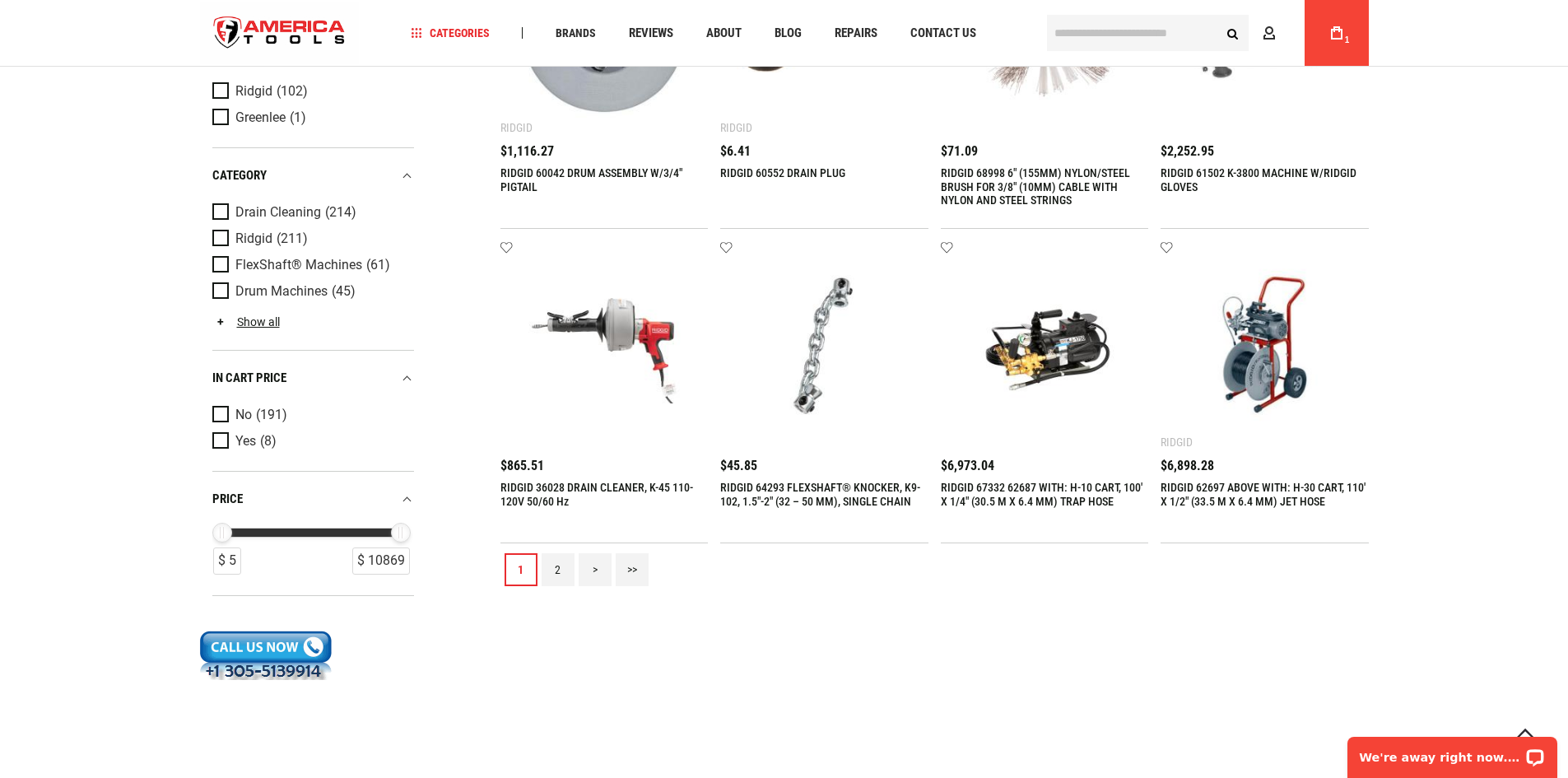
scroll to position [1729, 0]
click at [559, 582] on link "2" at bounding box center [558, 571] width 33 height 33
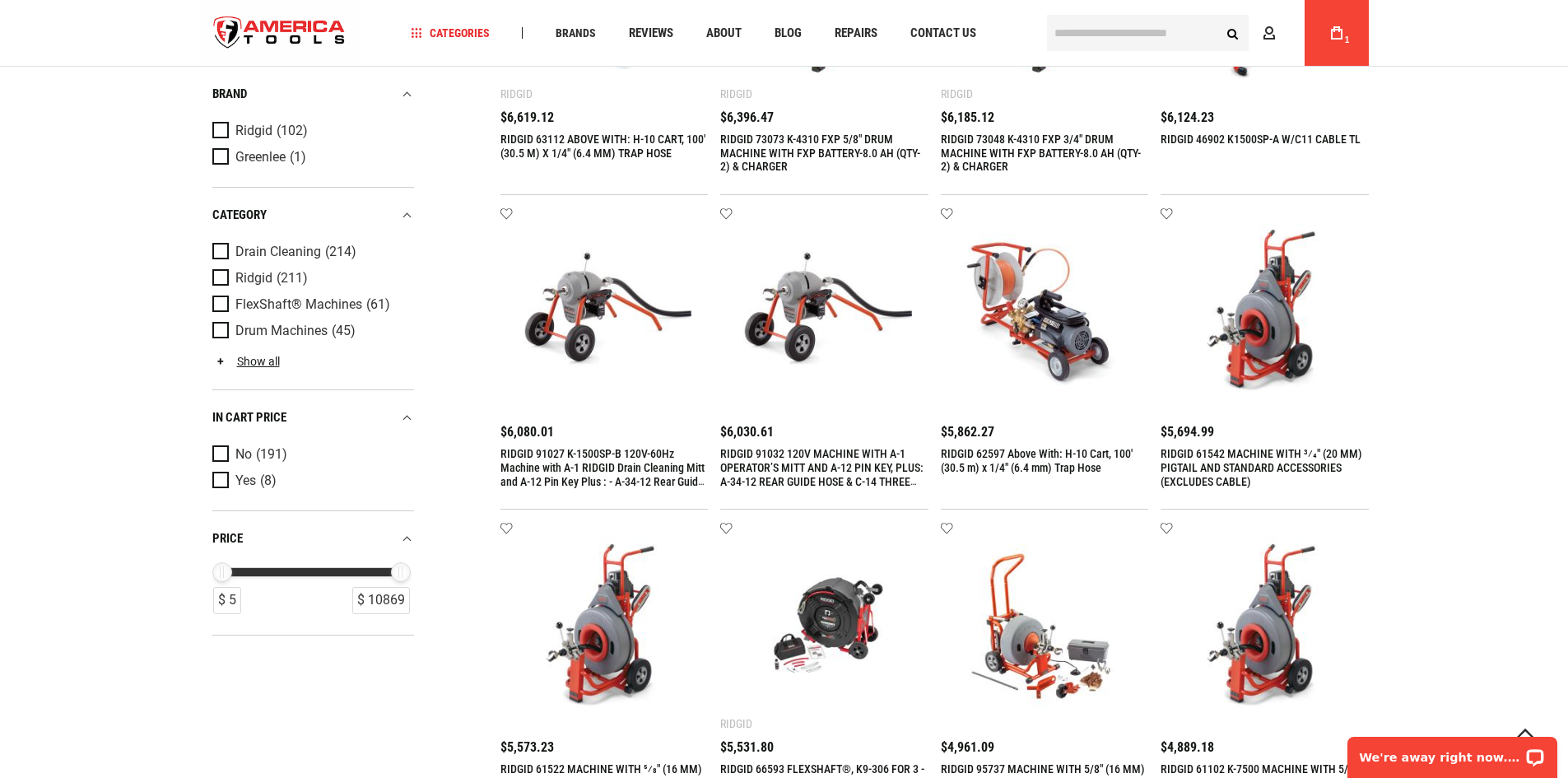
scroll to position [494, 0]
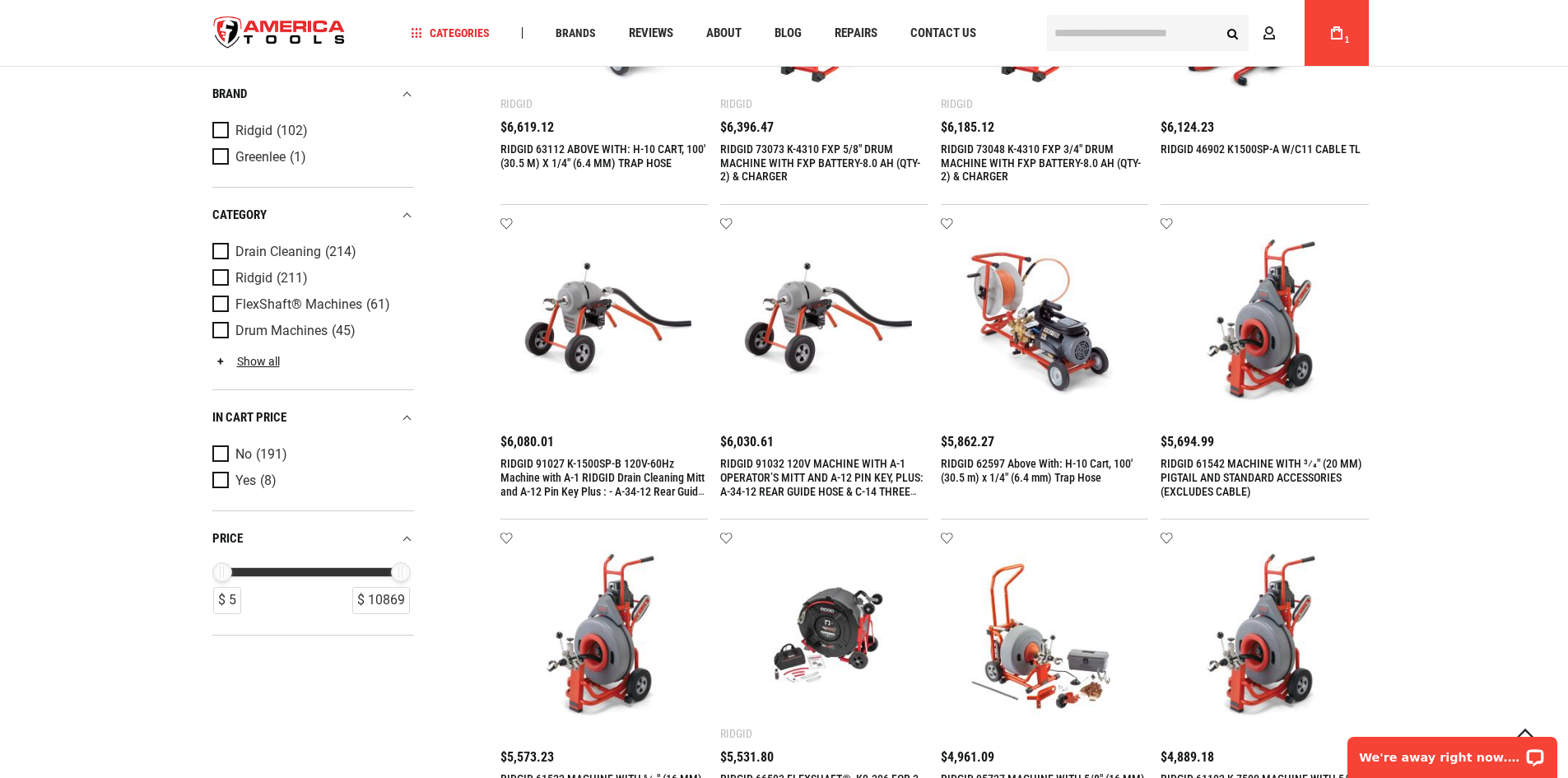
click at [842, 623] on img at bounding box center [824, 636] width 175 height 175
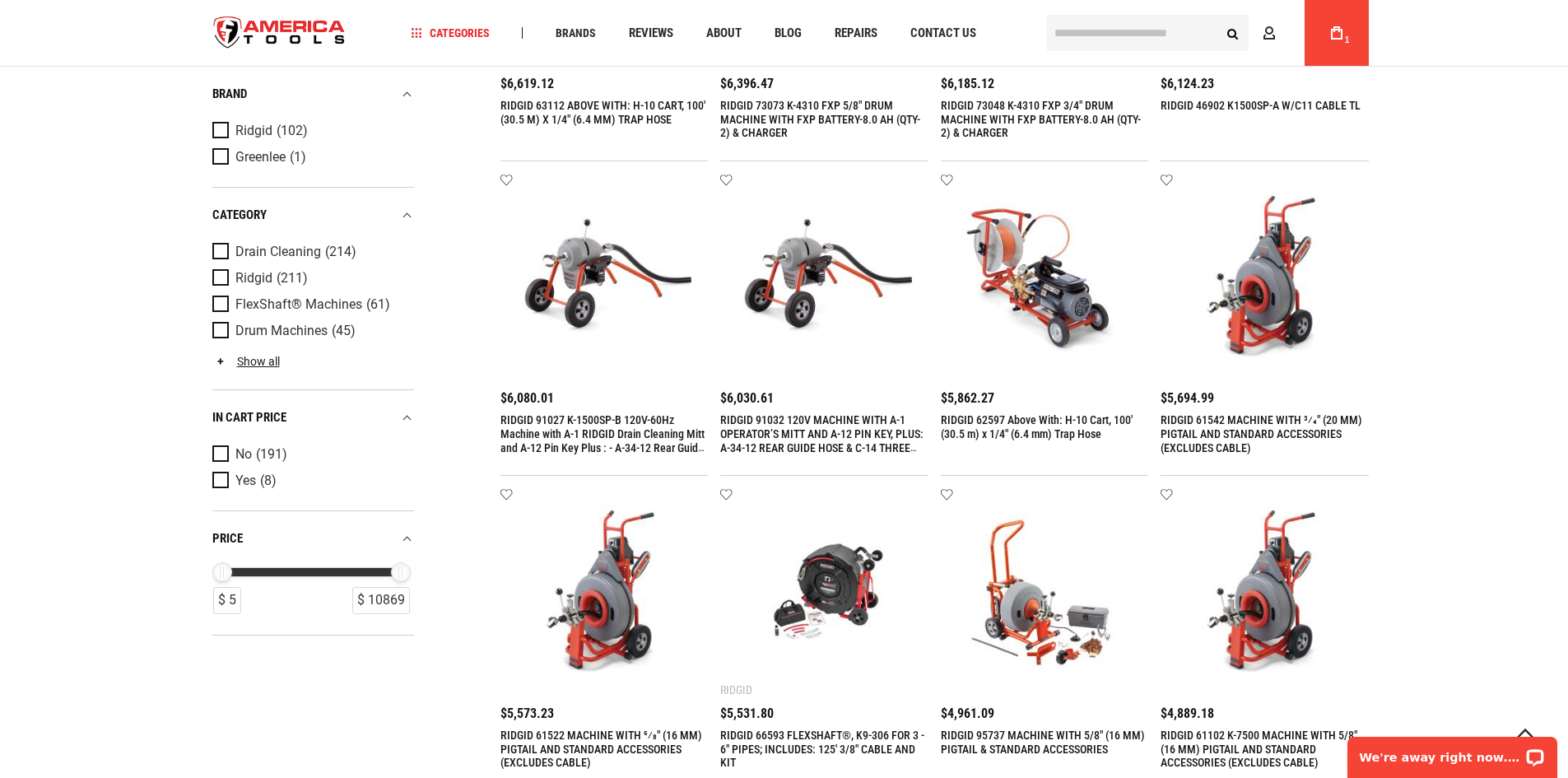
scroll to position [577, 0]
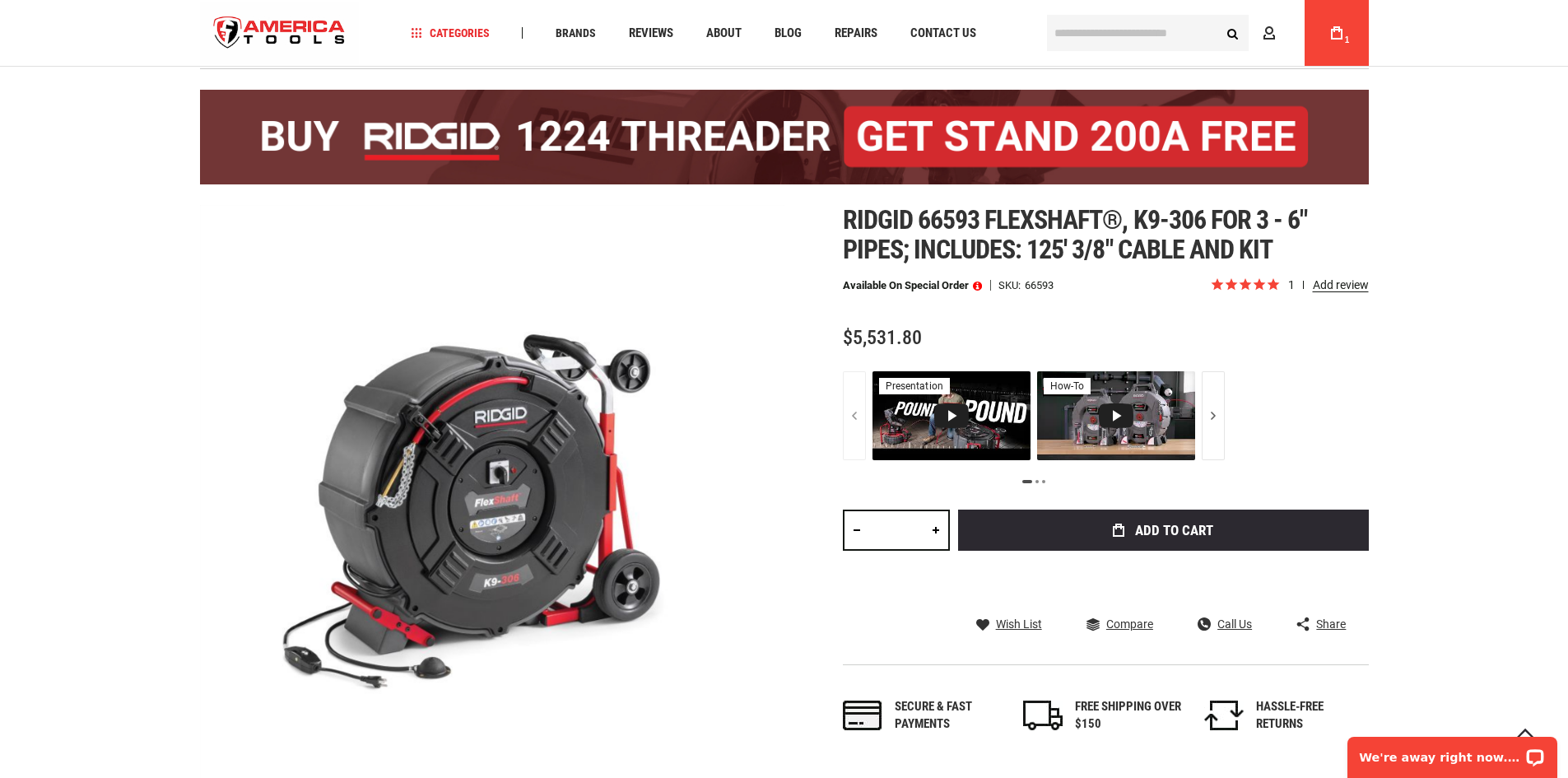
scroll to position [330, 0]
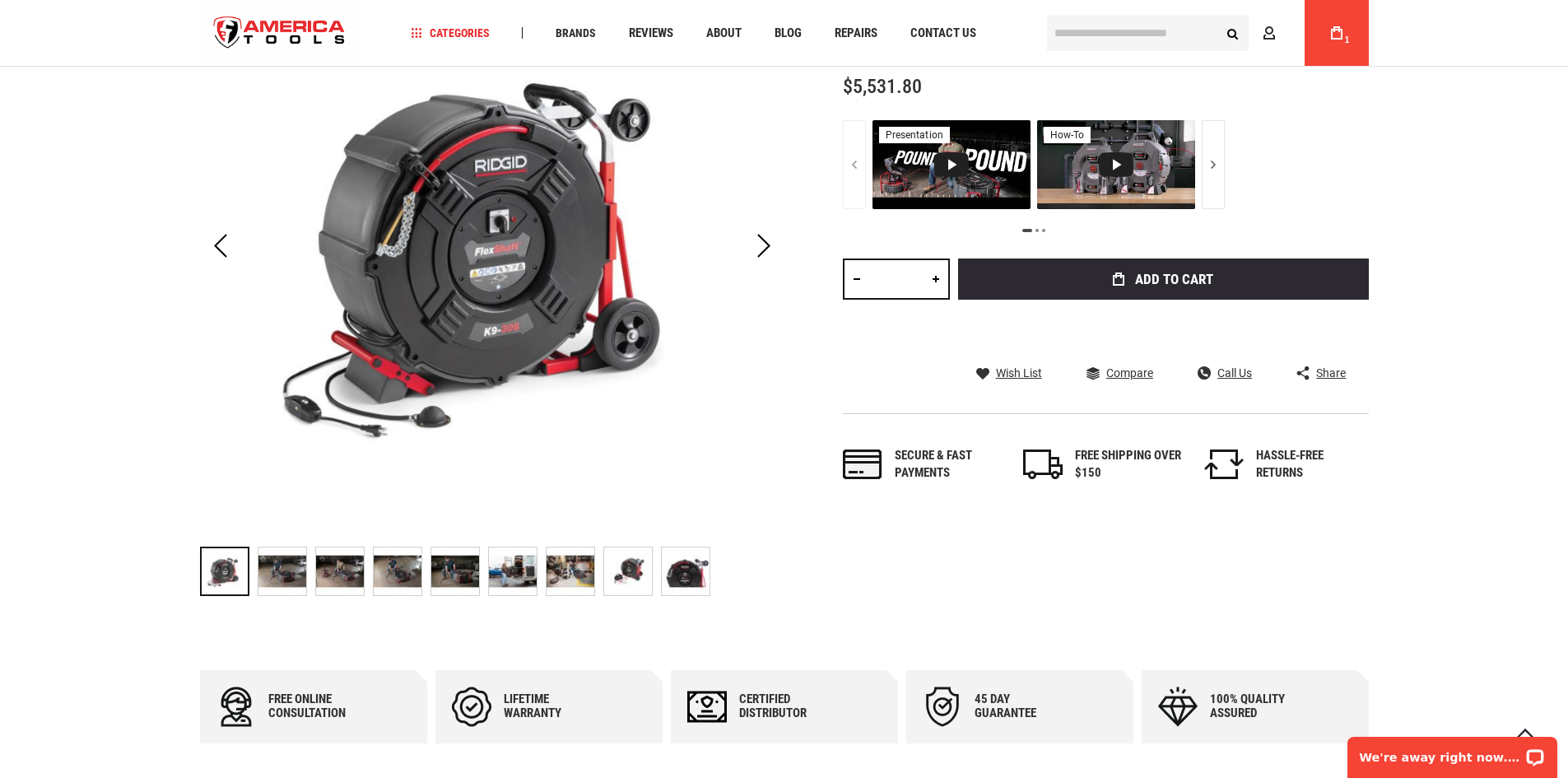
click at [576, 574] on img at bounding box center [571, 572] width 48 height 48
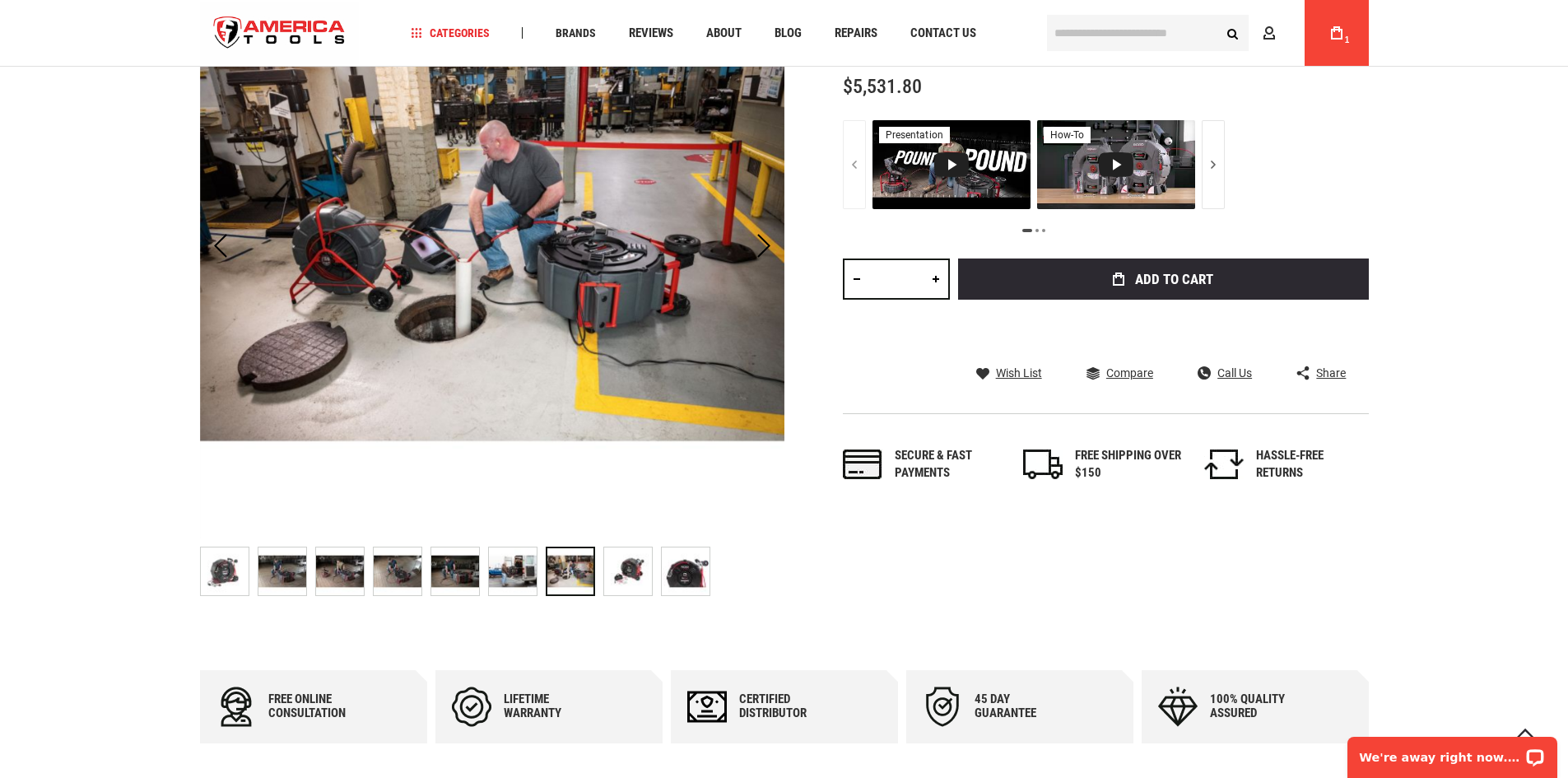
click at [498, 582] on img at bounding box center [513, 572] width 48 height 48
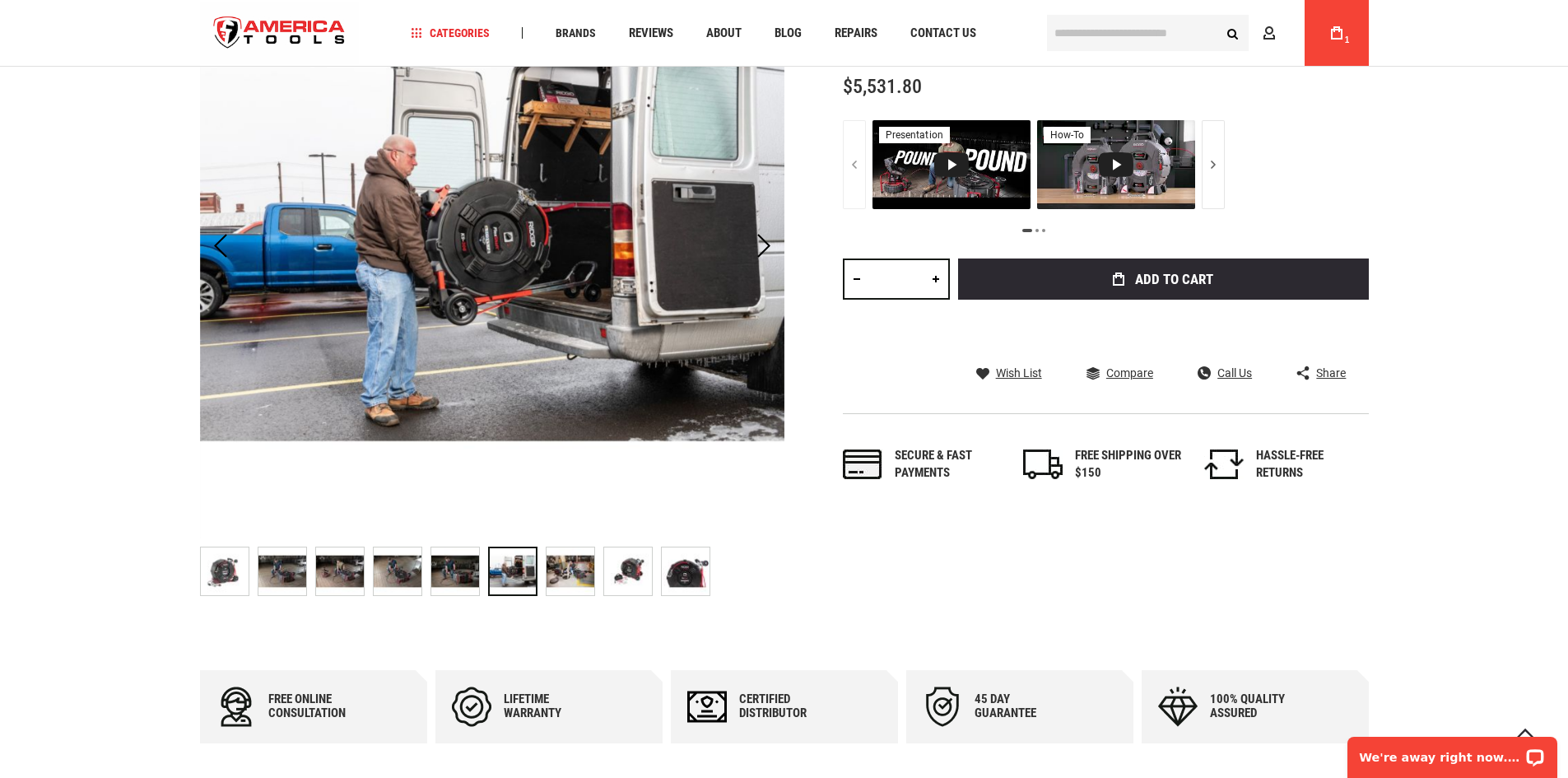
click at [463, 577] on img at bounding box center [455, 572] width 48 height 48
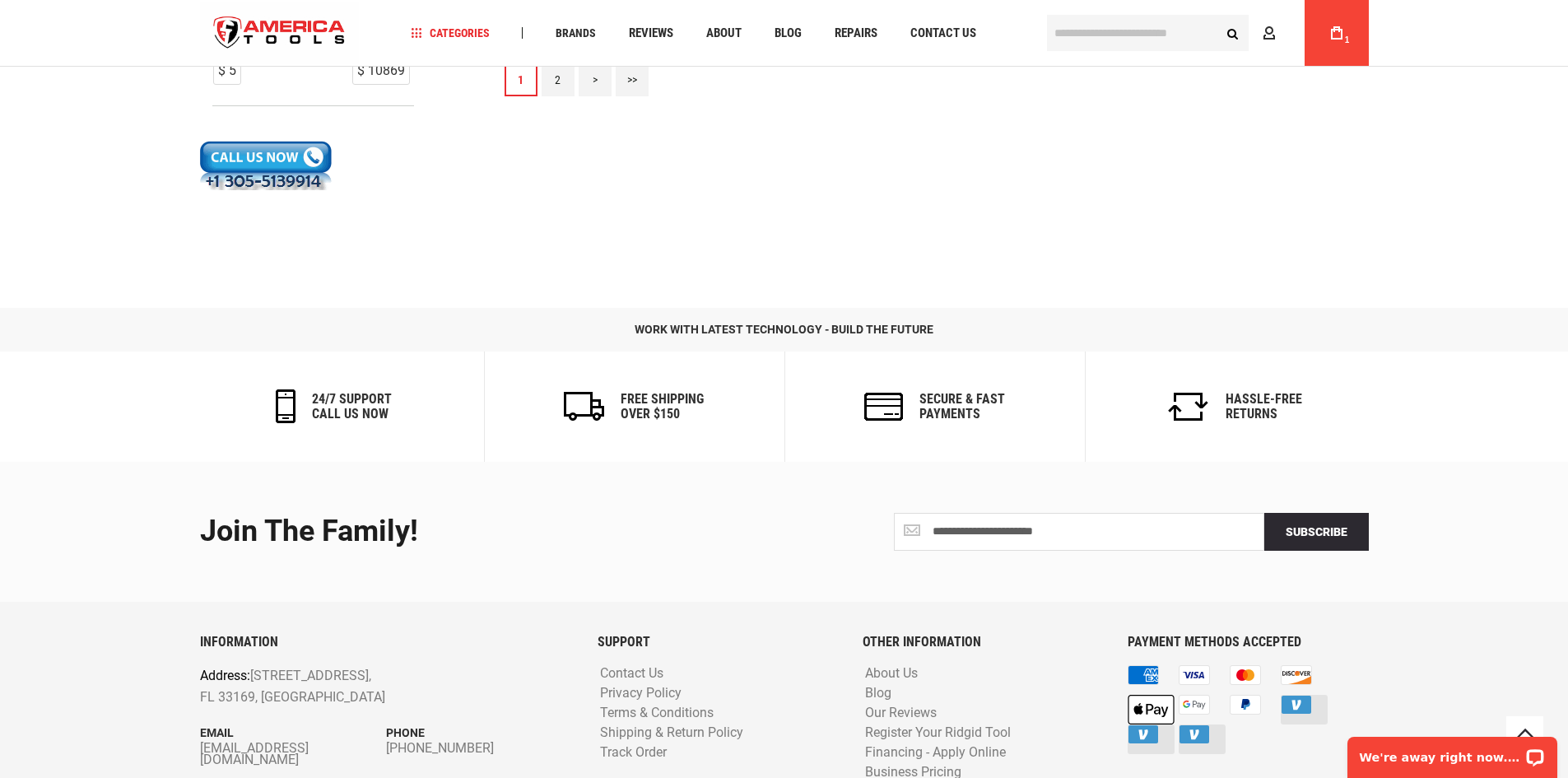
scroll to position [2222, 0]
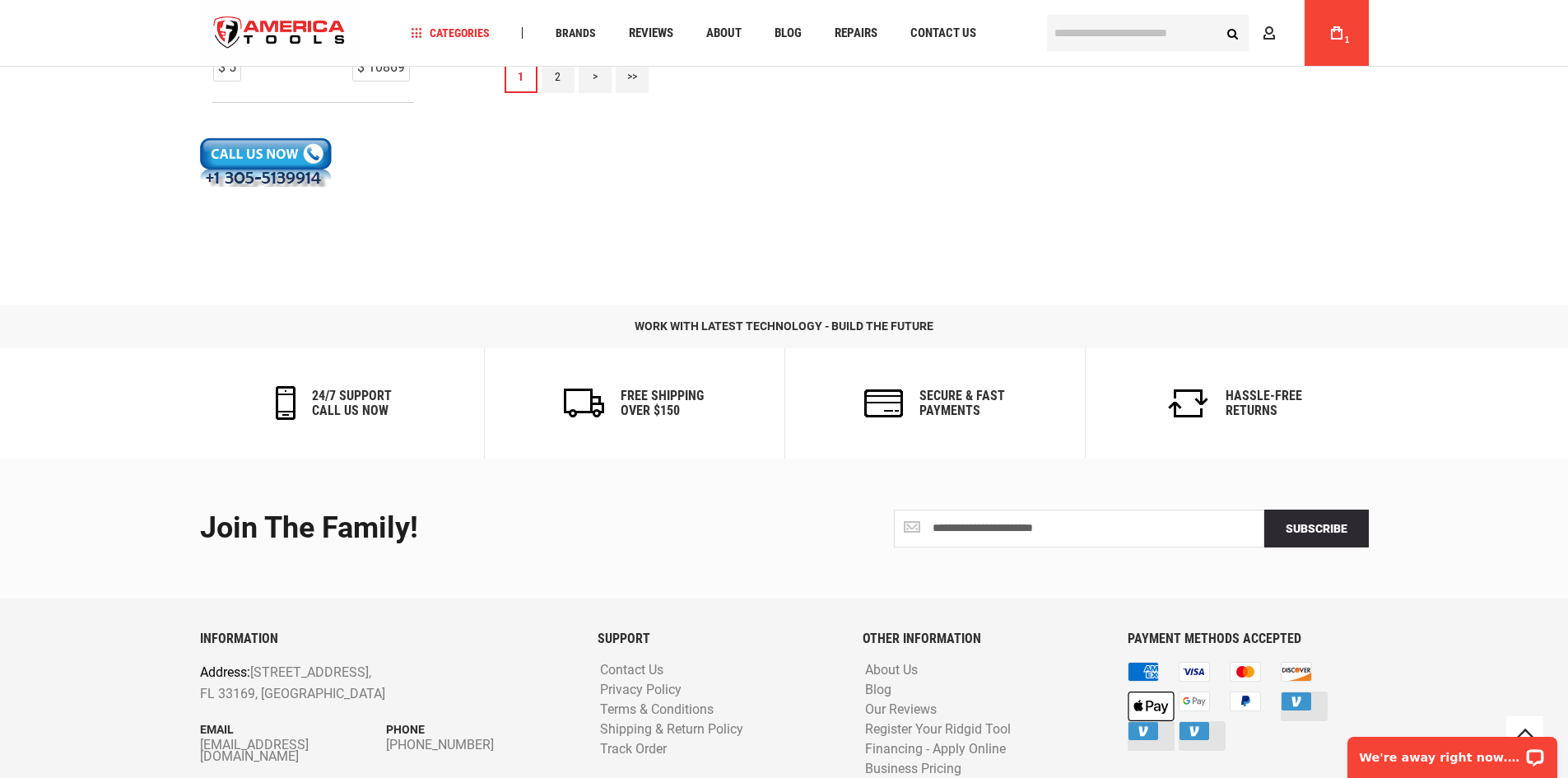
click at [564, 87] on link "2" at bounding box center [558, 76] width 33 height 33
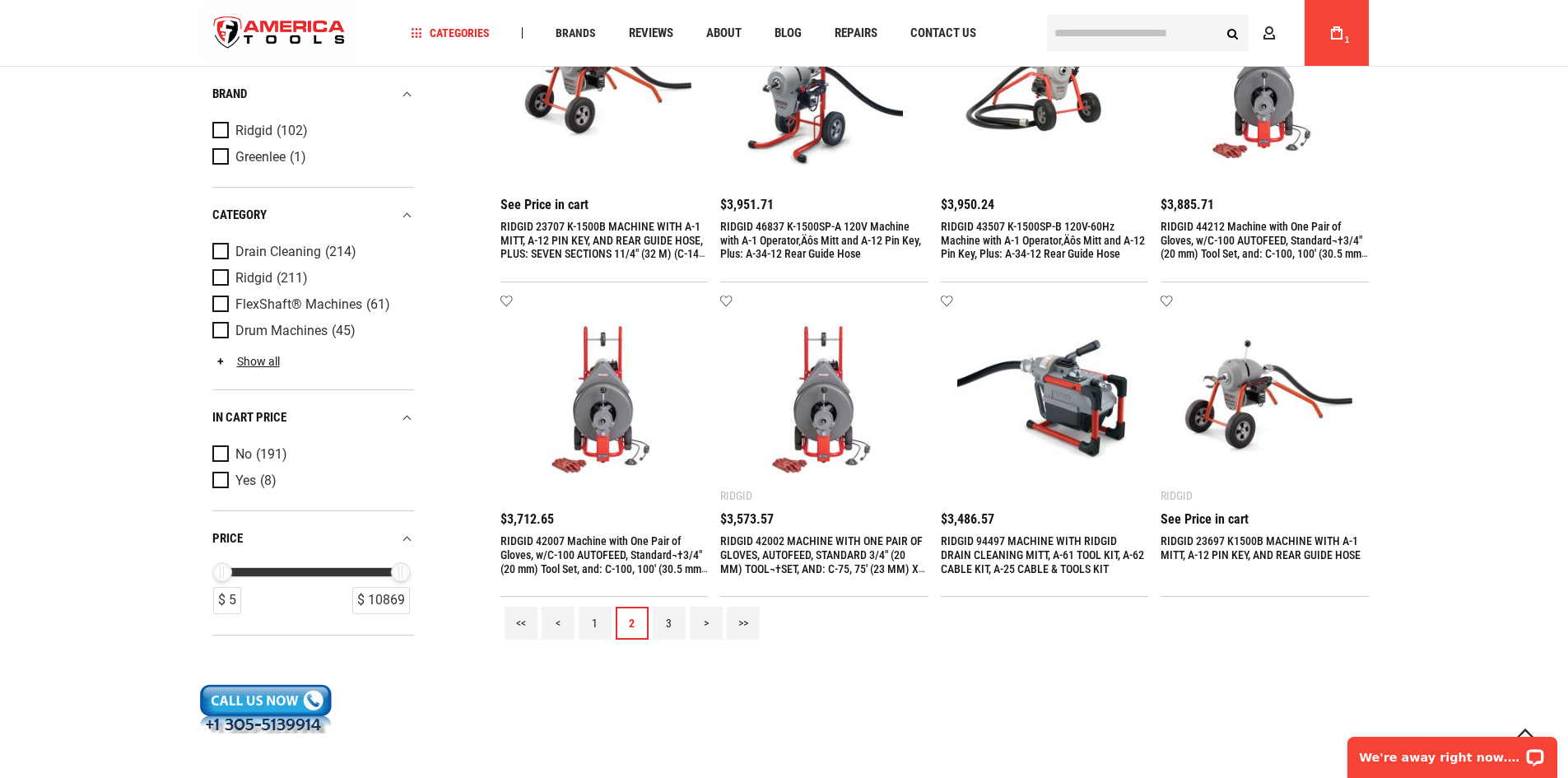
scroll to position [1729, 0]
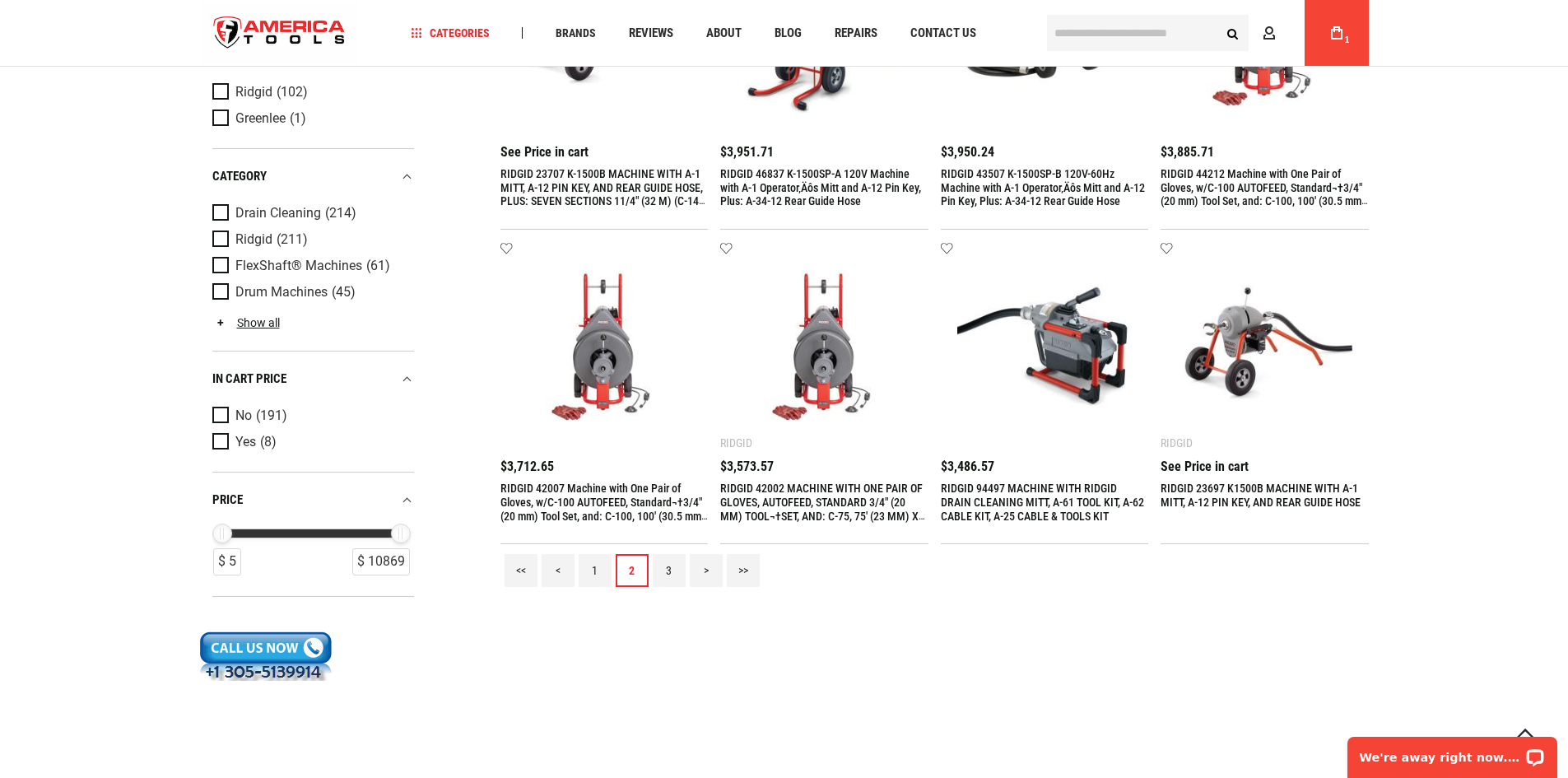
click at [654, 568] on link "3" at bounding box center [669, 571] width 33 height 33
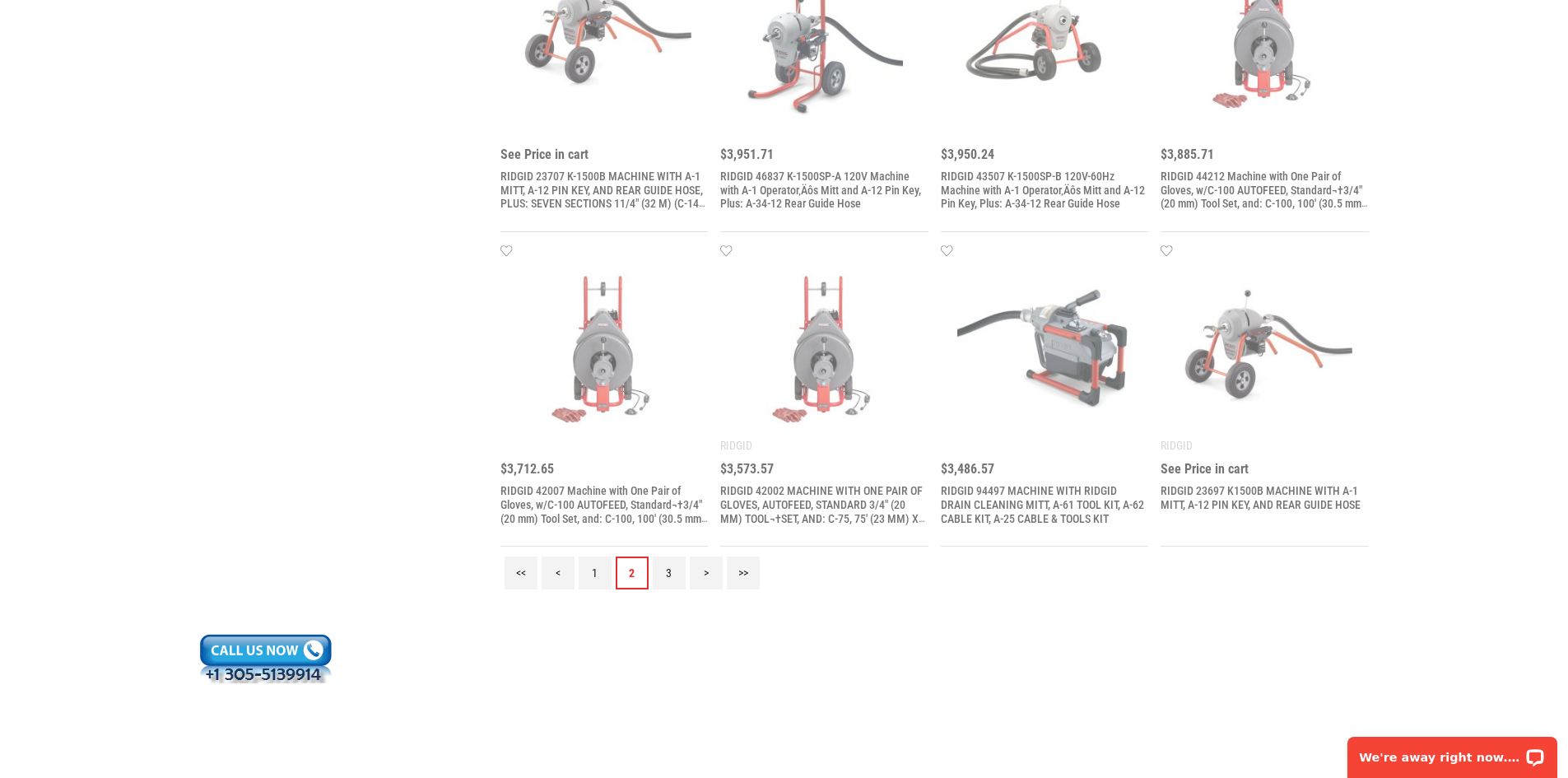
scroll to position [0, 0]
